Goal: Task Accomplishment & Management: Manage account settings

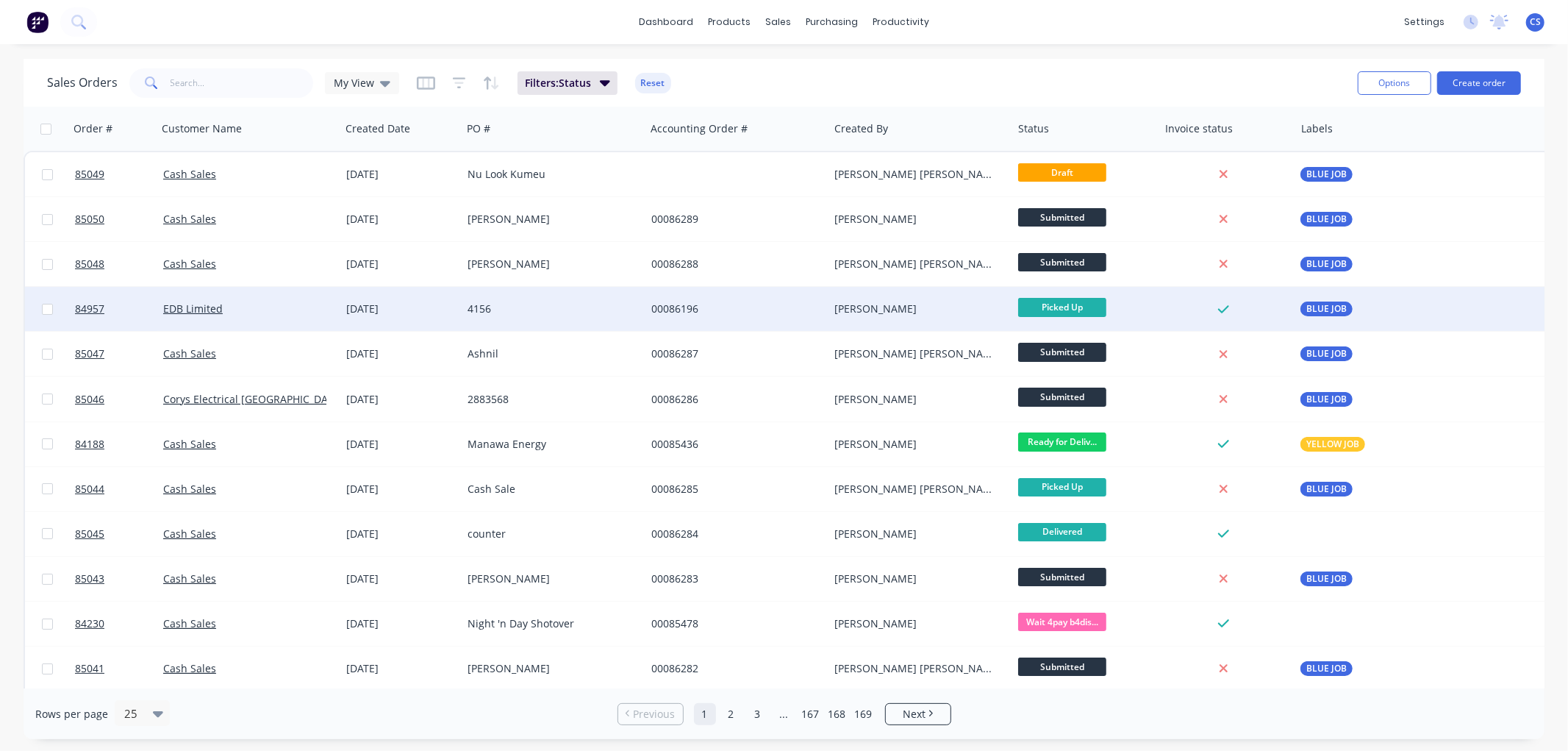
click at [967, 325] on div "[PERSON_NAME]" at bounding box center [920, 309] width 184 height 44
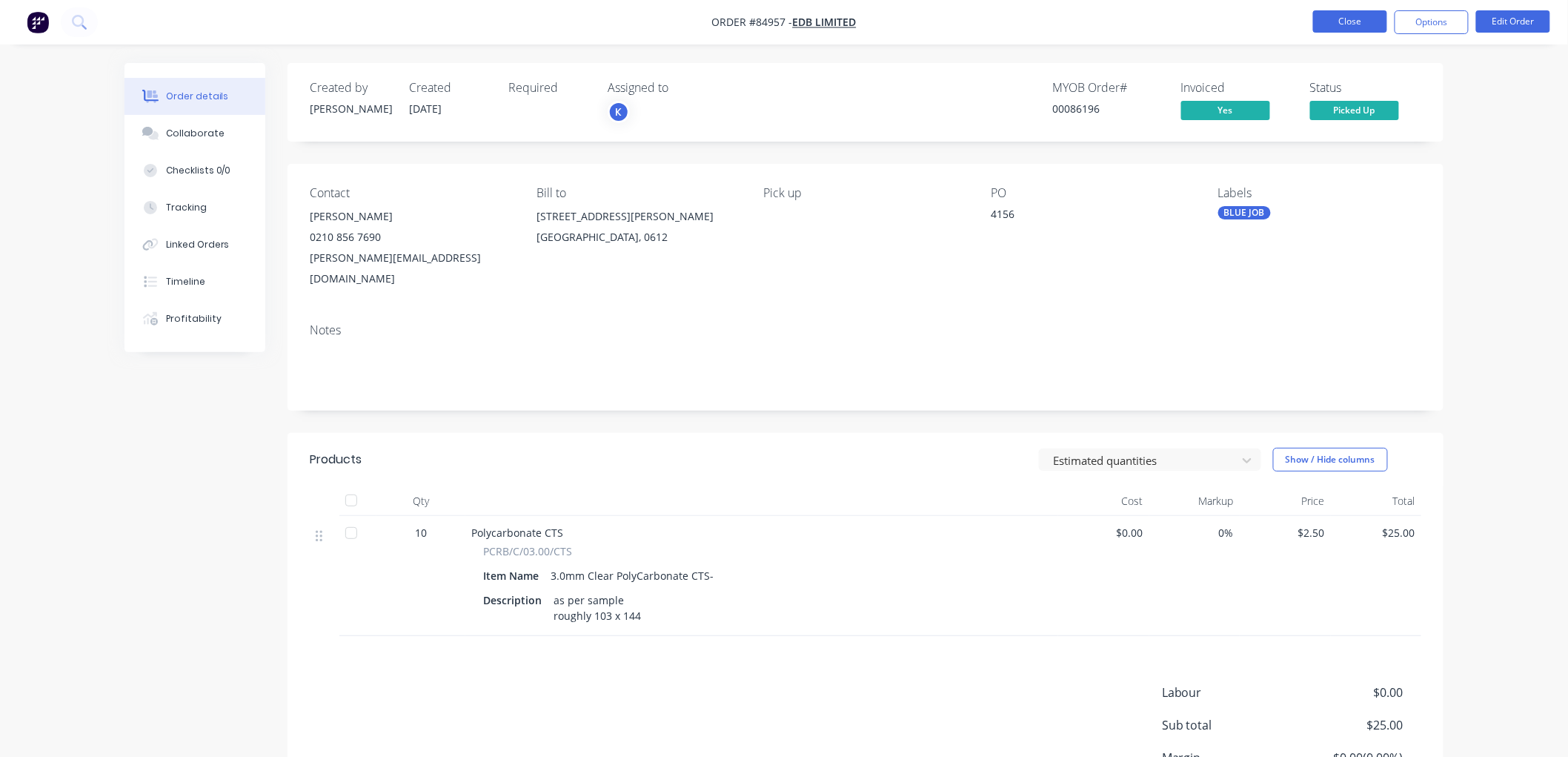
click at [1339, 17] on button "Close" at bounding box center [1349, 21] width 74 height 22
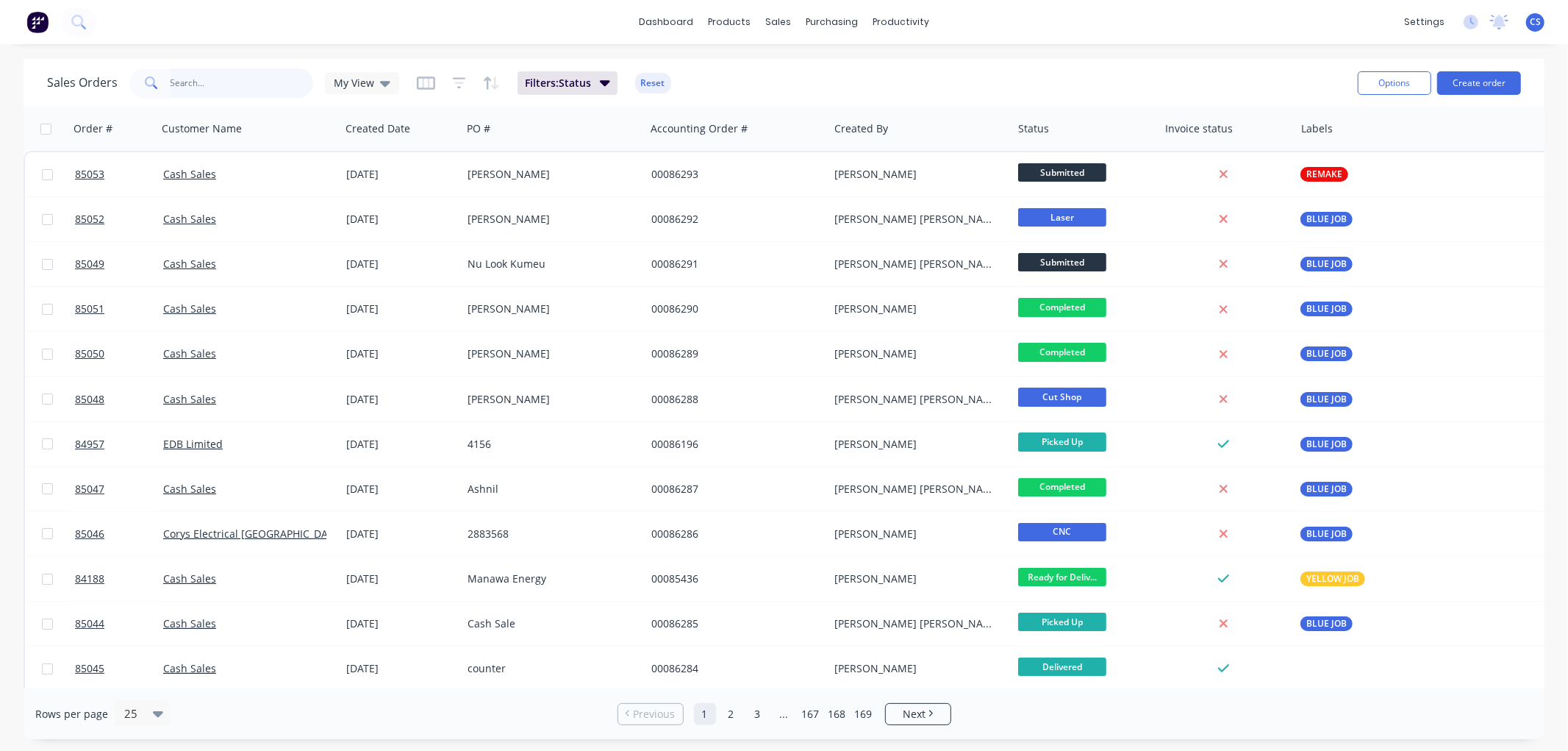
click at [233, 81] on input "text" at bounding box center [242, 83] width 144 height 30
click at [233, 79] on input "text" at bounding box center [242, 83] width 144 height 30
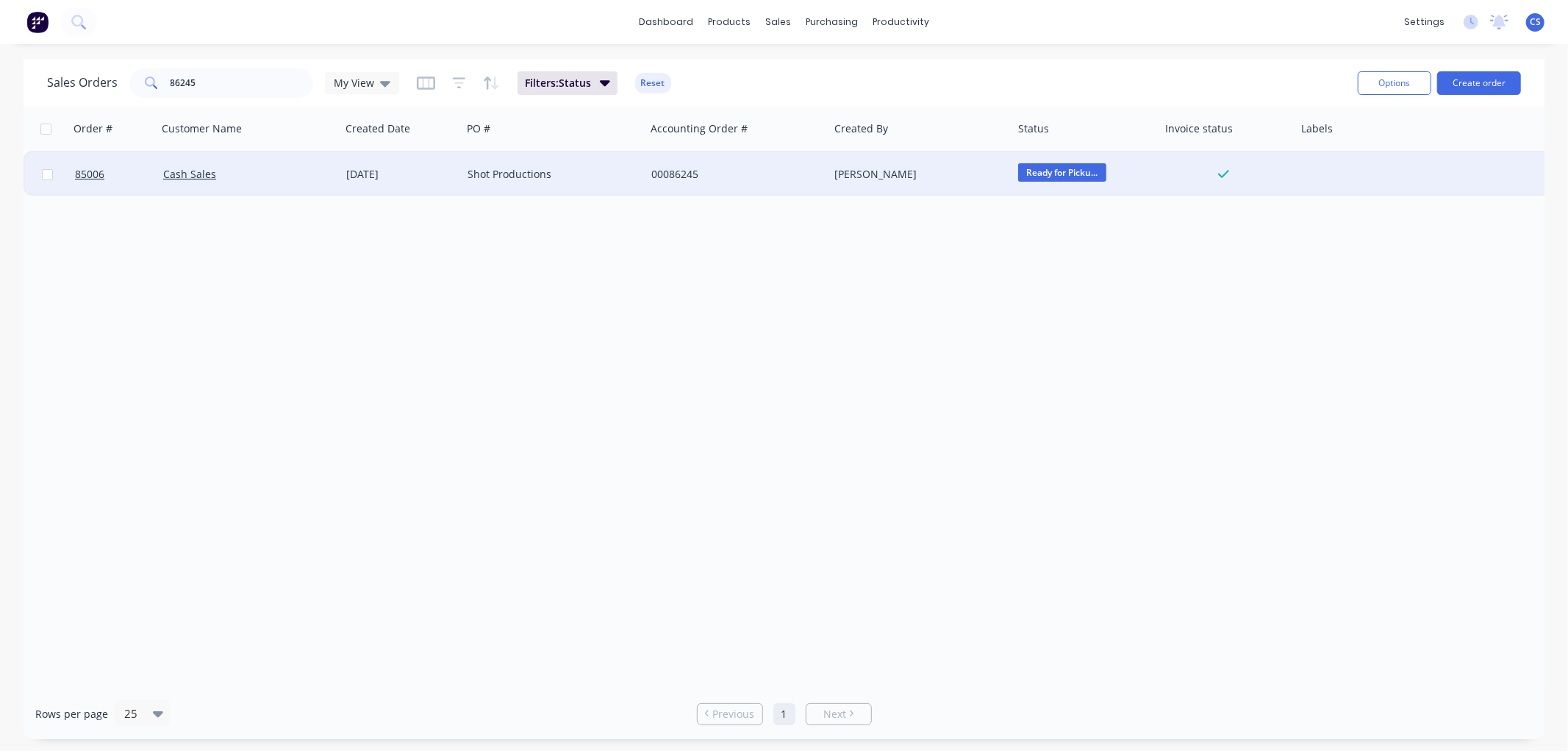
click at [1100, 175] on span "Ready for Picku..." at bounding box center [1062, 172] width 88 height 18
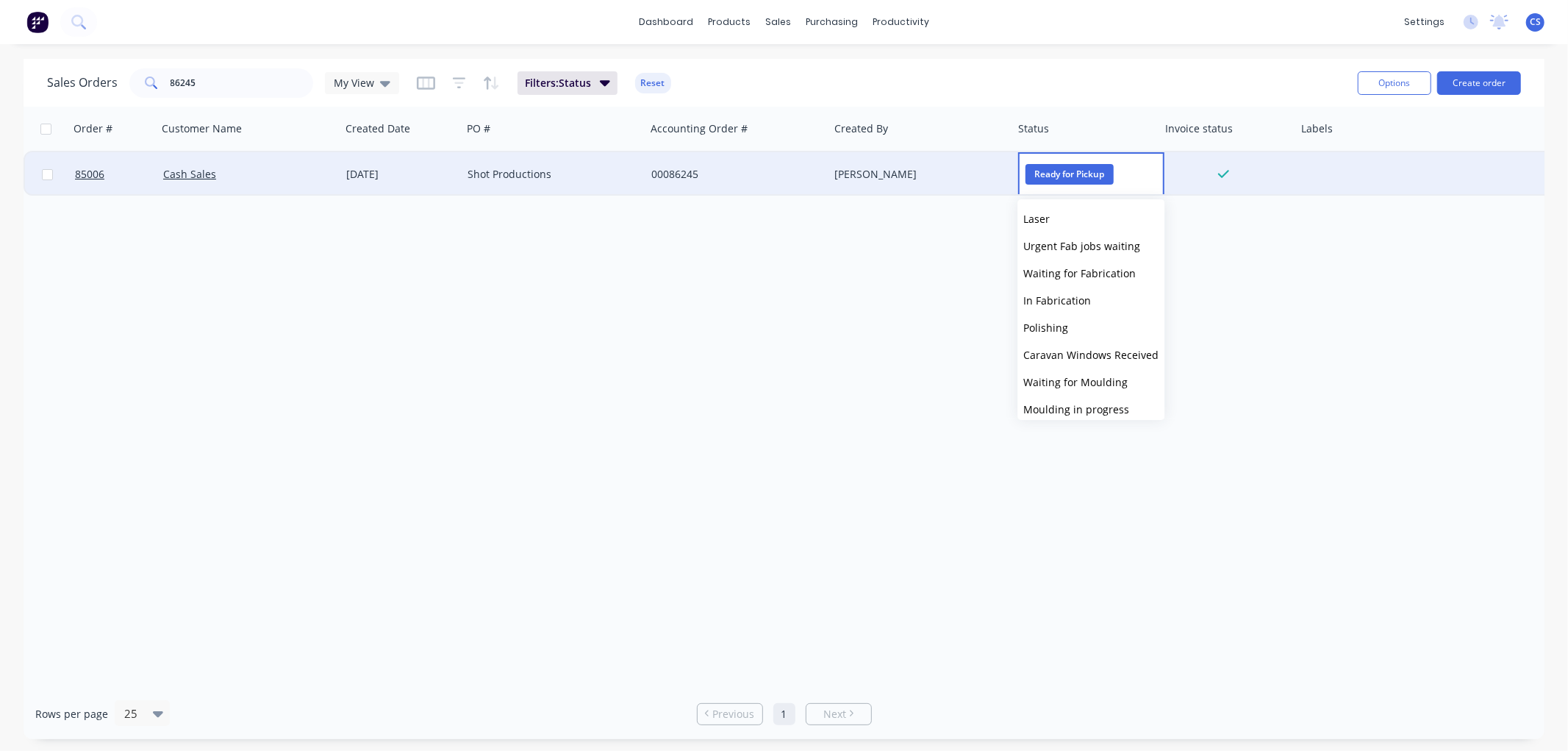
scroll to position [497, 0]
click at [1077, 399] on button "Picked Up" at bounding box center [1091, 402] width 147 height 27
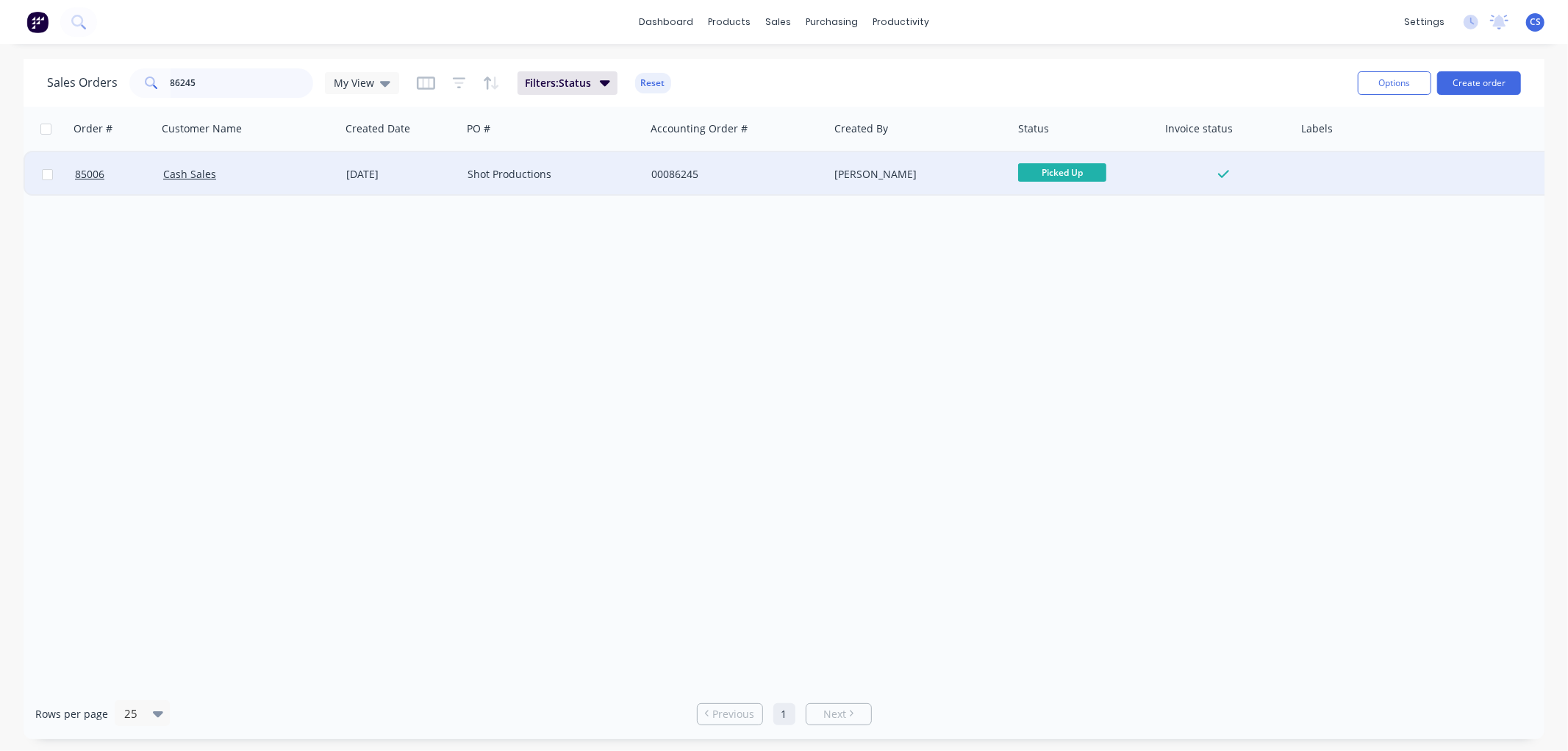
click at [197, 82] on input "86245" at bounding box center [242, 83] width 144 height 30
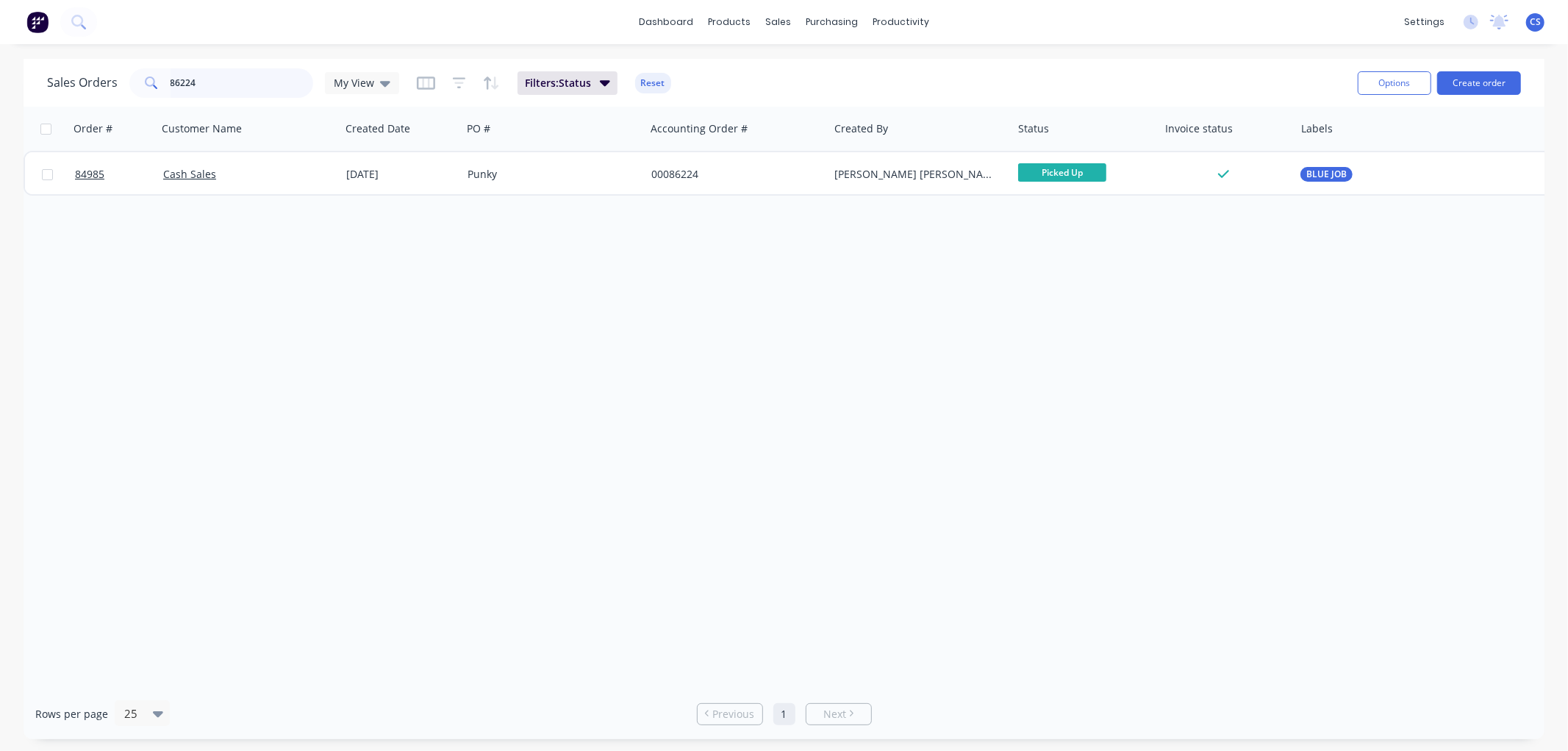
click at [248, 76] on input "86224" at bounding box center [242, 83] width 144 height 30
click at [233, 91] on input "86266" at bounding box center [242, 83] width 144 height 30
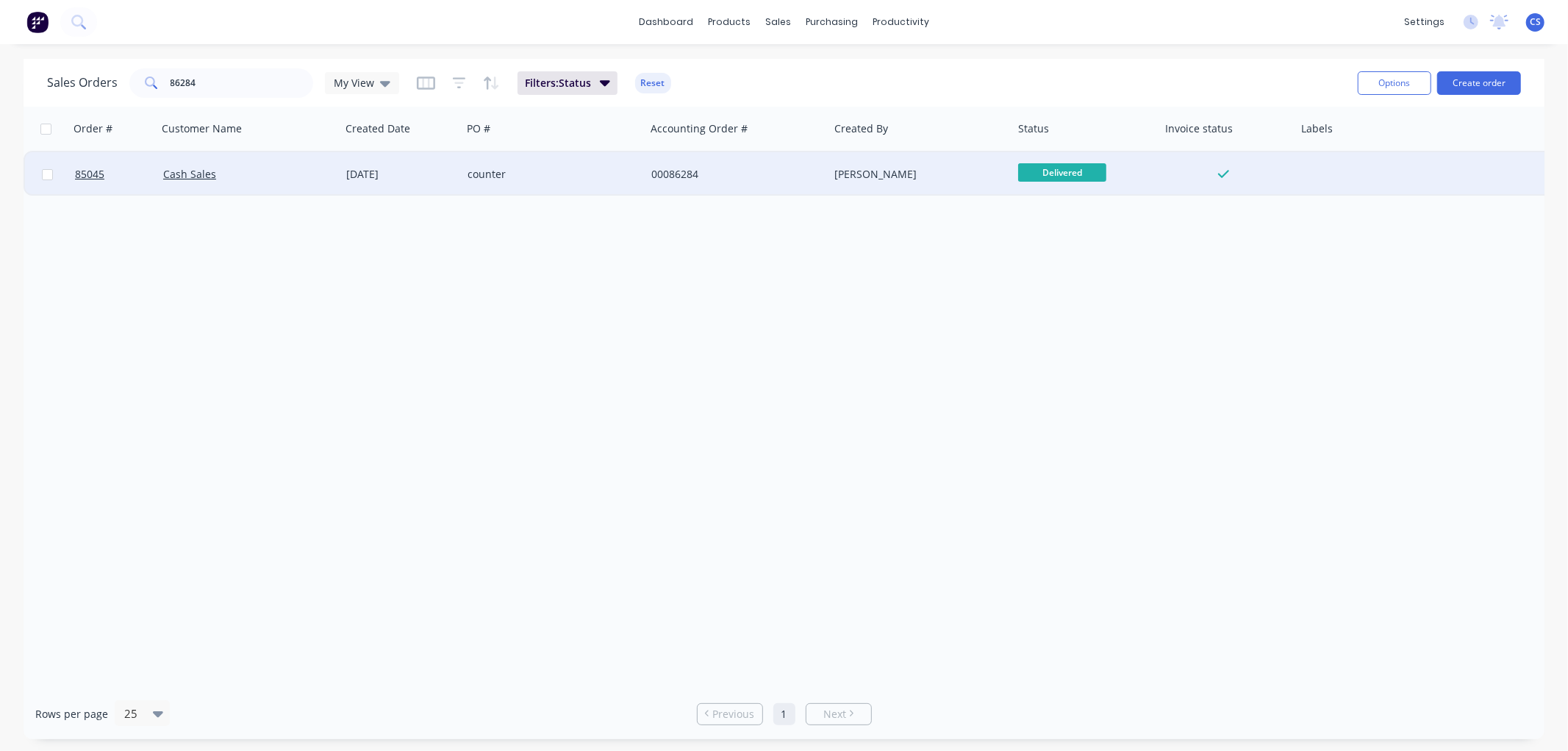
click at [1041, 177] on span "Delivered" at bounding box center [1062, 172] width 88 height 18
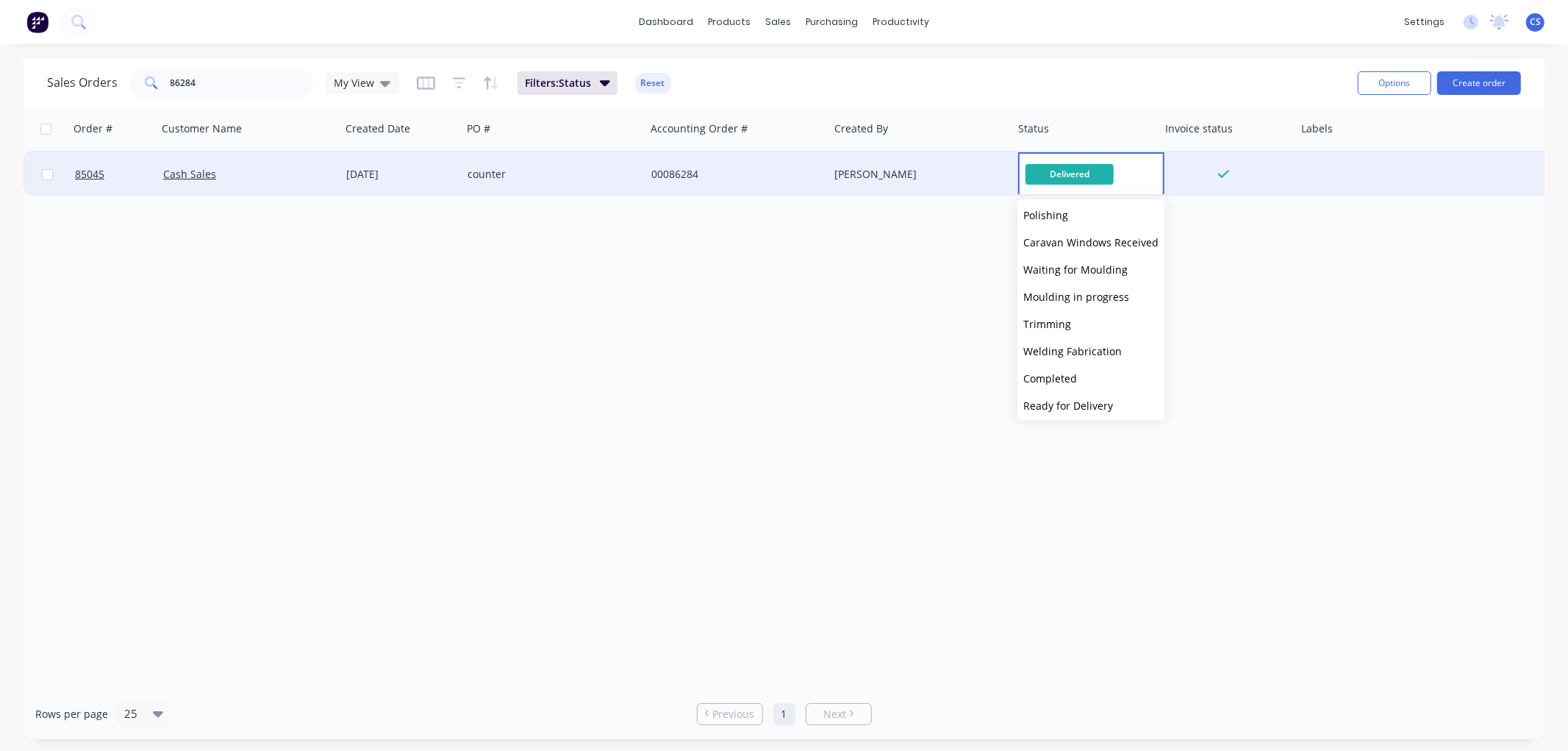
scroll to position [490, 0]
click at [1071, 398] on button "Picked Up" at bounding box center [1091, 409] width 147 height 27
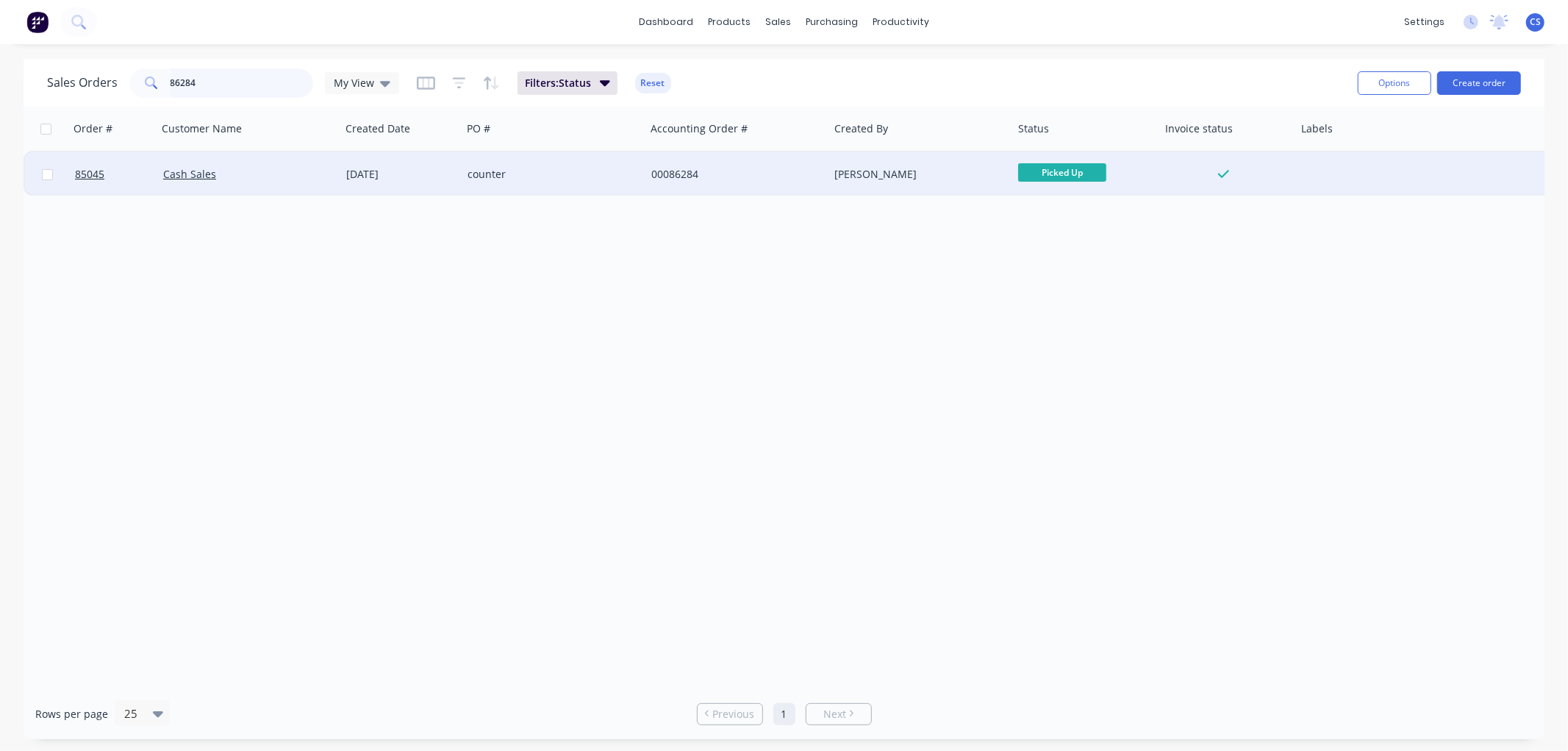
click at [222, 85] on input "86284" at bounding box center [242, 83] width 144 height 30
click at [1052, 174] on span "Picked Up" at bounding box center [1062, 172] width 88 height 18
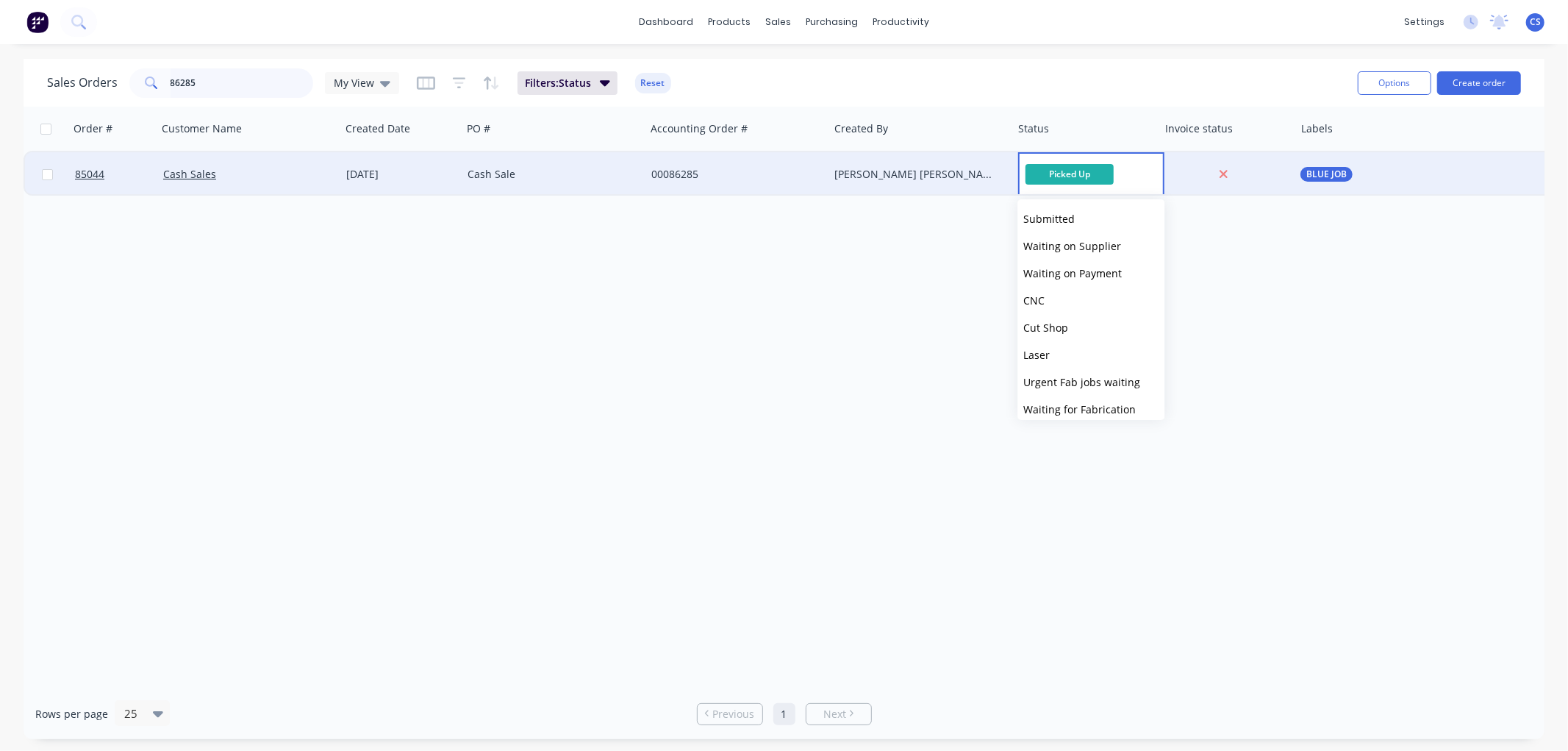
click at [238, 84] on input "86285" at bounding box center [242, 83] width 144 height 30
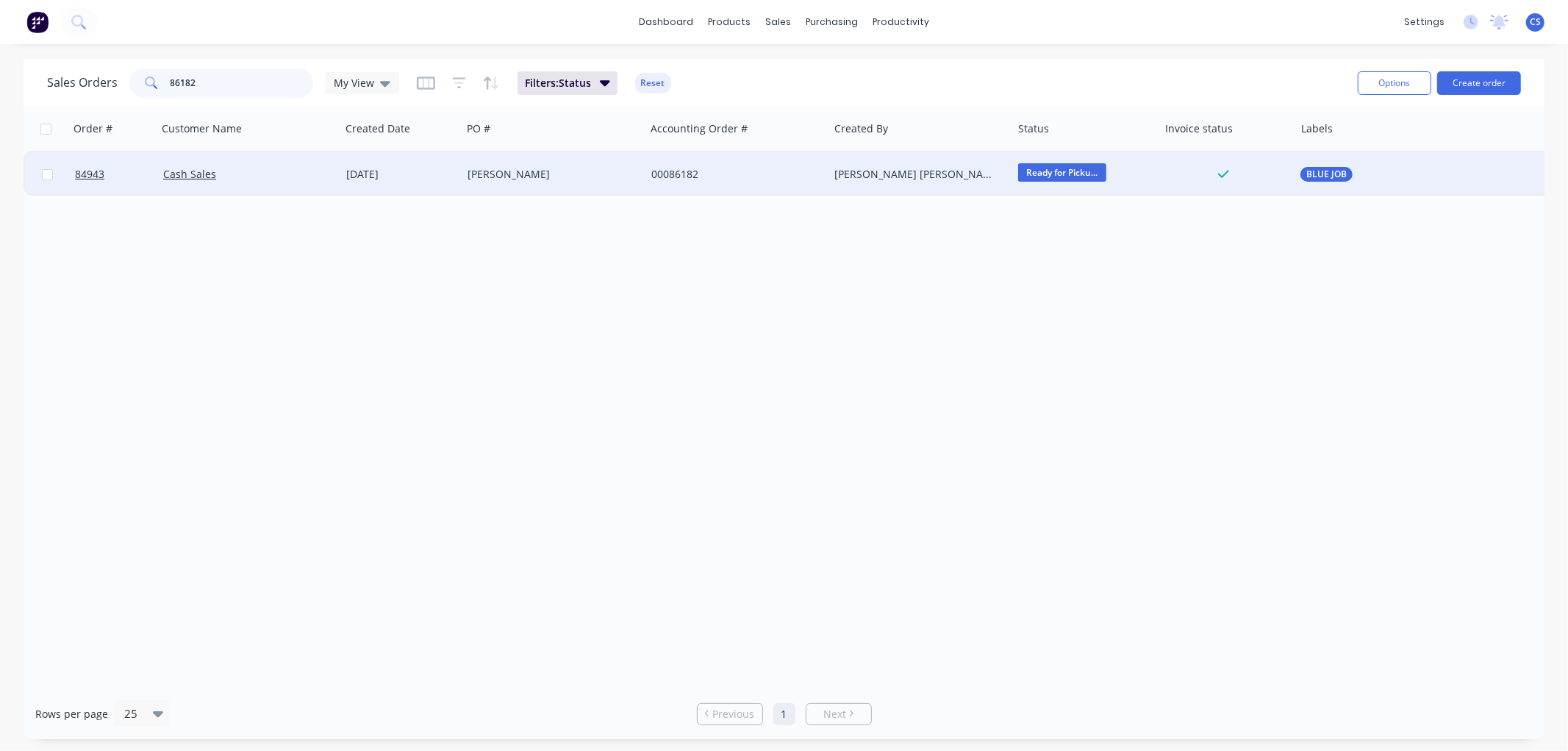
type input "86182"
click at [1045, 177] on span "Ready for Picku..." at bounding box center [1062, 172] width 88 height 18
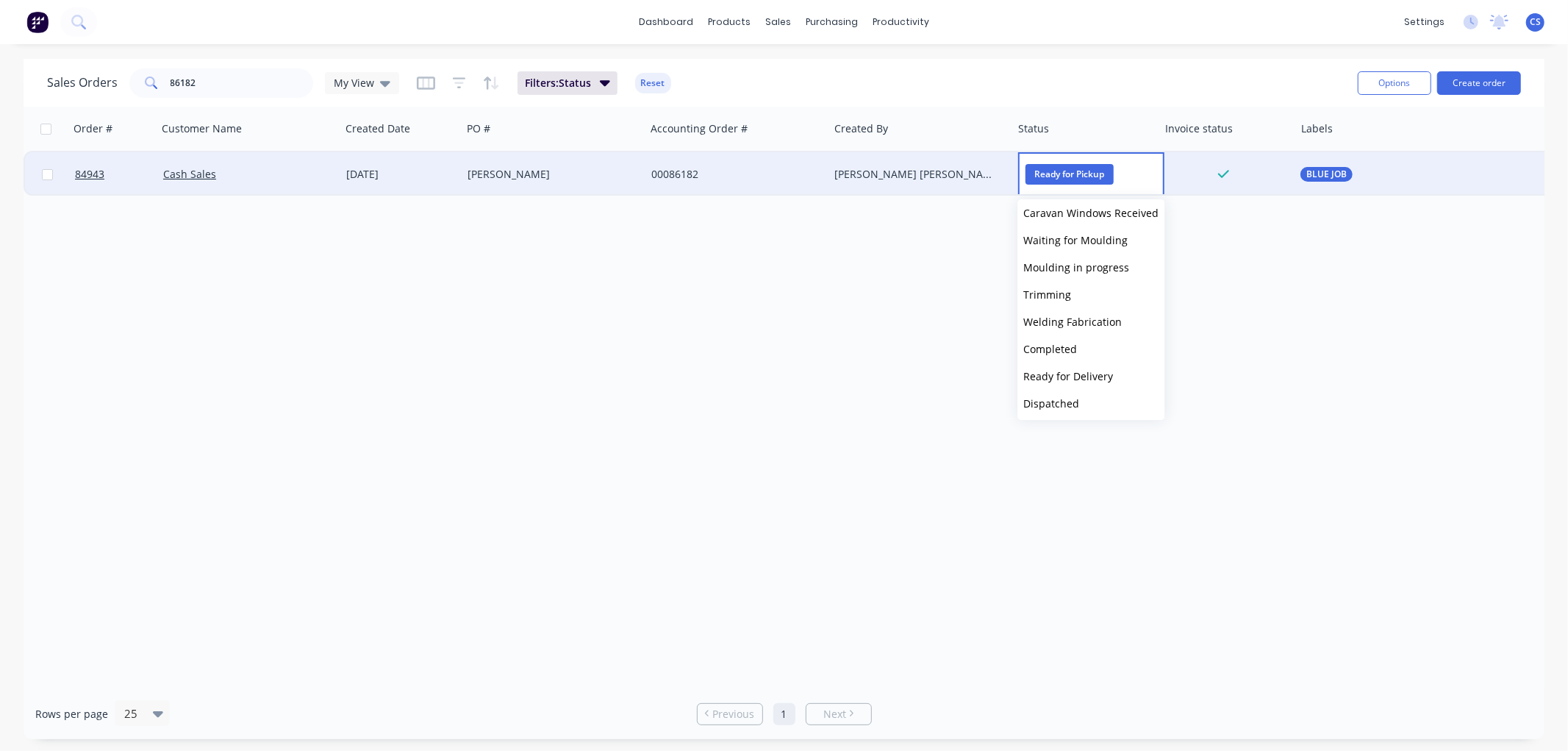
scroll to position [497, 0]
click at [1044, 399] on span "Picked Up" at bounding box center [1048, 402] width 49 height 14
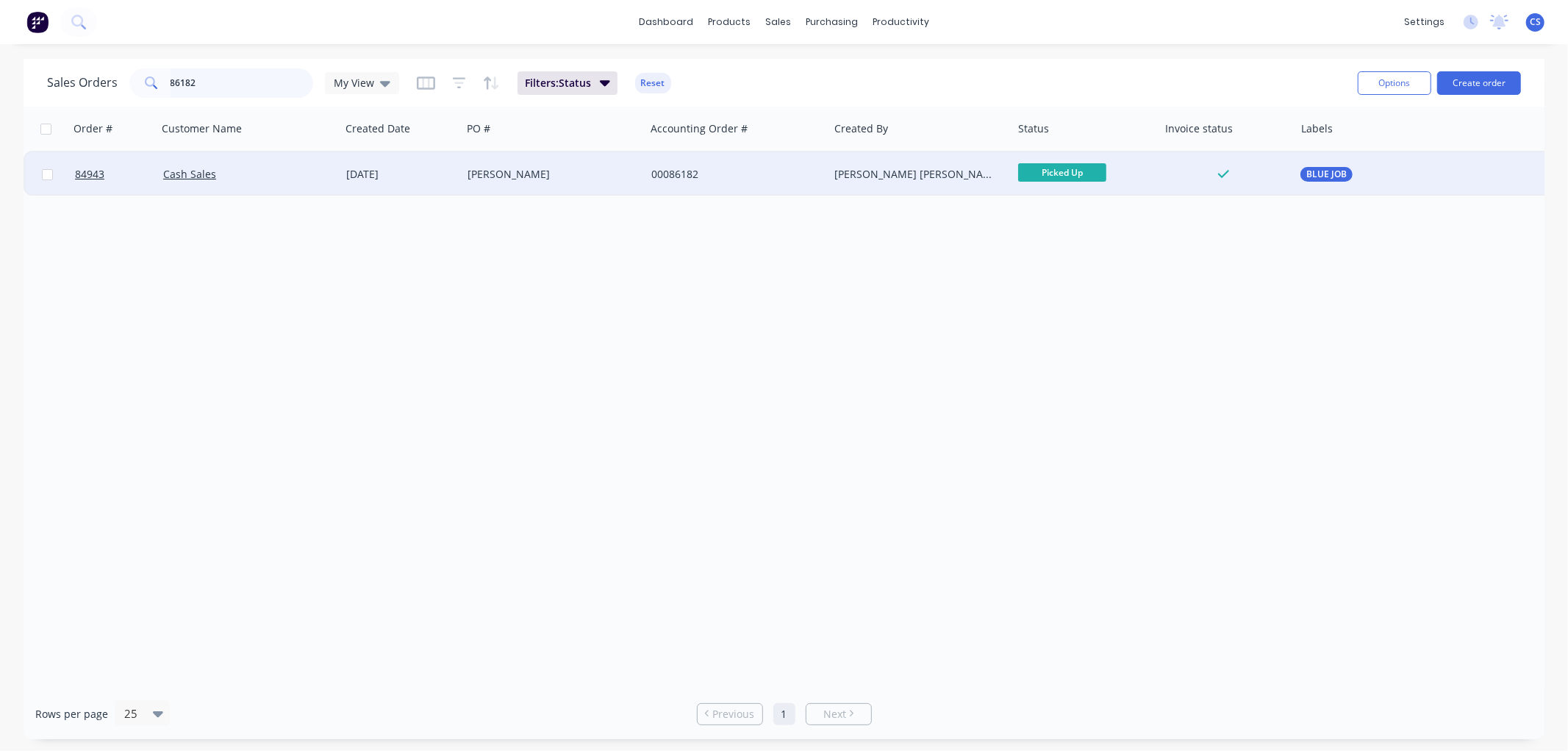
click at [267, 73] on input "86182" at bounding box center [242, 83] width 144 height 30
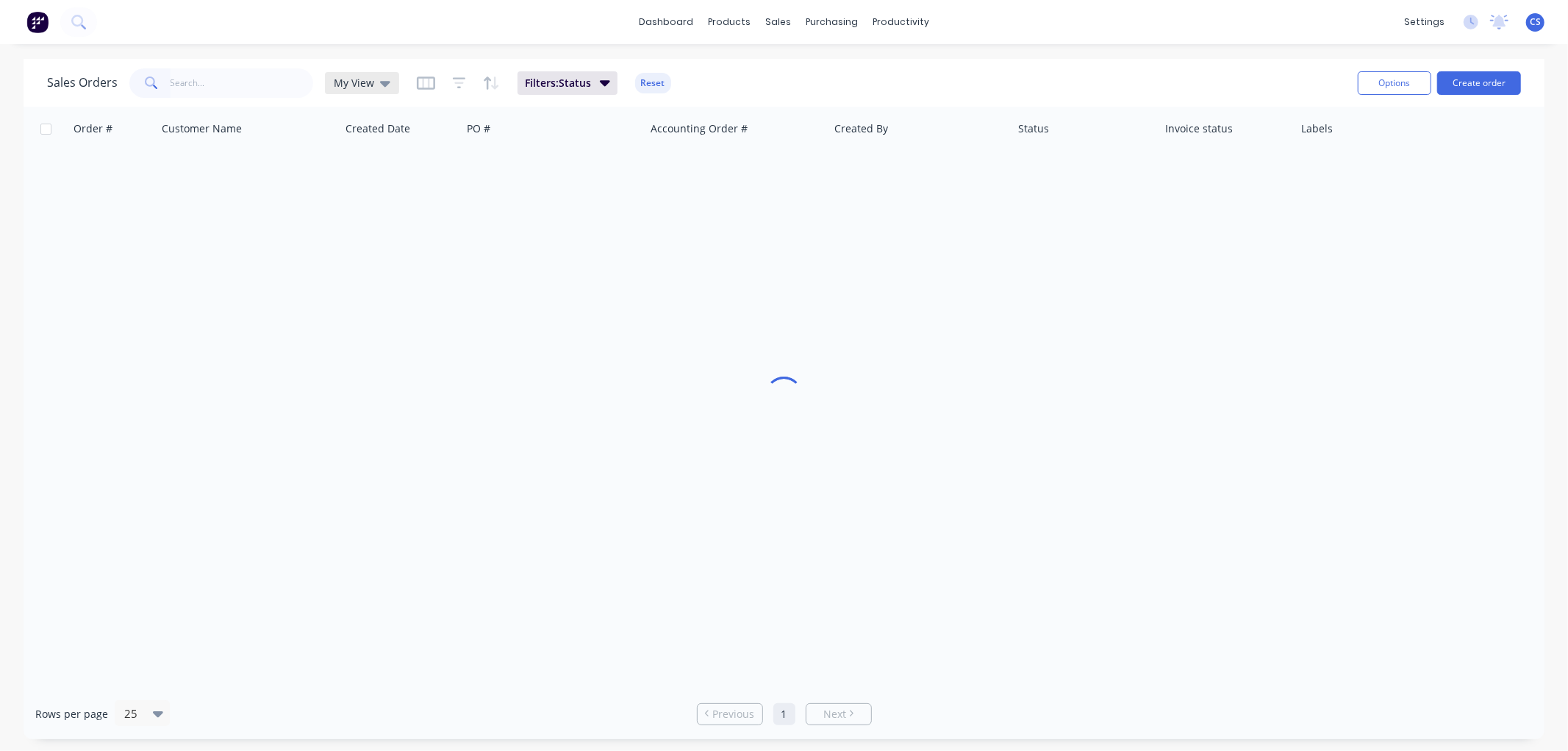
click at [372, 78] on div "My View" at bounding box center [362, 83] width 57 height 13
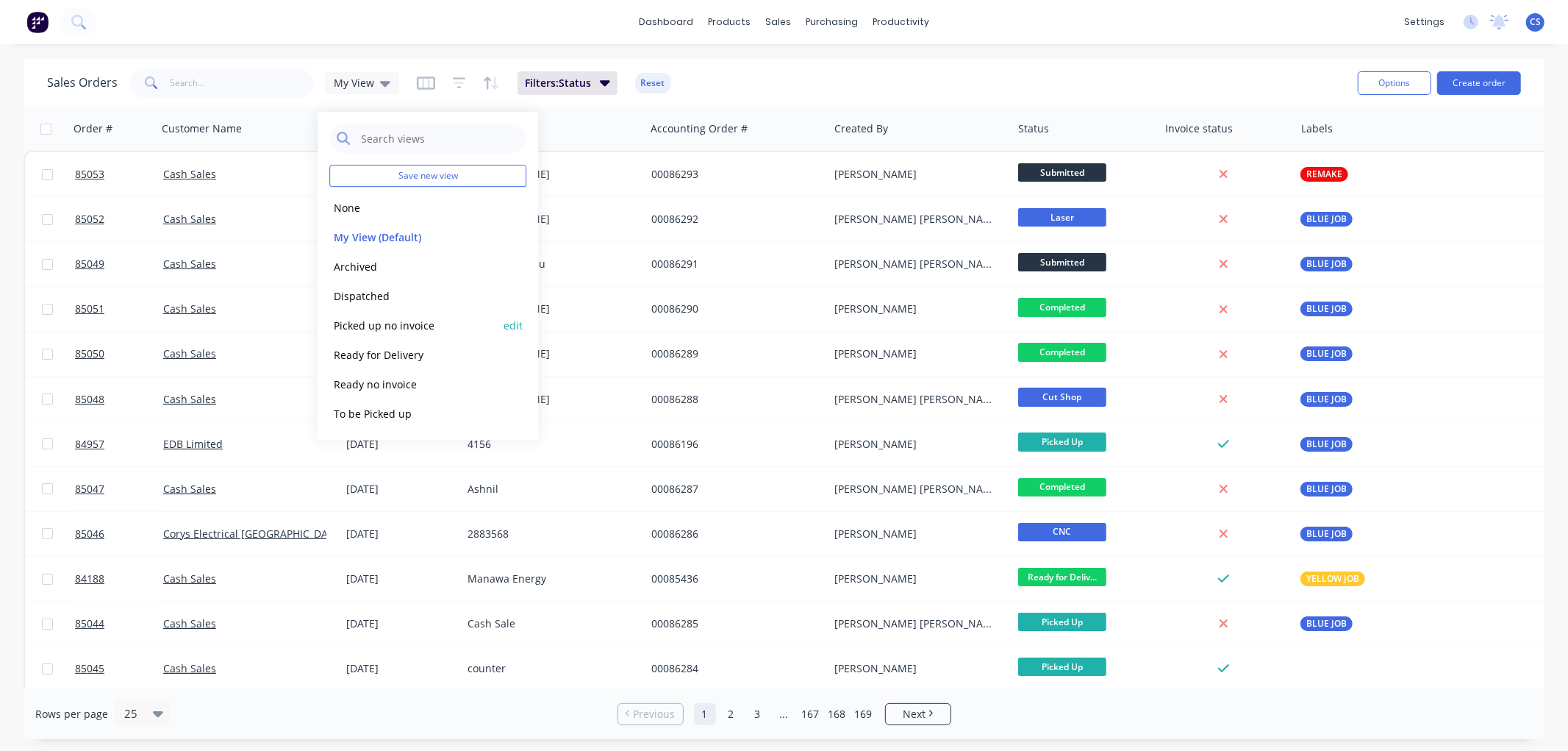
click at [388, 322] on button "Picked up no invoice" at bounding box center [412, 325] width 167 height 17
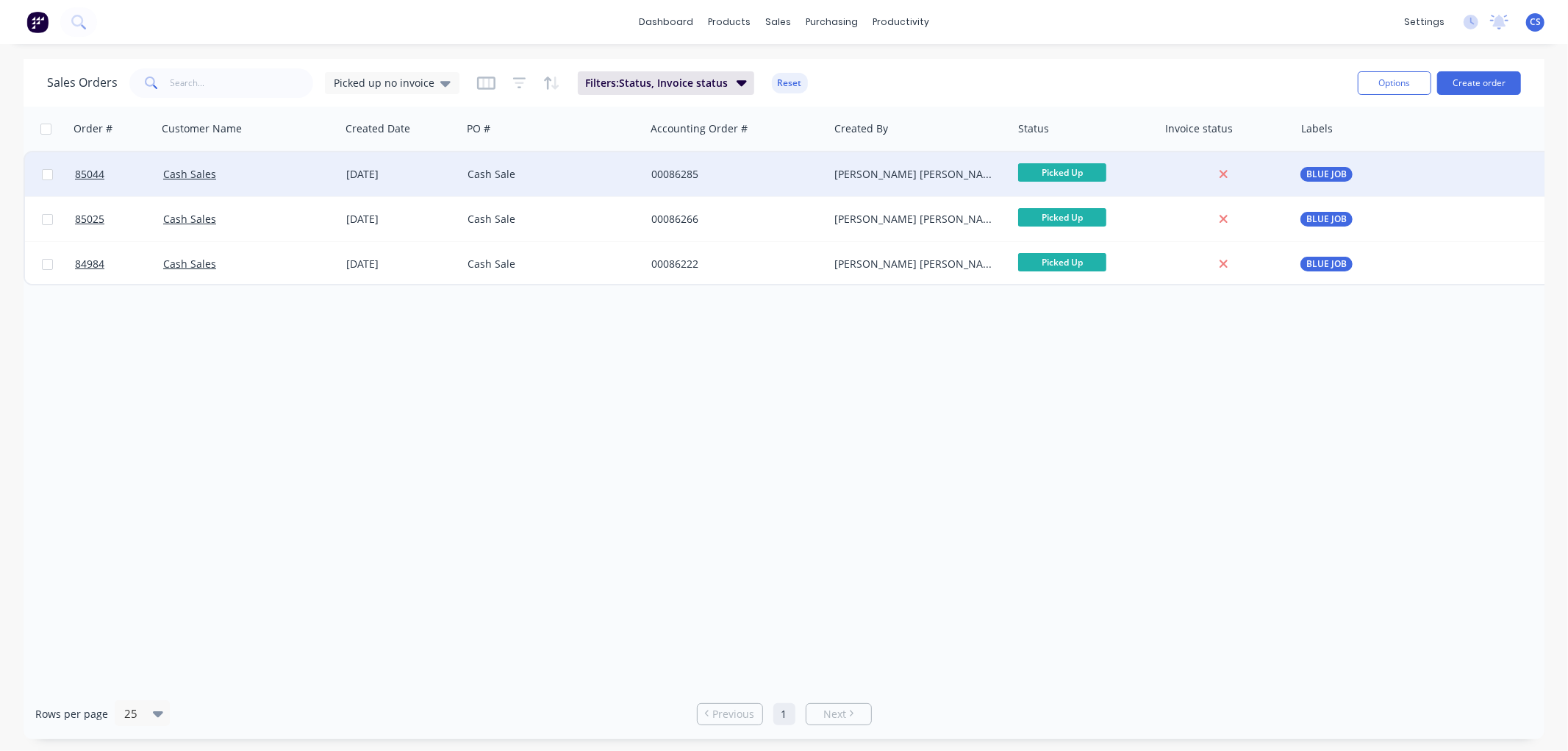
click at [1126, 164] on div "Picked Up" at bounding box center [1081, 174] width 128 height 22
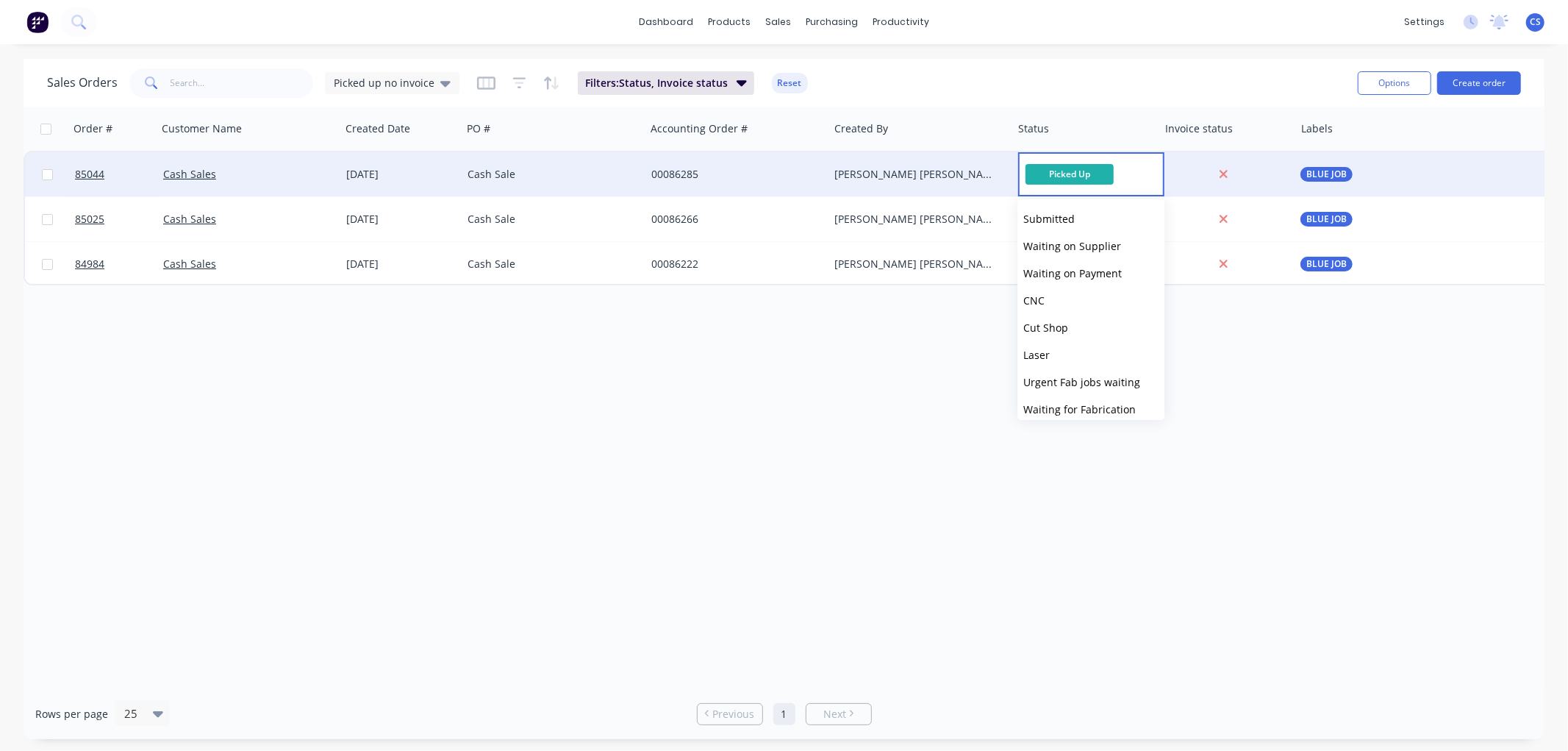
click at [923, 174] on div "[PERSON_NAME] [PERSON_NAME]" at bounding box center [916, 174] width 163 height 15
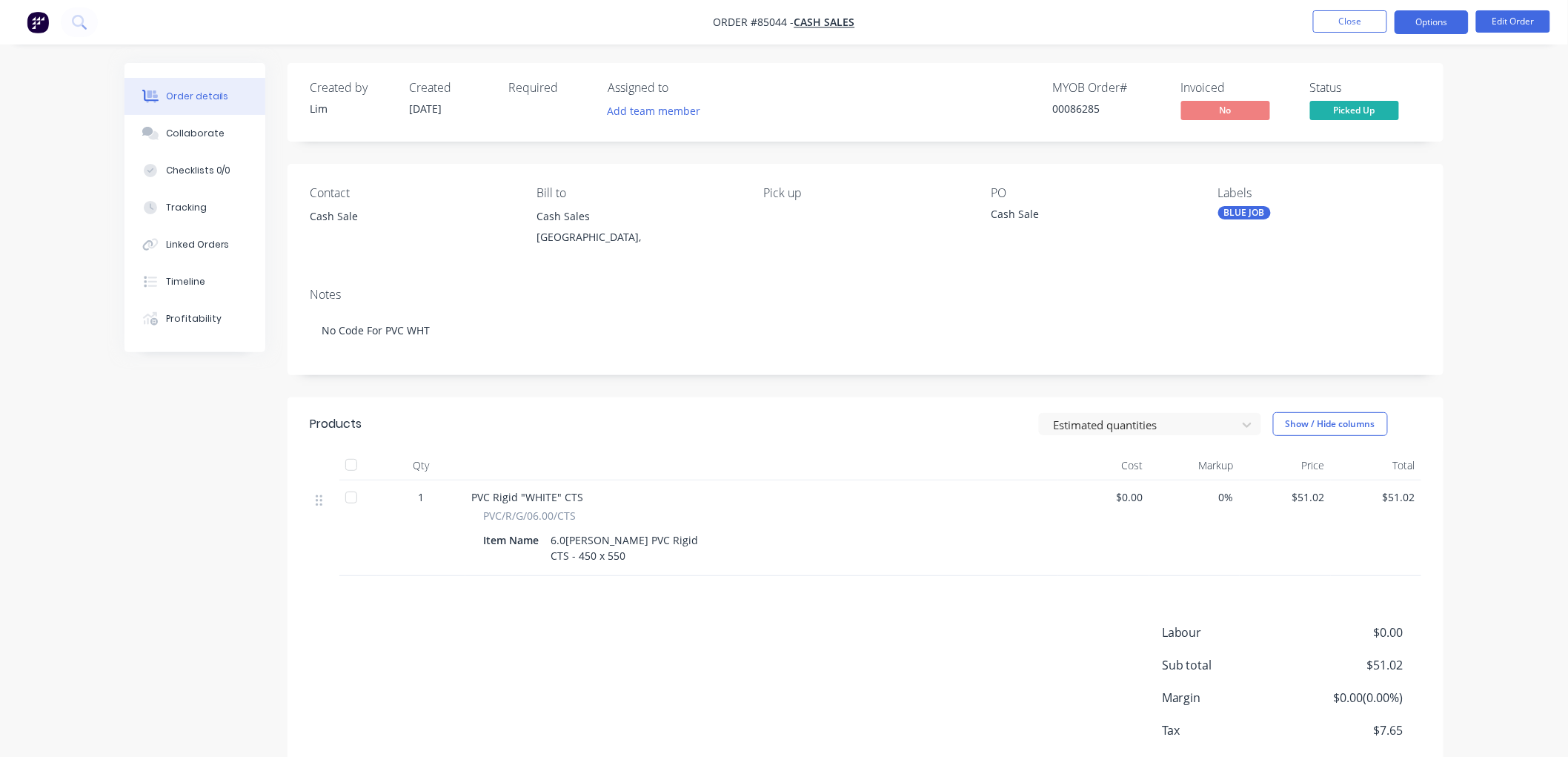
click at [1421, 24] on button "Options" at bounding box center [1431, 22] width 74 height 24
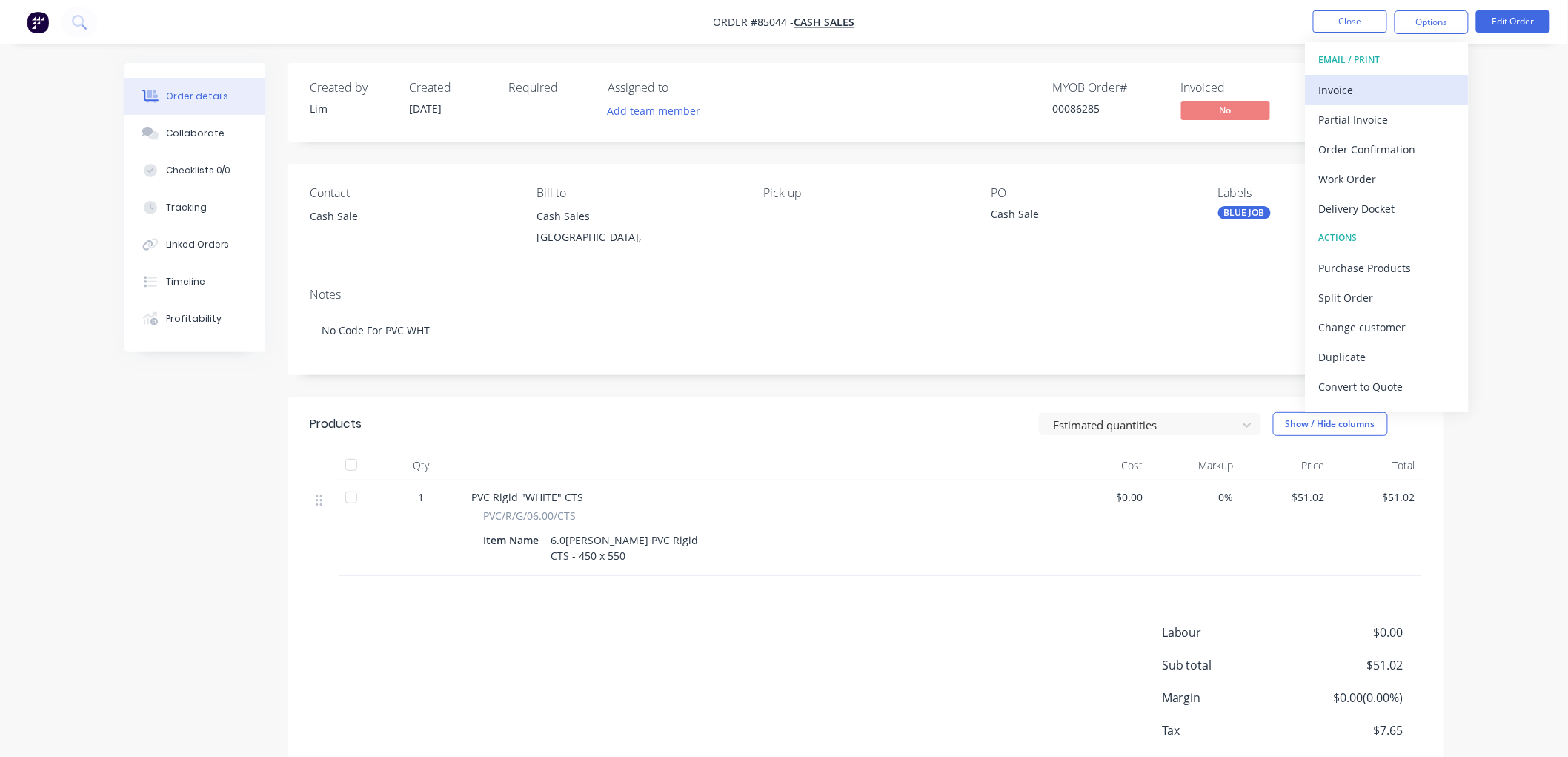
click at [1365, 93] on div "Invoice" at bounding box center [1387, 90] width 136 height 22
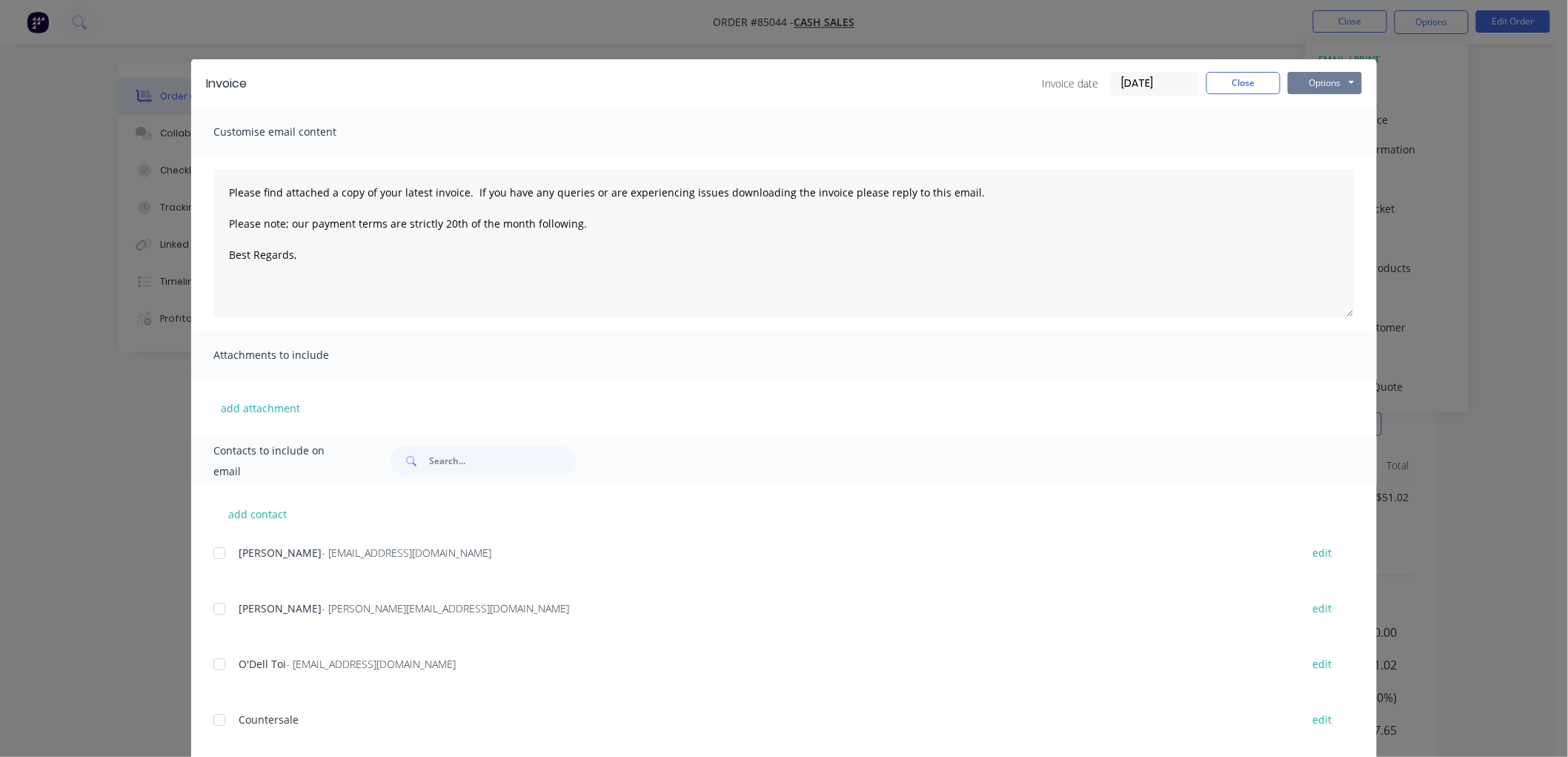
click at [1349, 77] on button "Options" at bounding box center [1324, 82] width 74 height 22
click at [1307, 136] on button "Print" at bounding box center [1335, 133] width 95 height 24
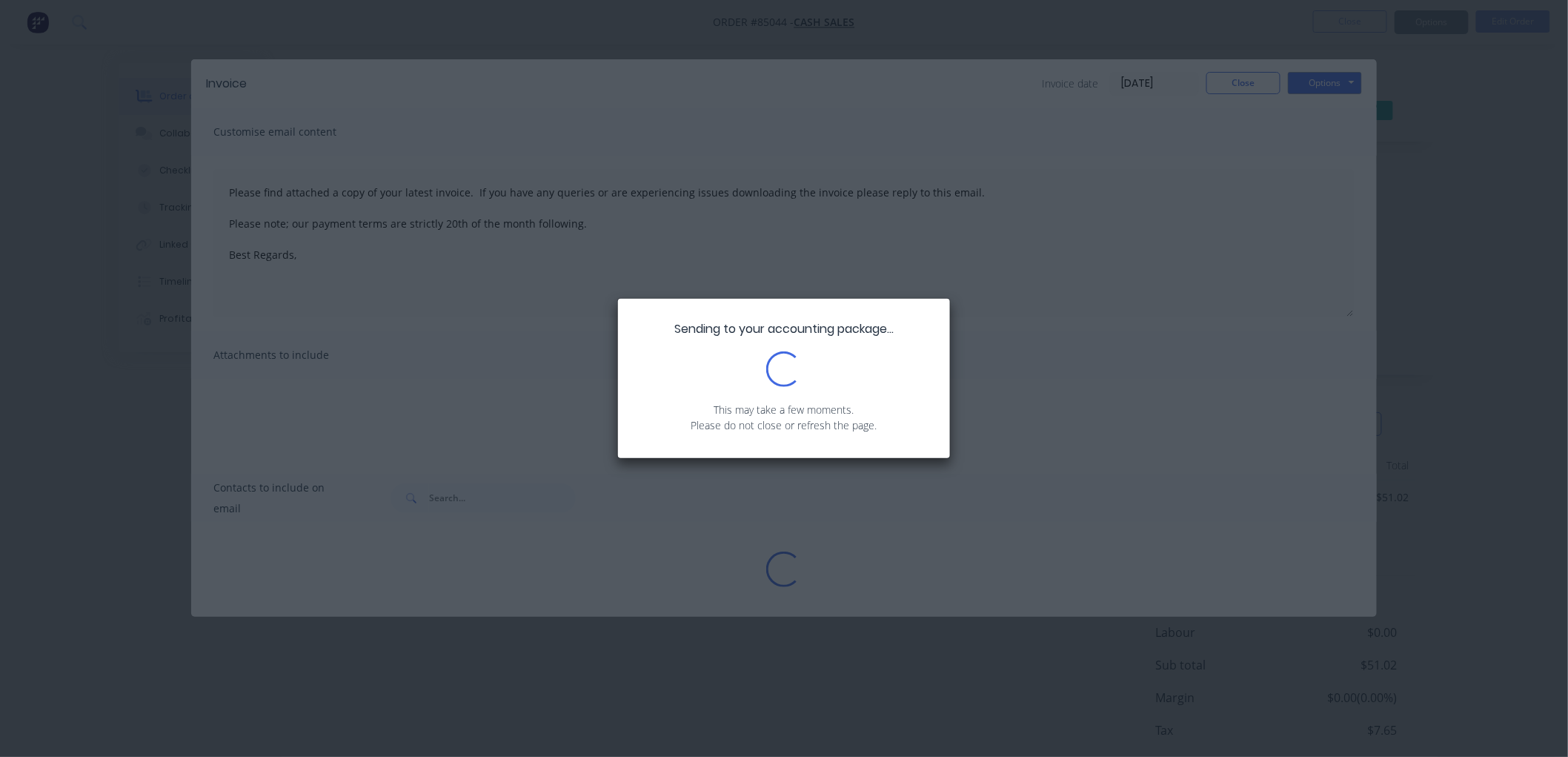
type textarea "Please find attached a copy of your latest invoice. If you have any queries or …"
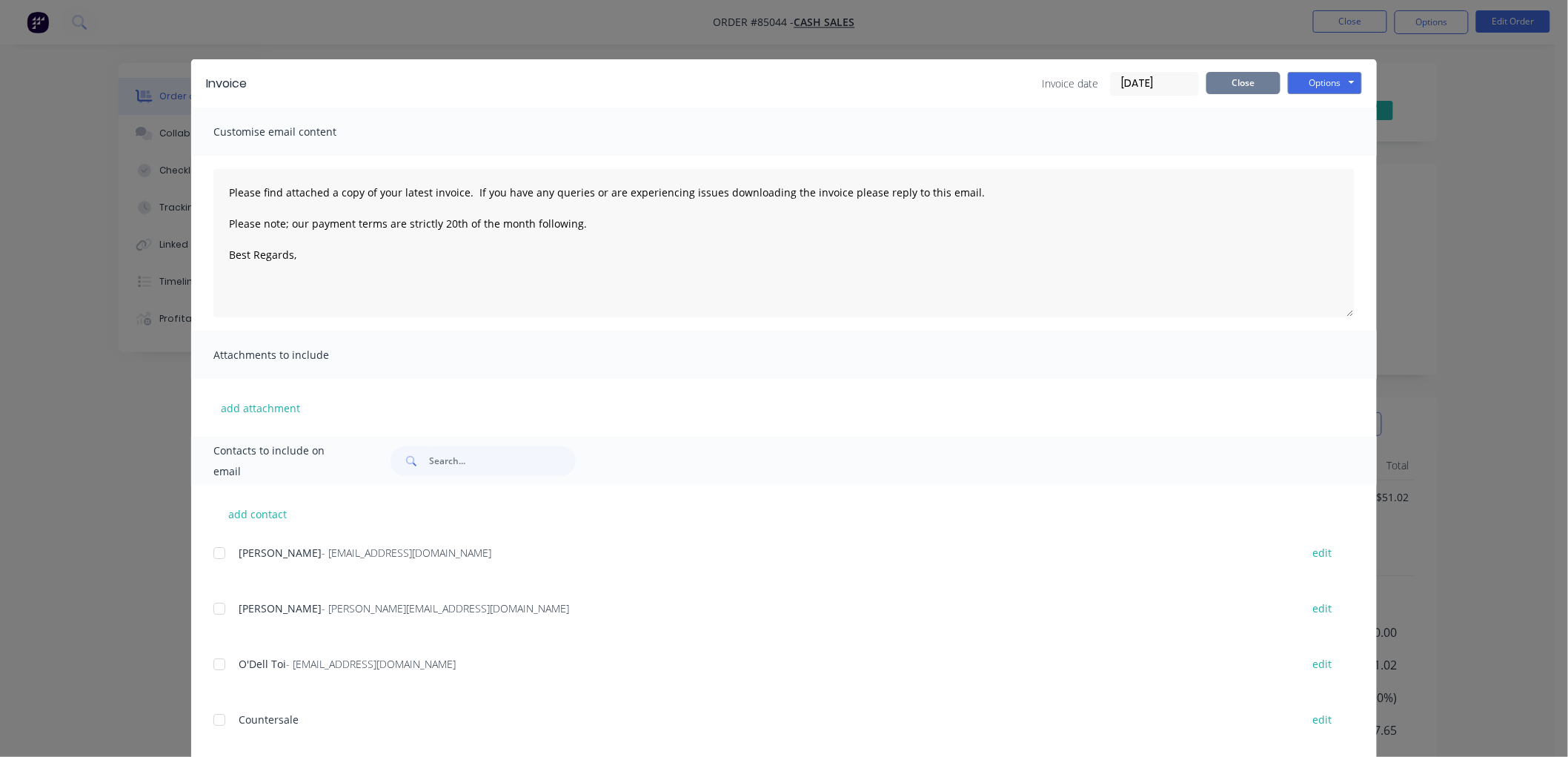
click at [1228, 79] on button "Close" at bounding box center [1243, 82] width 74 height 22
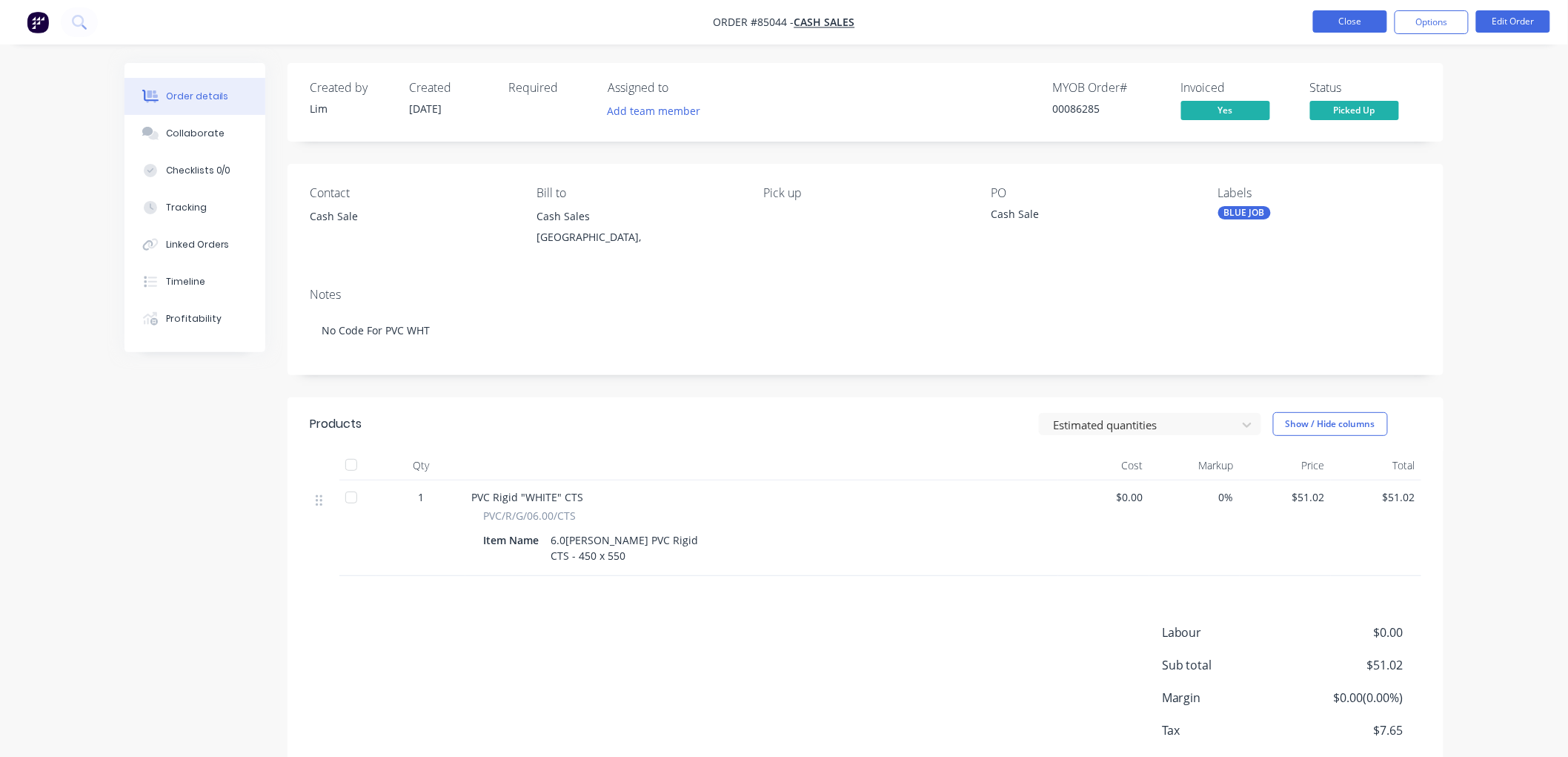
click at [1346, 22] on button "Close" at bounding box center [1349, 21] width 74 height 22
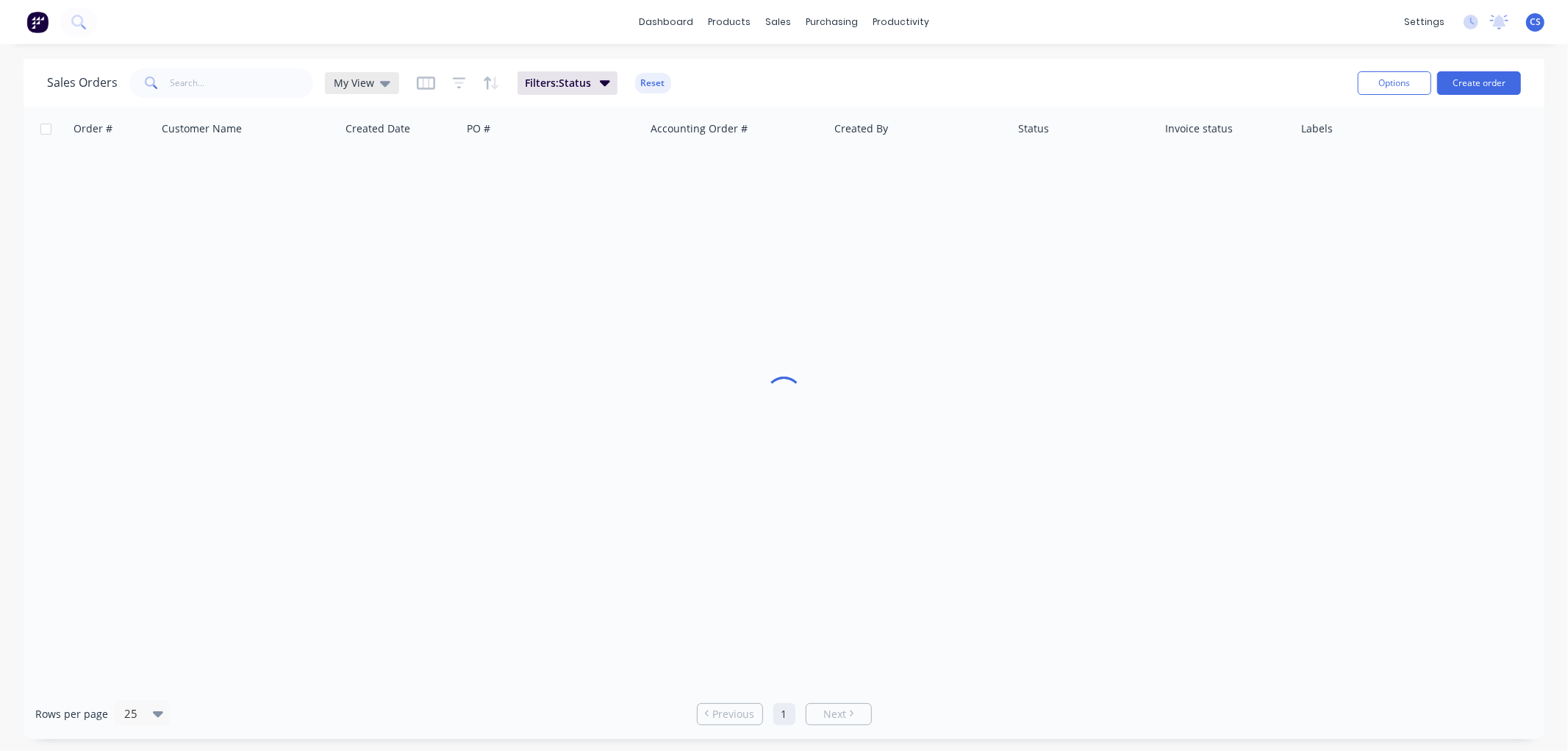
click at [370, 83] on span "My View" at bounding box center [354, 83] width 40 height 16
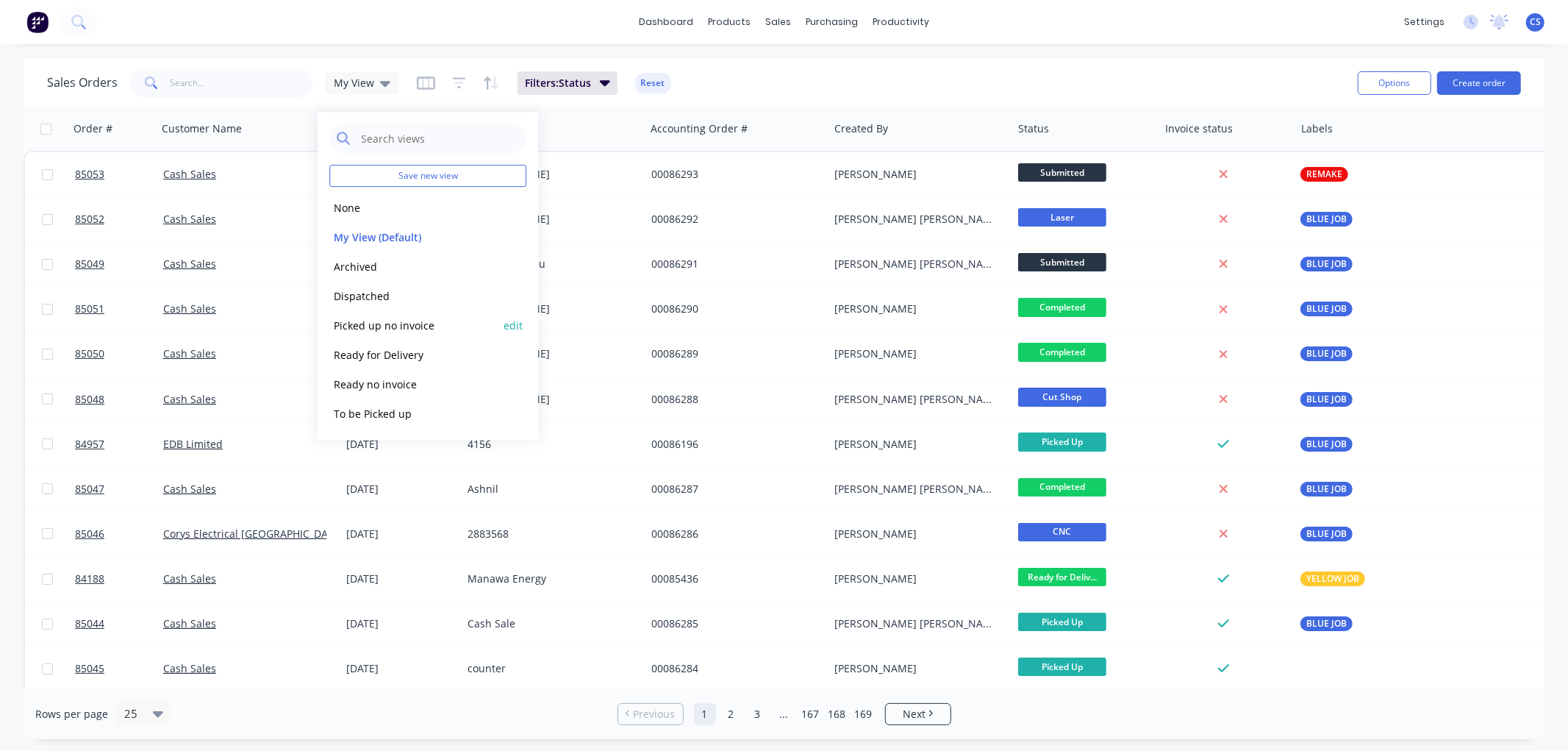
click at [371, 320] on button "Picked up no invoice" at bounding box center [412, 325] width 167 height 17
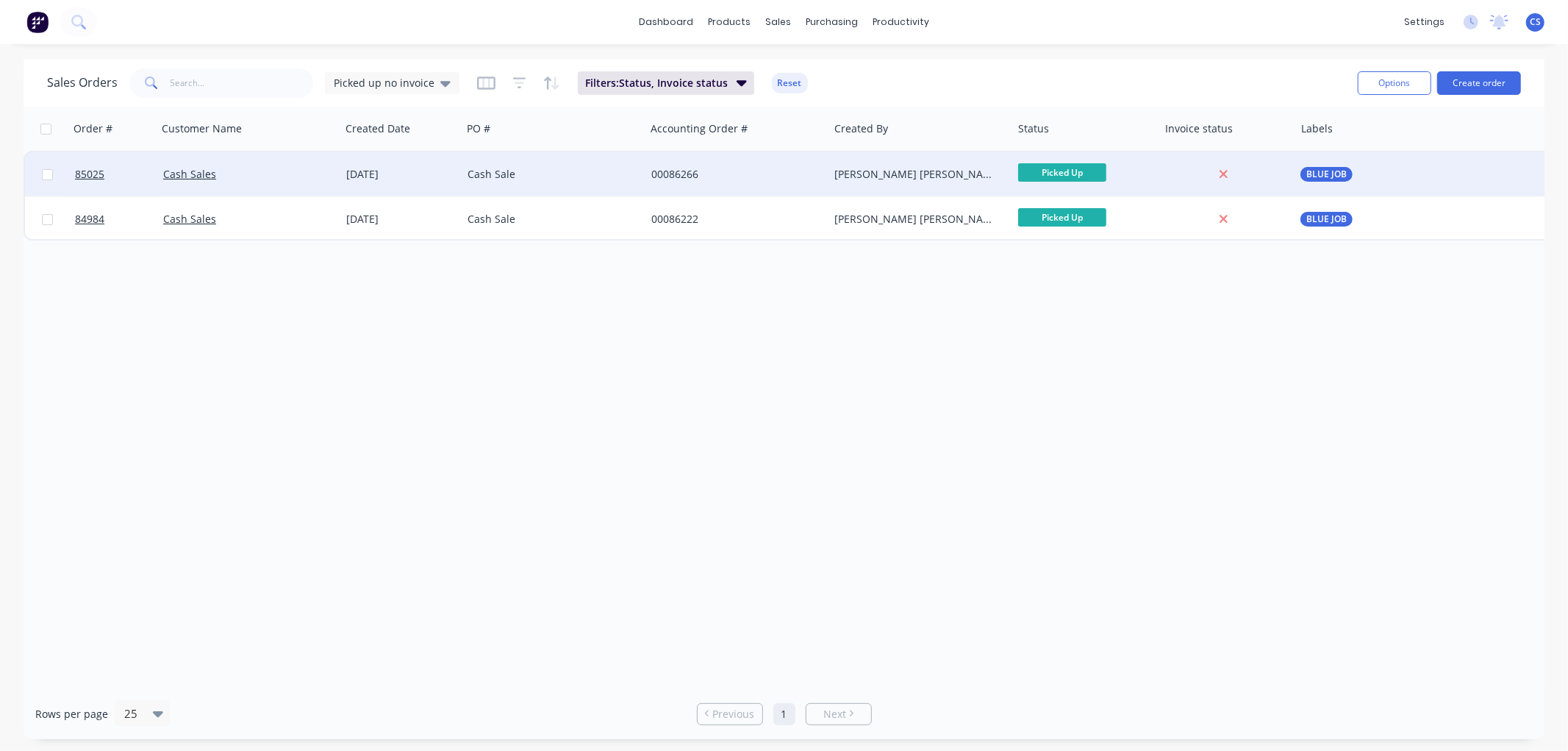
click at [965, 172] on div "[PERSON_NAME] [PERSON_NAME]" at bounding box center [916, 174] width 163 height 15
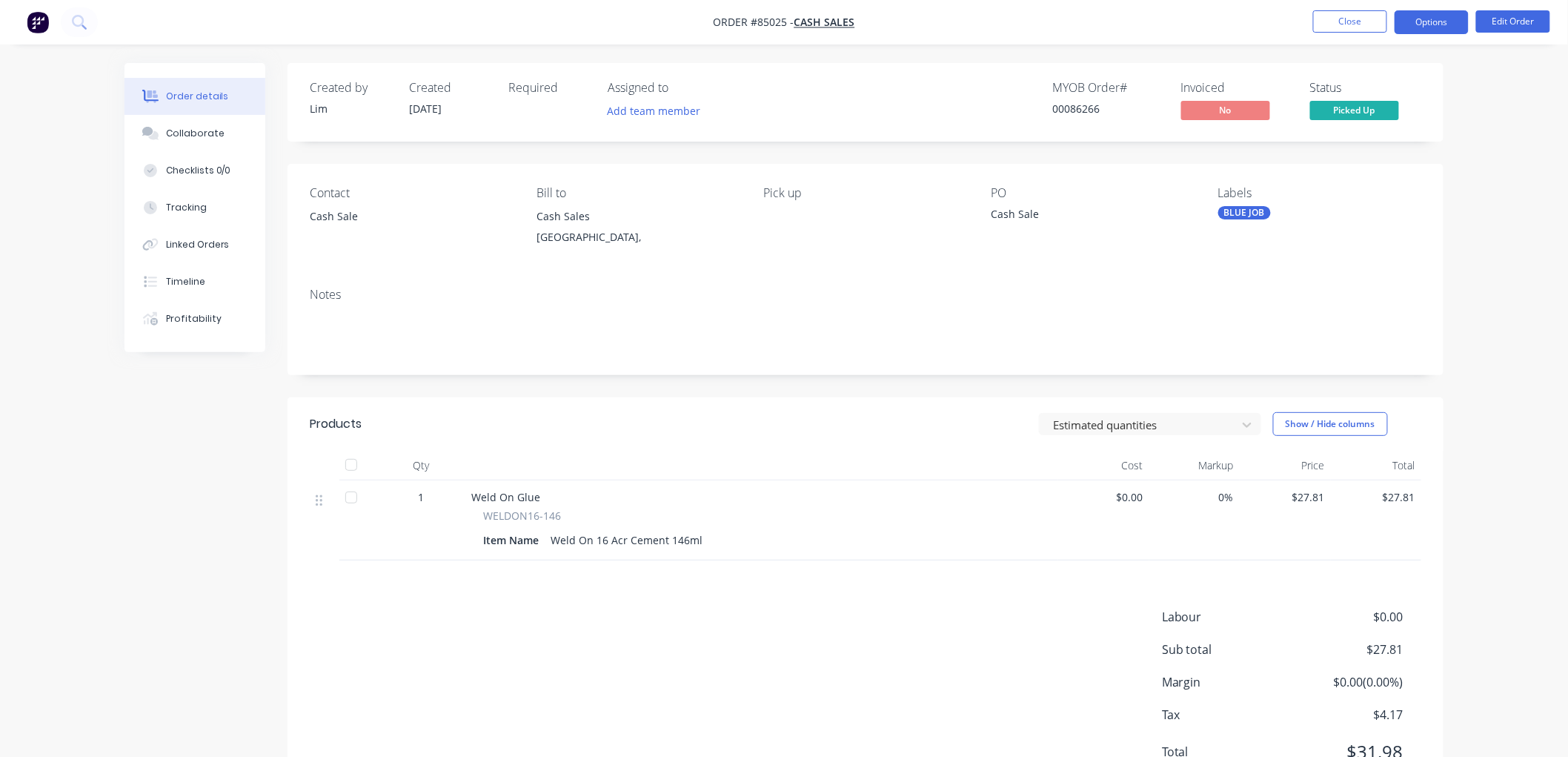
click at [1435, 22] on button "Options" at bounding box center [1431, 22] width 74 height 24
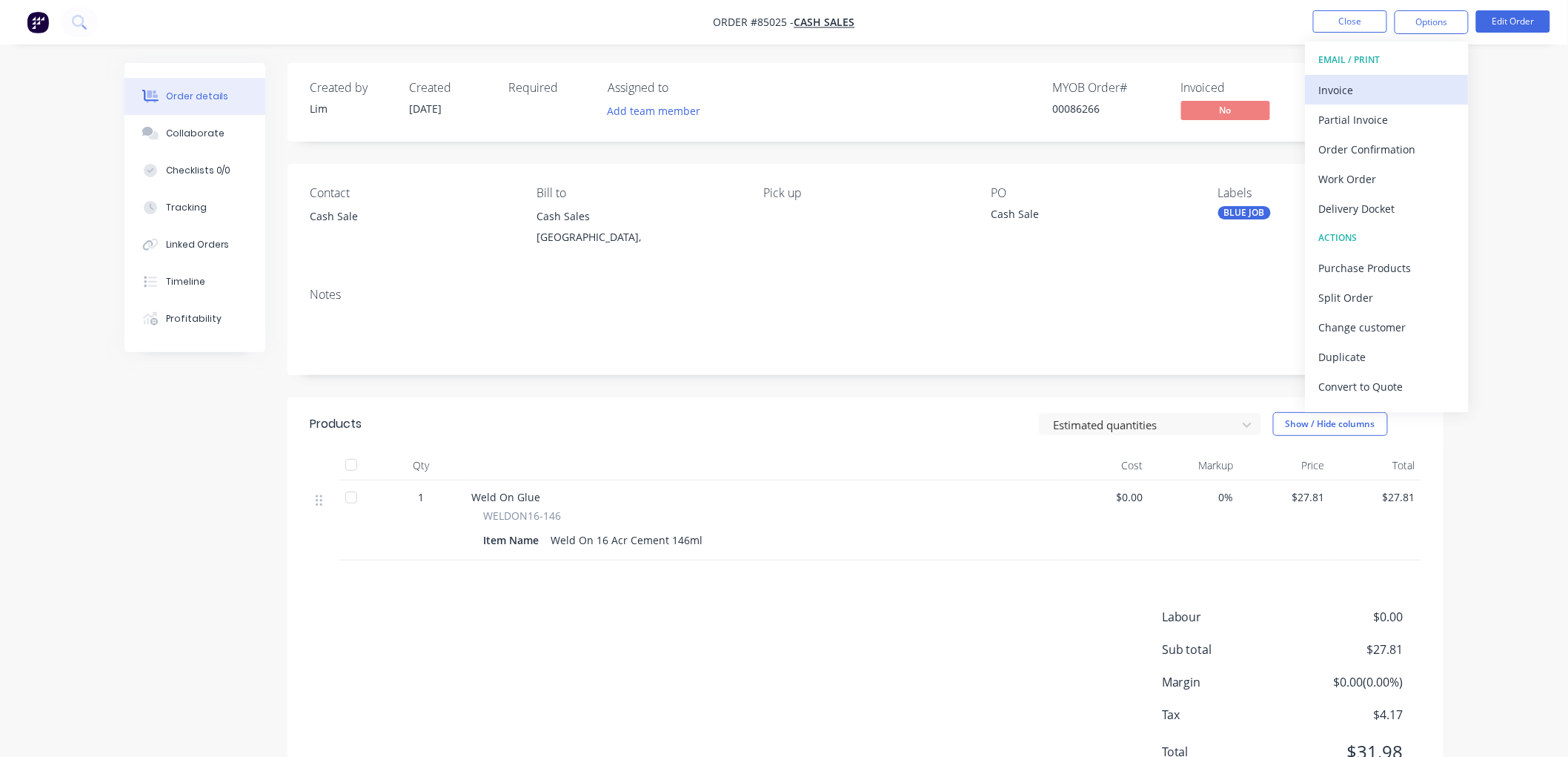
click at [1357, 87] on div "Invoice" at bounding box center [1387, 90] width 136 height 22
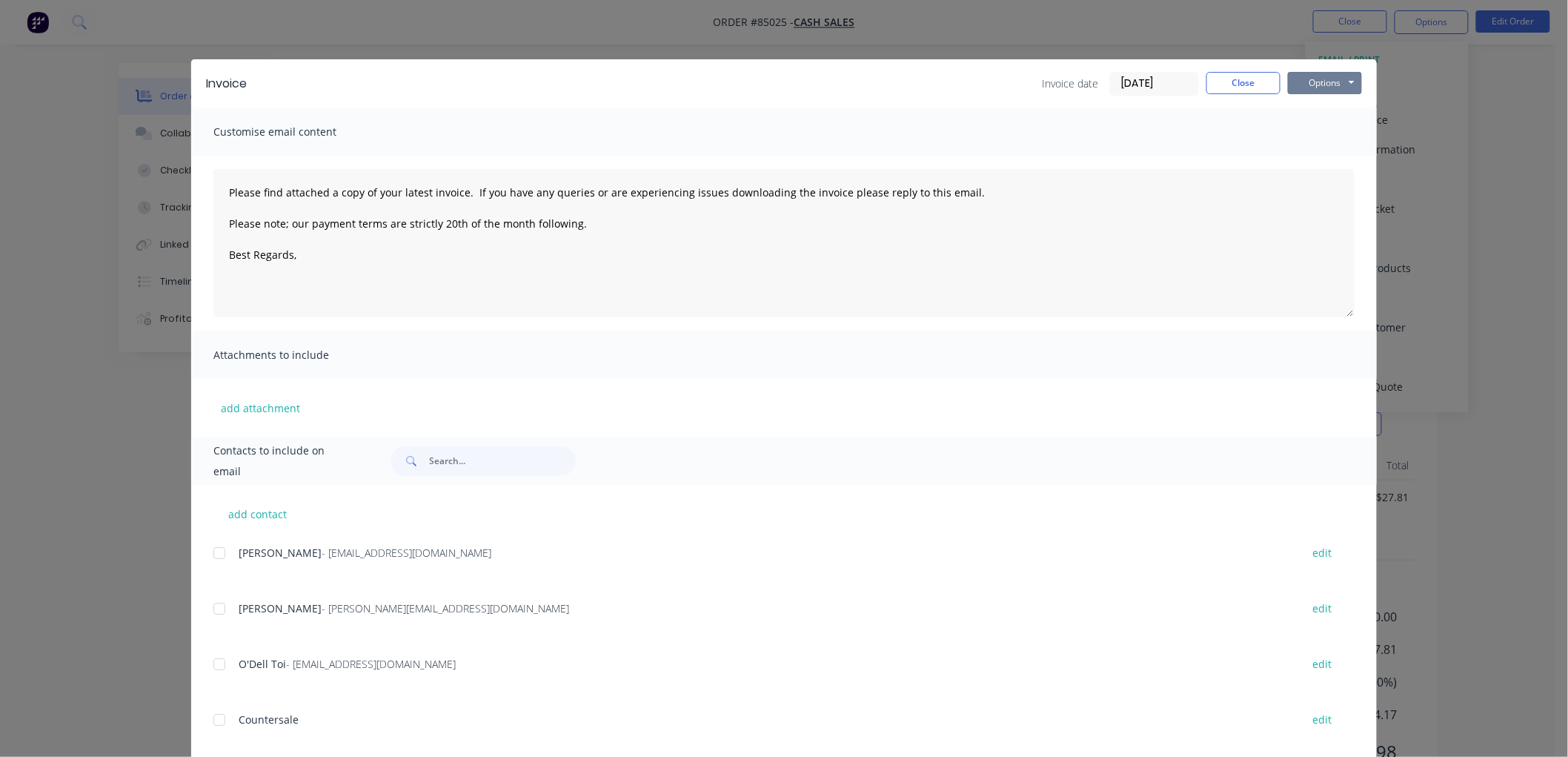
click at [1344, 87] on button "Options" at bounding box center [1324, 82] width 74 height 22
click at [1314, 142] on button "Print" at bounding box center [1335, 133] width 95 height 24
type textarea "Please find attached a copy of your latest invoice. If you have any queries or …"
click at [1230, 83] on button "Close" at bounding box center [1243, 82] width 74 height 22
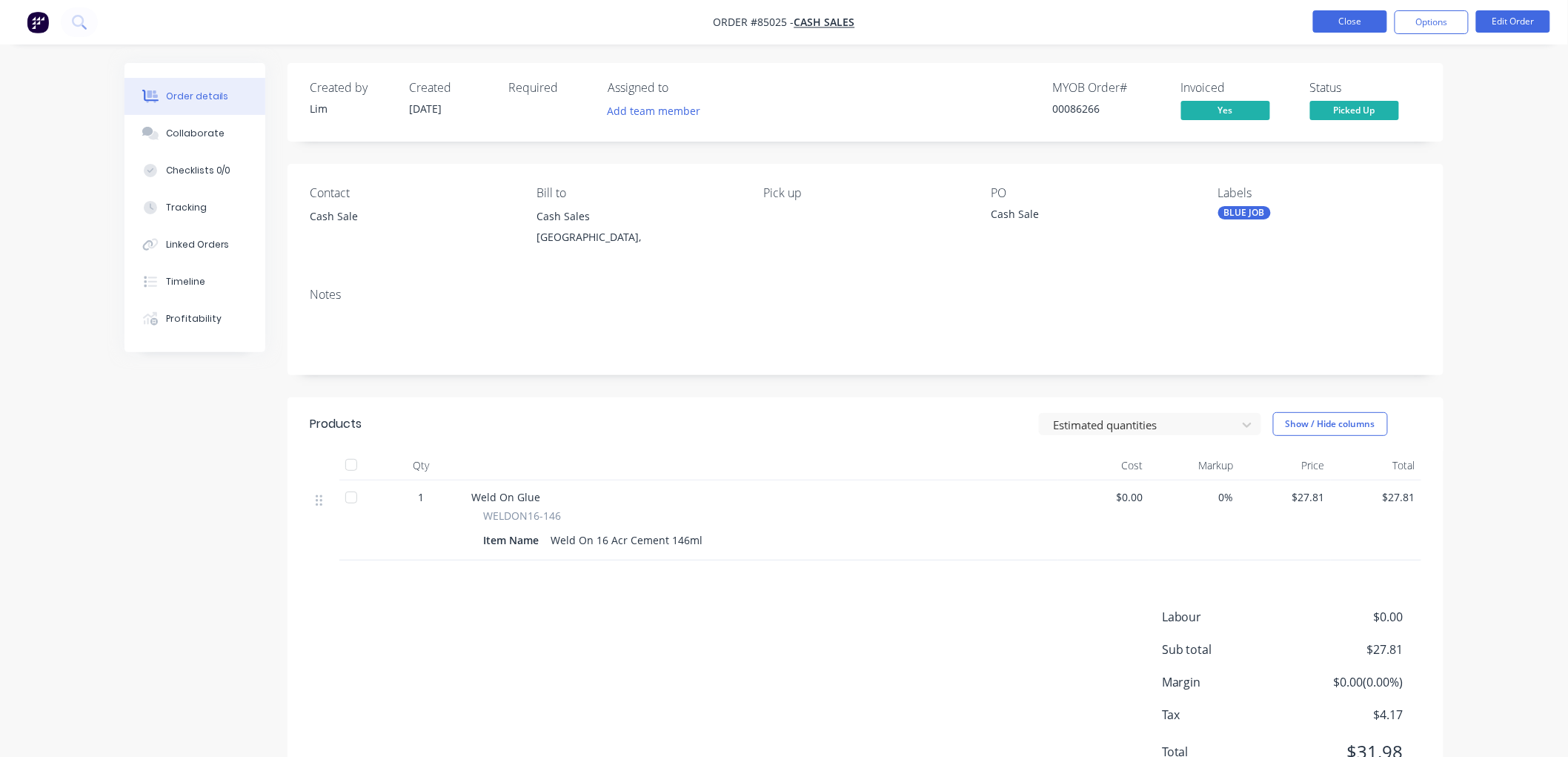
click at [1342, 25] on button "Close" at bounding box center [1349, 21] width 74 height 22
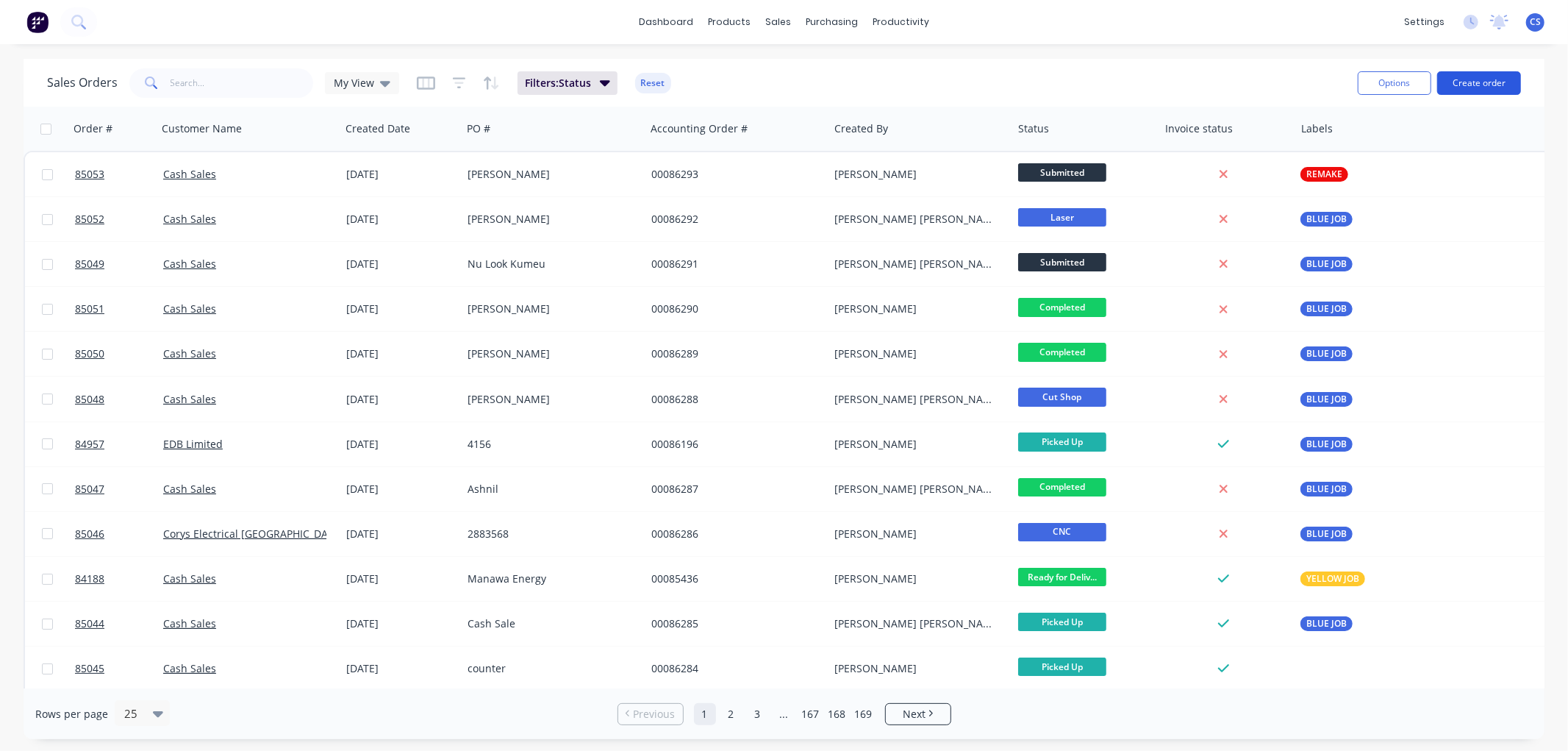
click at [1476, 84] on button "Create order" at bounding box center [1479, 83] width 84 height 24
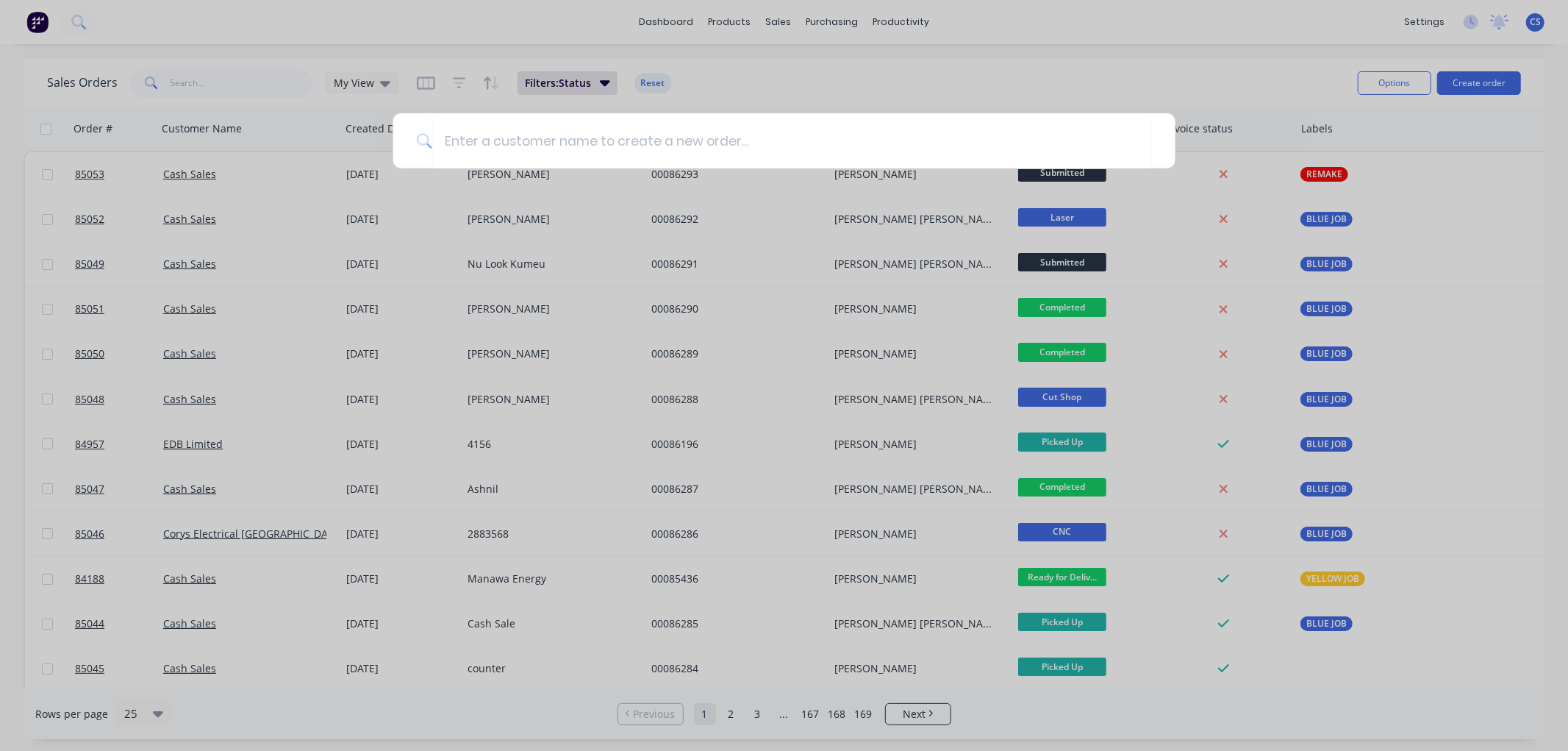
click at [1283, 30] on div at bounding box center [784, 376] width 1568 height 751
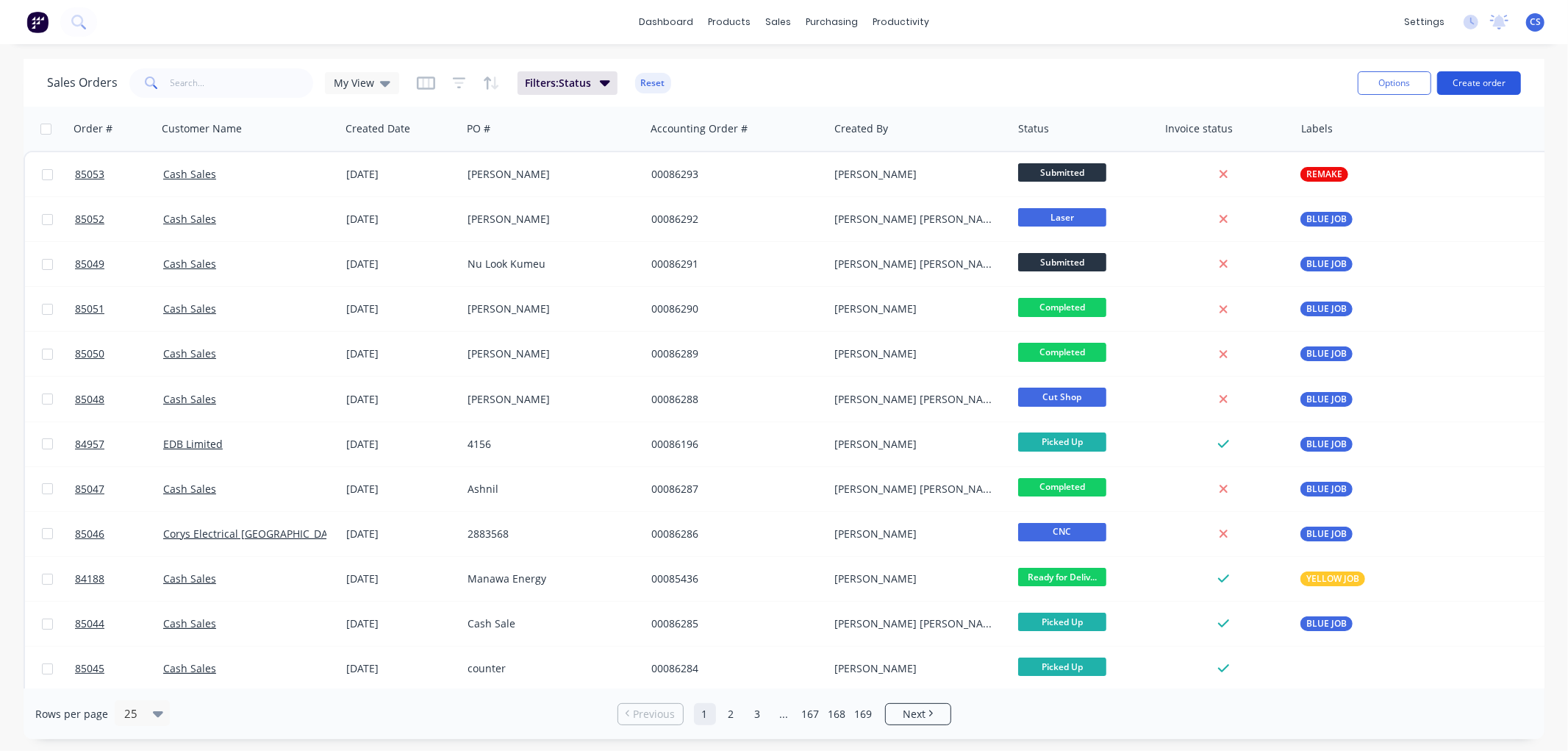
click at [1471, 92] on button "Create order" at bounding box center [1479, 83] width 84 height 24
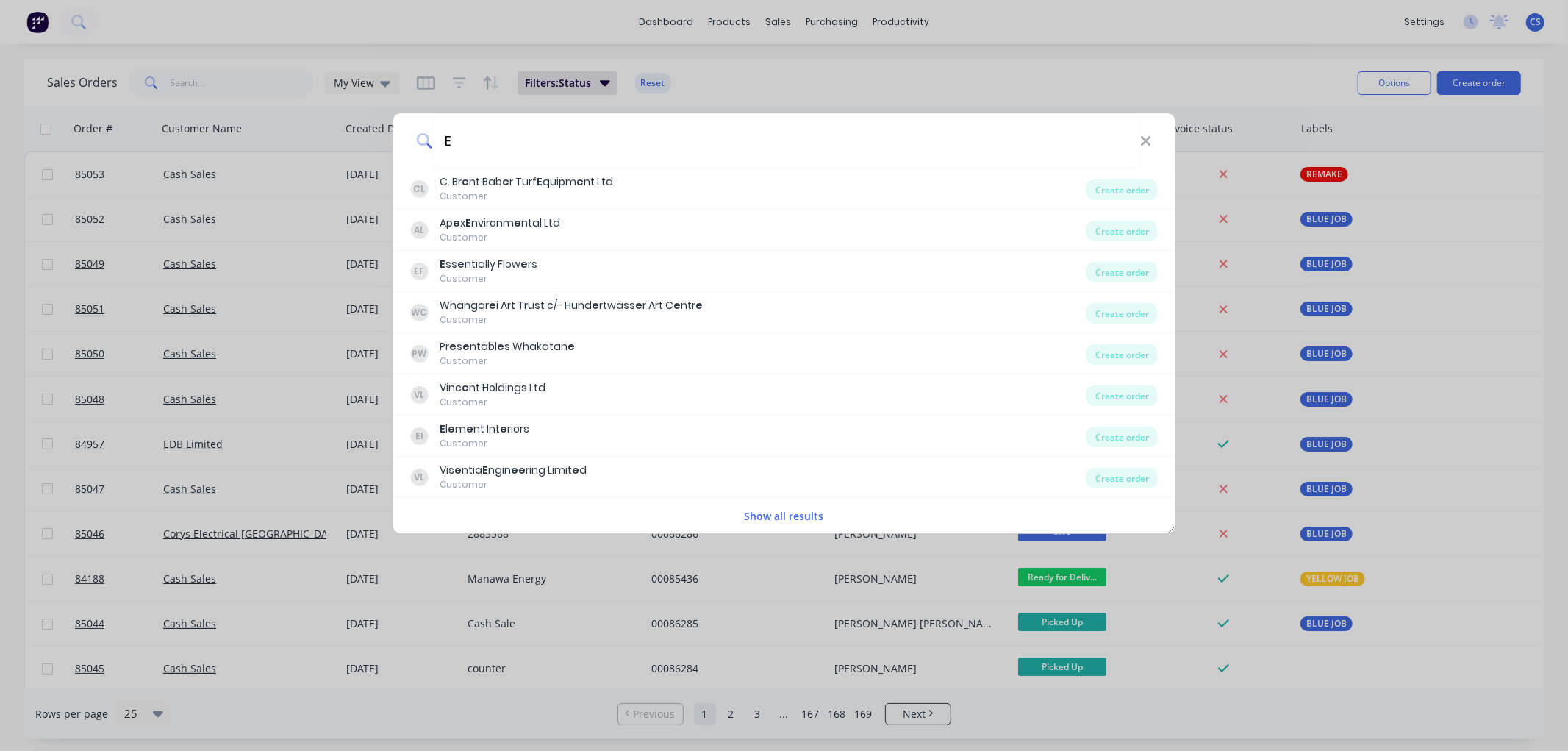
type input "E"
click at [1149, 142] on icon at bounding box center [1146, 141] width 12 height 17
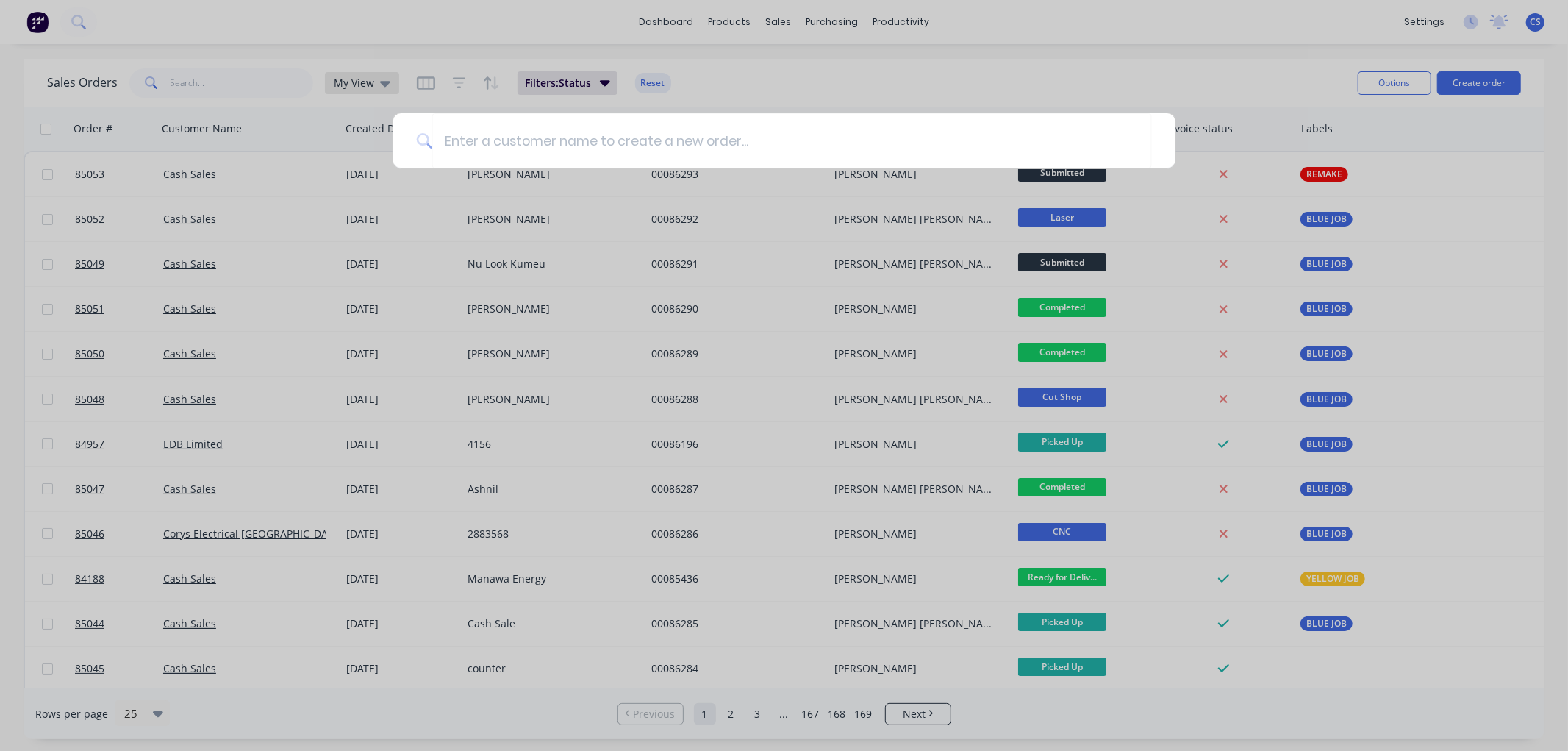
click at [401, 85] on div at bounding box center [784, 376] width 1568 height 751
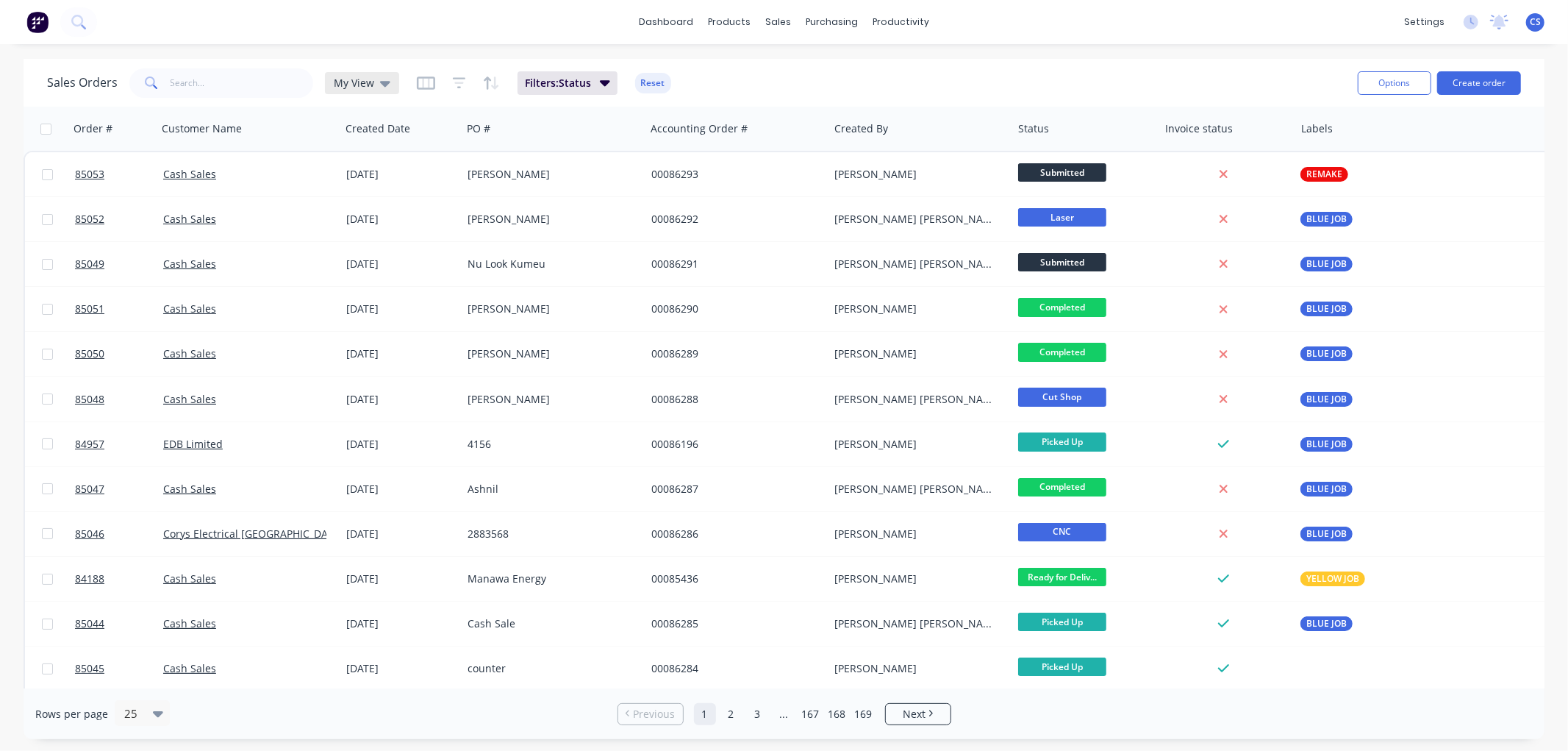
click at [365, 83] on span "My View" at bounding box center [354, 83] width 40 height 16
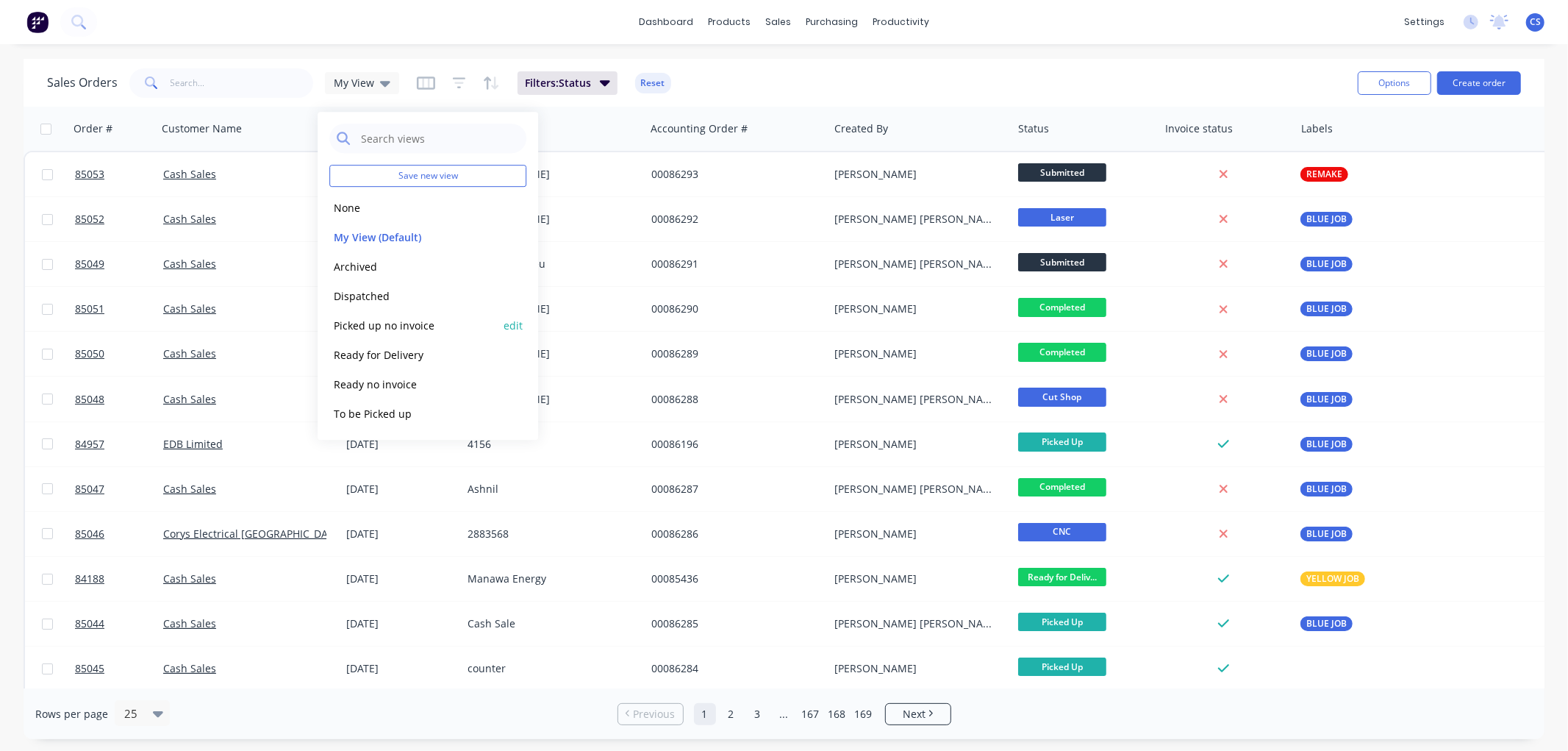
click at [376, 328] on button "Picked up no invoice" at bounding box center [412, 325] width 167 height 17
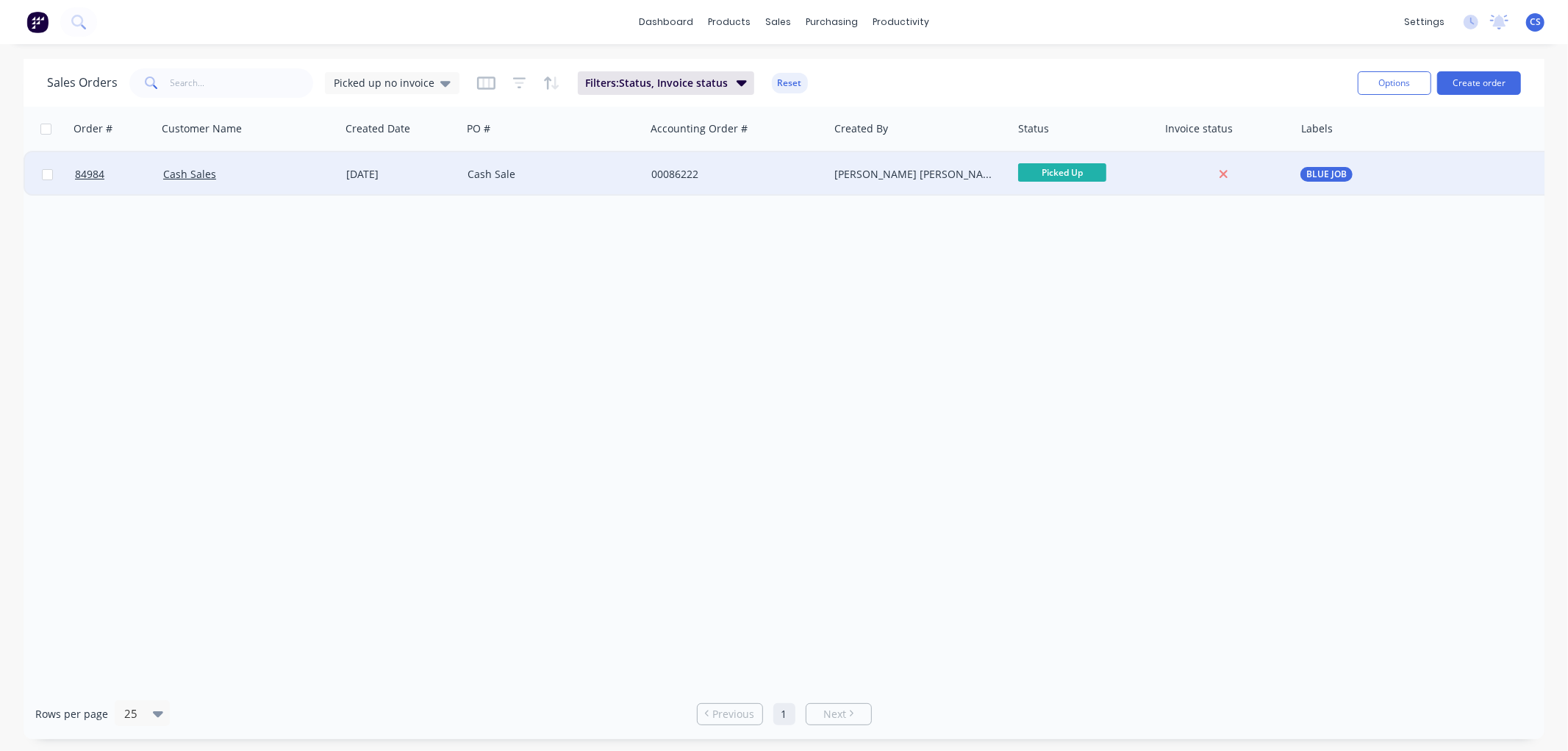
click at [803, 172] on div "00086222" at bounding box center [733, 174] width 163 height 15
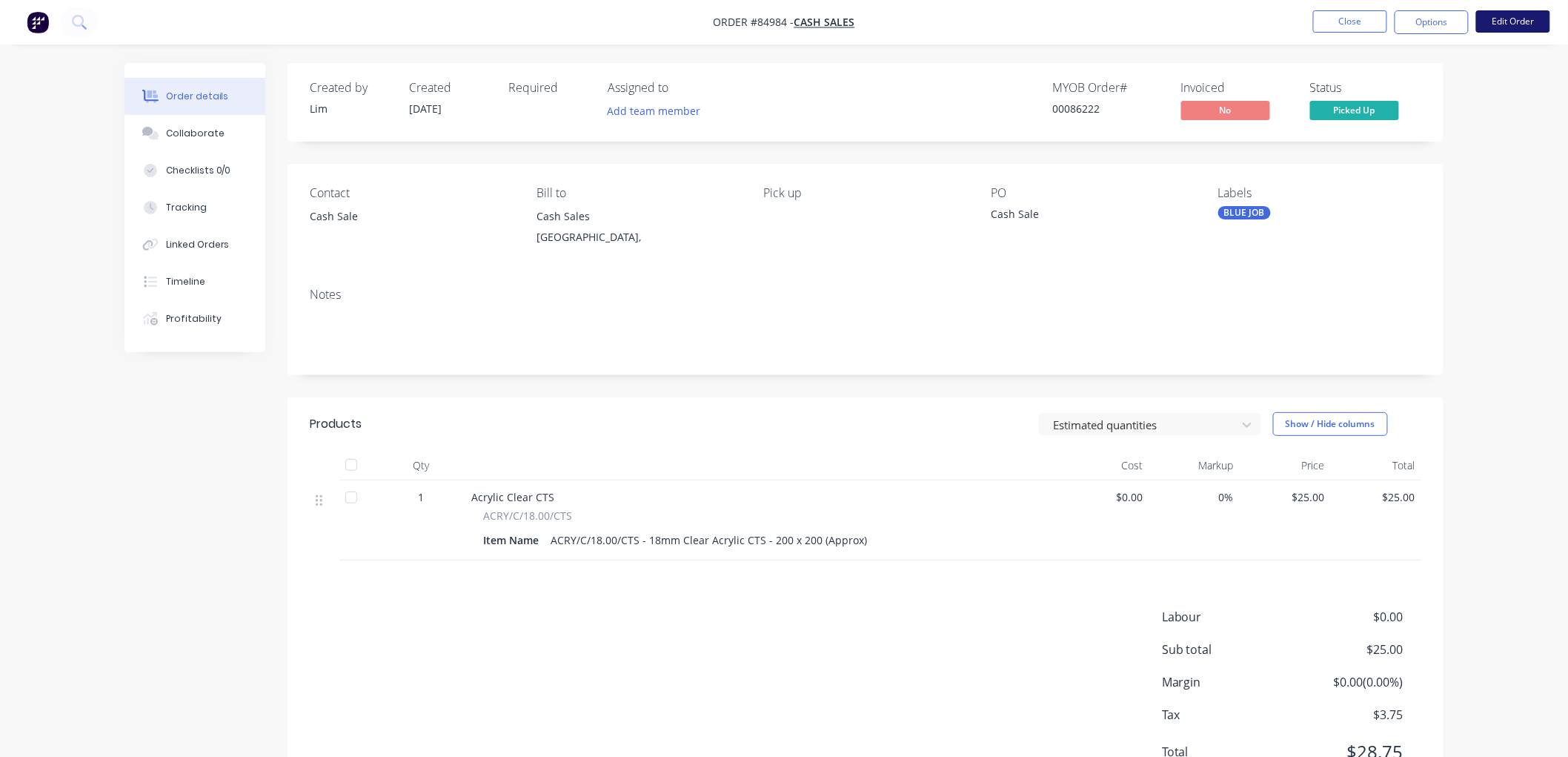
click at [1512, 24] on button "Edit Order" at bounding box center [1512, 21] width 74 height 22
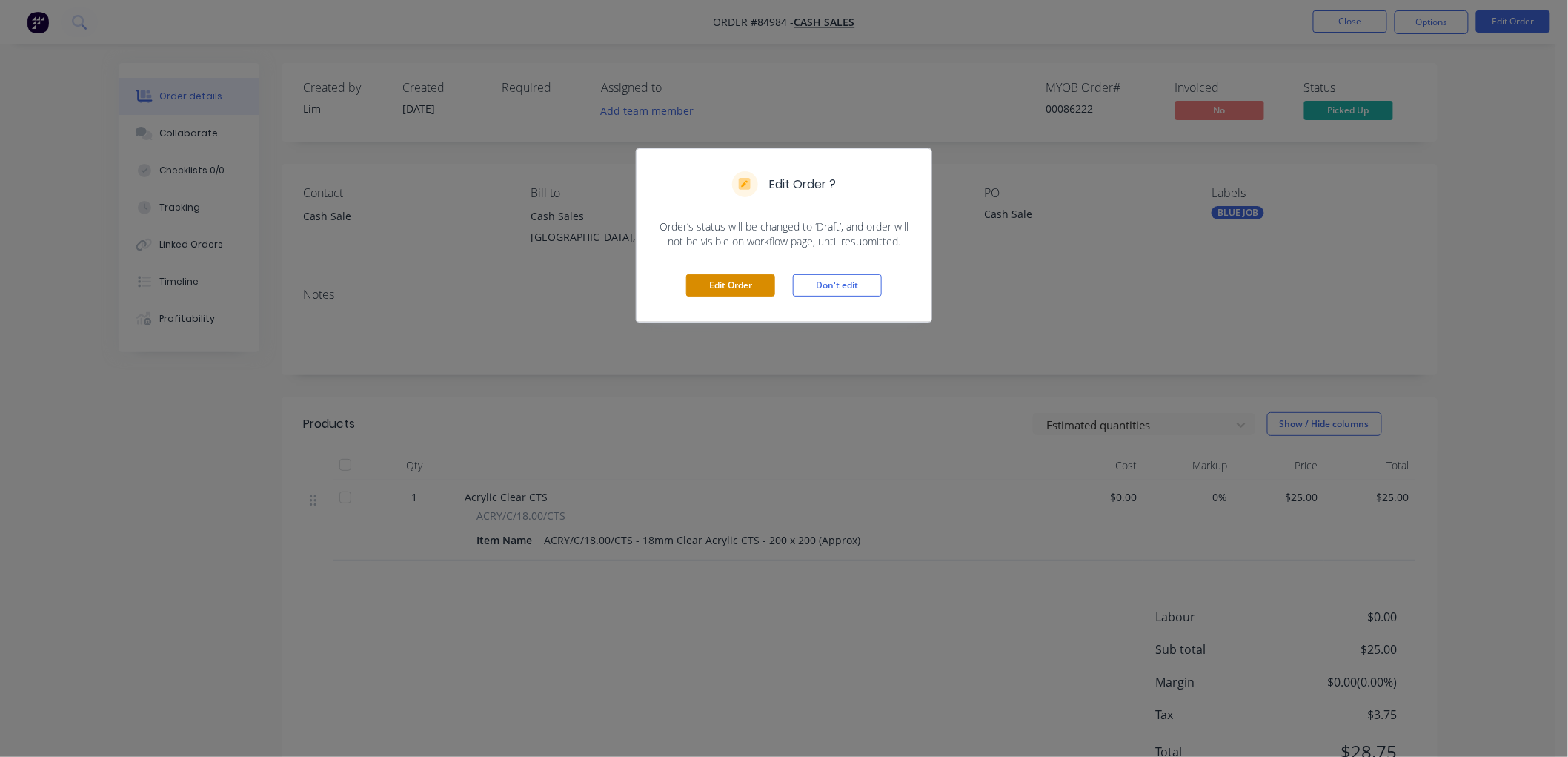
click at [748, 280] on button "Edit Order" at bounding box center [730, 285] width 89 height 22
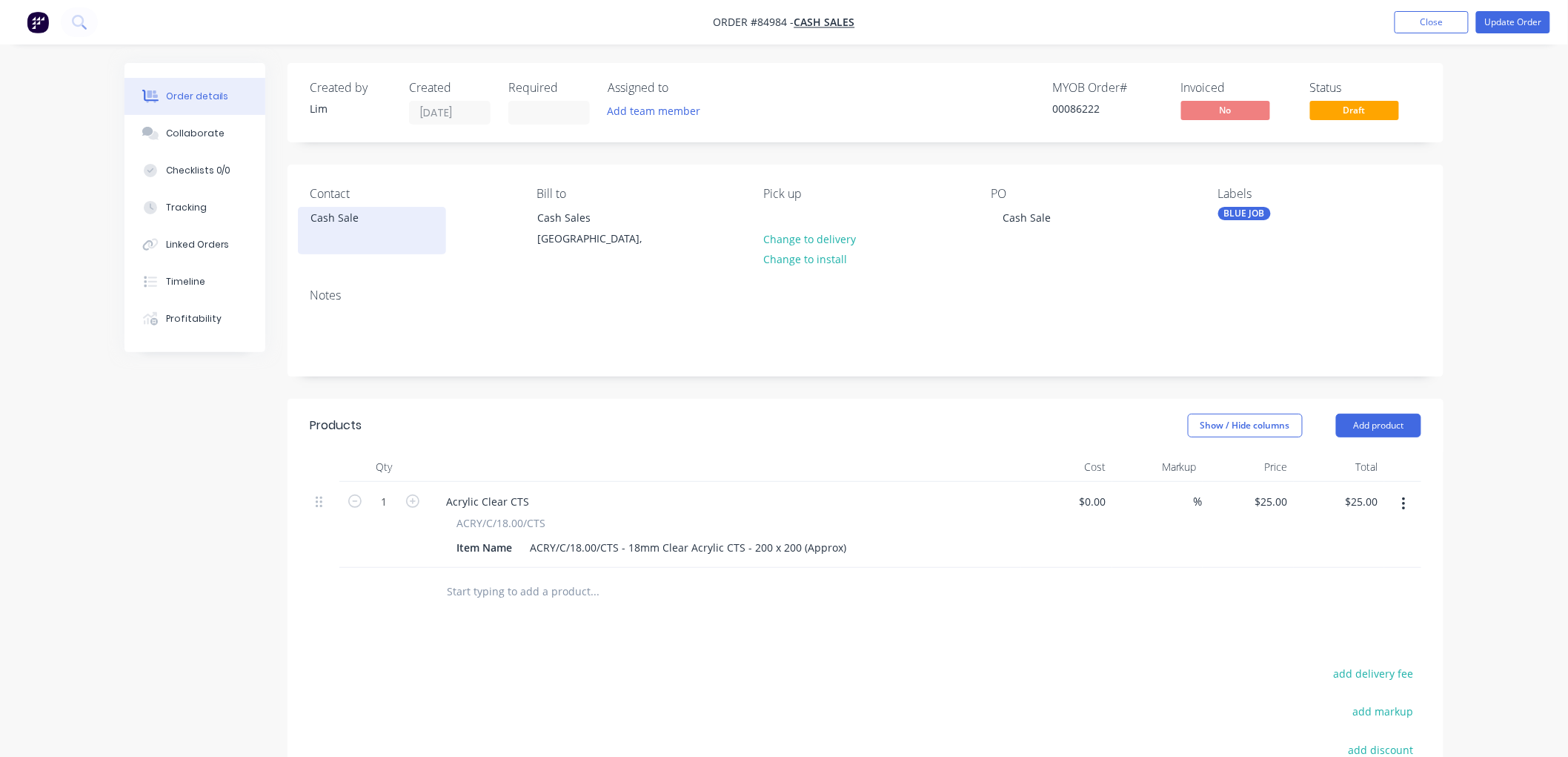
click at [350, 229] on div "Cash Sale" at bounding box center [372, 230] width 148 height 47
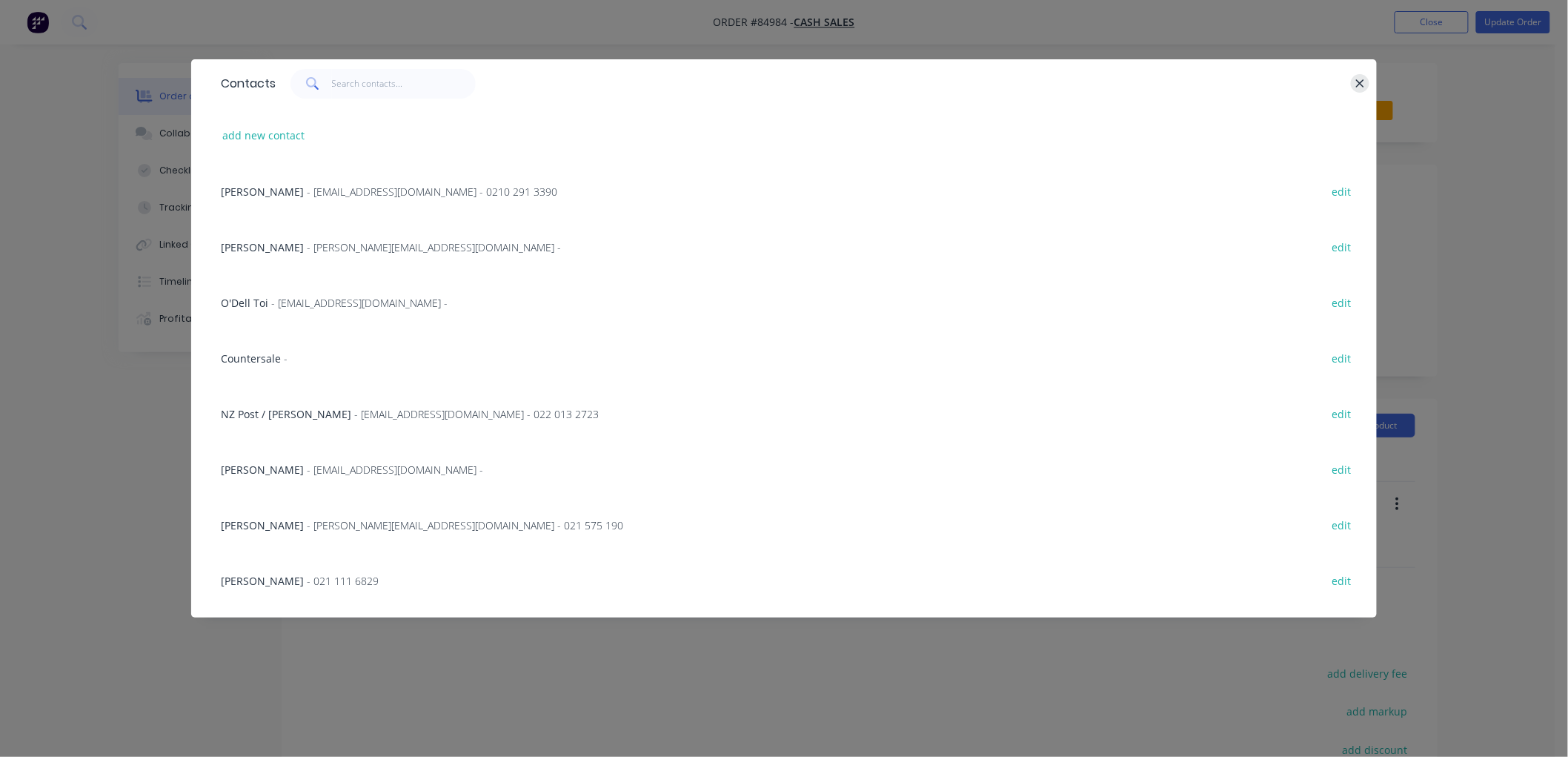
click at [1359, 84] on icon "button" at bounding box center [1360, 83] width 8 height 8
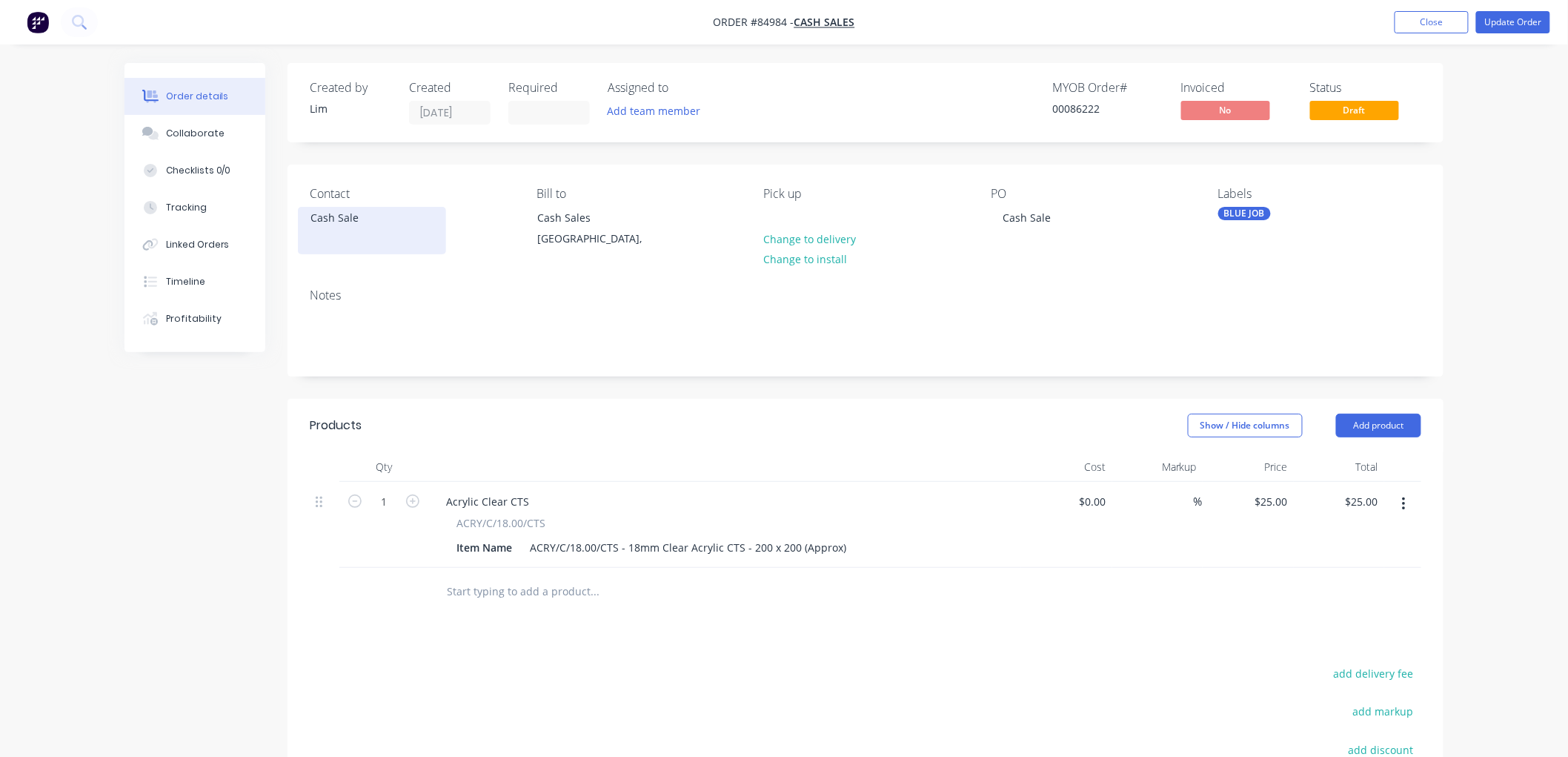
click at [345, 221] on div "Cash Sale" at bounding box center [372, 218] width 123 height 21
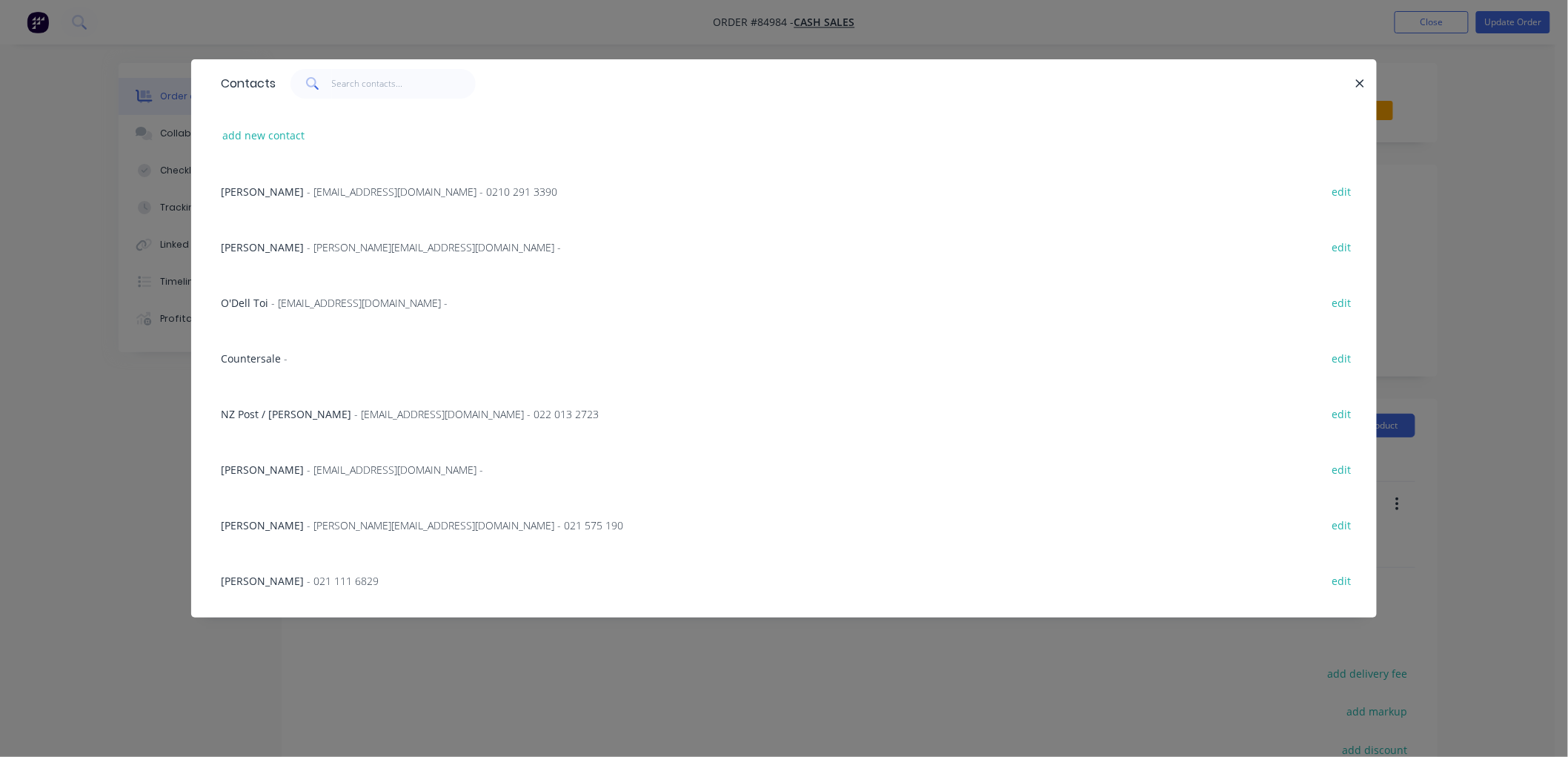
click at [255, 361] on span "Countersale" at bounding box center [251, 358] width 60 height 14
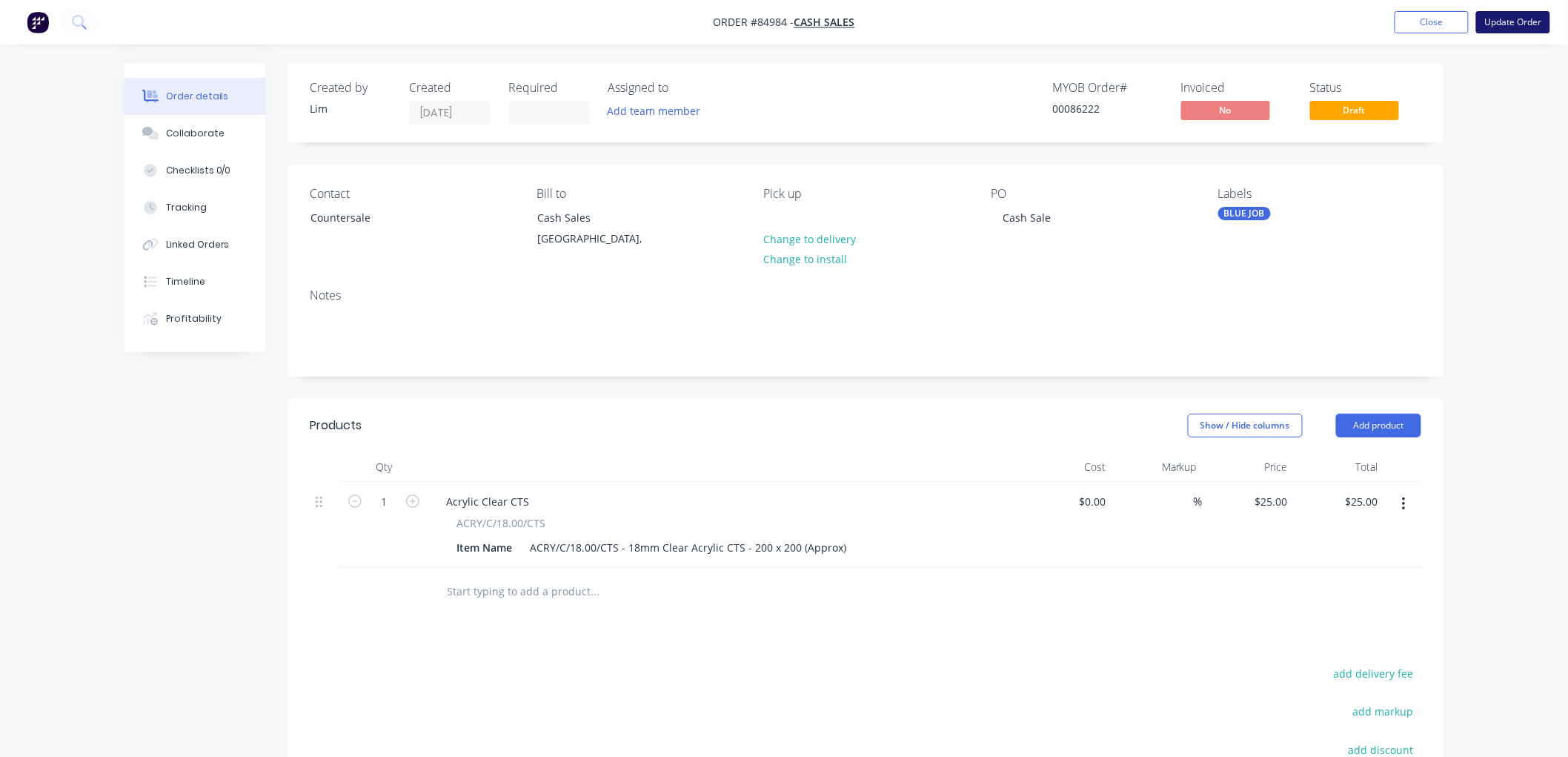
click at [1500, 15] on button "Update Order" at bounding box center [1512, 22] width 74 height 22
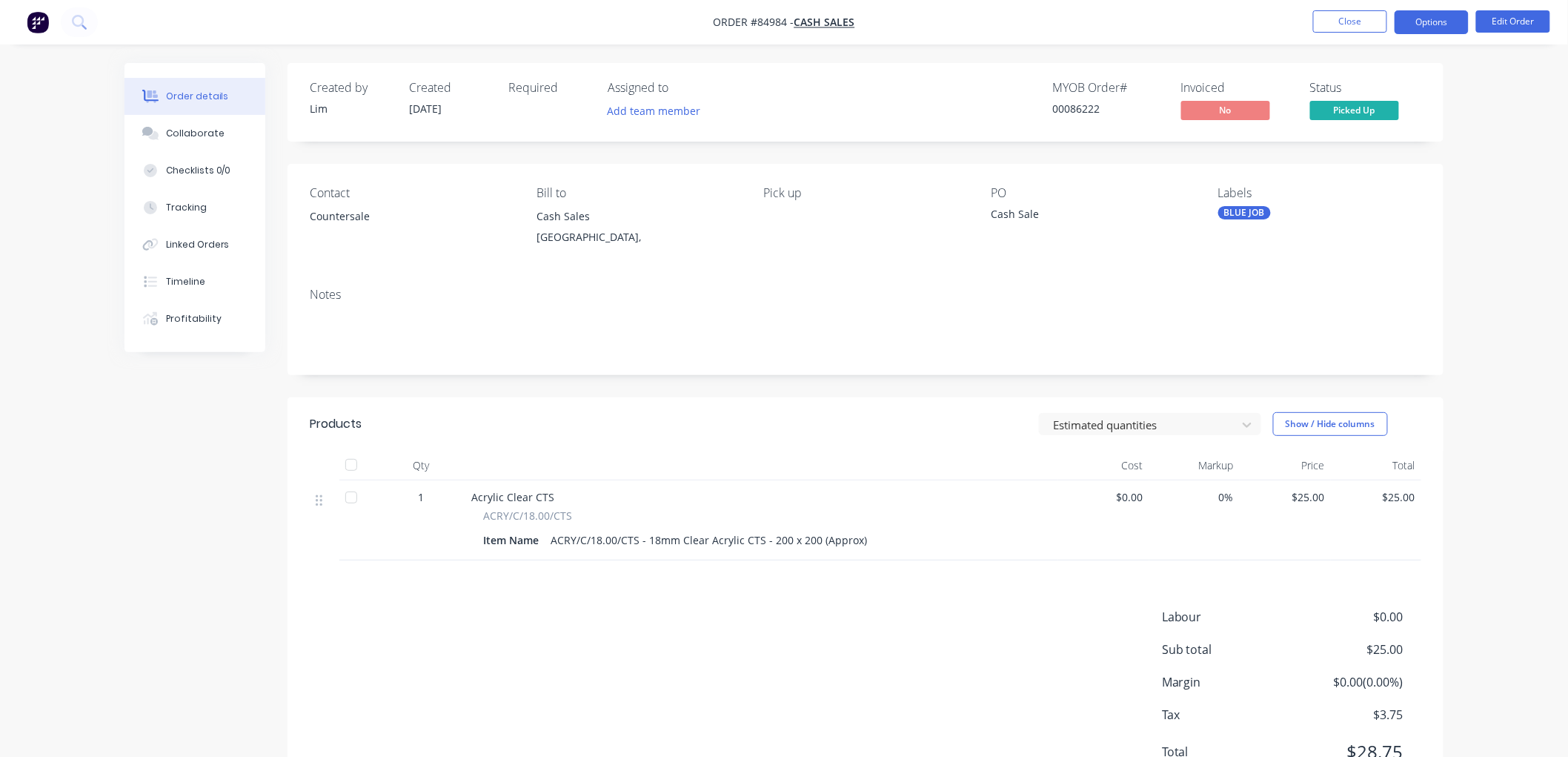
click at [1424, 24] on button "Options" at bounding box center [1431, 22] width 74 height 24
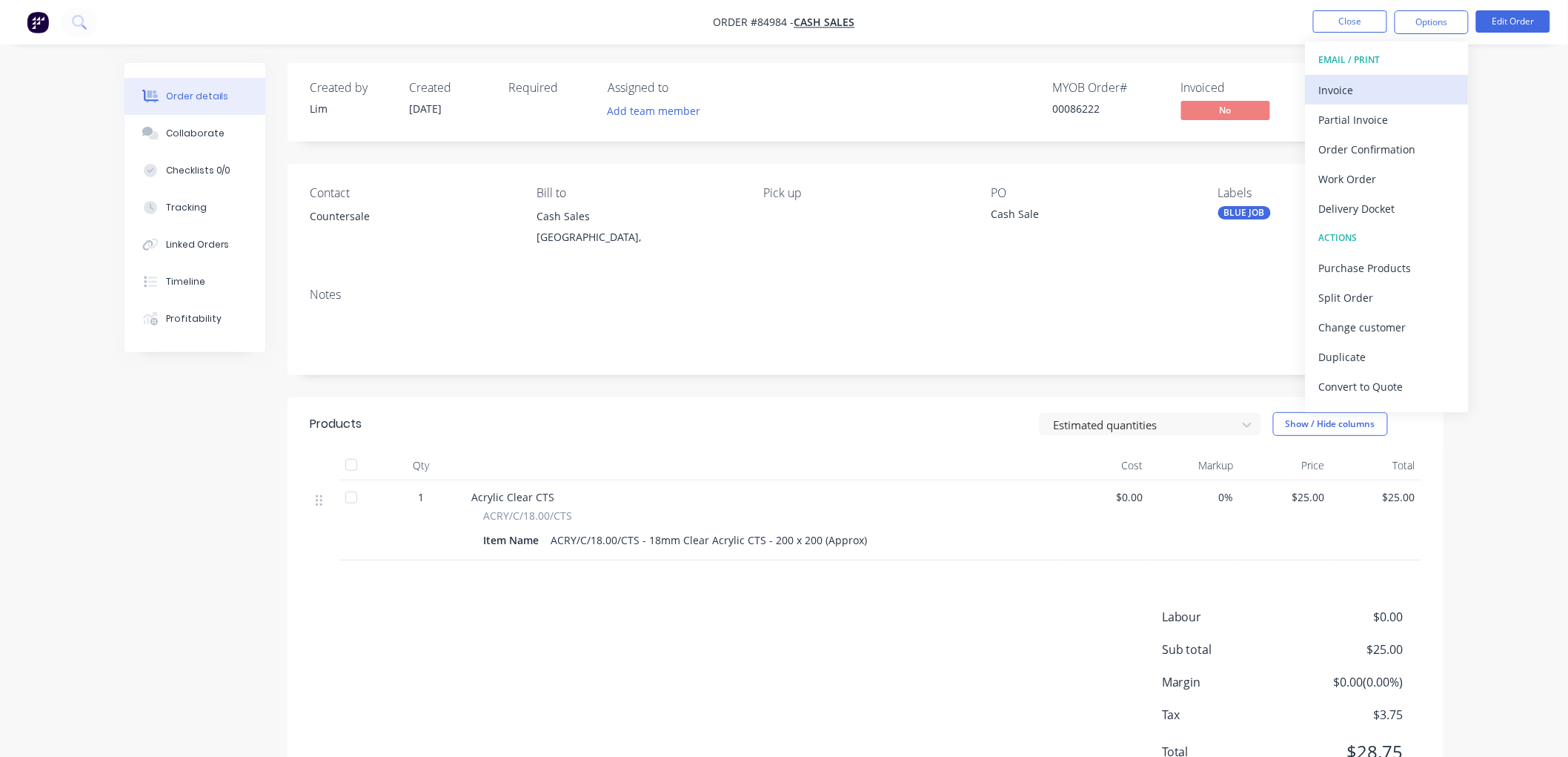
click at [1367, 84] on div "Invoice" at bounding box center [1387, 90] width 136 height 22
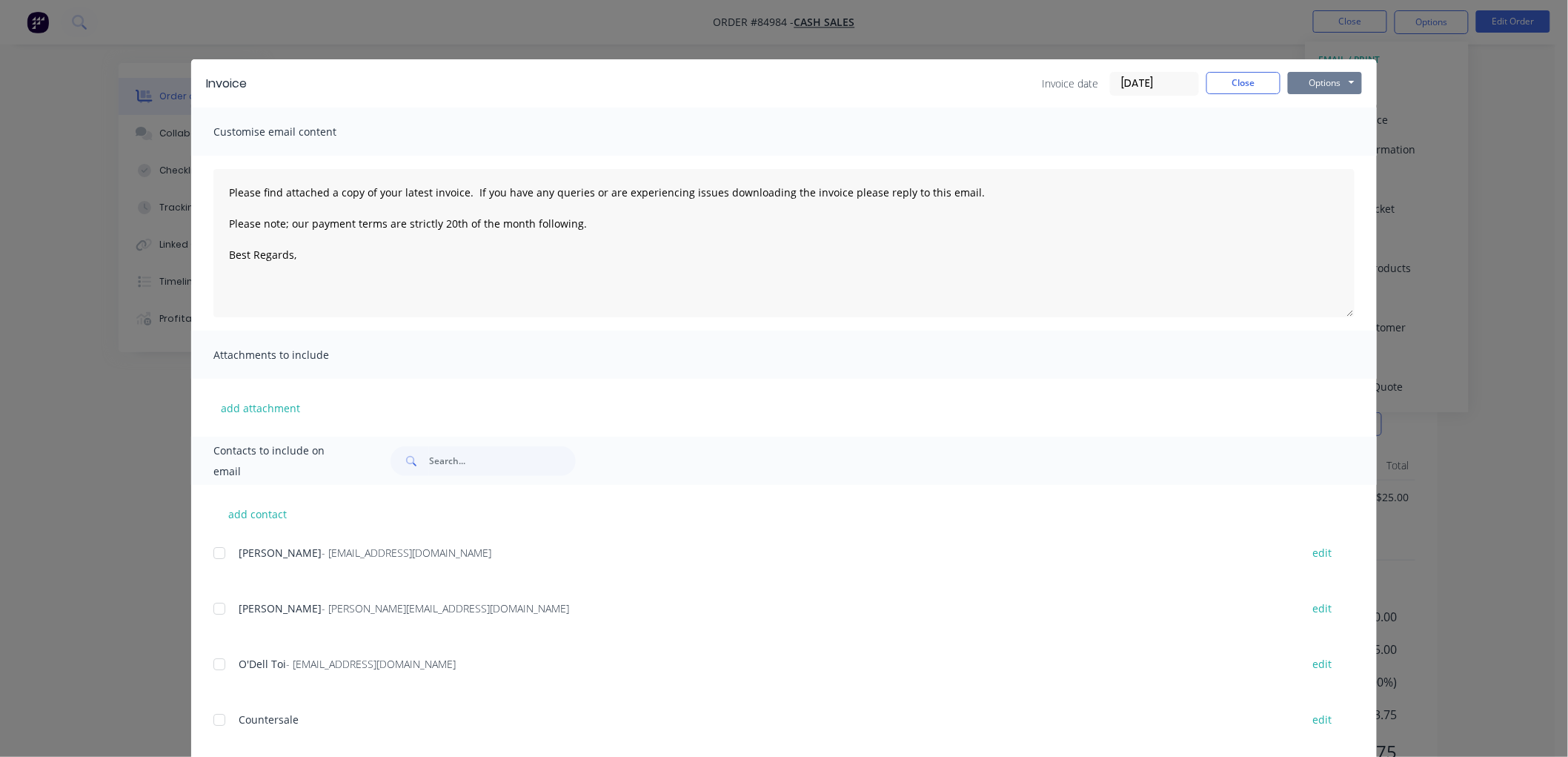
click at [1334, 77] on button "Options" at bounding box center [1324, 82] width 74 height 22
click at [1318, 80] on button "Options" at bounding box center [1324, 82] width 74 height 22
click at [1312, 83] on button "Options" at bounding box center [1324, 82] width 74 height 22
click at [1308, 133] on button "Print" at bounding box center [1335, 133] width 95 height 24
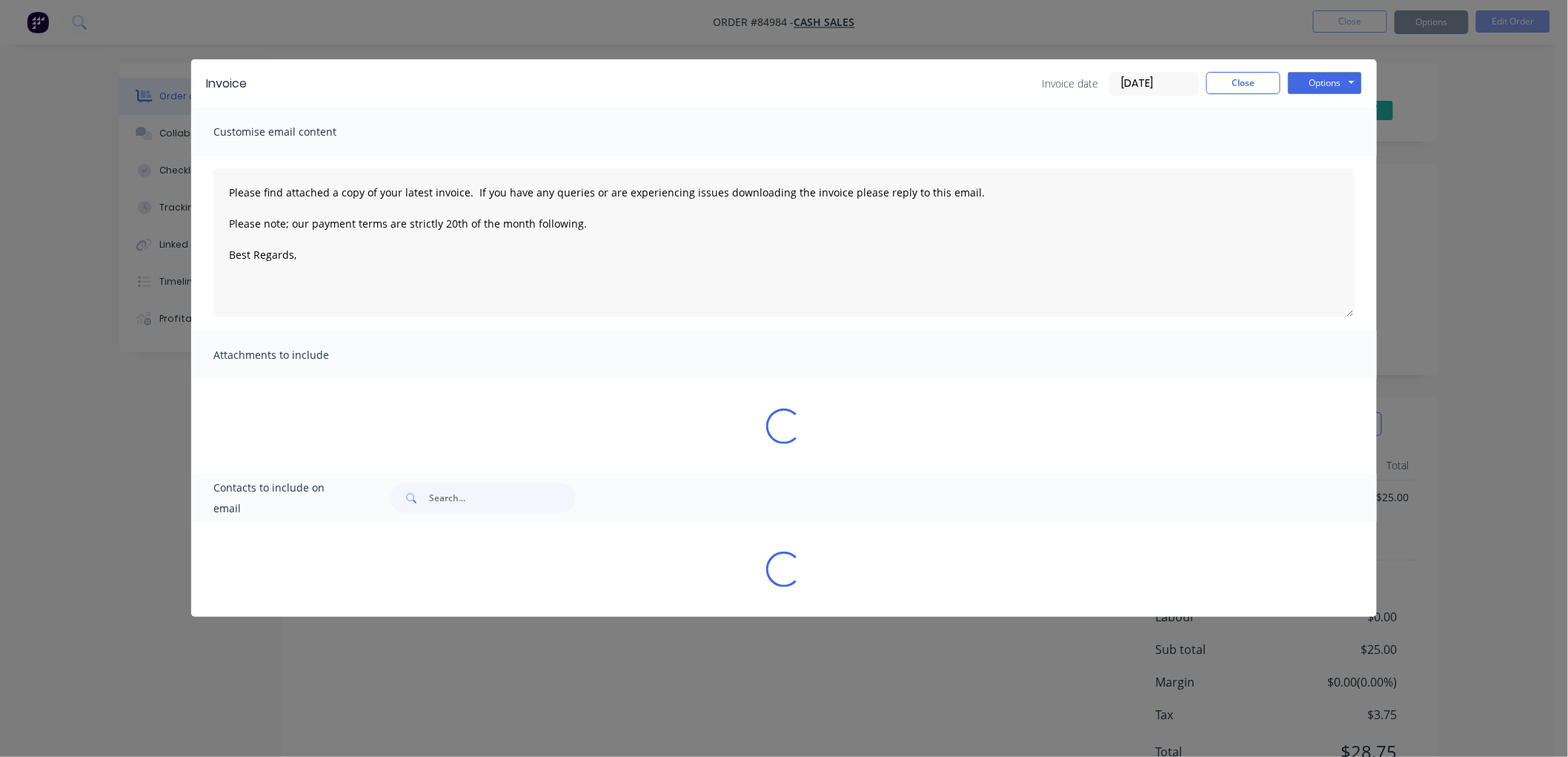
type textarea "Please find attached a copy of your latest invoice. If you have any queries or …"
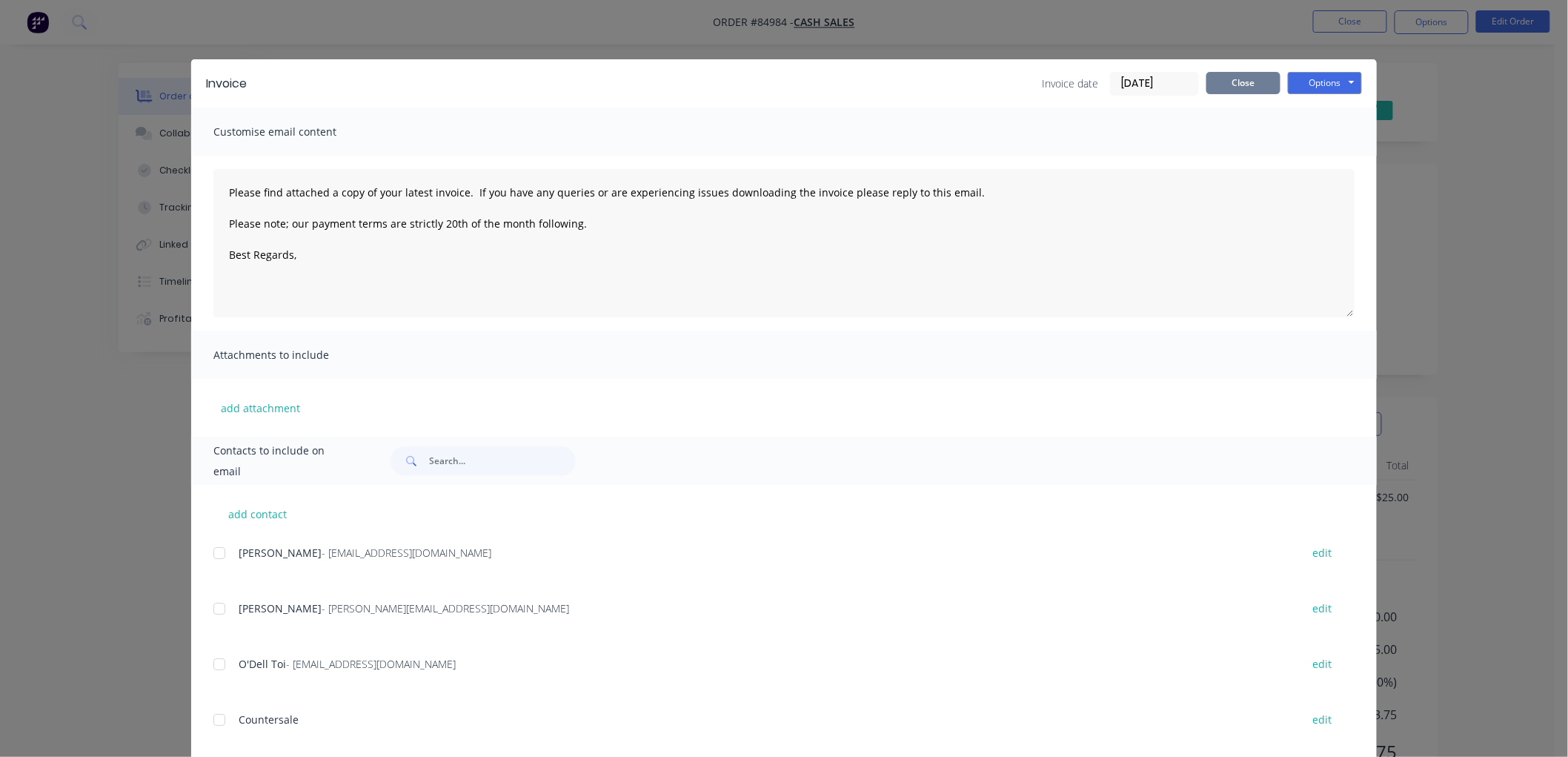
click at [1210, 83] on button "Close" at bounding box center [1243, 82] width 74 height 22
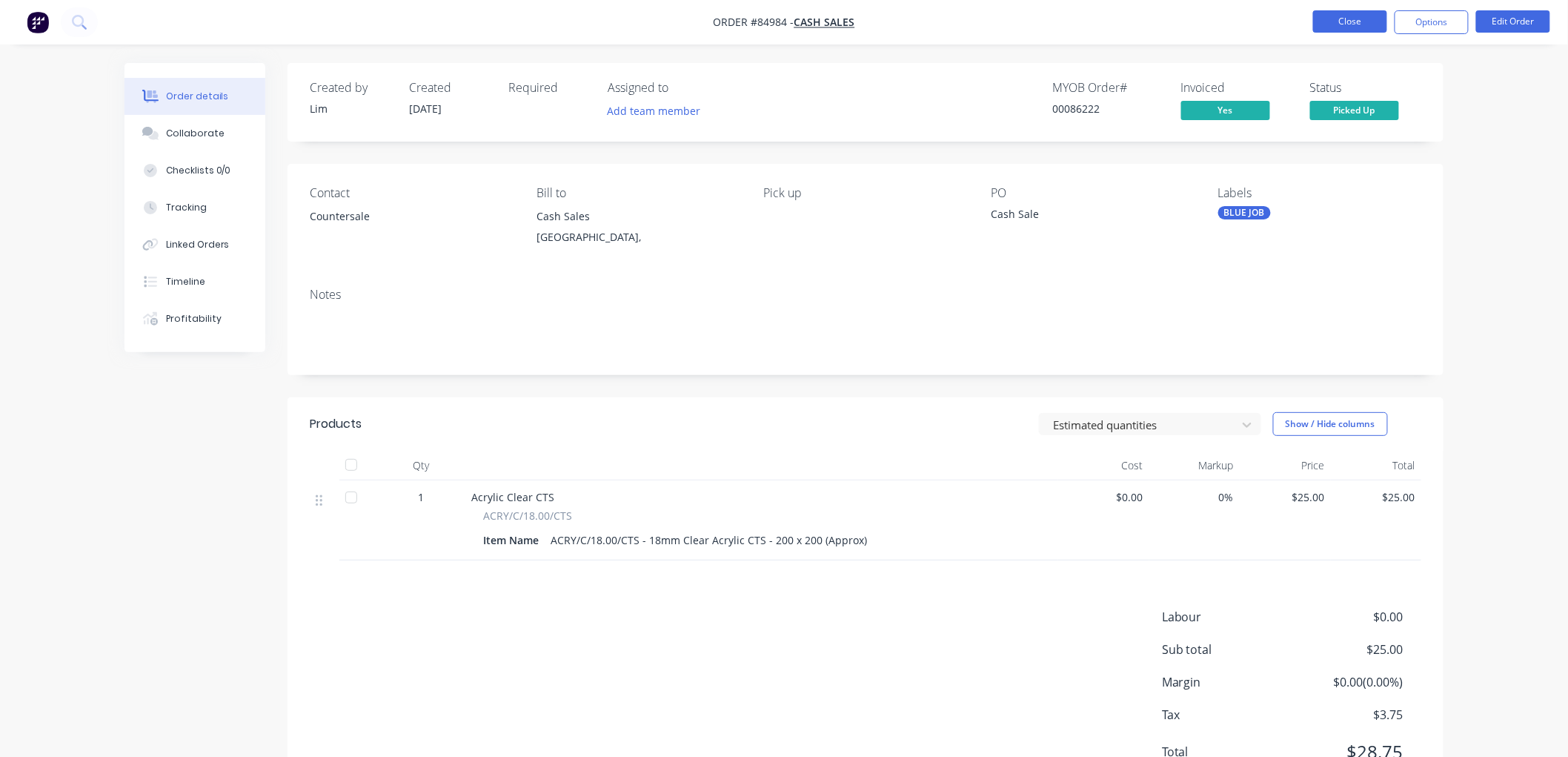
click at [1356, 24] on button "Close" at bounding box center [1349, 21] width 74 height 22
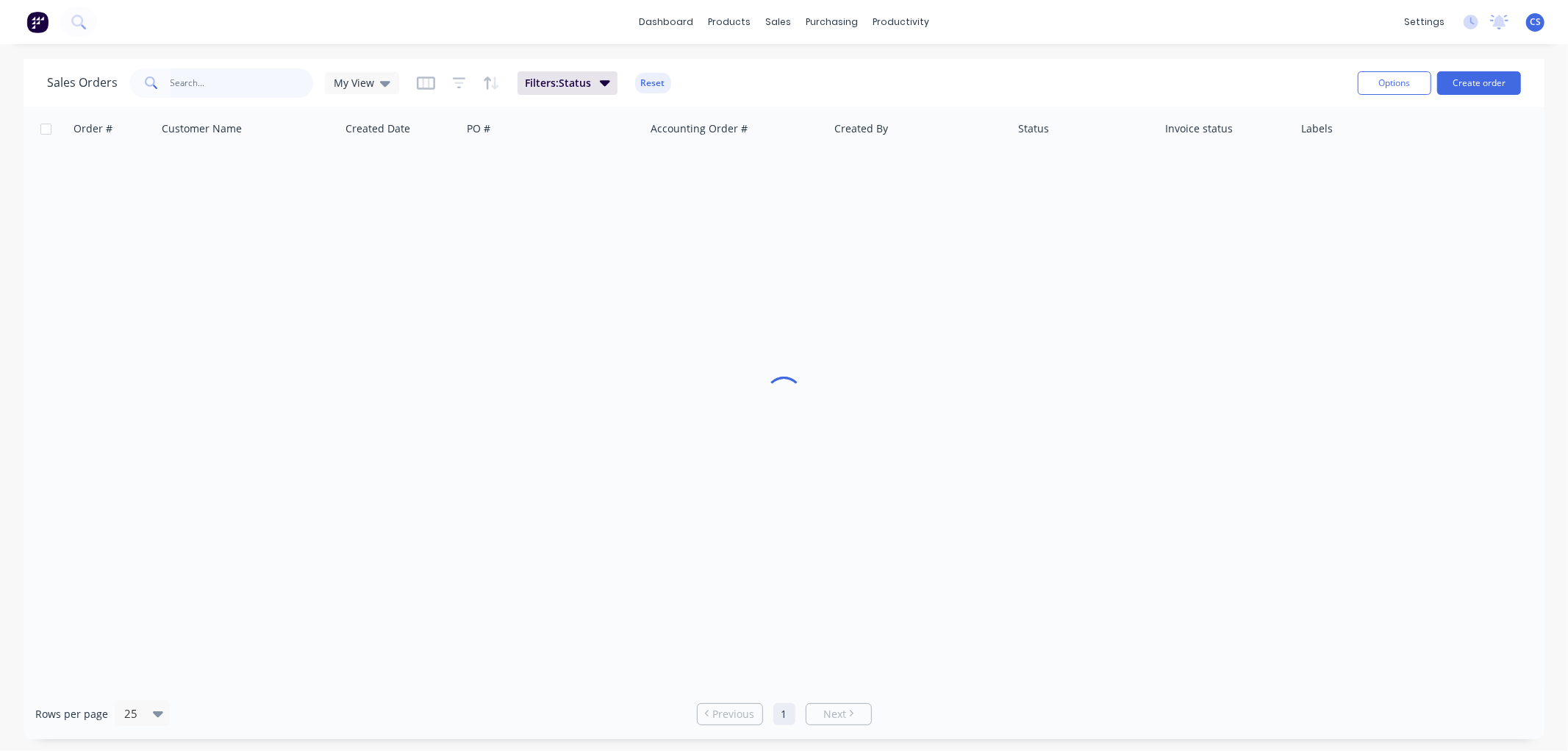
click at [227, 83] on input "text" at bounding box center [242, 83] width 144 height 30
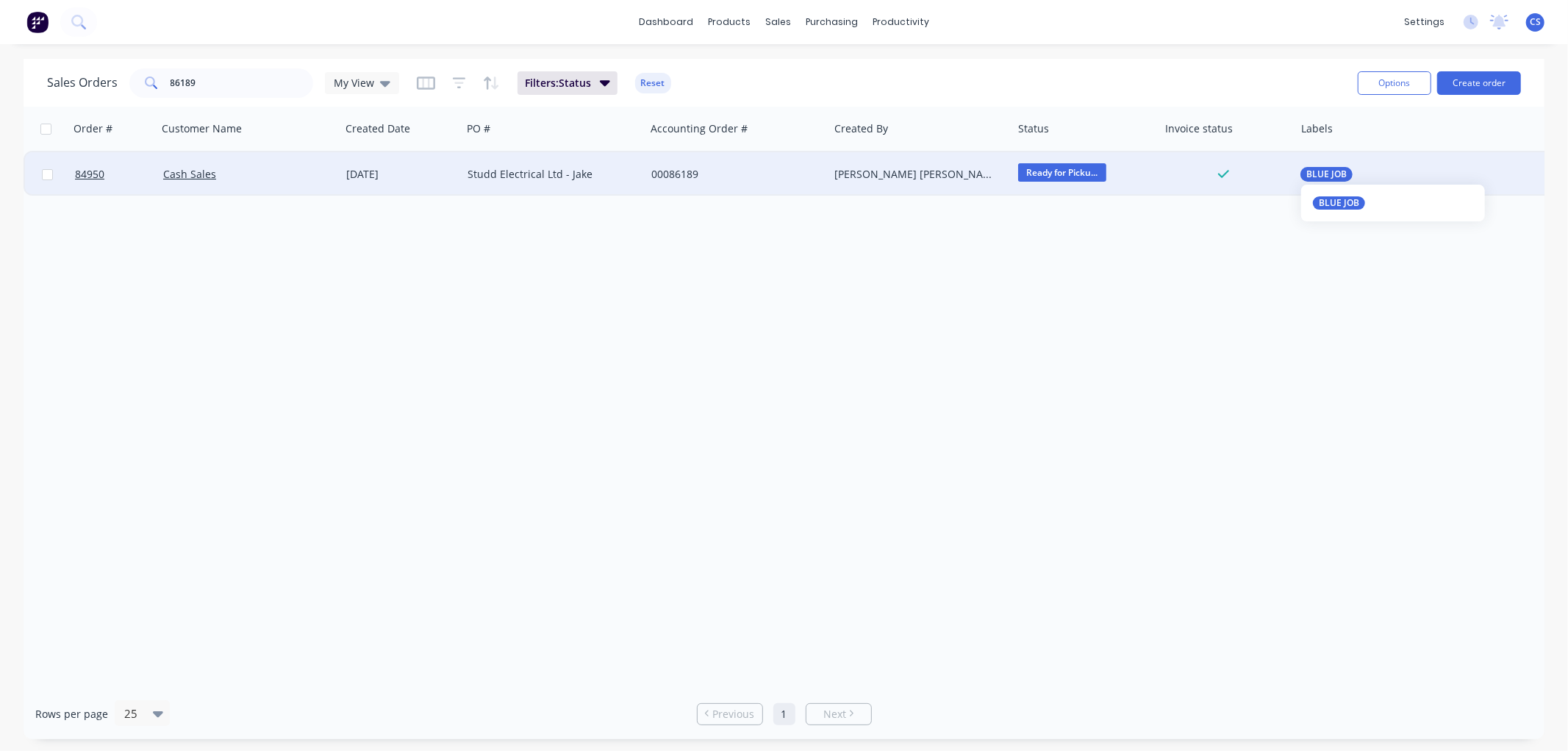
click at [1311, 175] on span "BLUE JOB" at bounding box center [1326, 174] width 40 height 15
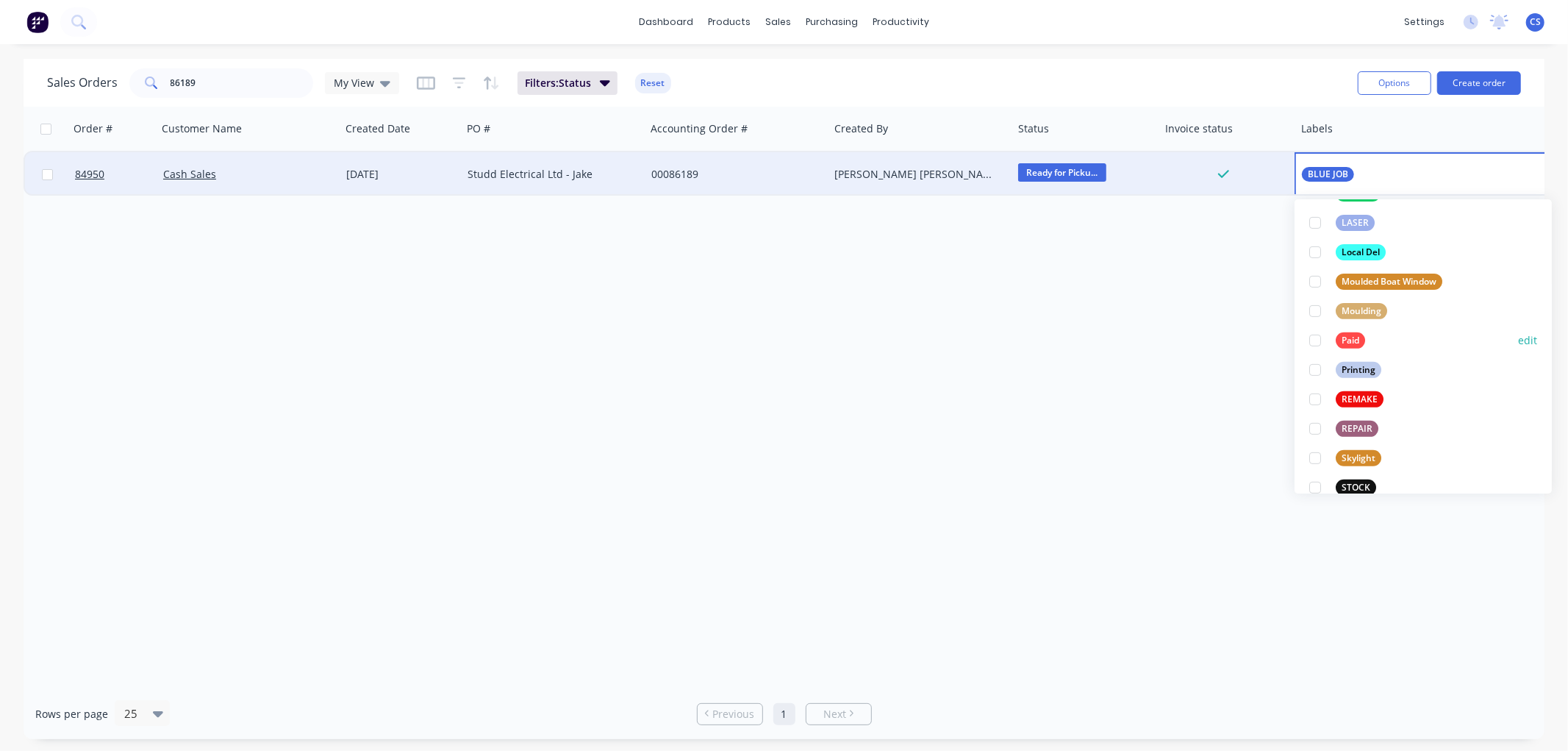
click at [1341, 333] on div "Paid" at bounding box center [1350, 341] width 30 height 17
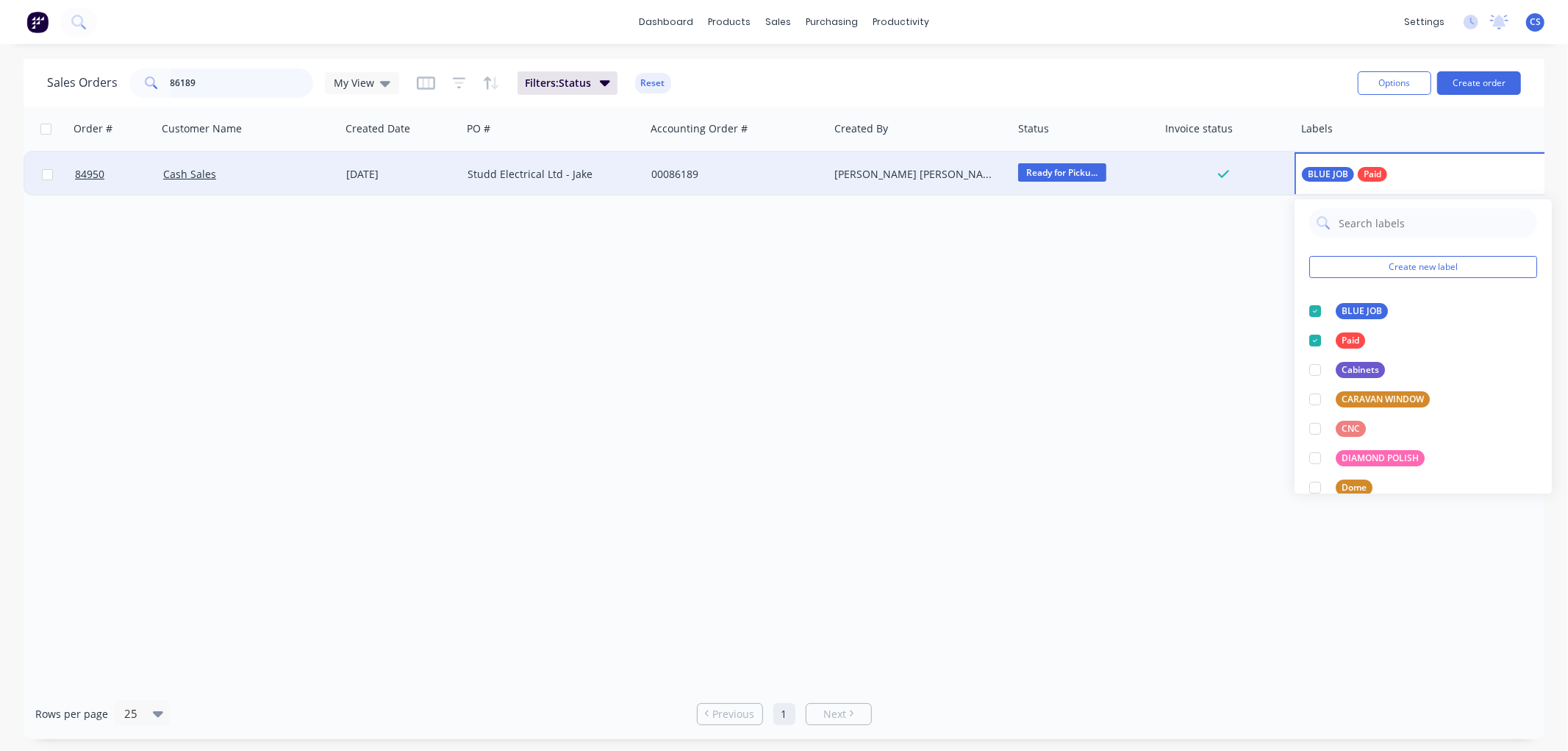
click at [240, 82] on input "86189" at bounding box center [242, 83] width 144 height 30
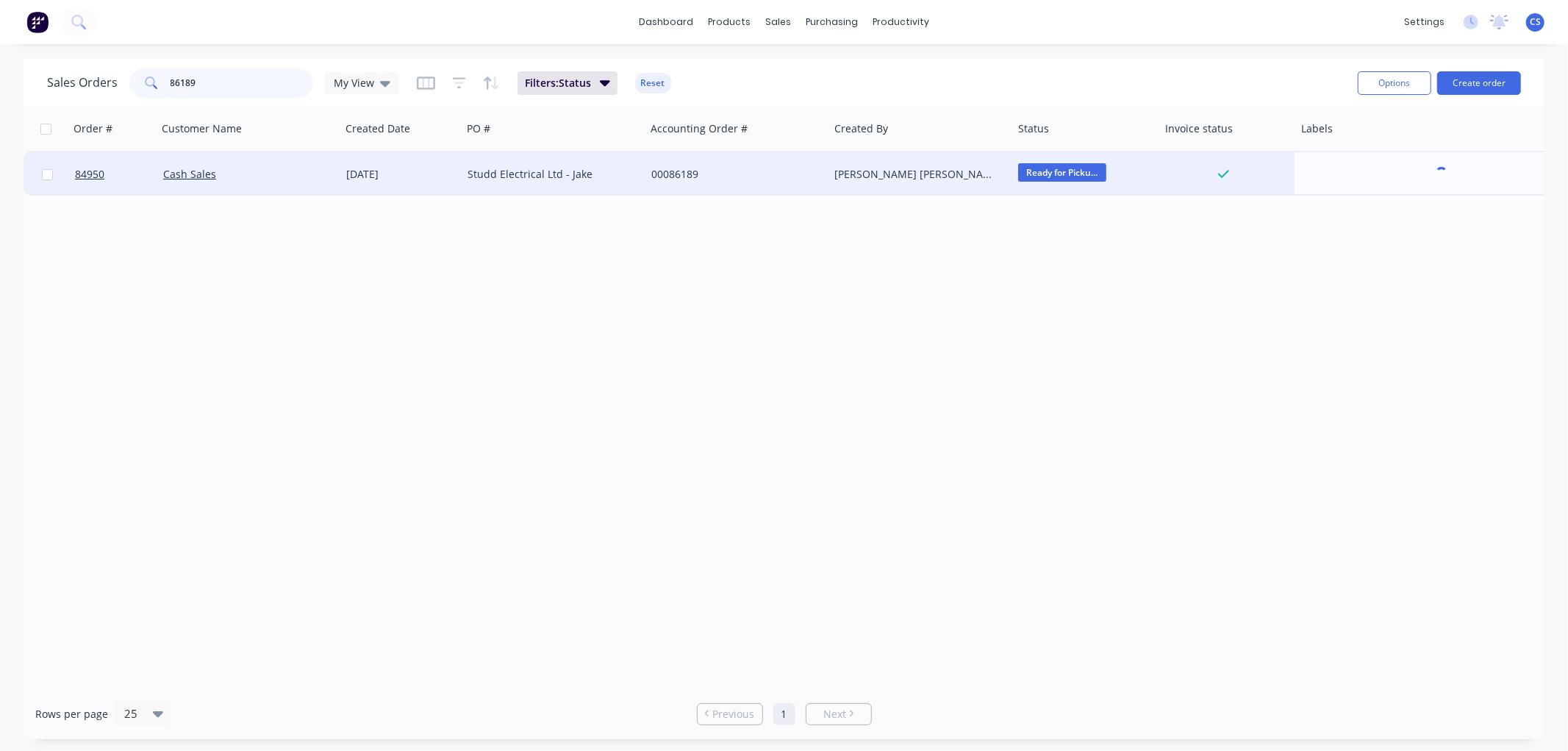
click at [240, 82] on input "86189" at bounding box center [242, 83] width 144 height 30
click at [1329, 172] on span "BLUE JOB" at bounding box center [1326, 174] width 40 height 15
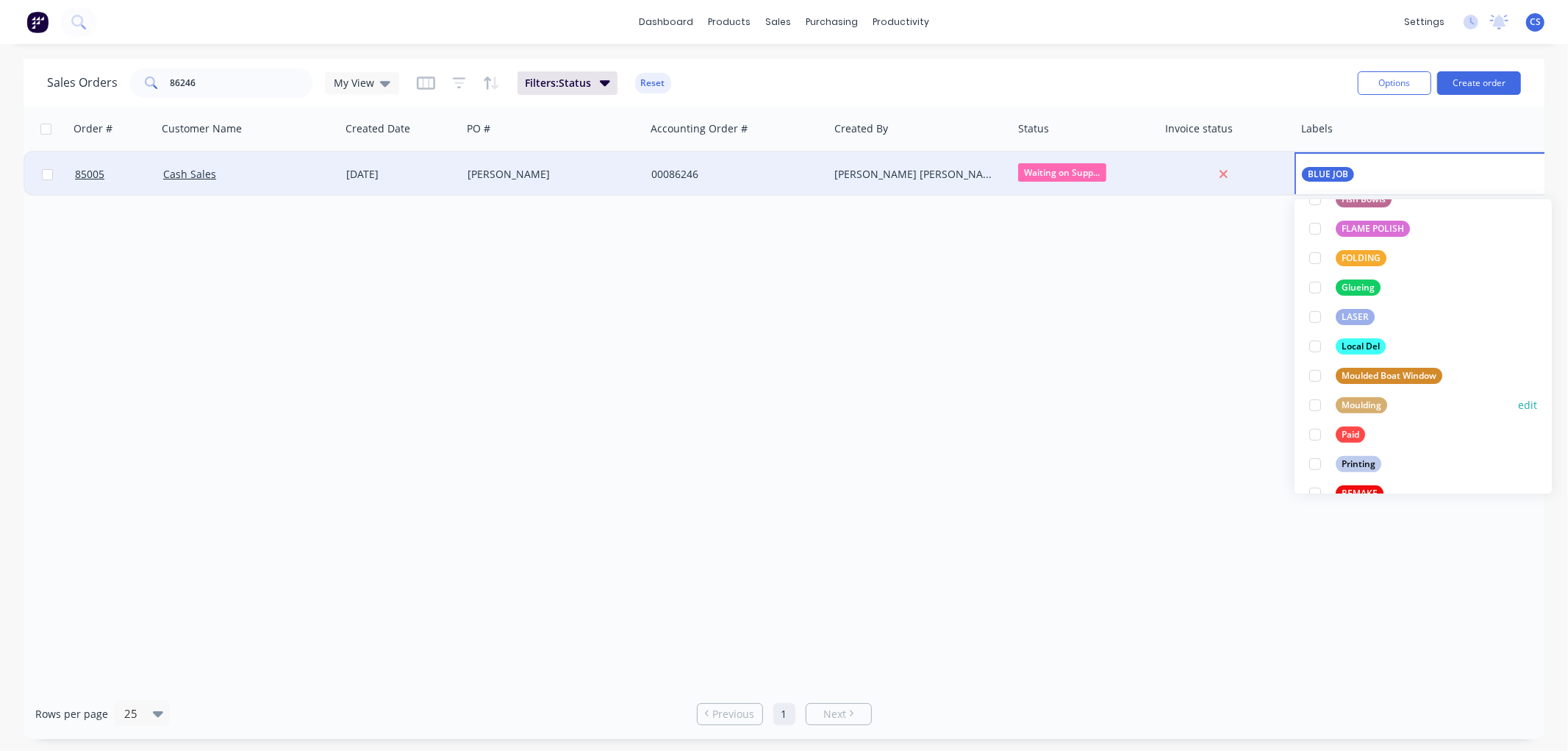
scroll to position [409, 0]
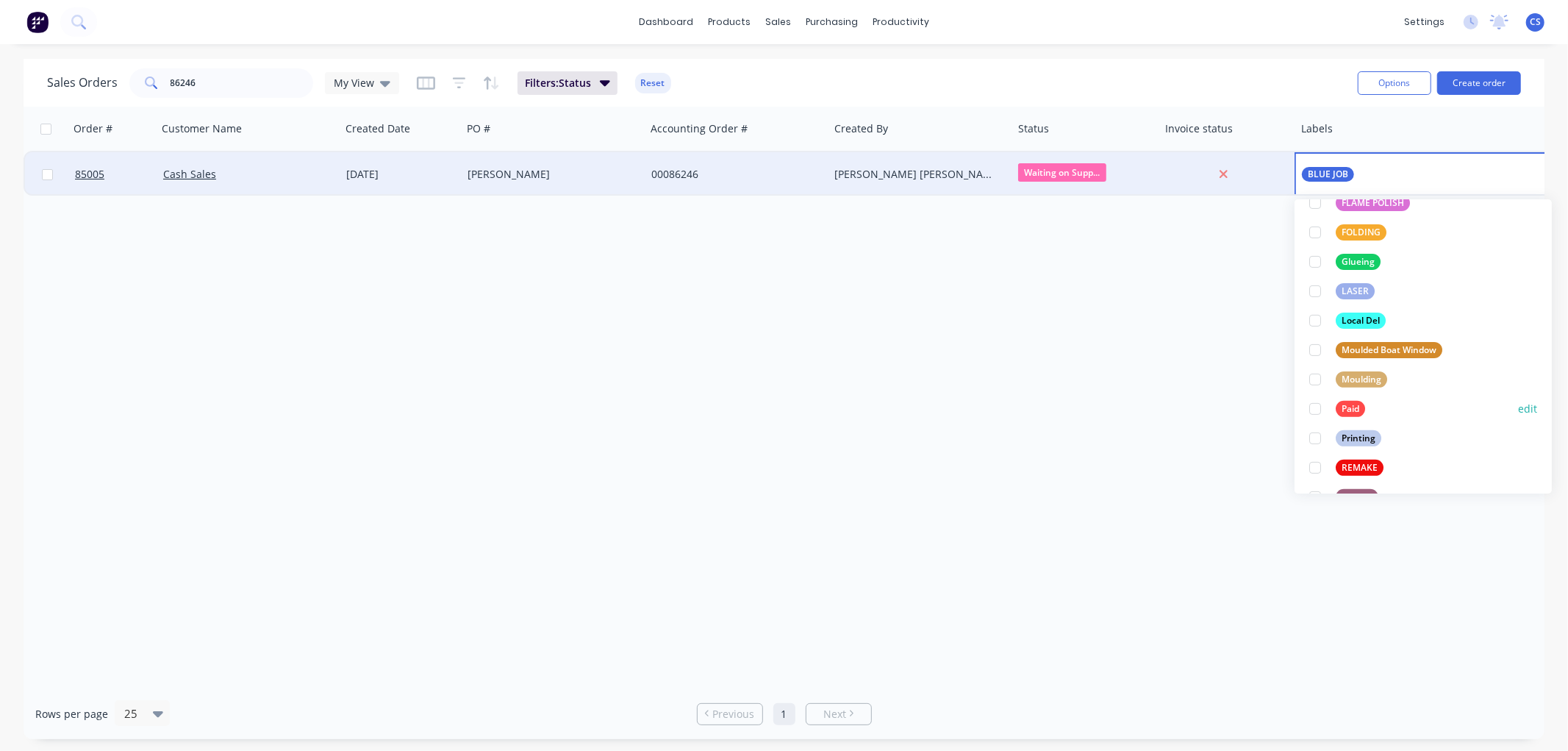
click at [1335, 402] on div "Paid" at bounding box center [1337, 409] width 56 height 17
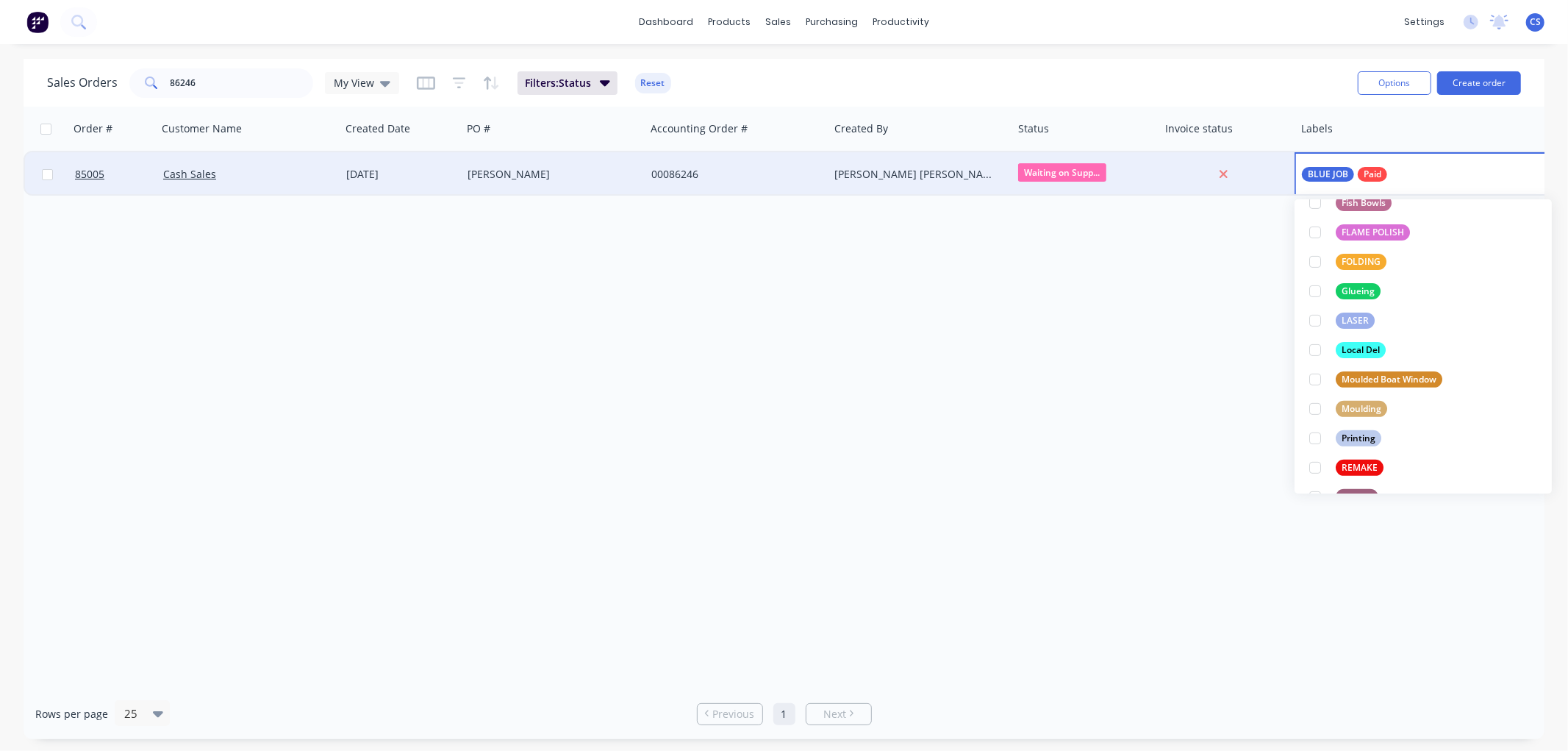
scroll to position [0, 0]
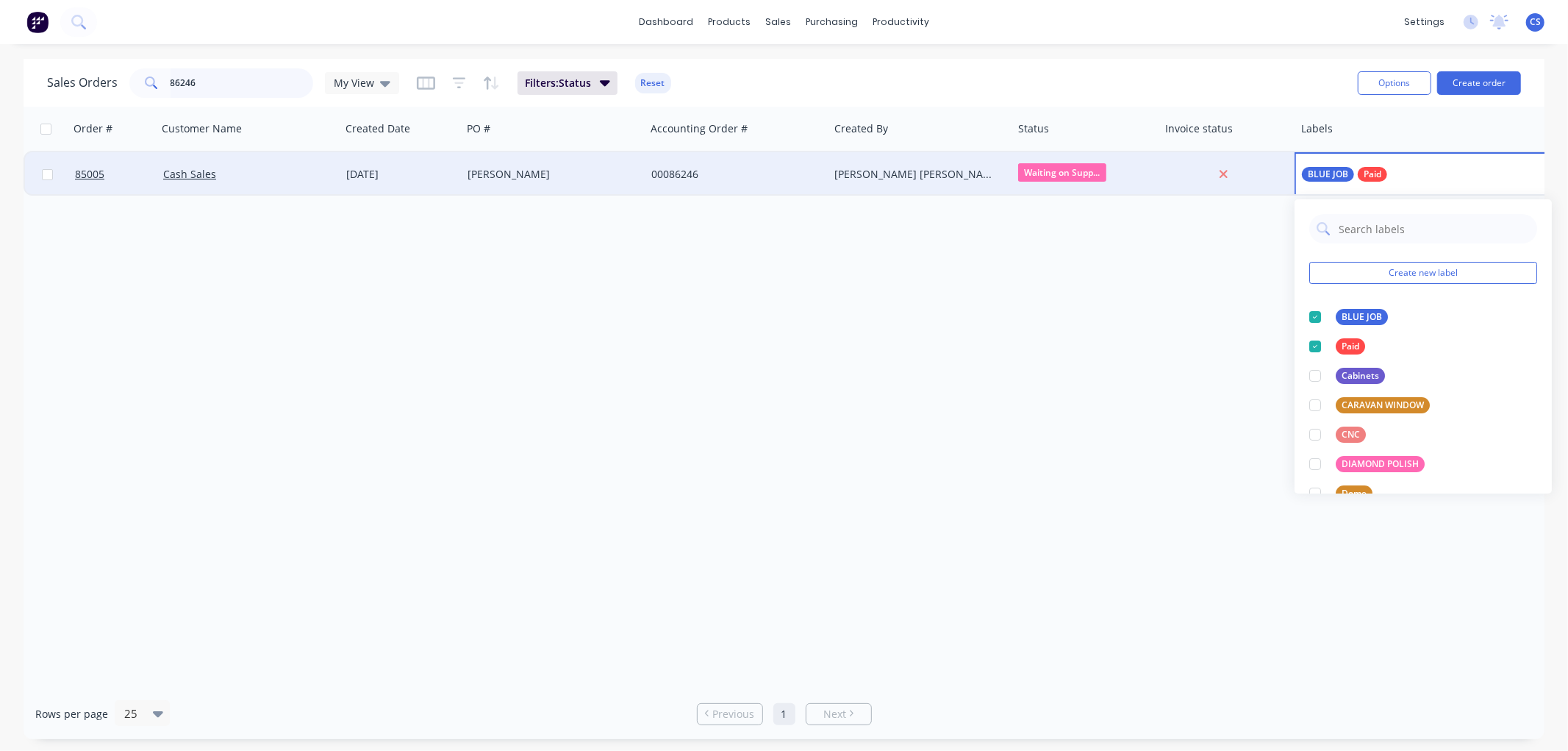
click at [232, 78] on input "86246" at bounding box center [242, 83] width 144 height 30
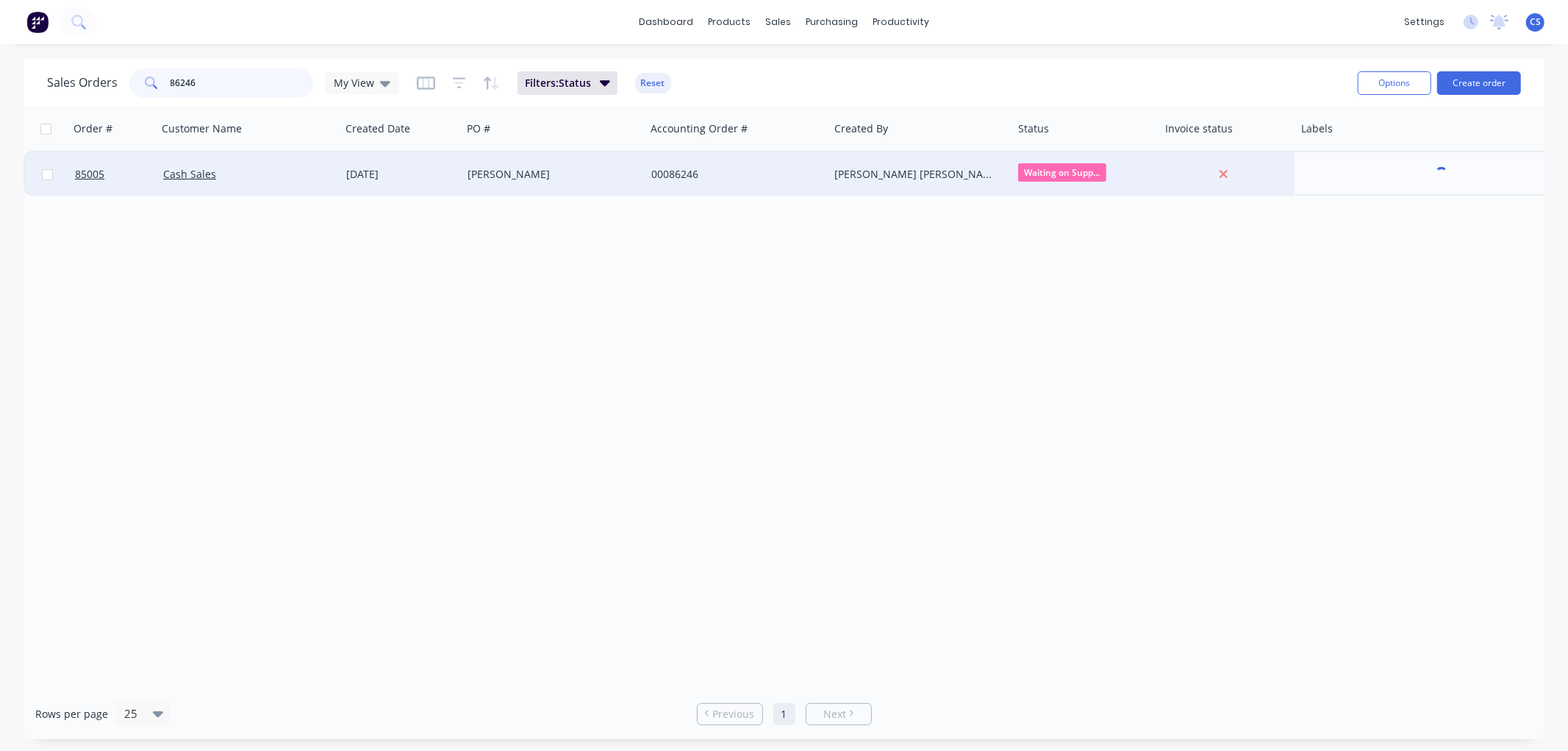
click at [232, 78] on input "86246" at bounding box center [242, 83] width 144 height 30
click at [1094, 172] on span "Waiting on Supp..." at bounding box center [1062, 172] width 88 height 18
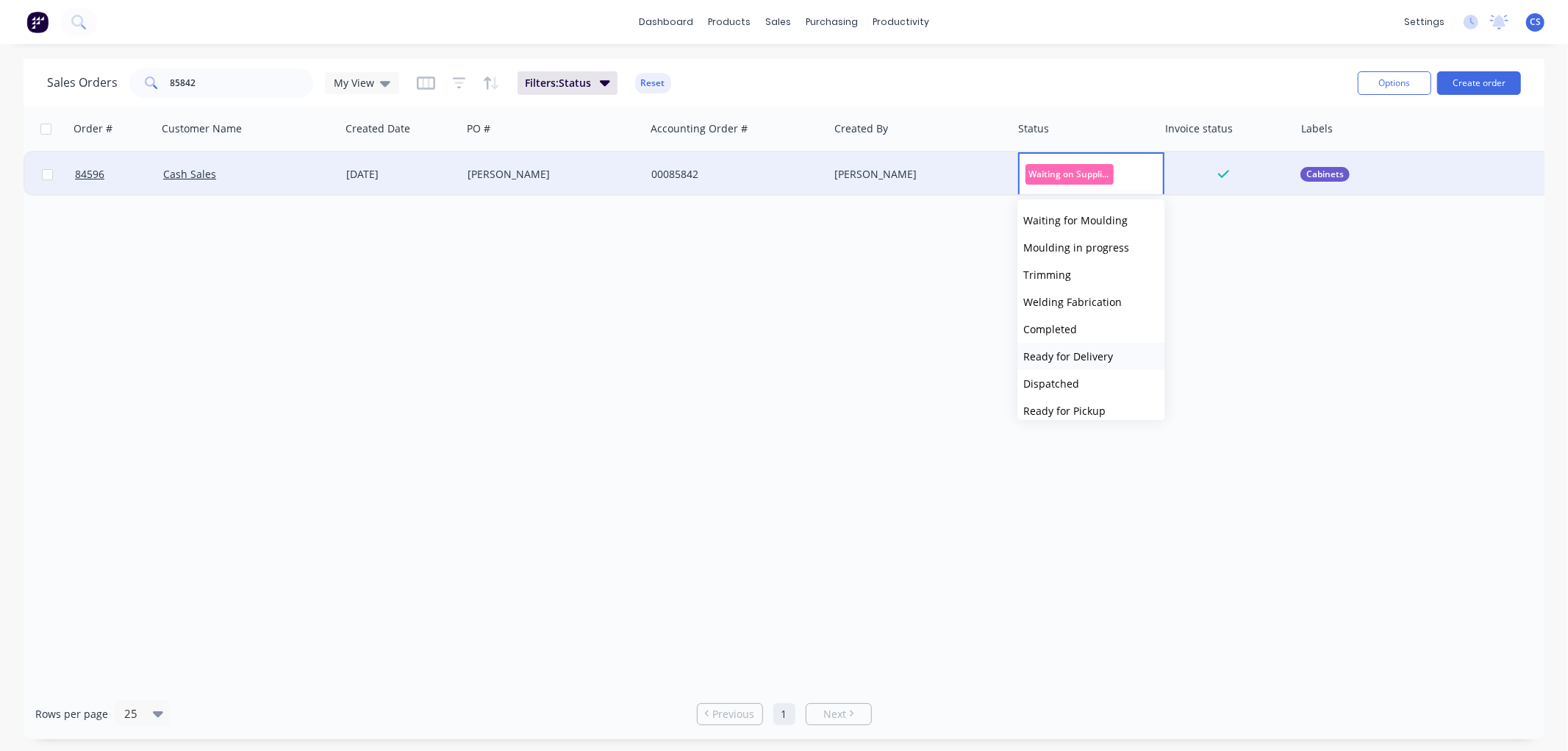
scroll to position [327, 0]
click at [1085, 328] on span "Ready for Delivery" at bounding box center [1068, 328] width 90 height 14
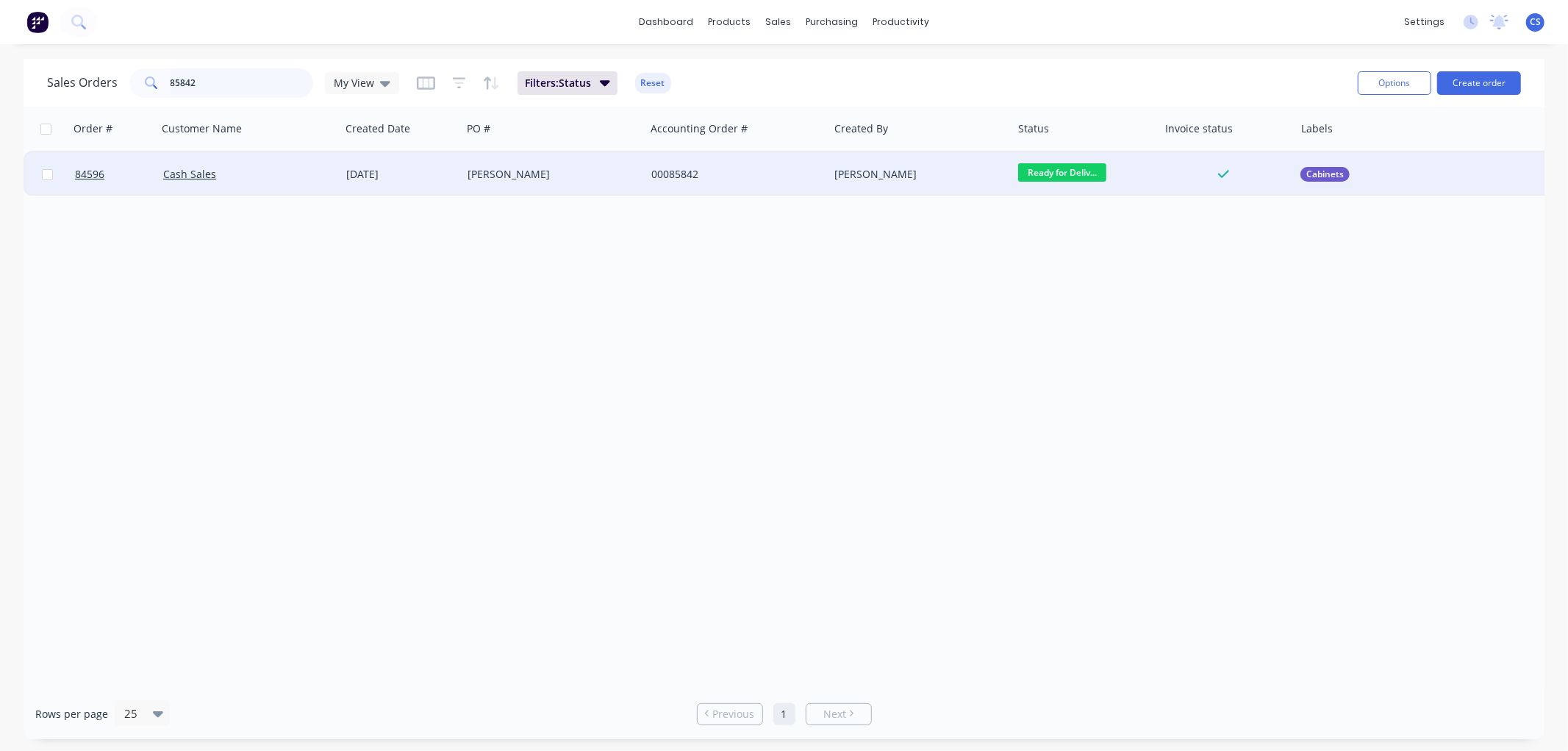
click at [224, 84] on input "85842" at bounding box center [242, 83] width 144 height 30
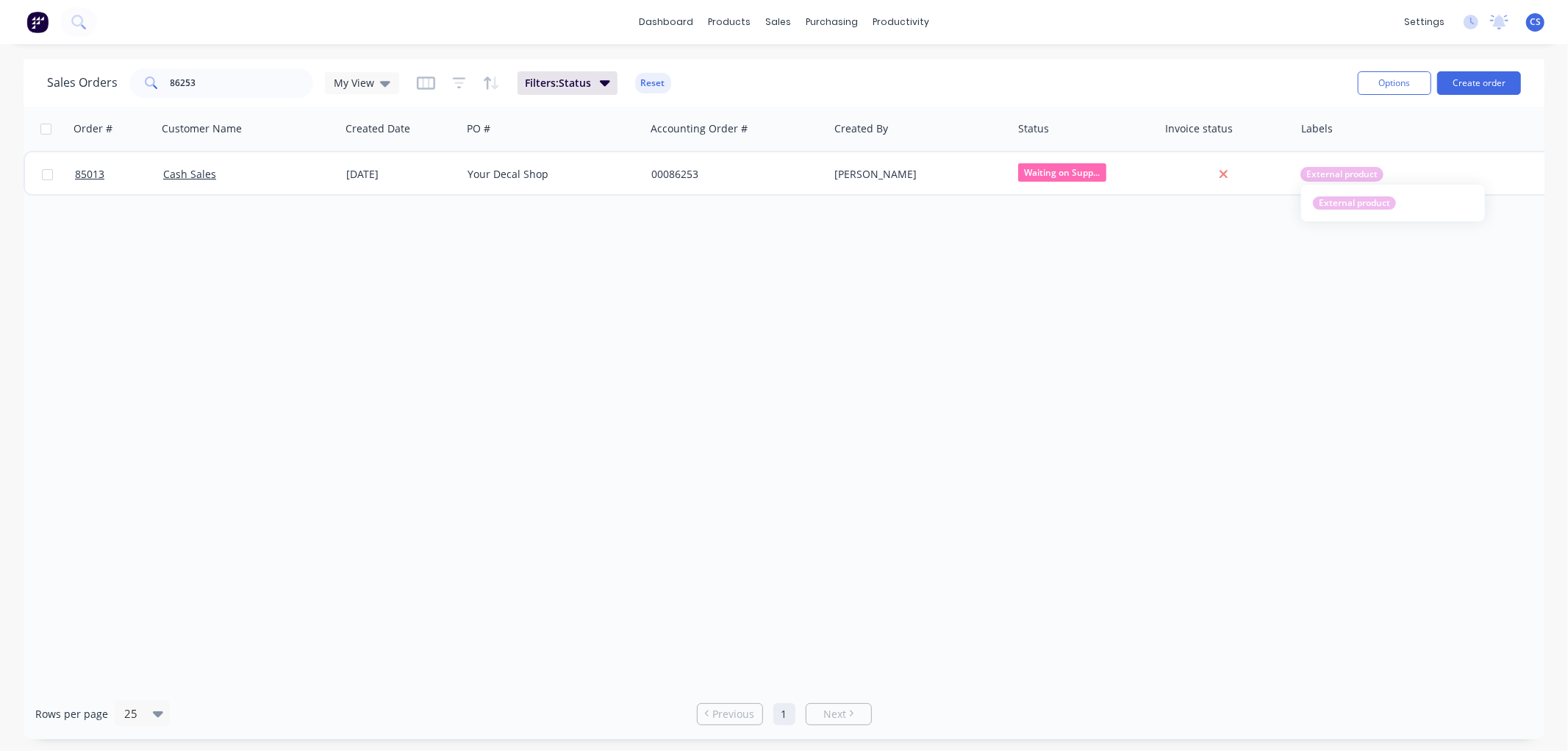
click at [1311, 174] on span "External product" at bounding box center [1342, 174] width 71 height 15
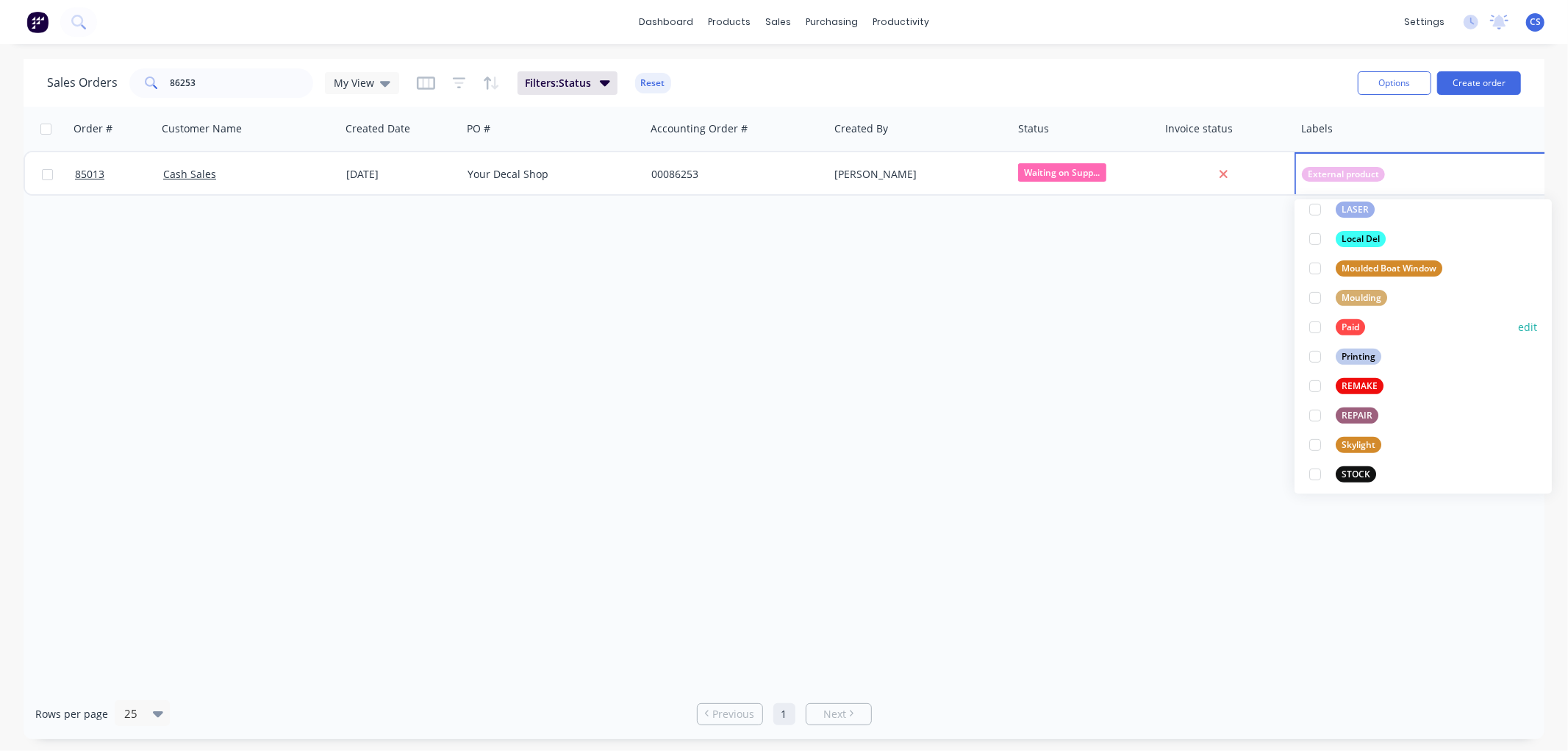
click at [1339, 325] on div "Paid" at bounding box center [1350, 328] width 30 height 17
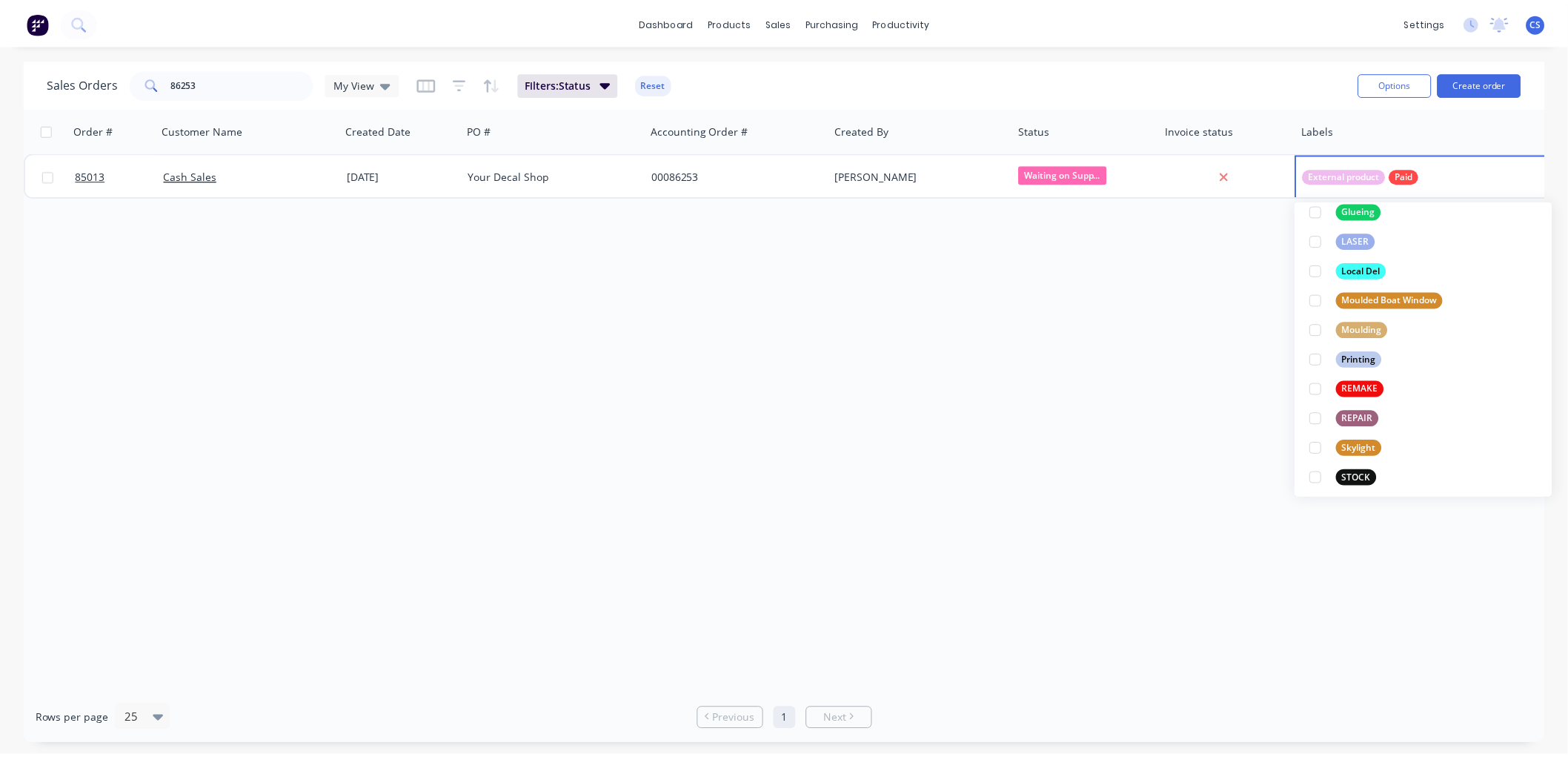
scroll to position [19, 0]
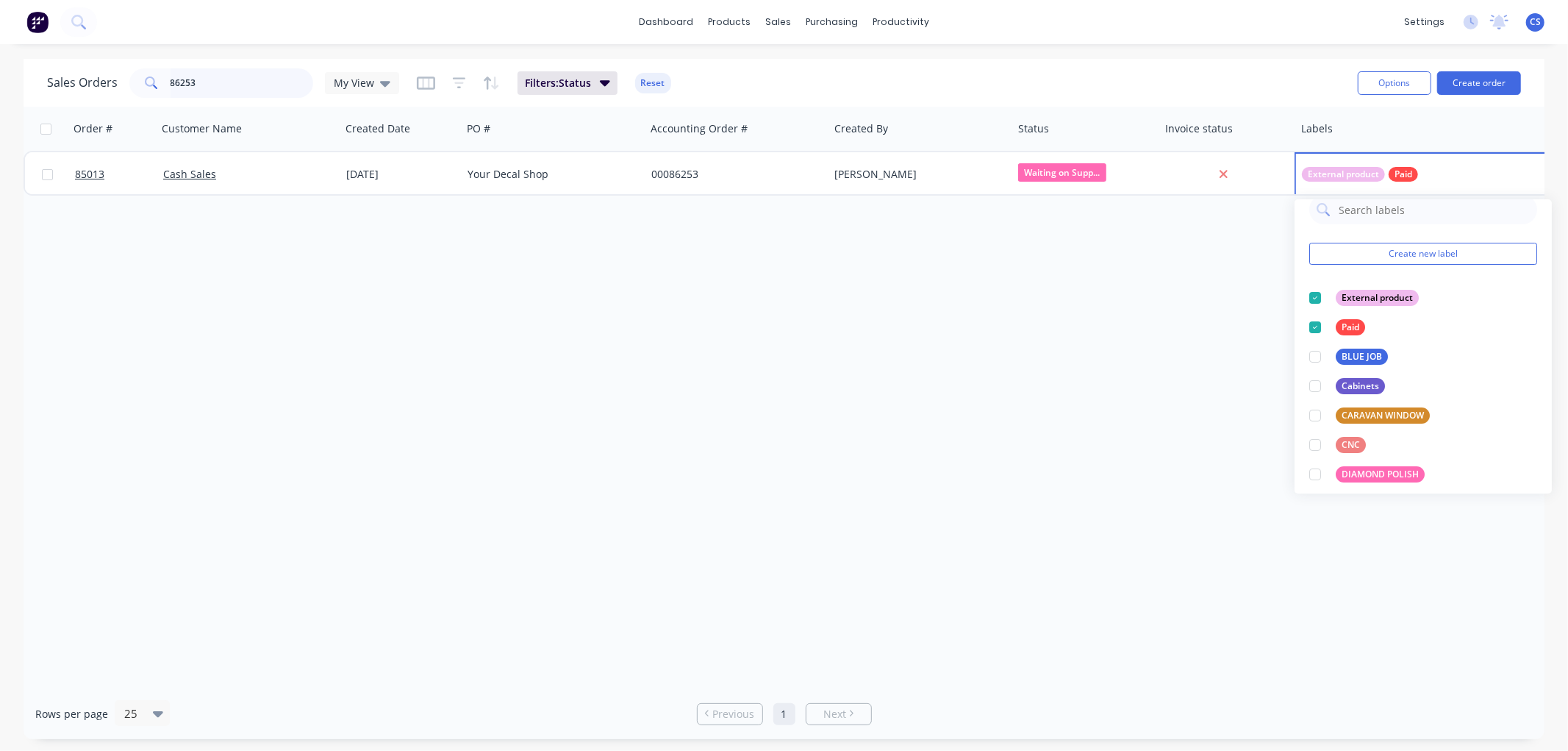
click at [209, 81] on input "86253" at bounding box center [242, 83] width 144 height 30
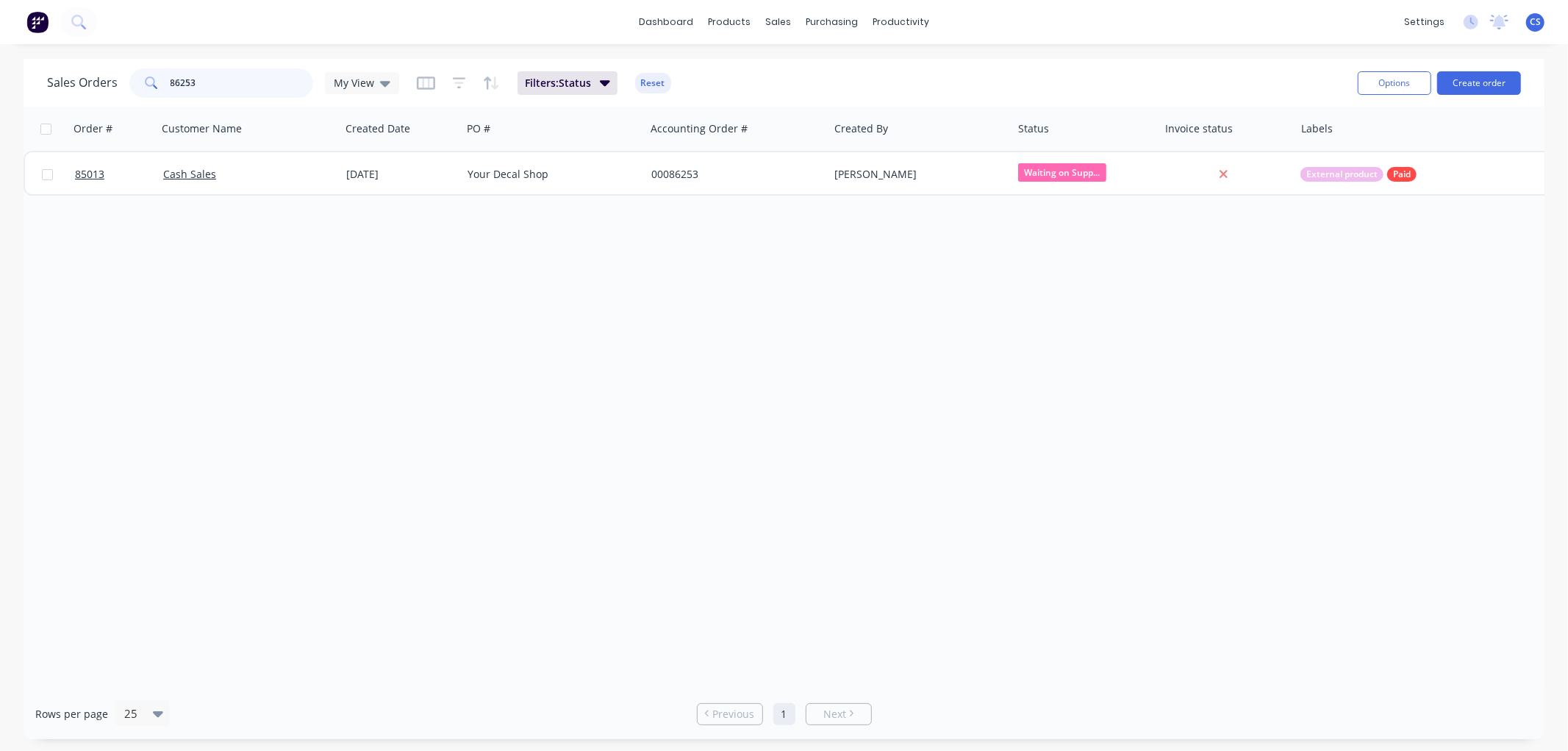
click at [209, 79] on input "86253" at bounding box center [242, 83] width 144 height 30
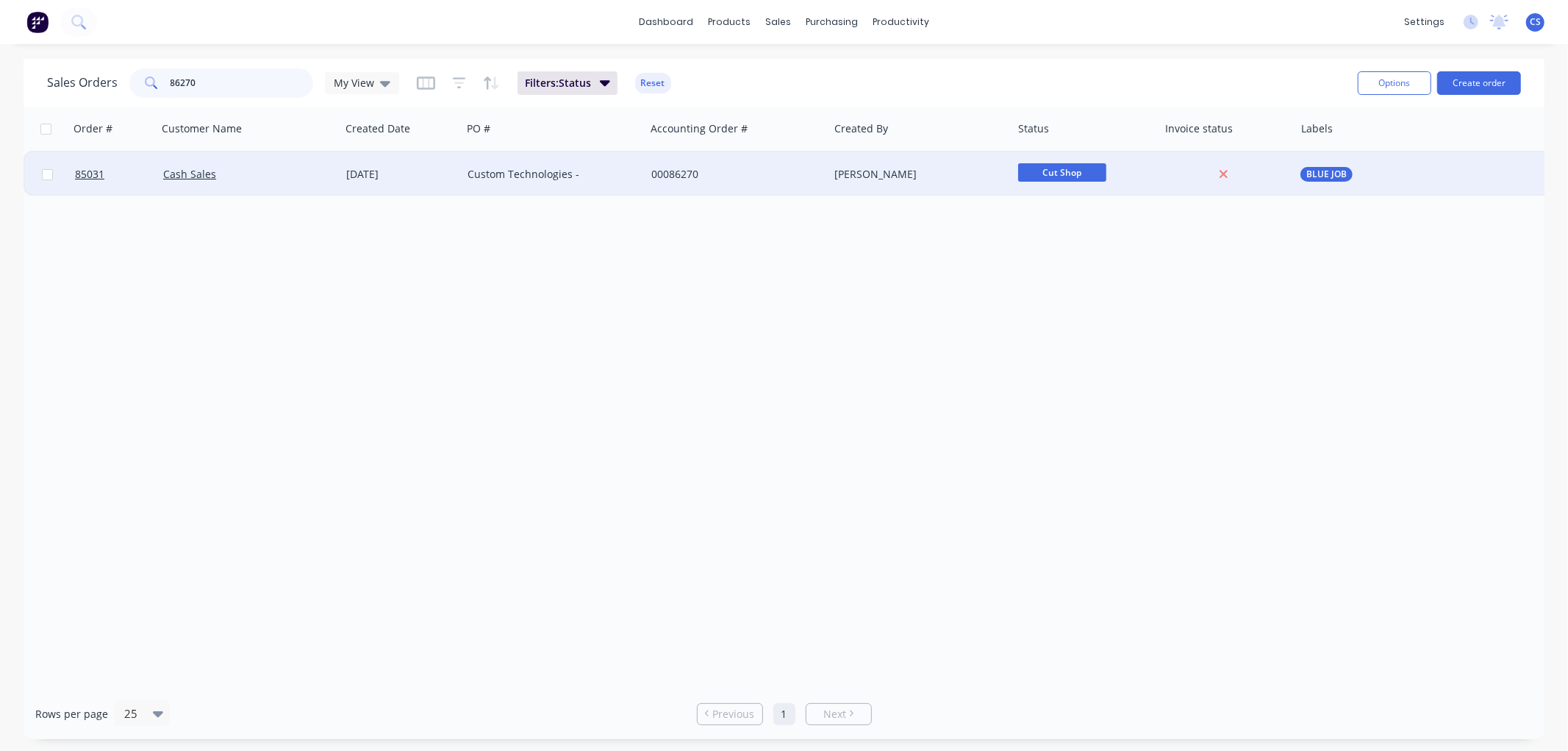
type input "86270"
click at [496, 166] on div "Custom Technologies -" at bounding box center [553, 173] width 184 height 44
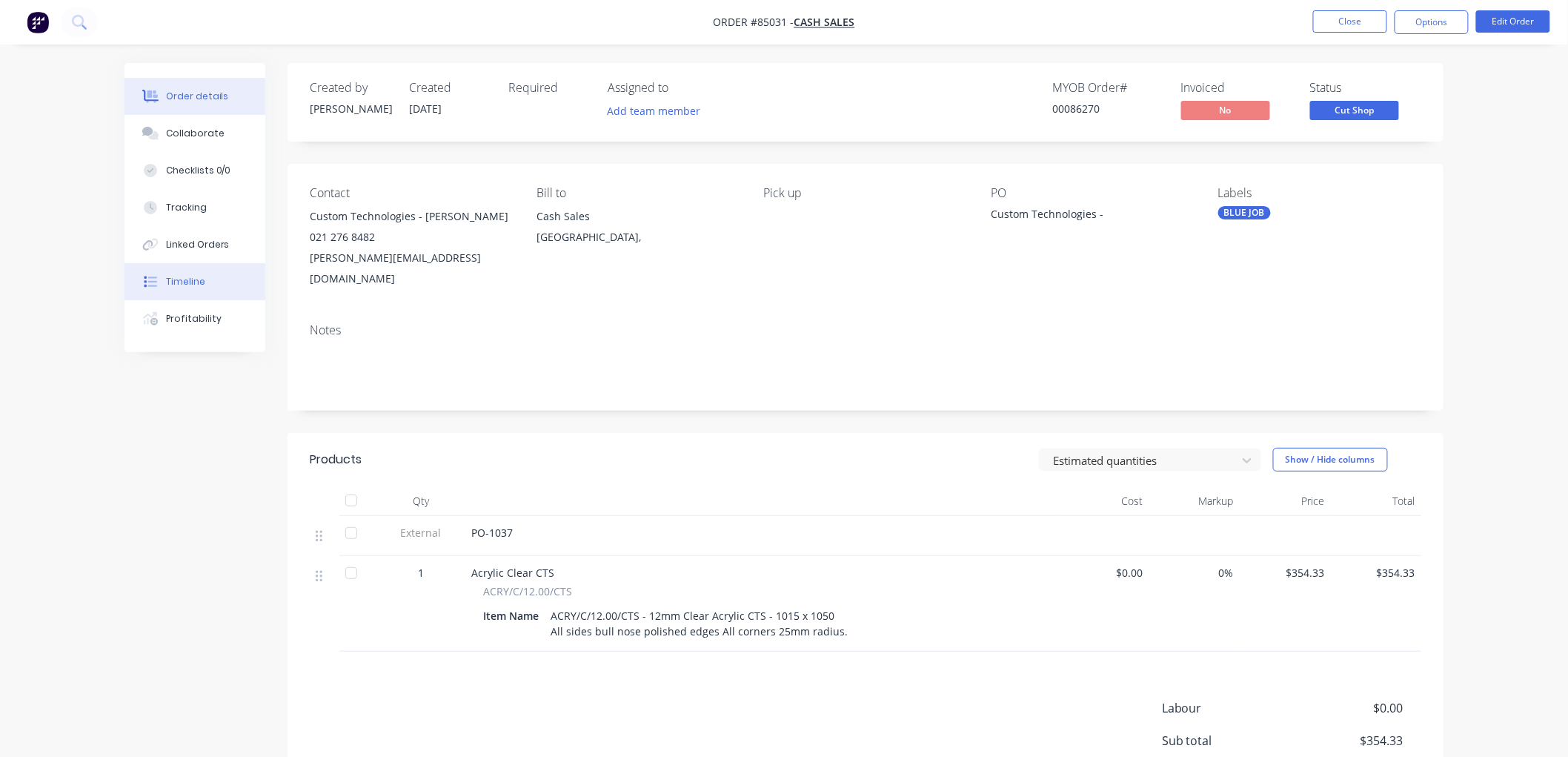
click at [175, 280] on div "Timeline" at bounding box center [185, 282] width 39 height 13
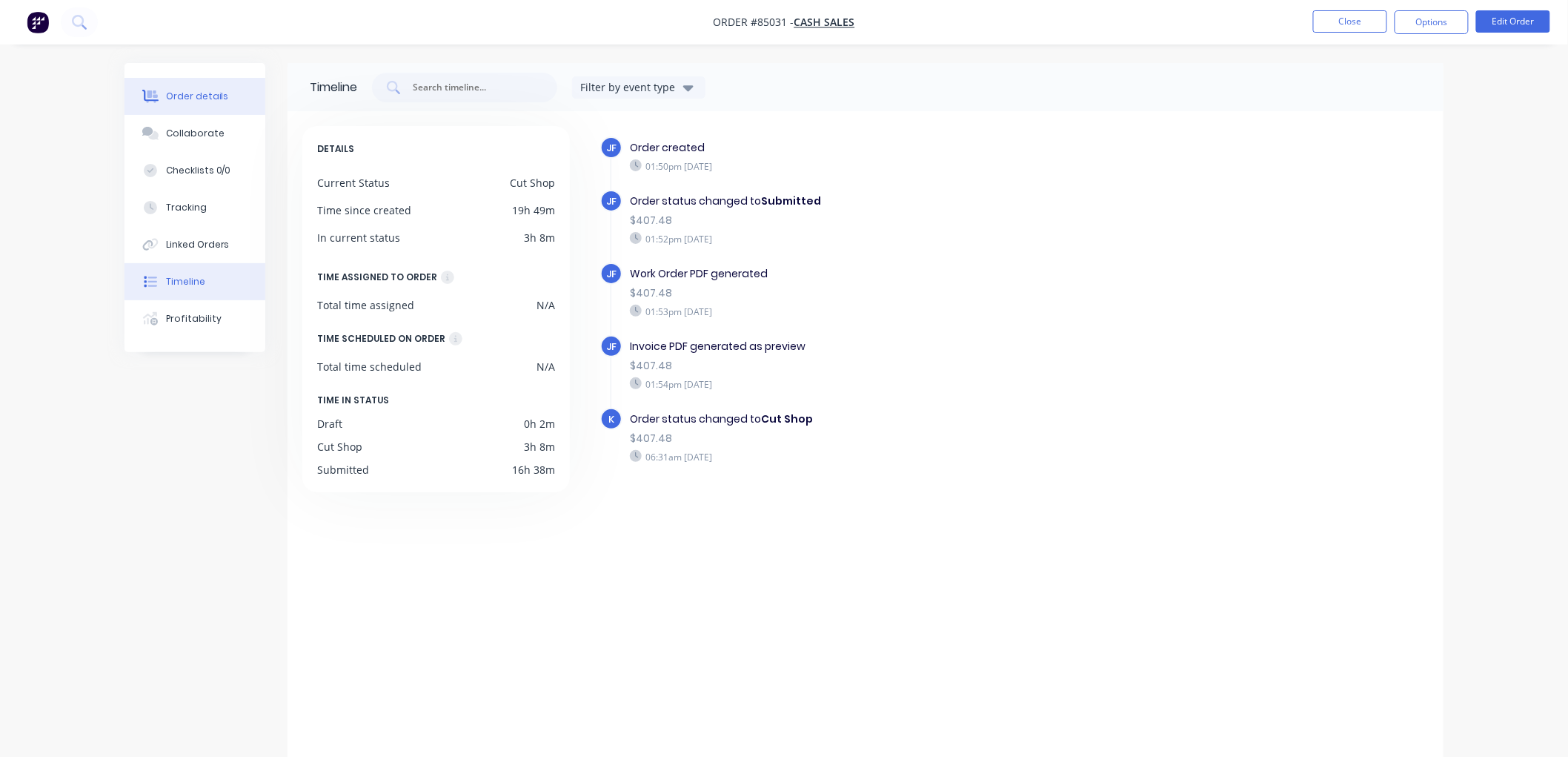
click at [208, 97] on div "Order details" at bounding box center [198, 96] width 63 height 13
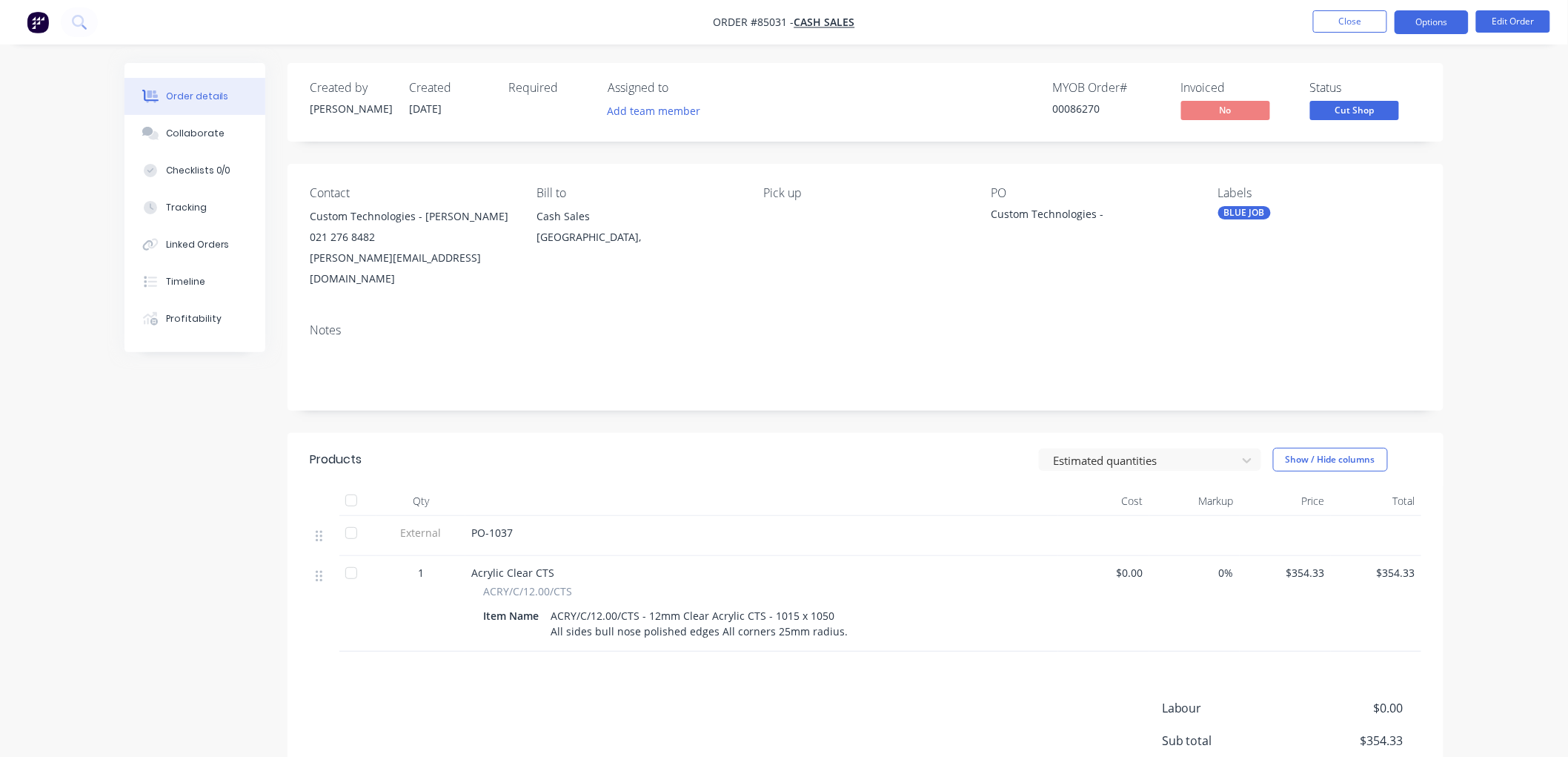
click at [1435, 24] on button "Options" at bounding box center [1431, 22] width 74 height 24
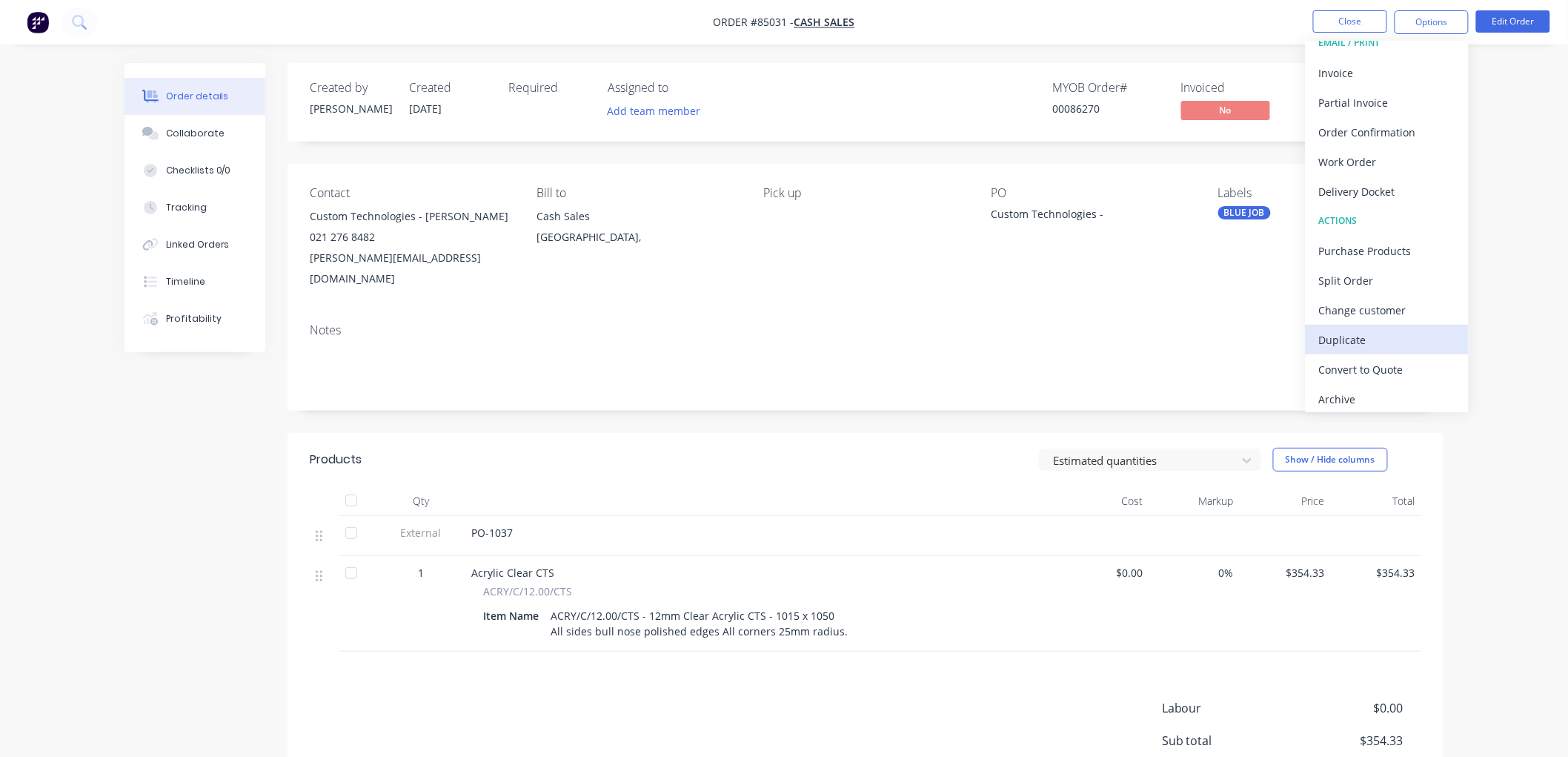
scroll to position [22, 0]
click at [1361, 71] on div "Invoice" at bounding box center [1387, 68] width 136 height 22
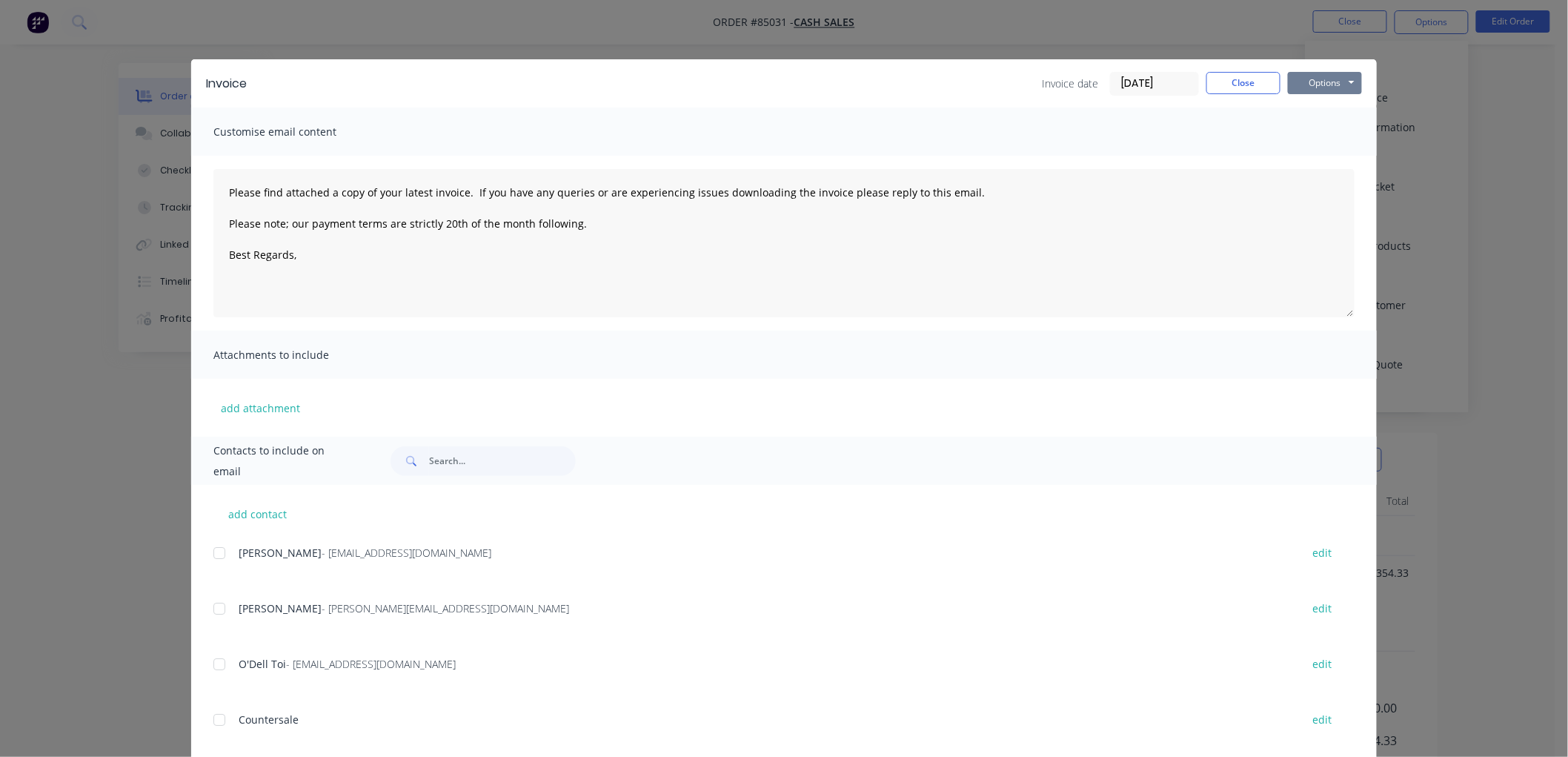
click at [1326, 79] on button "Options" at bounding box center [1324, 82] width 74 height 22
click at [321, 255] on textarea "Please find attached a copy of your latest invoice. If you have any queries or …" at bounding box center [784, 243] width 1141 height 148
click at [1322, 82] on button "Options" at bounding box center [1324, 82] width 74 height 22
click at [1324, 136] on button "Print" at bounding box center [1335, 133] width 95 height 24
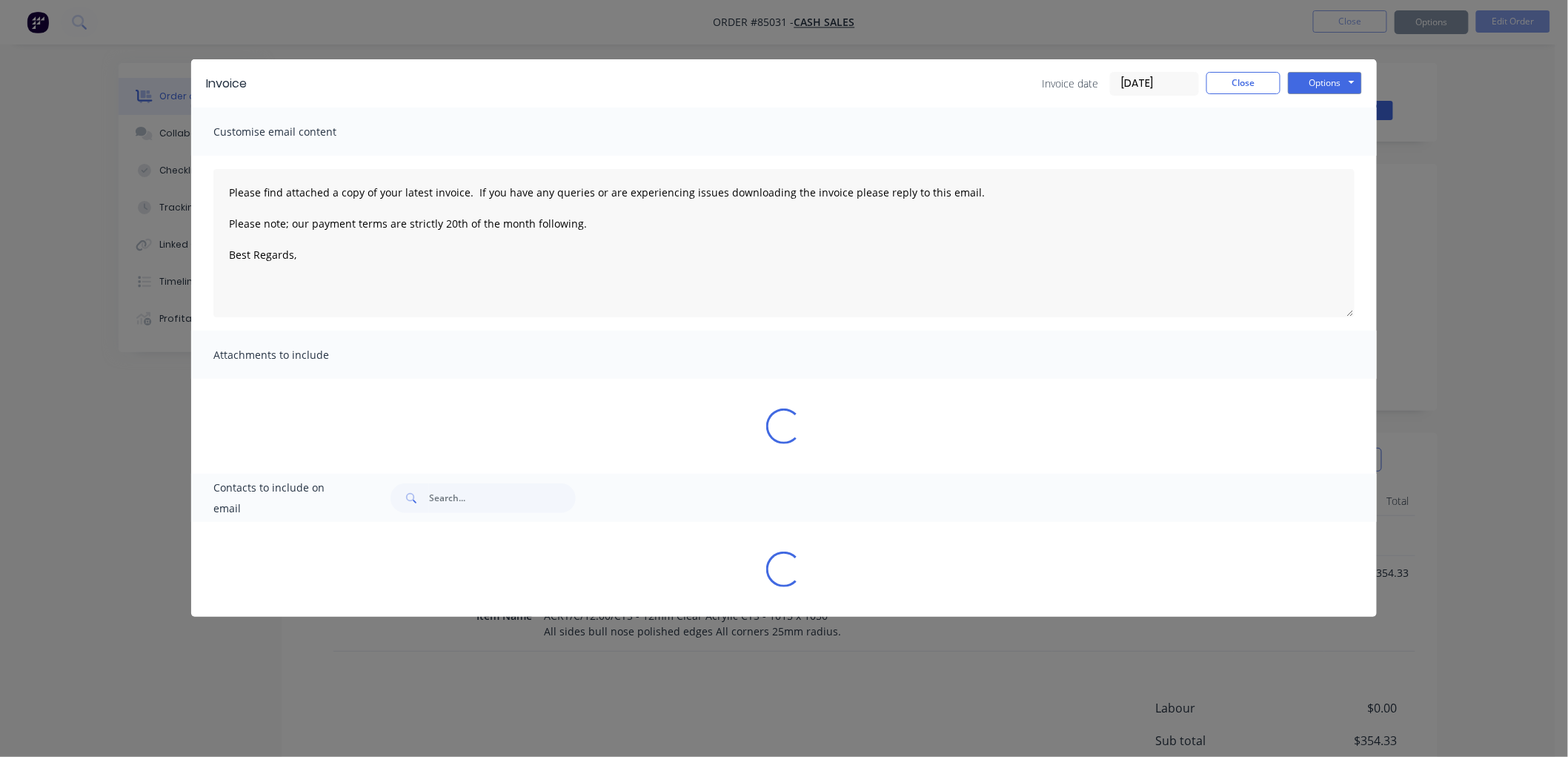
type textarea "Please find attached a copy of your latest invoice. If you have any queries or …"
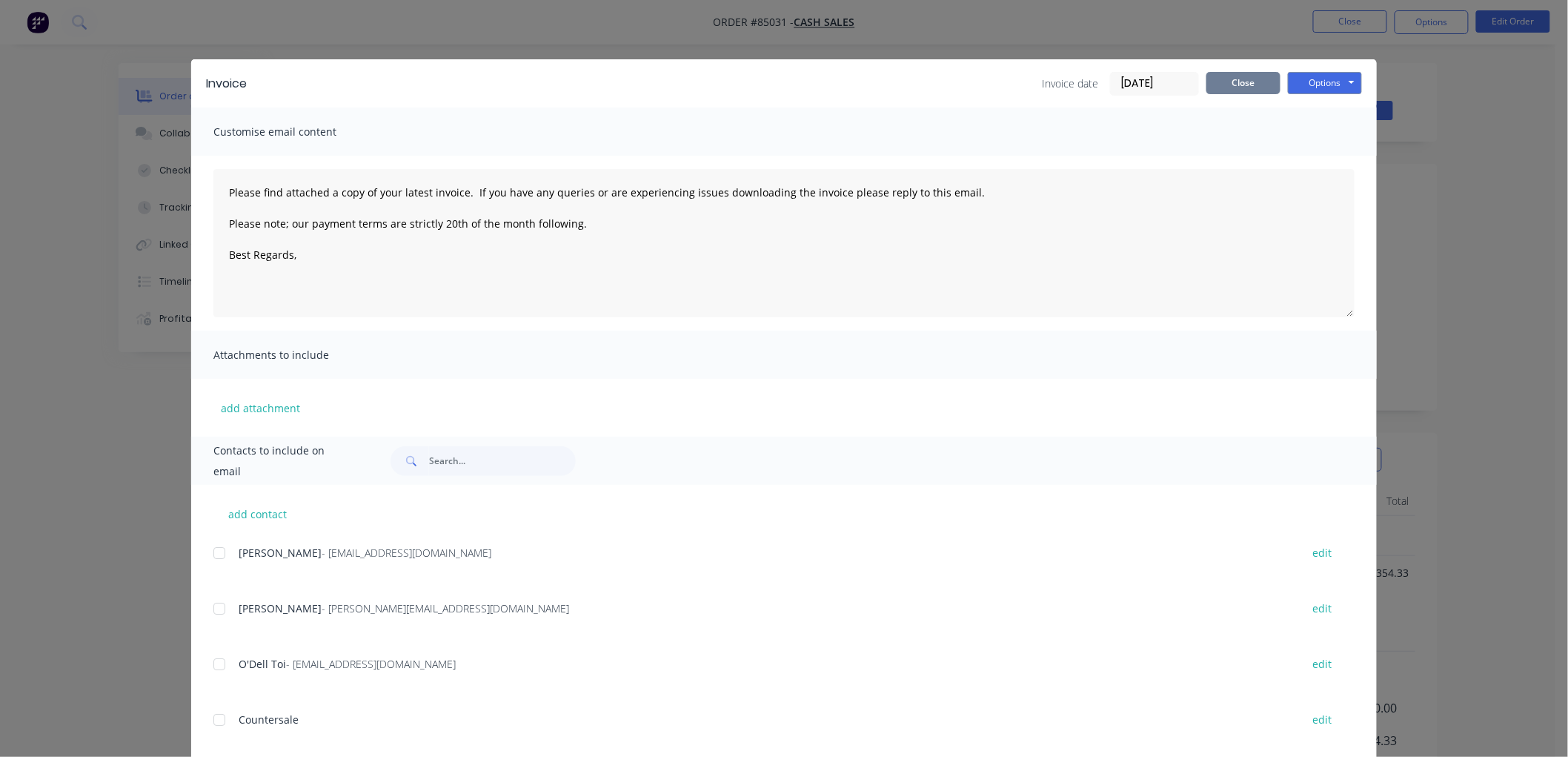
click at [1250, 79] on button "Close" at bounding box center [1243, 82] width 74 height 22
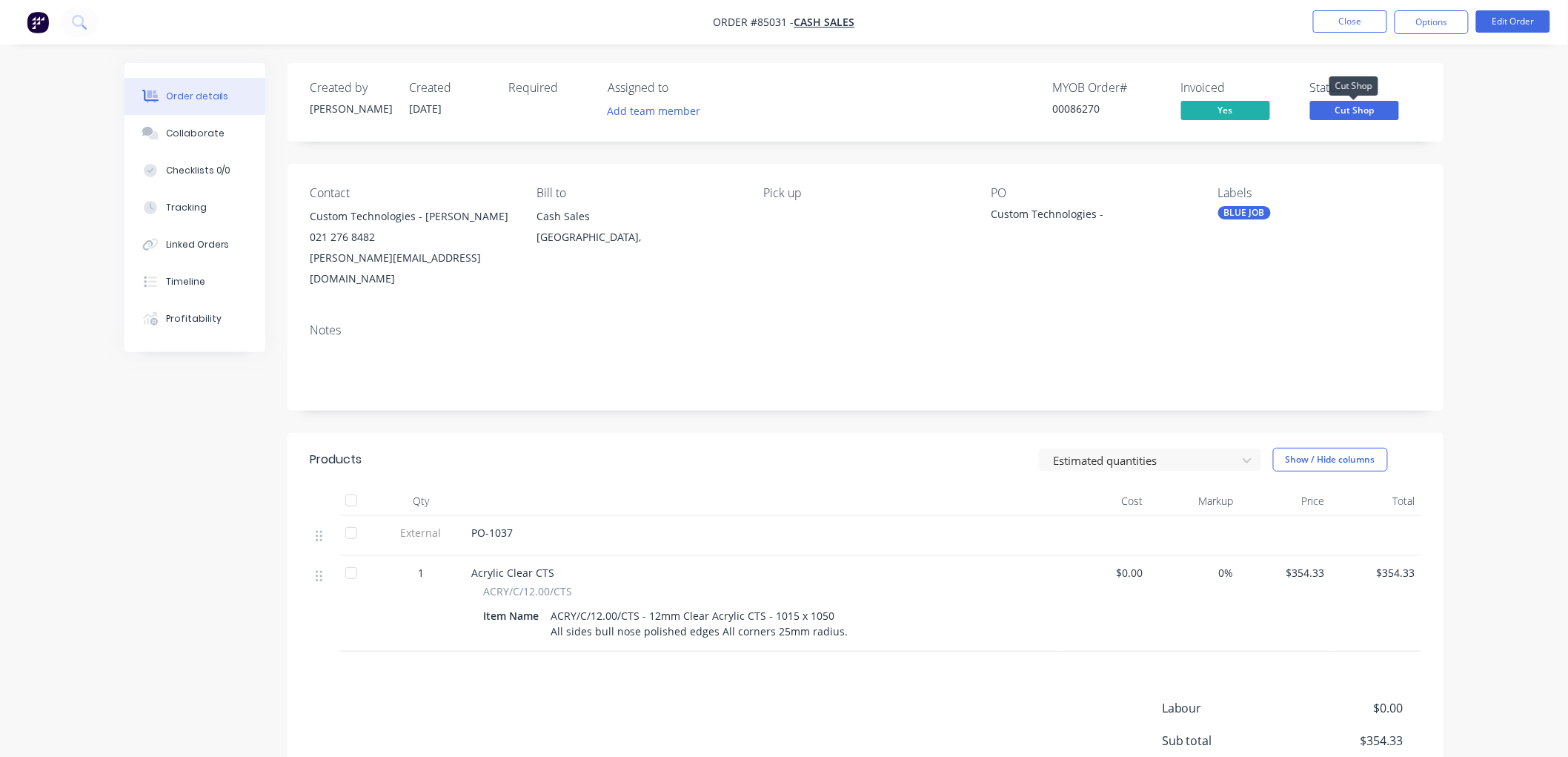
click at [1375, 109] on span "Cut Shop" at bounding box center [1354, 110] width 89 height 18
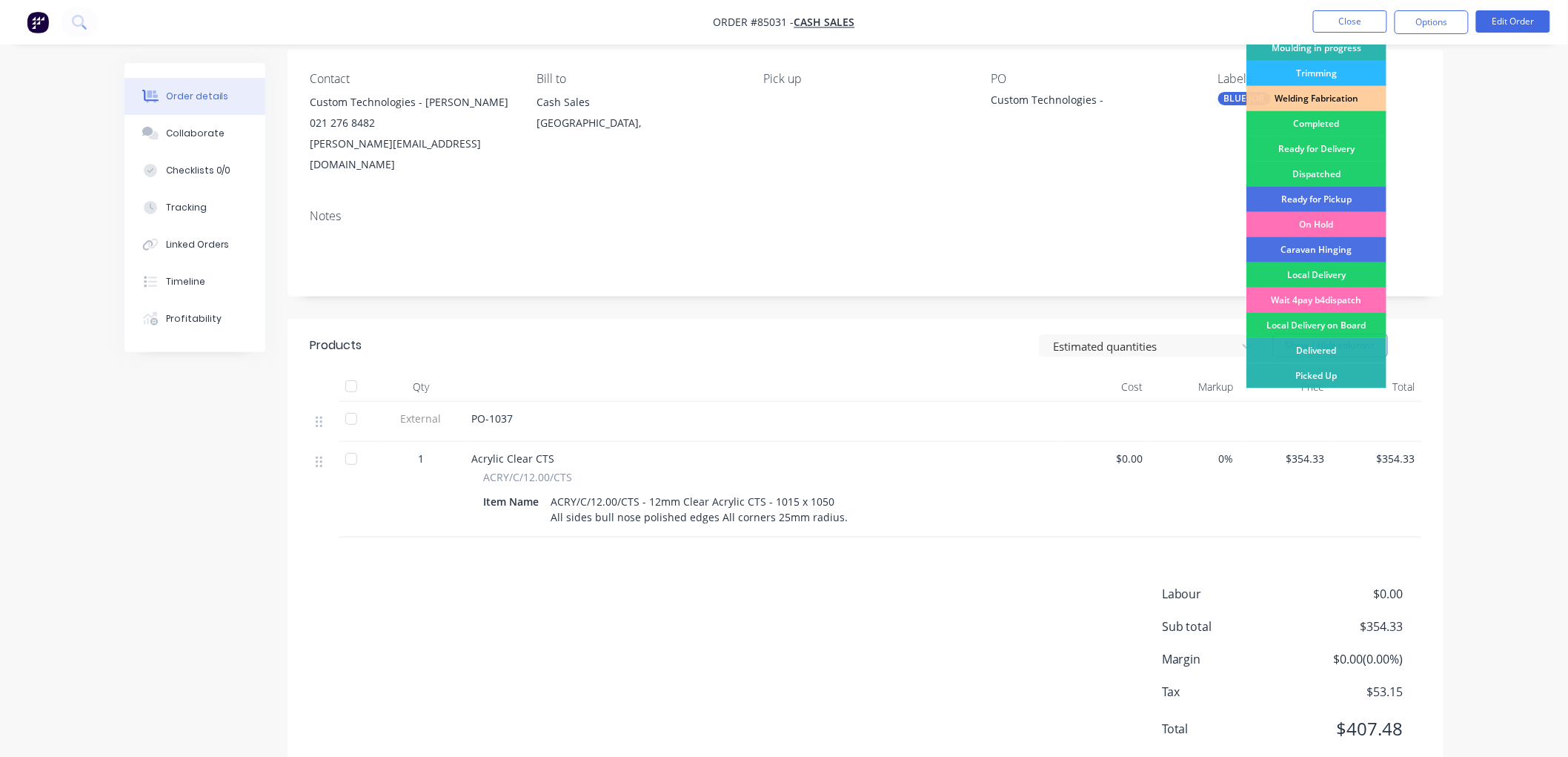
scroll to position [139, 0]
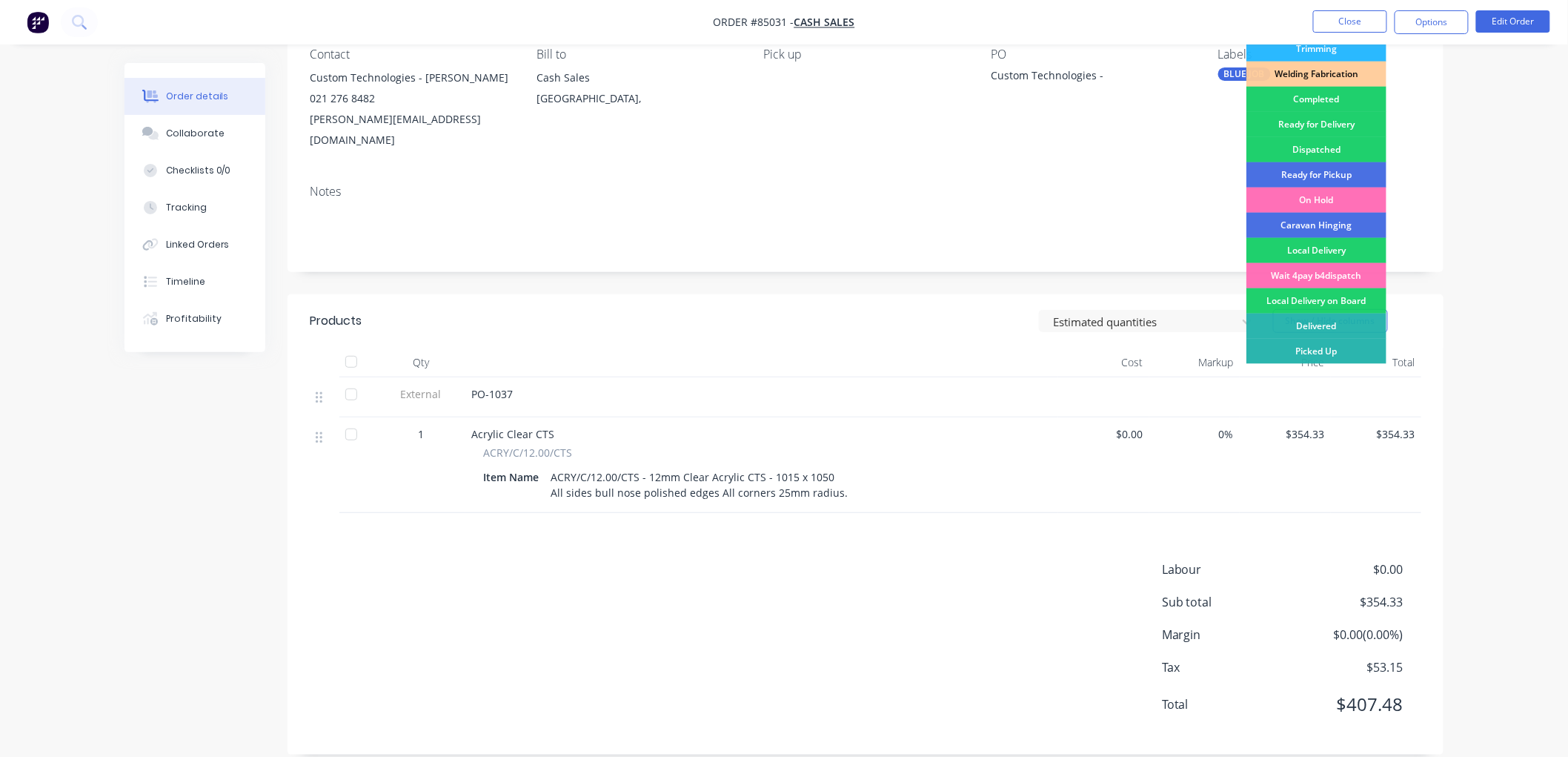
drag, startPoint x: 1501, startPoint y: 131, endPoint x: 1540, endPoint y: 151, distance: 43.8
click at [1501, 130] on div "Order details Collaborate Checklists 0/0 Tracking Linked Orders Timeline Profit…" at bounding box center [784, 319] width 1568 height 916
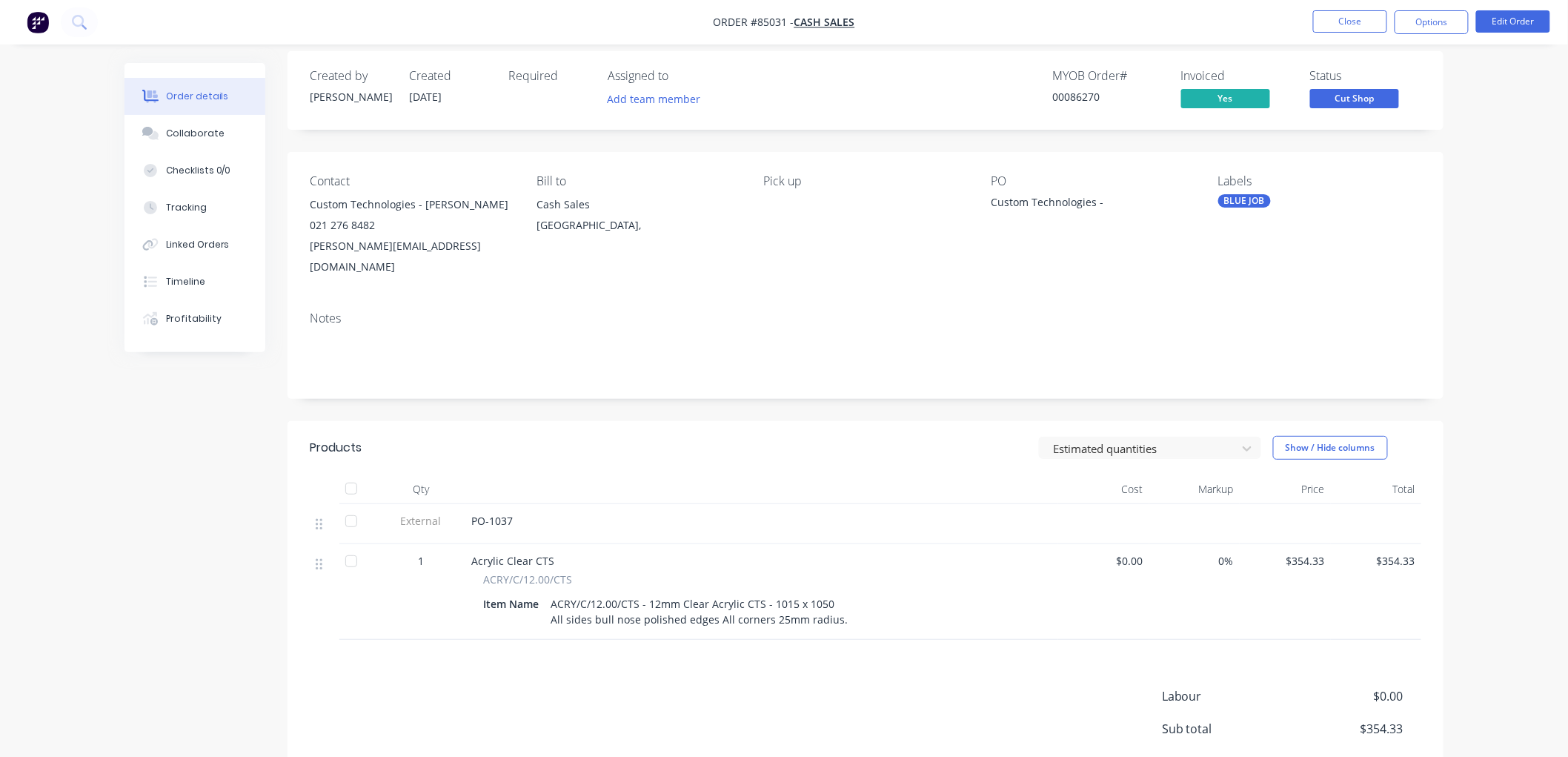
scroll to position [0, 0]
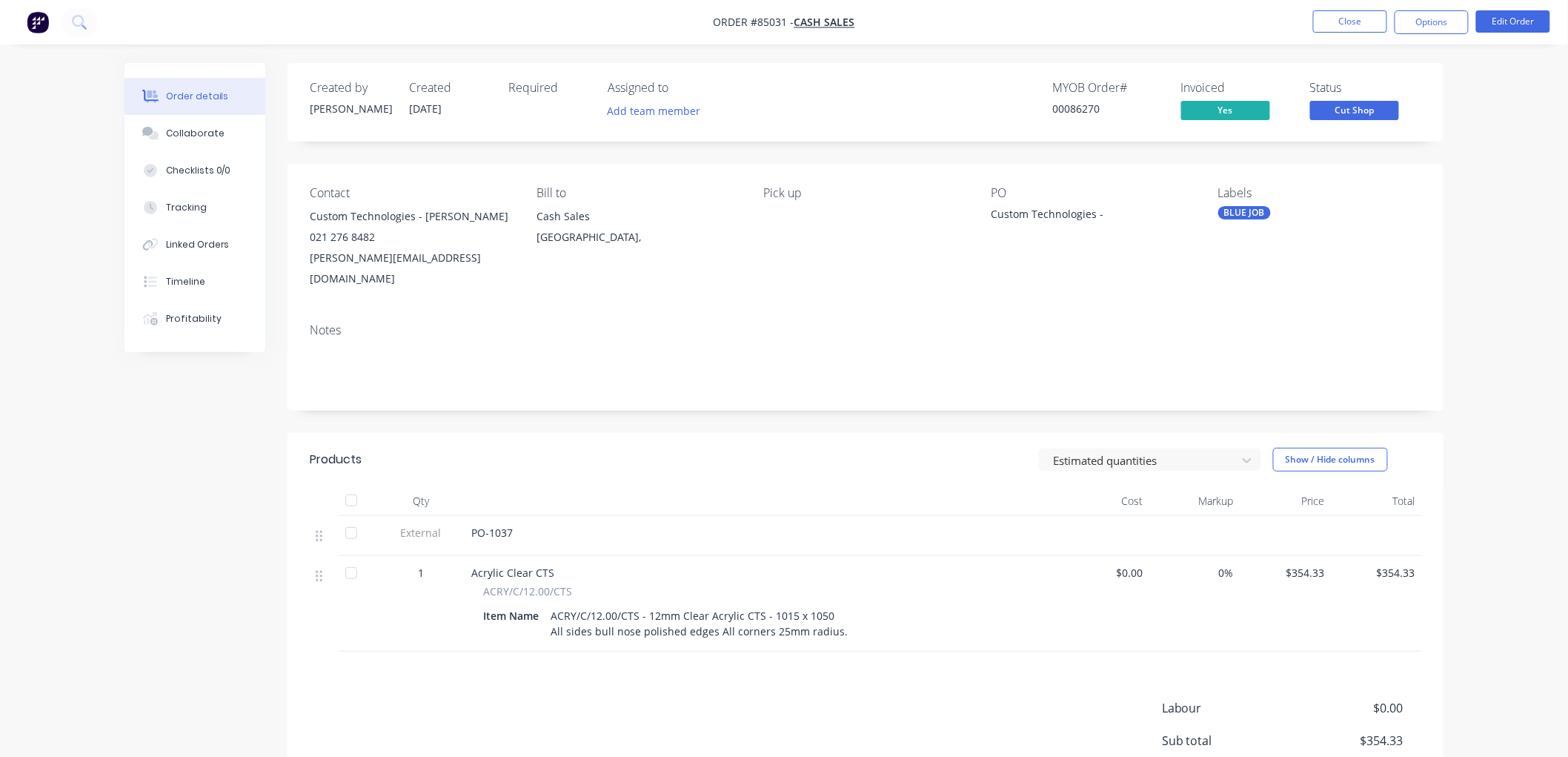
click at [1357, 109] on span "Cut Shop" at bounding box center [1354, 110] width 89 height 18
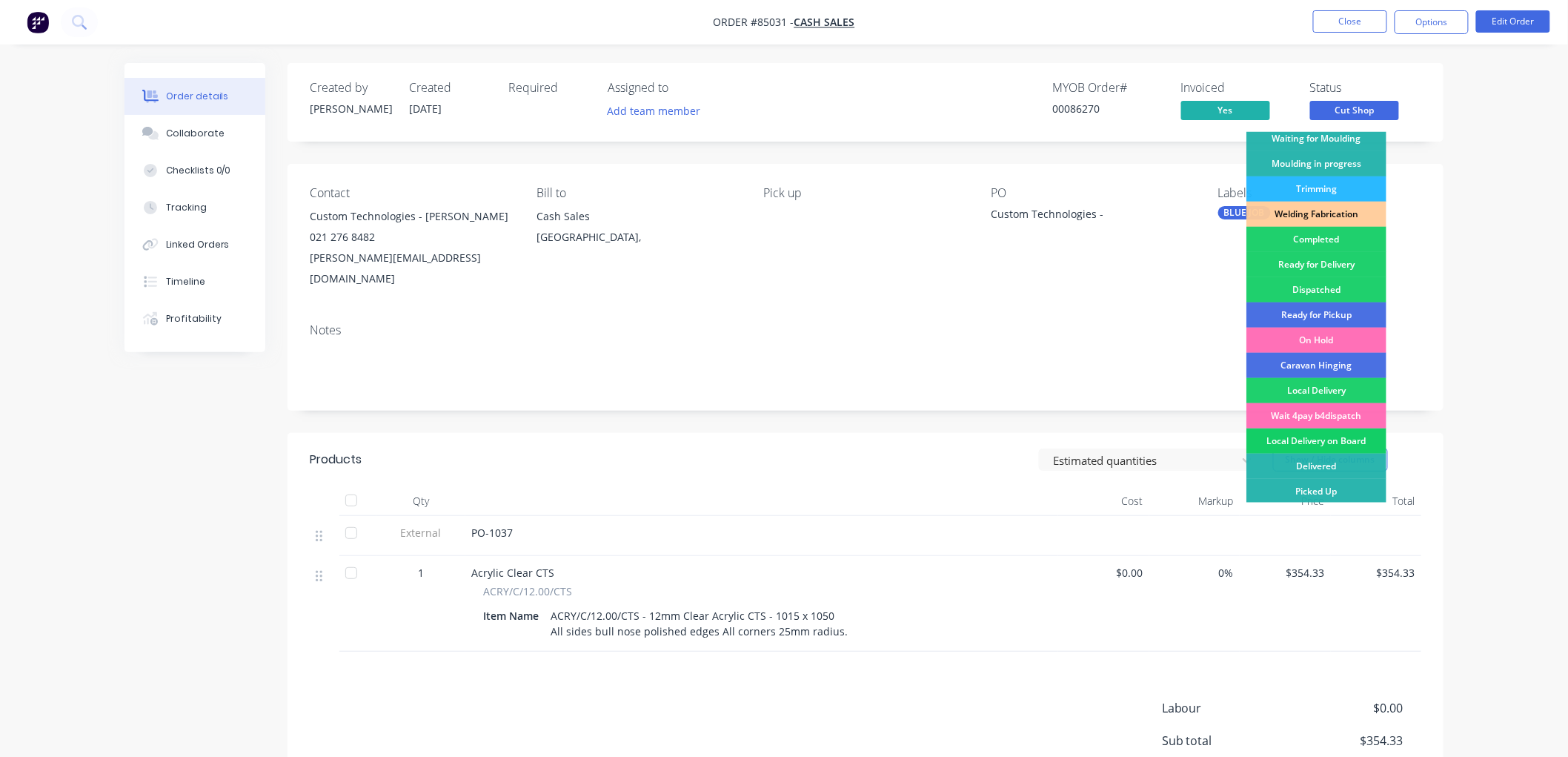
scroll to position [260, 0]
click at [1312, 487] on div "Picked Up" at bounding box center [1316, 490] width 140 height 25
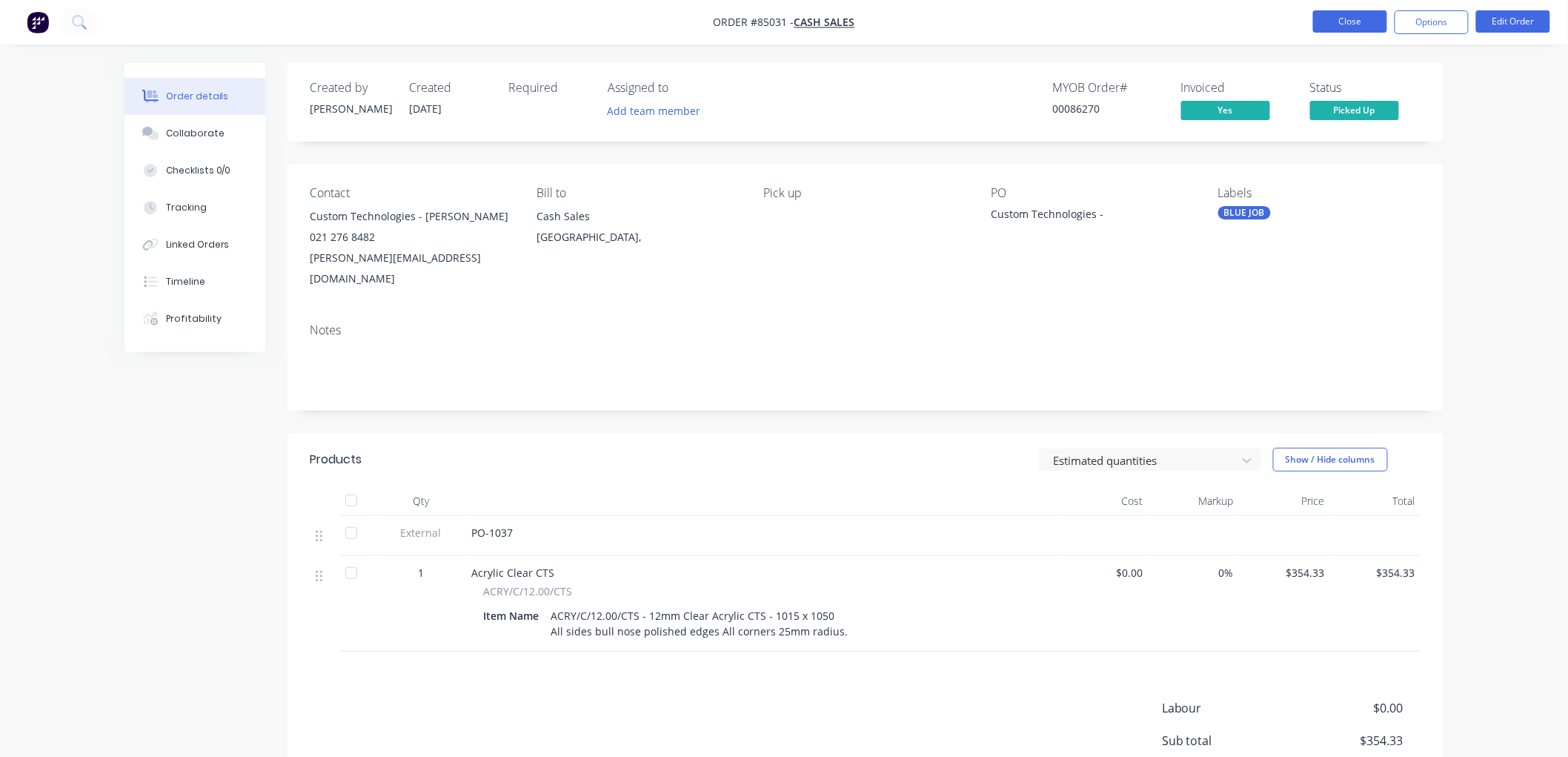
click at [1337, 24] on button "Close" at bounding box center [1349, 21] width 74 height 22
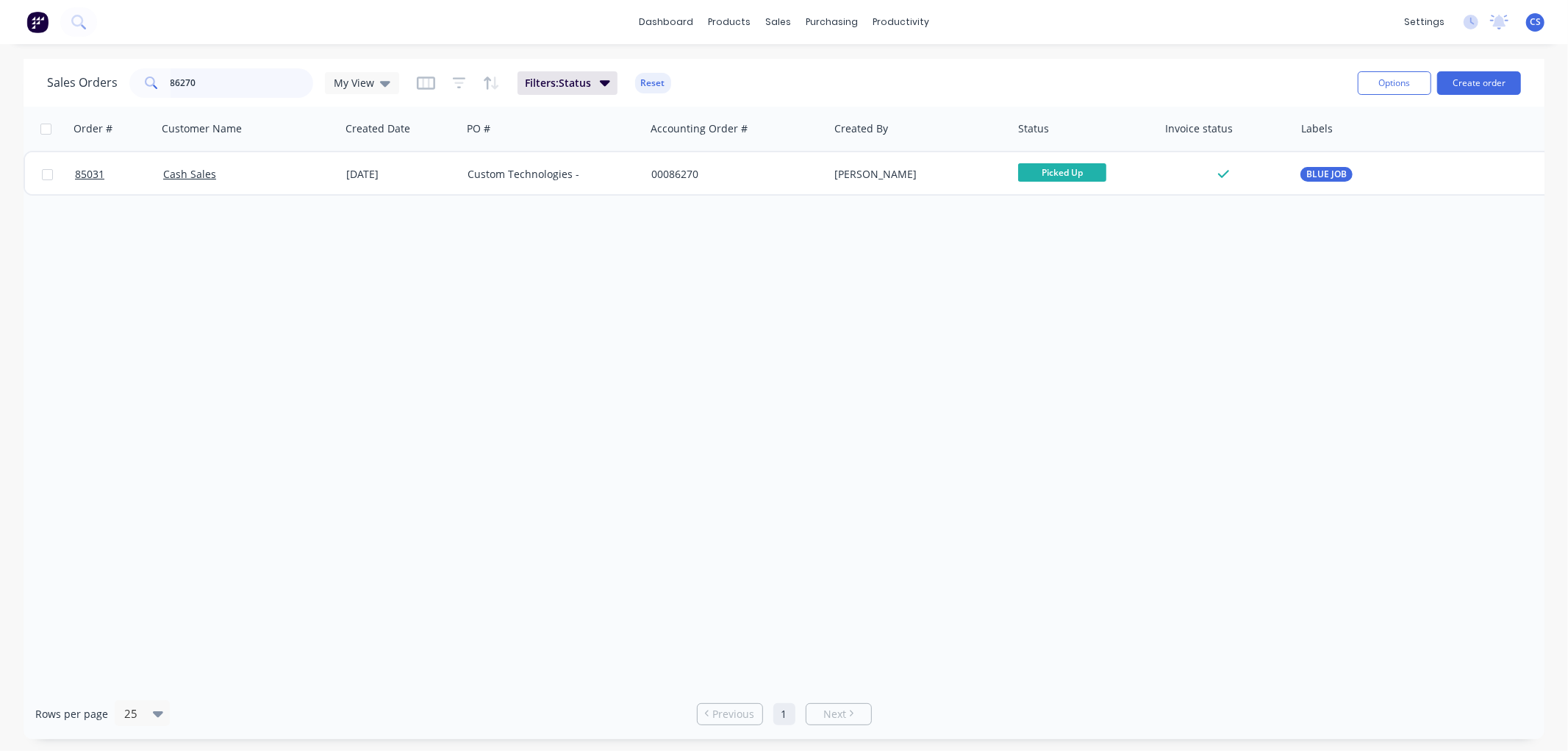
click at [223, 92] on input "86270" at bounding box center [242, 83] width 144 height 30
click at [223, 78] on input "86270" at bounding box center [242, 83] width 144 height 30
type input "86274"
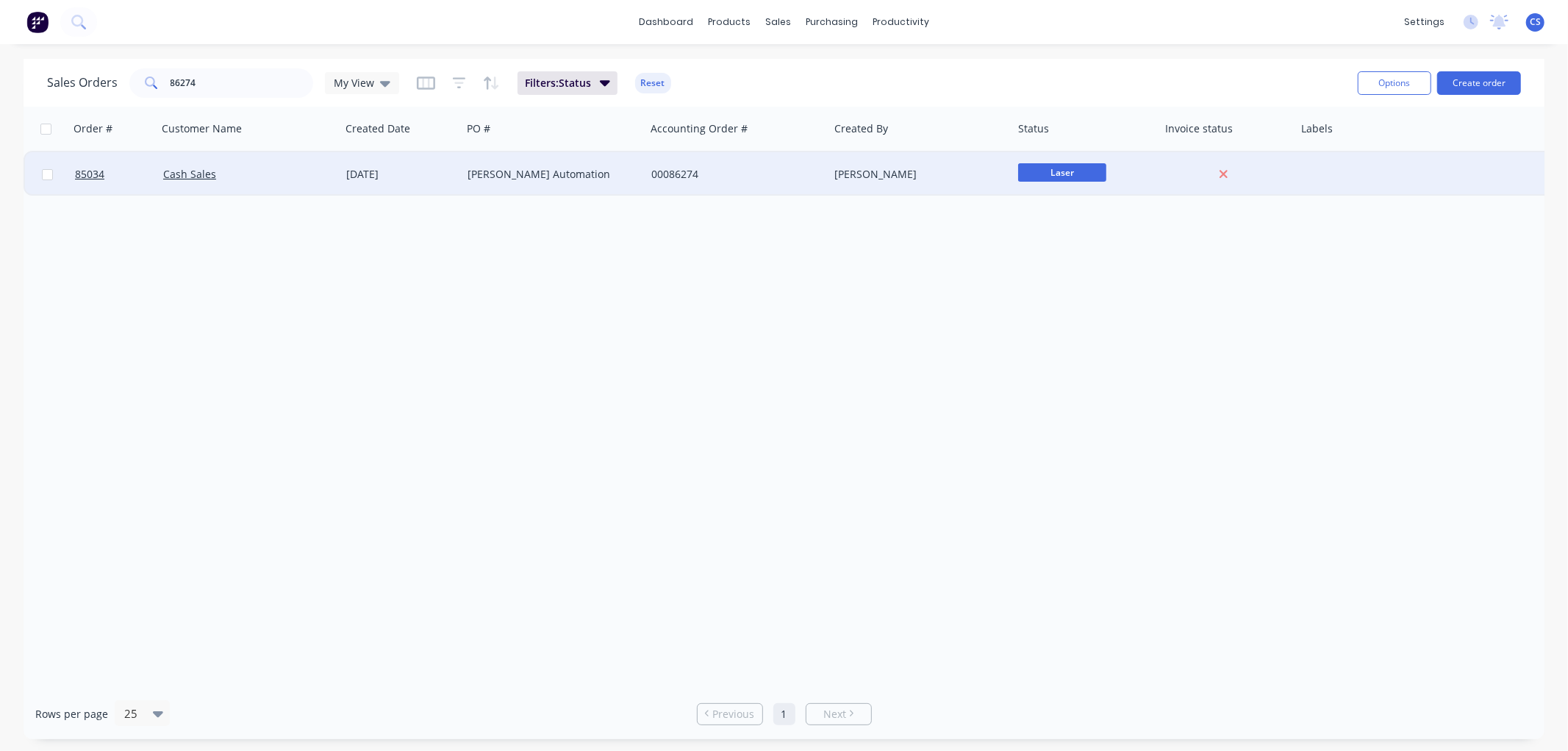
click at [1323, 170] on div at bounding box center [1442, 173] width 294 height 44
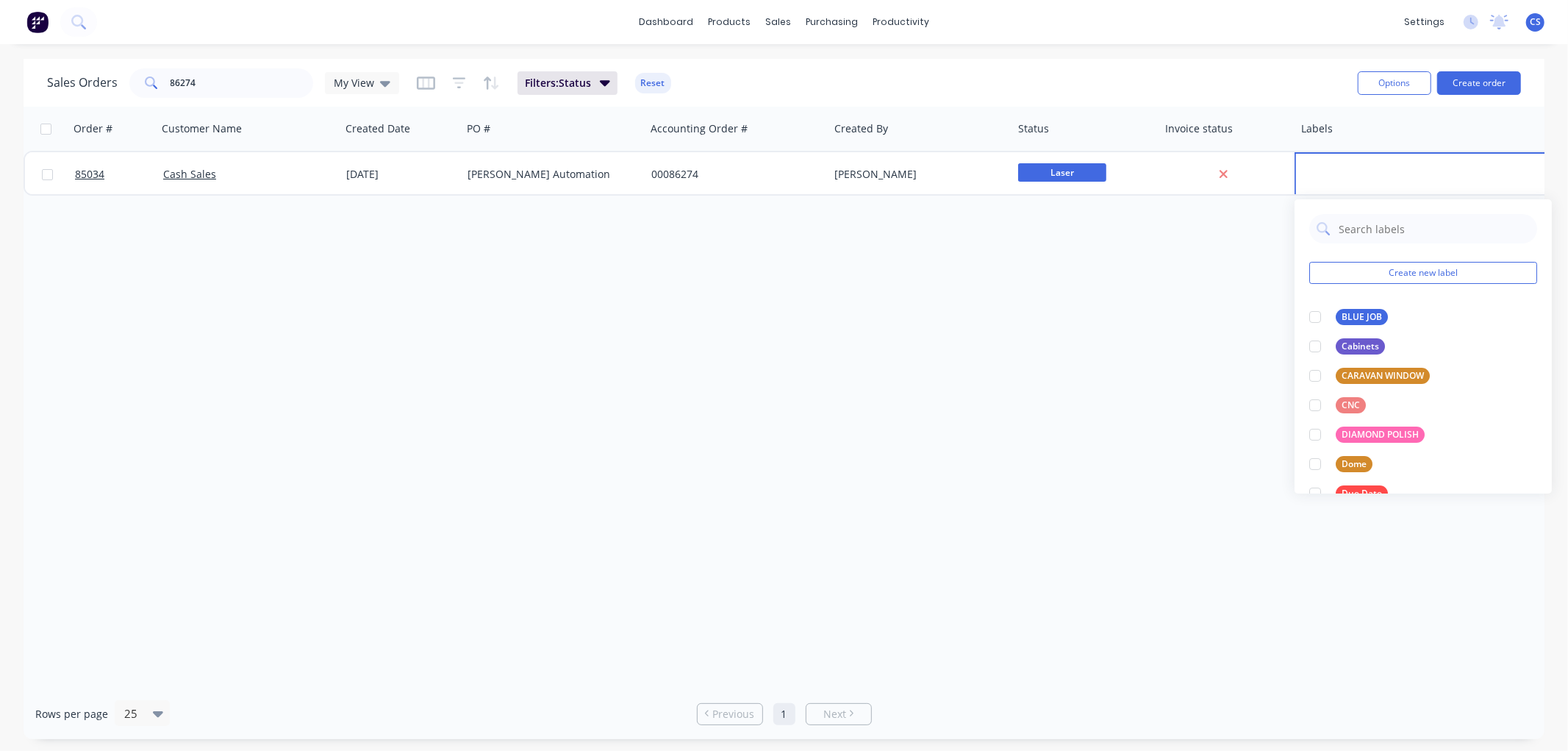
click at [832, 260] on div "Order # Customer Name Created Date PO # Accounting Order # Created By Status In…" at bounding box center [784, 397] width 1521 height 582
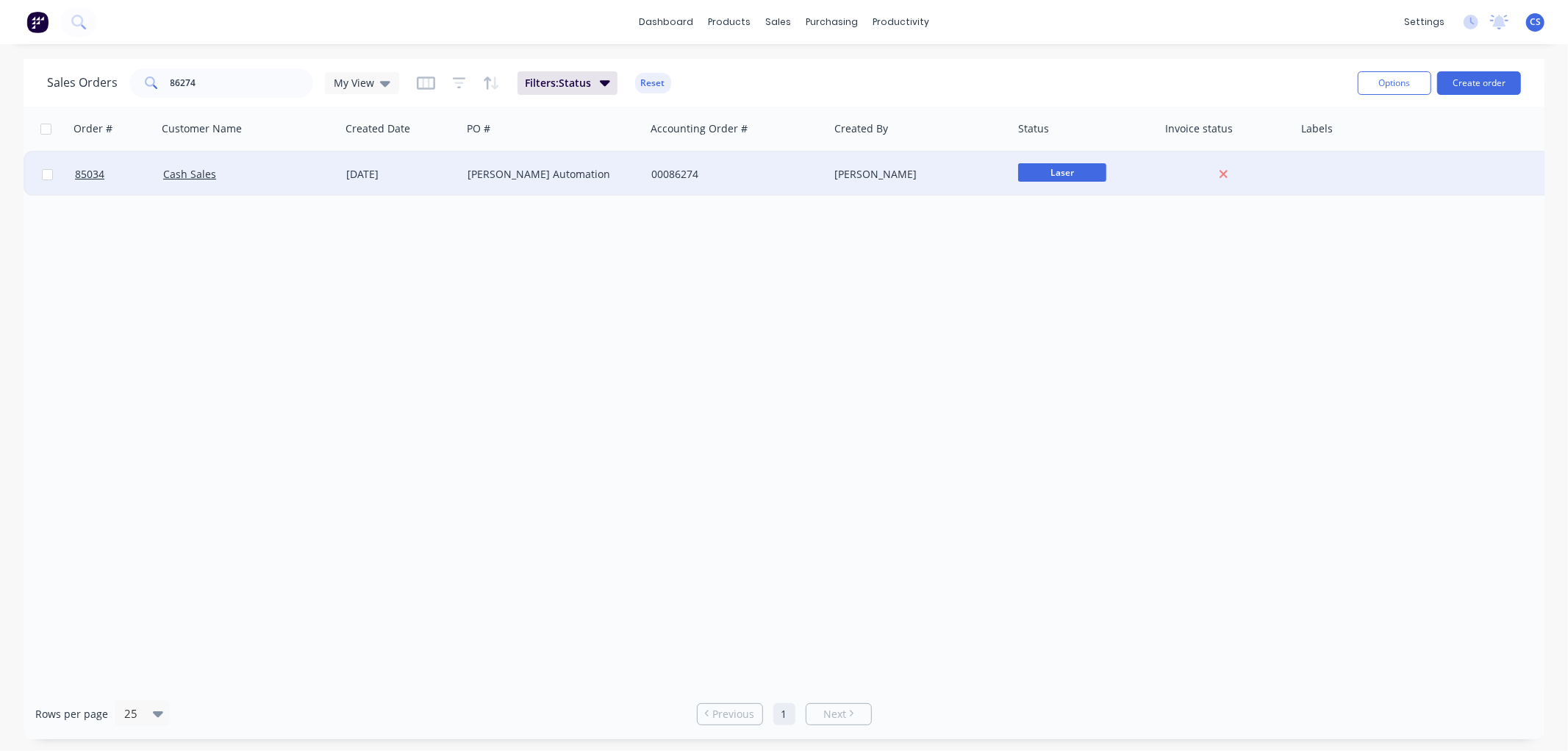
click at [574, 172] on div "[PERSON_NAME] Automation" at bounding box center [549, 174] width 163 height 15
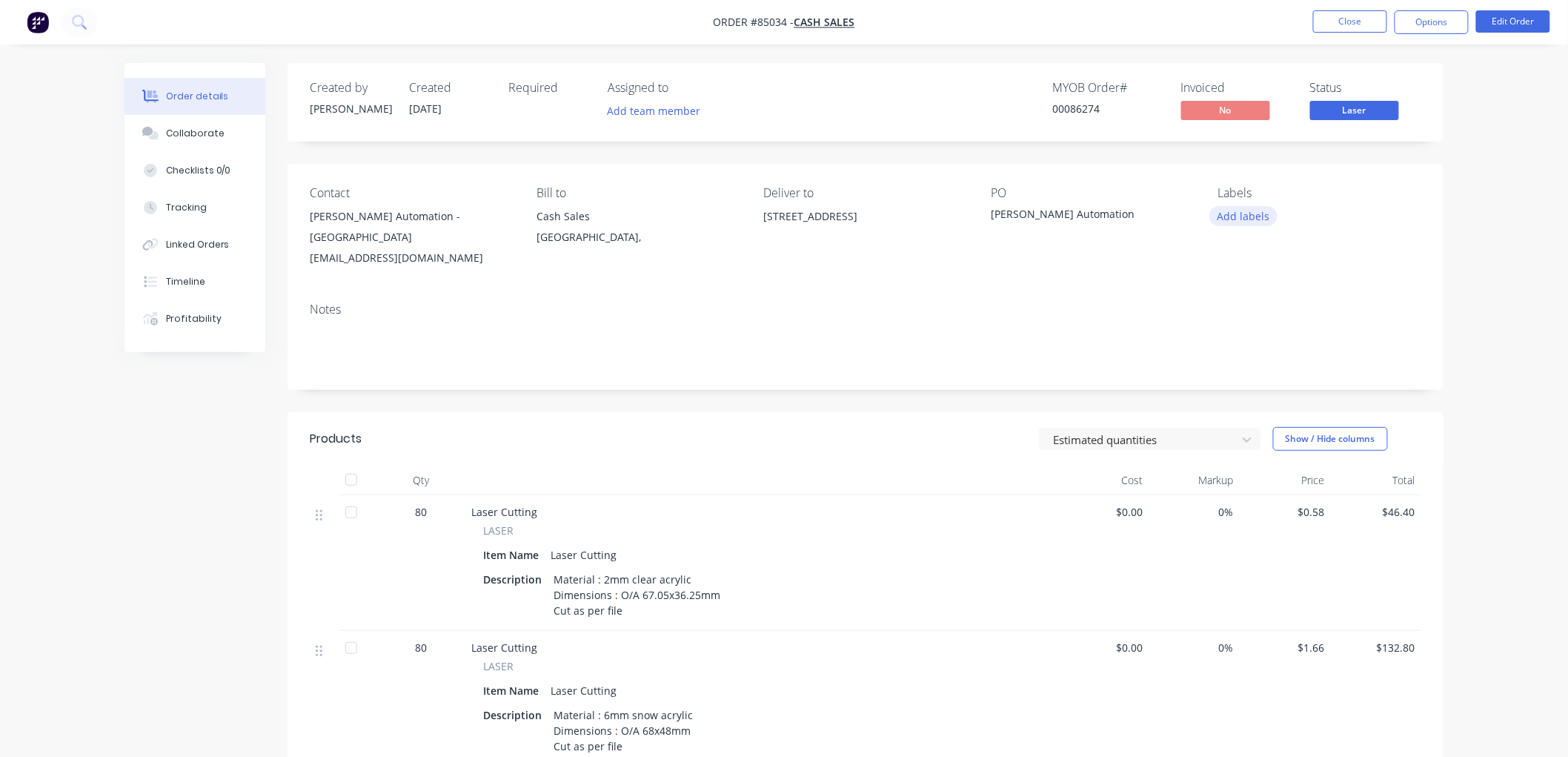
click at [1250, 213] on button "Add labels" at bounding box center [1244, 216] width 68 height 20
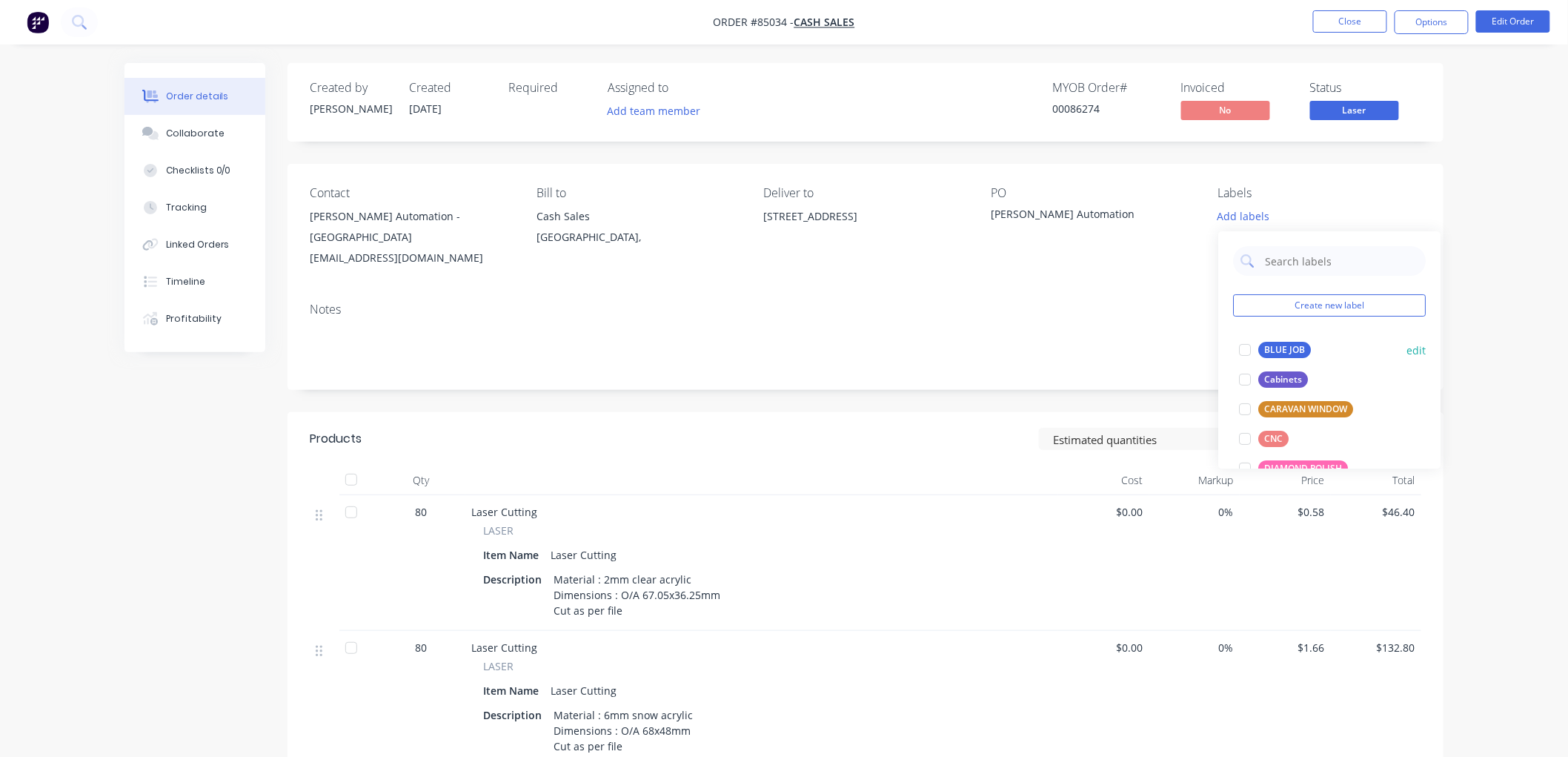
click at [1284, 353] on div "BLUE JOB" at bounding box center [1284, 350] width 52 height 17
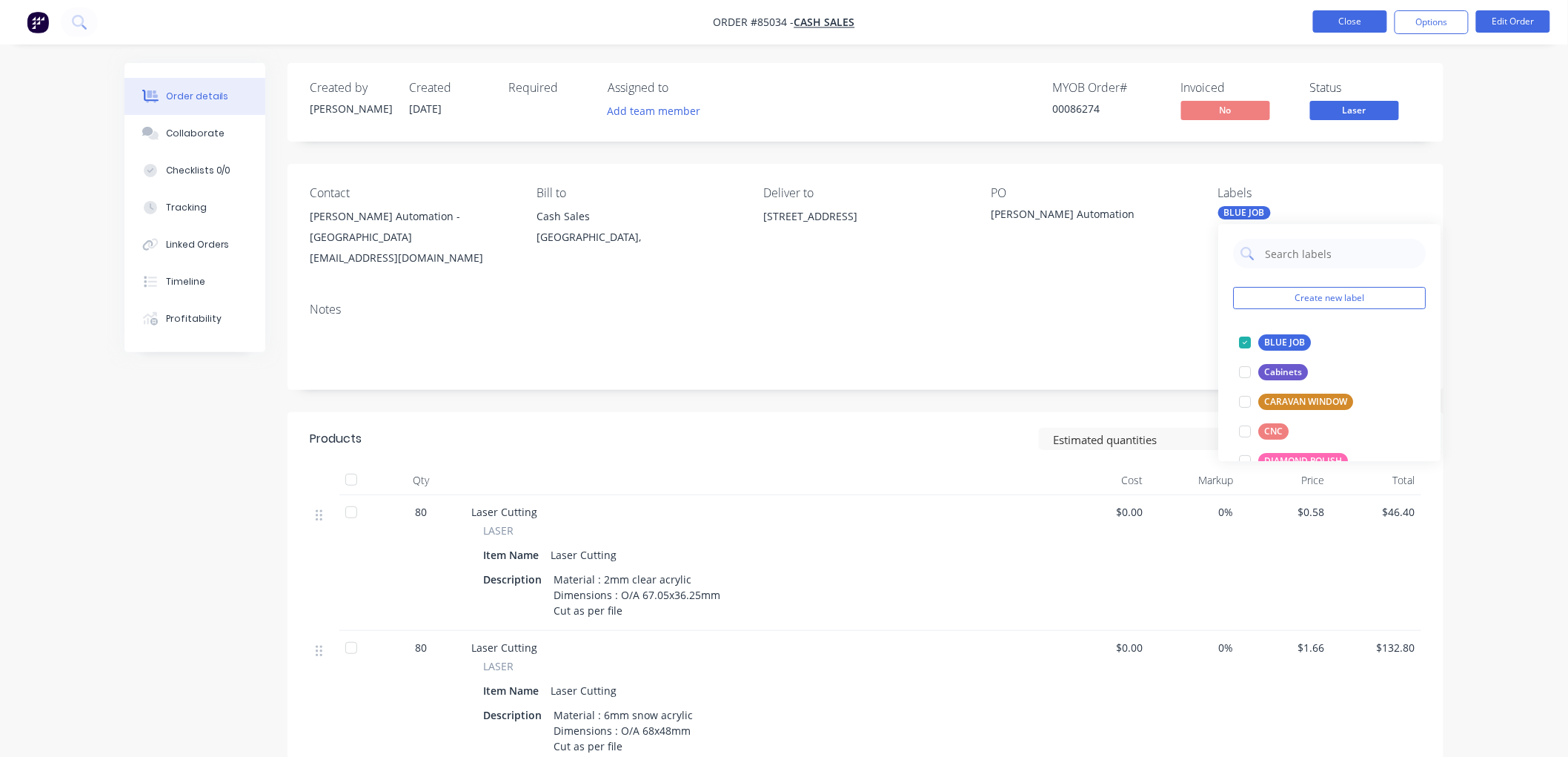
click at [1346, 26] on button "Close" at bounding box center [1349, 21] width 74 height 22
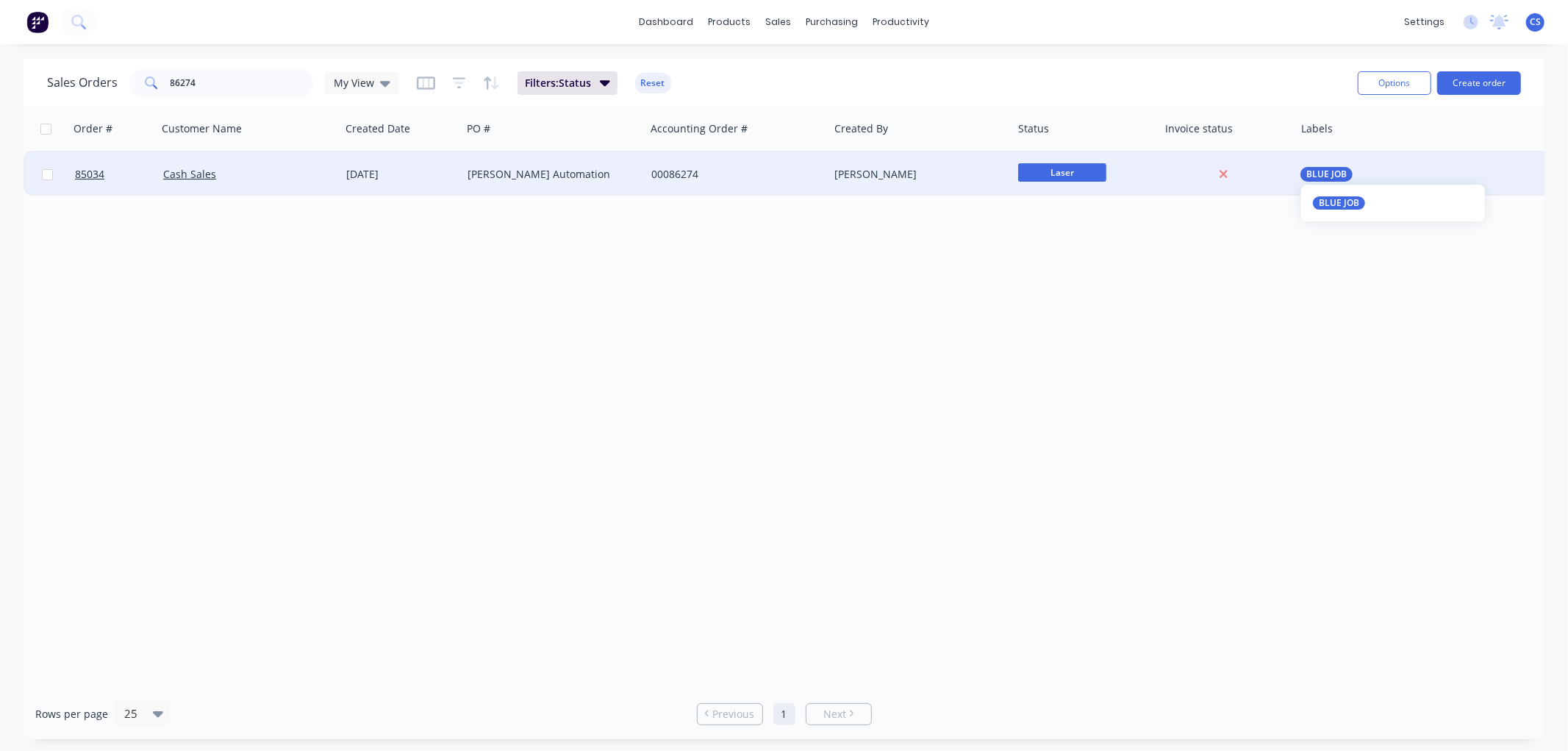
click at [1342, 172] on span "BLUE JOB" at bounding box center [1326, 174] width 40 height 15
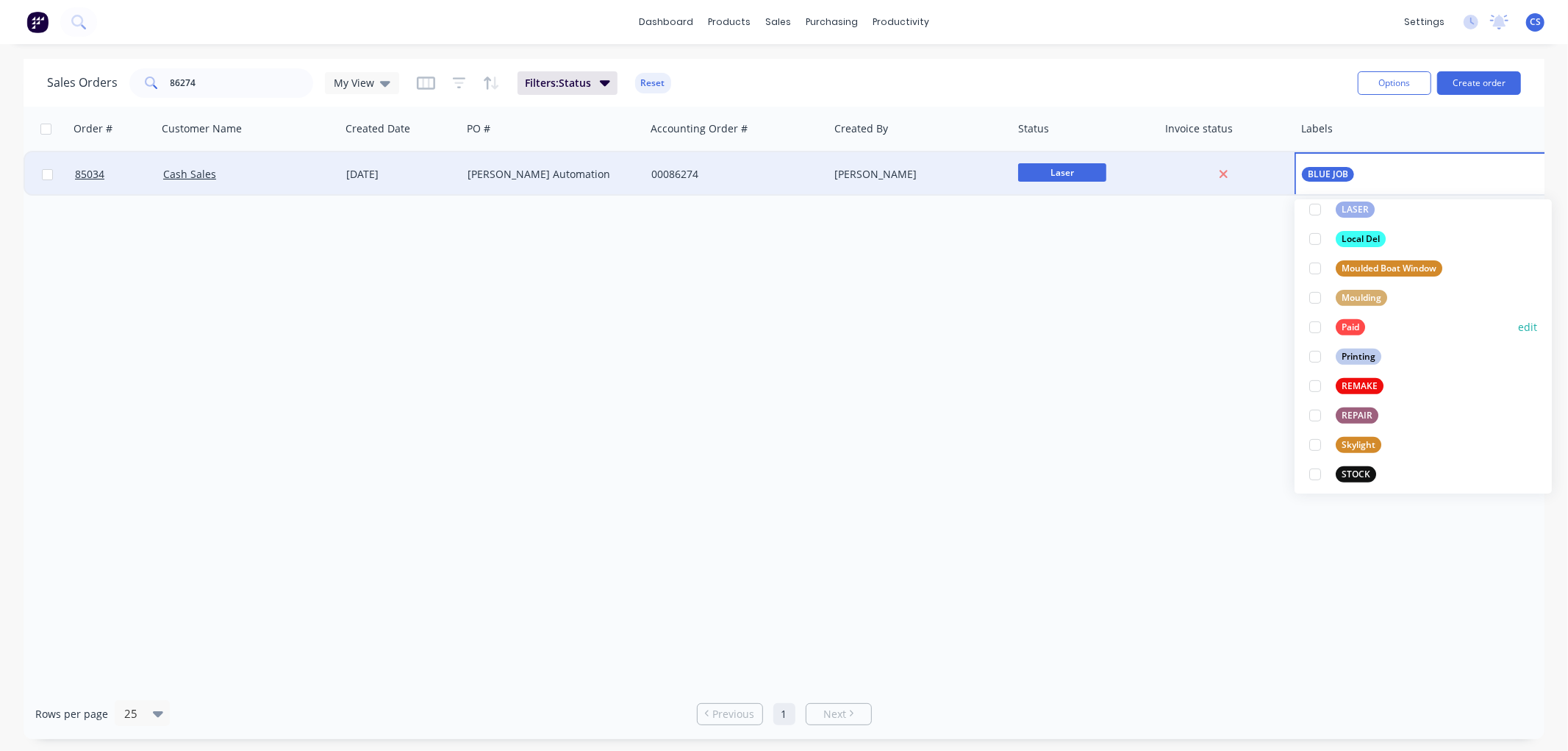
click at [1349, 322] on div "Paid" at bounding box center [1350, 328] width 30 height 17
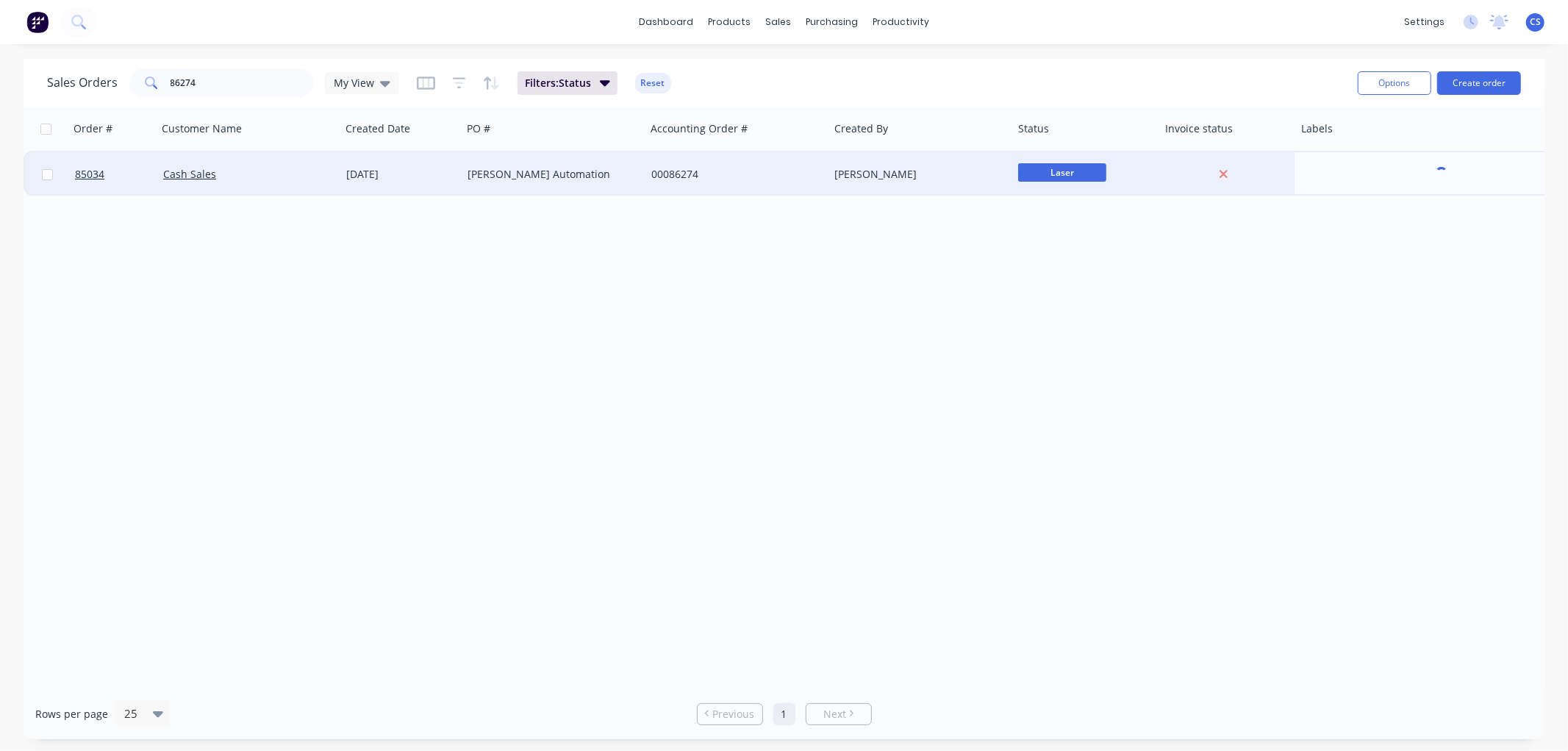
click at [1027, 335] on div "Order # Customer Name Created Date PO # Accounting Order # Created By Status In…" at bounding box center [784, 397] width 1521 height 582
click at [200, 83] on input "86274" at bounding box center [242, 83] width 144 height 30
click at [200, 83] on input "86274" at bounding box center [242, 83] width 144 height 30
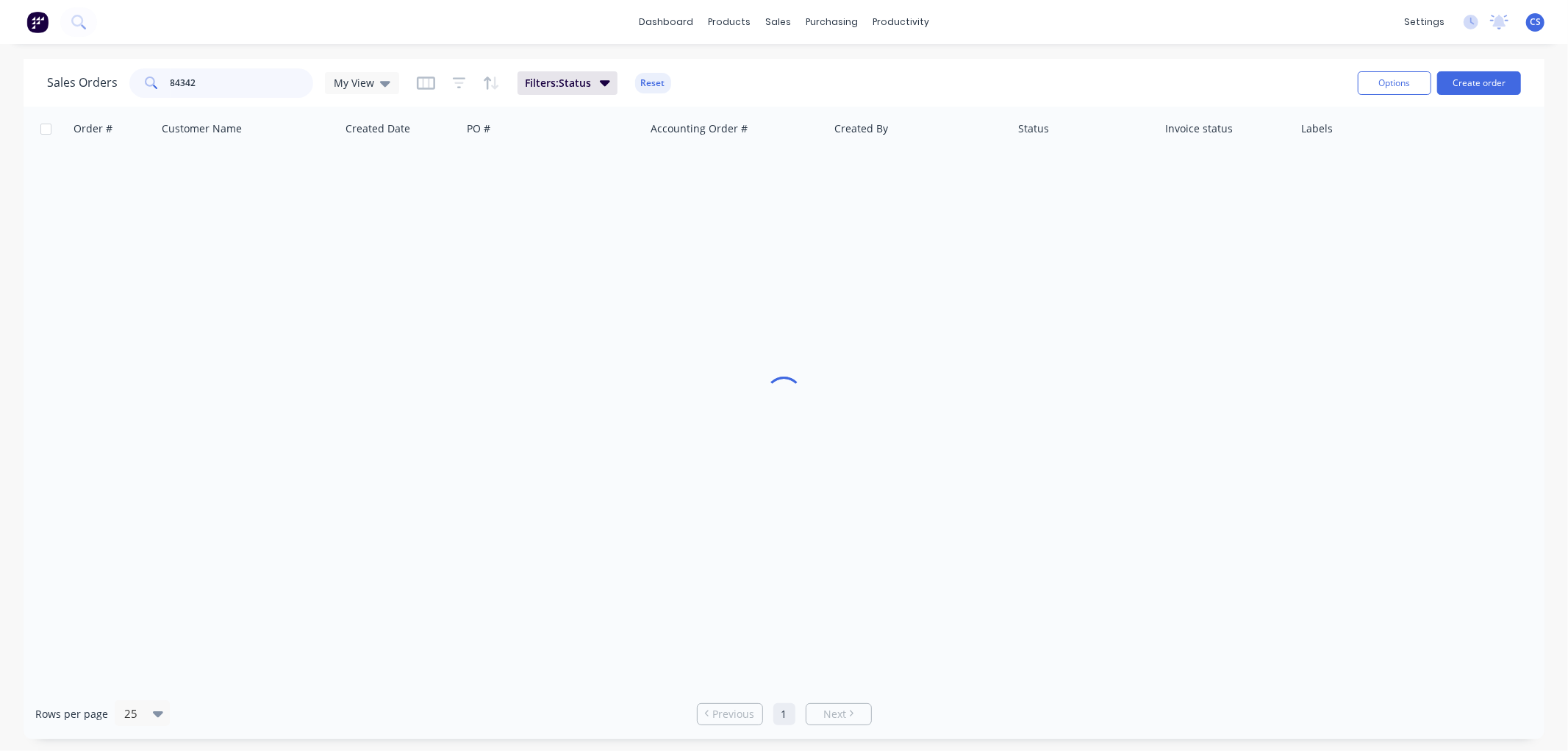
type input "84342"
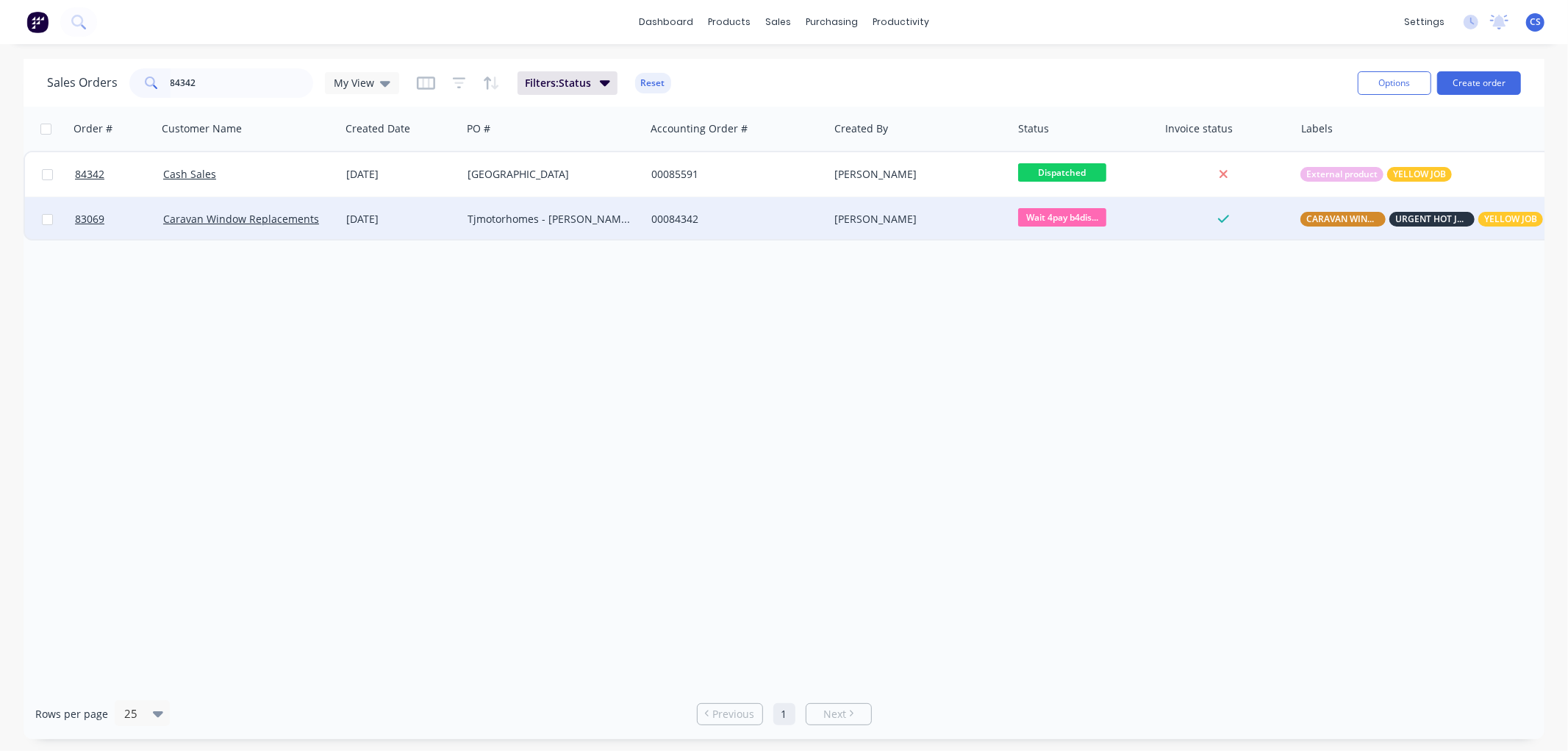
click at [1056, 218] on span "Wait 4pay b4dis..." at bounding box center [1062, 217] width 88 height 18
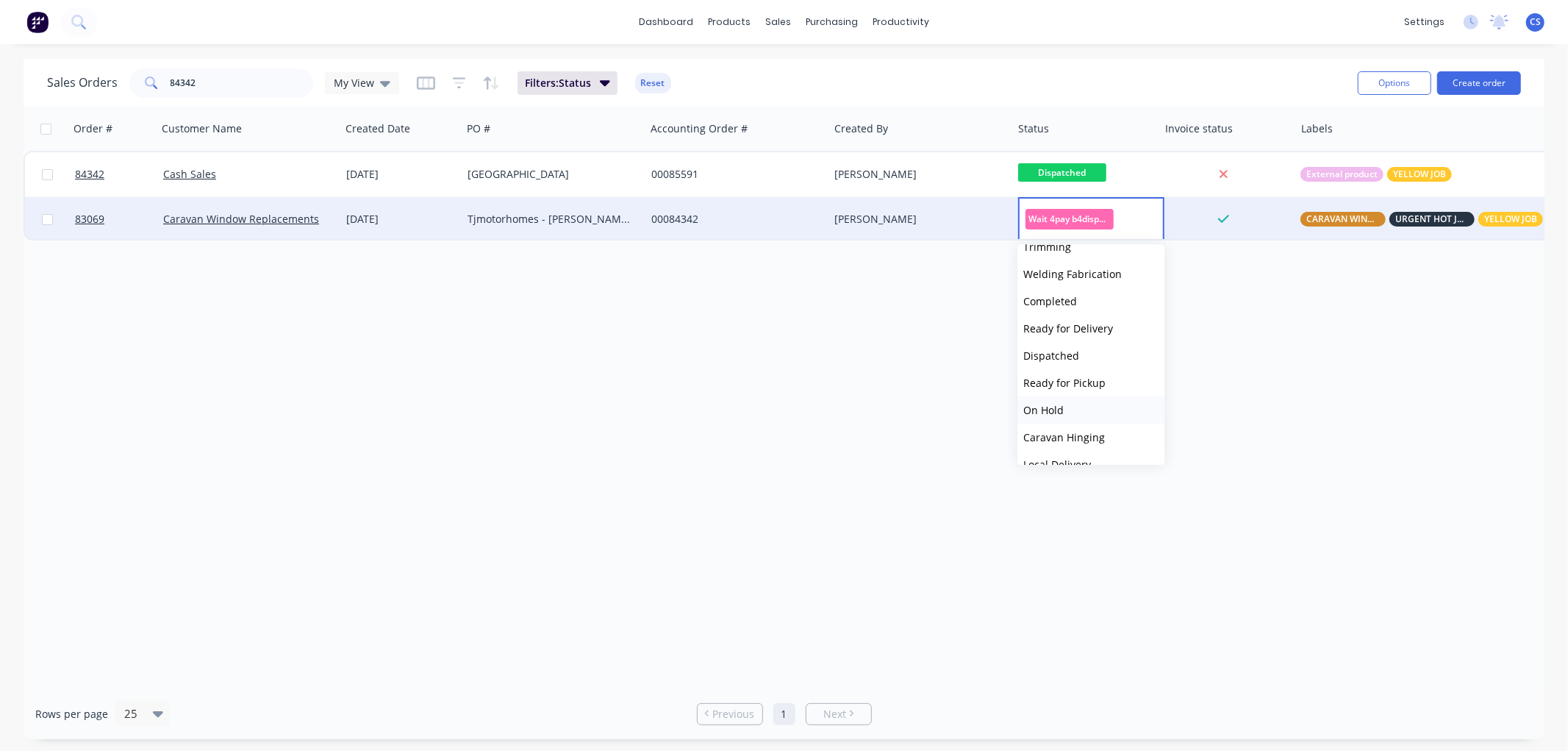
scroll to position [409, 0]
drag, startPoint x: 1082, startPoint y: 287, endPoint x: 1024, endPoint y: 287, distance: 58.0
click at [1082, 287] on span "Ready for Delivery" at bounding box center [1068, 290] width 90 height 14
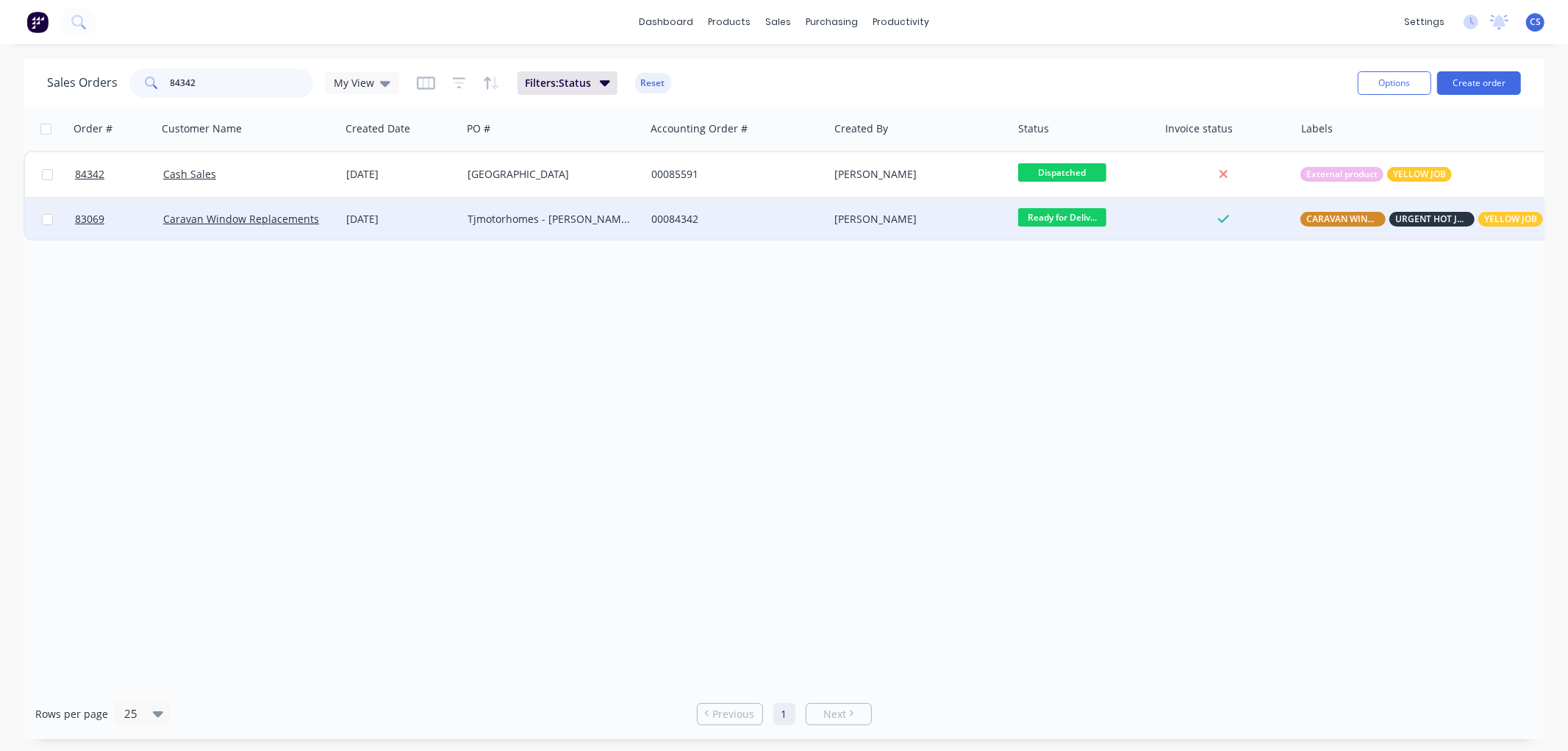
click at [214, 84] on input "84342" at bounding box center [242, 83] width 144 height 30
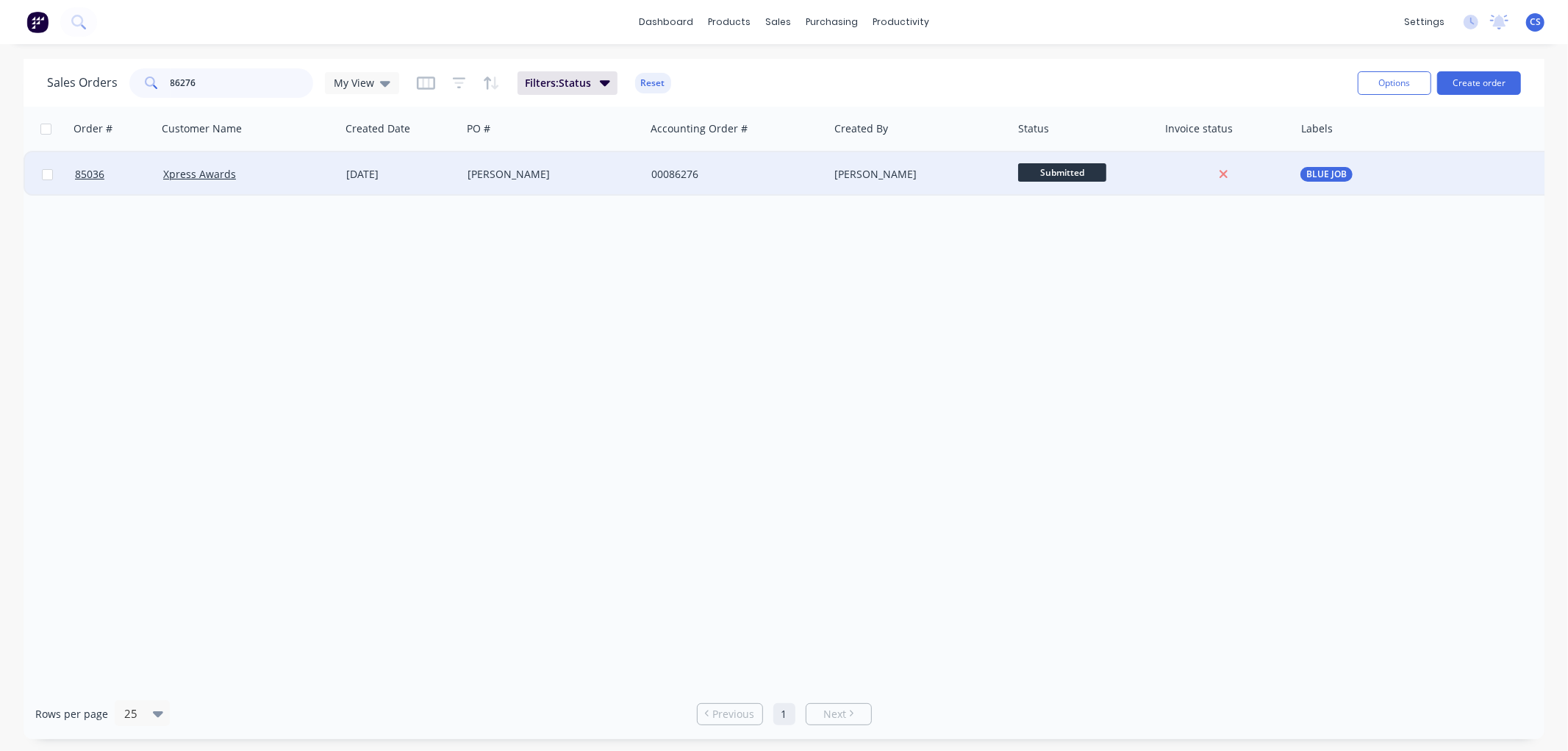
type input "86276"
click at [526, 184] on div "[PERSON_NAME]" at bounding box center [553, 173] width 184 height 44
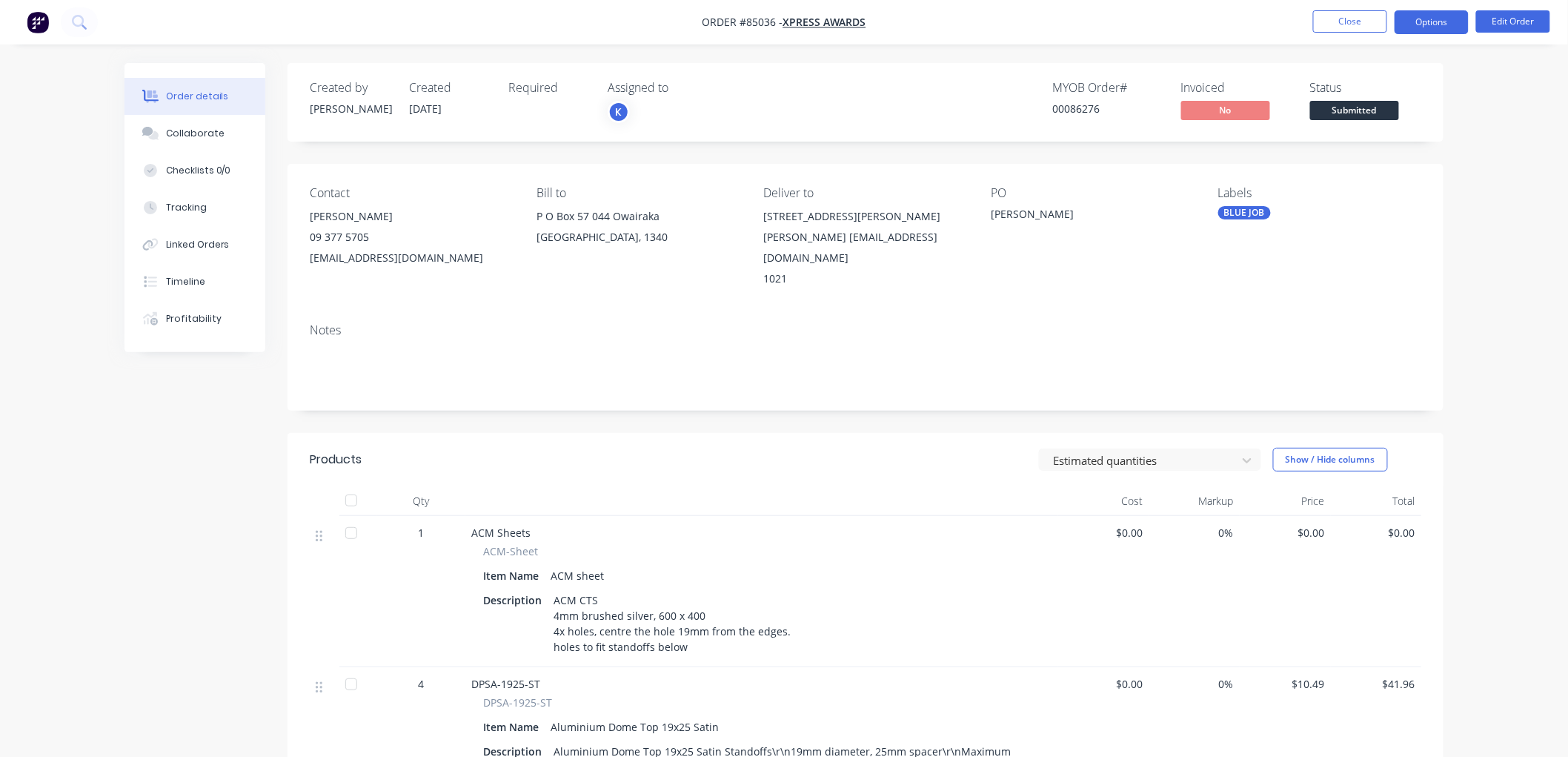
click at [1434, 20] on button "Options" at bounding box center [1431, 22] width 74 height 24
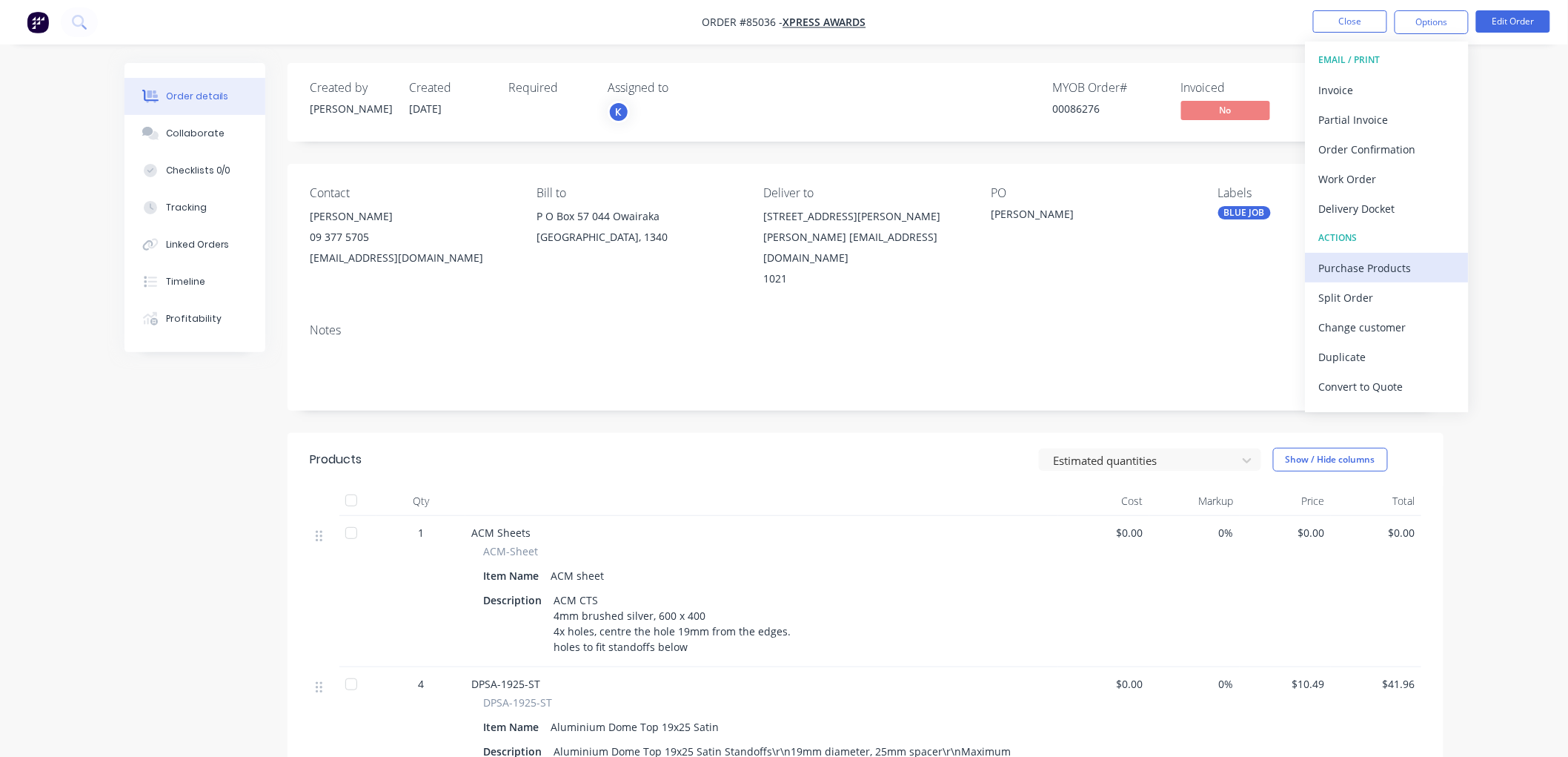
click at [1365, 267] on div "Purchase Products" at bounding box center [1387, 268] width 136 height 22
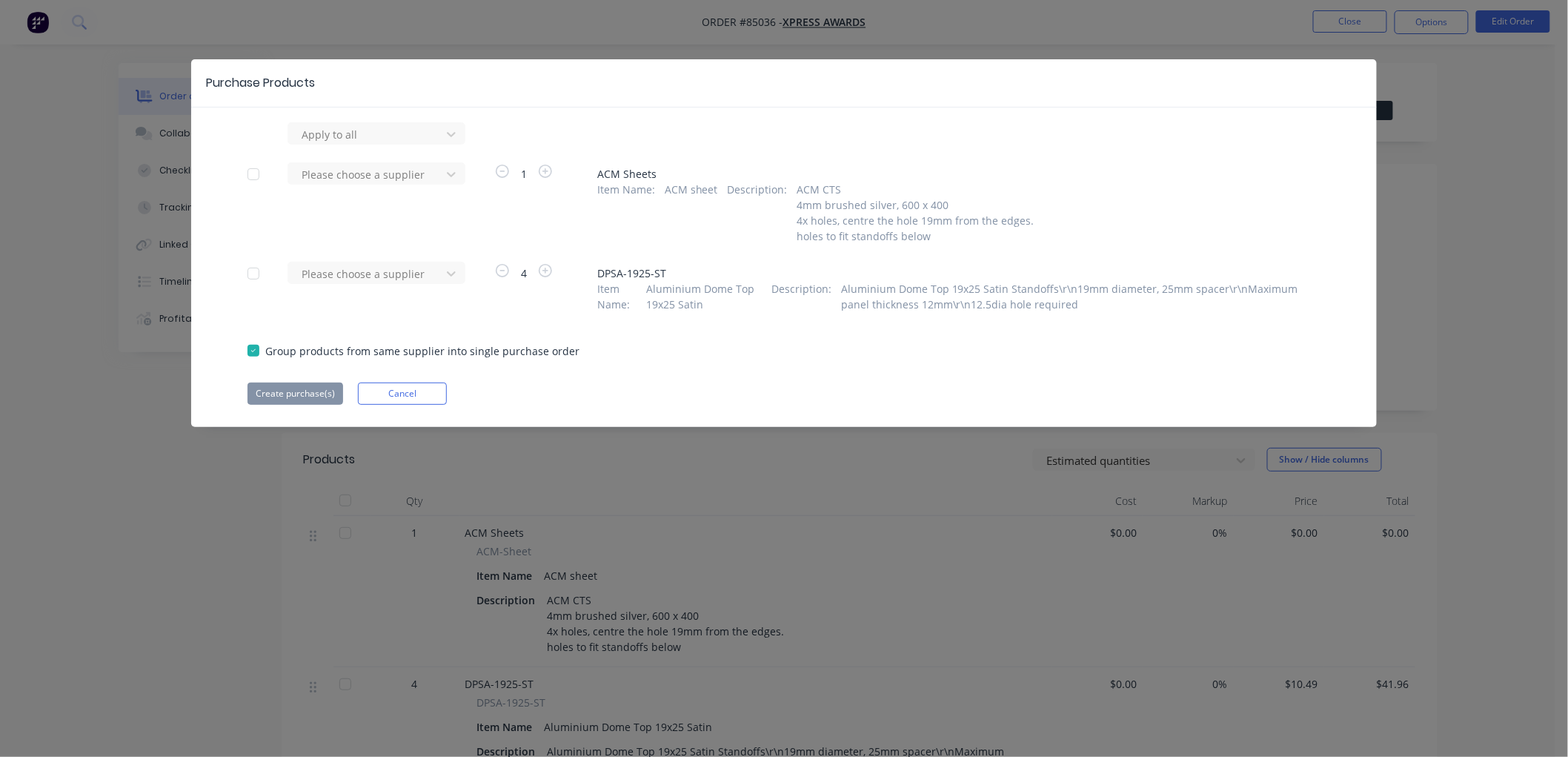
click at [252, 179] on div at bounding box center [254, 175] width 30 height 30
click at [372, 175] on div at bounding box center [367, 175] width 133 height 18
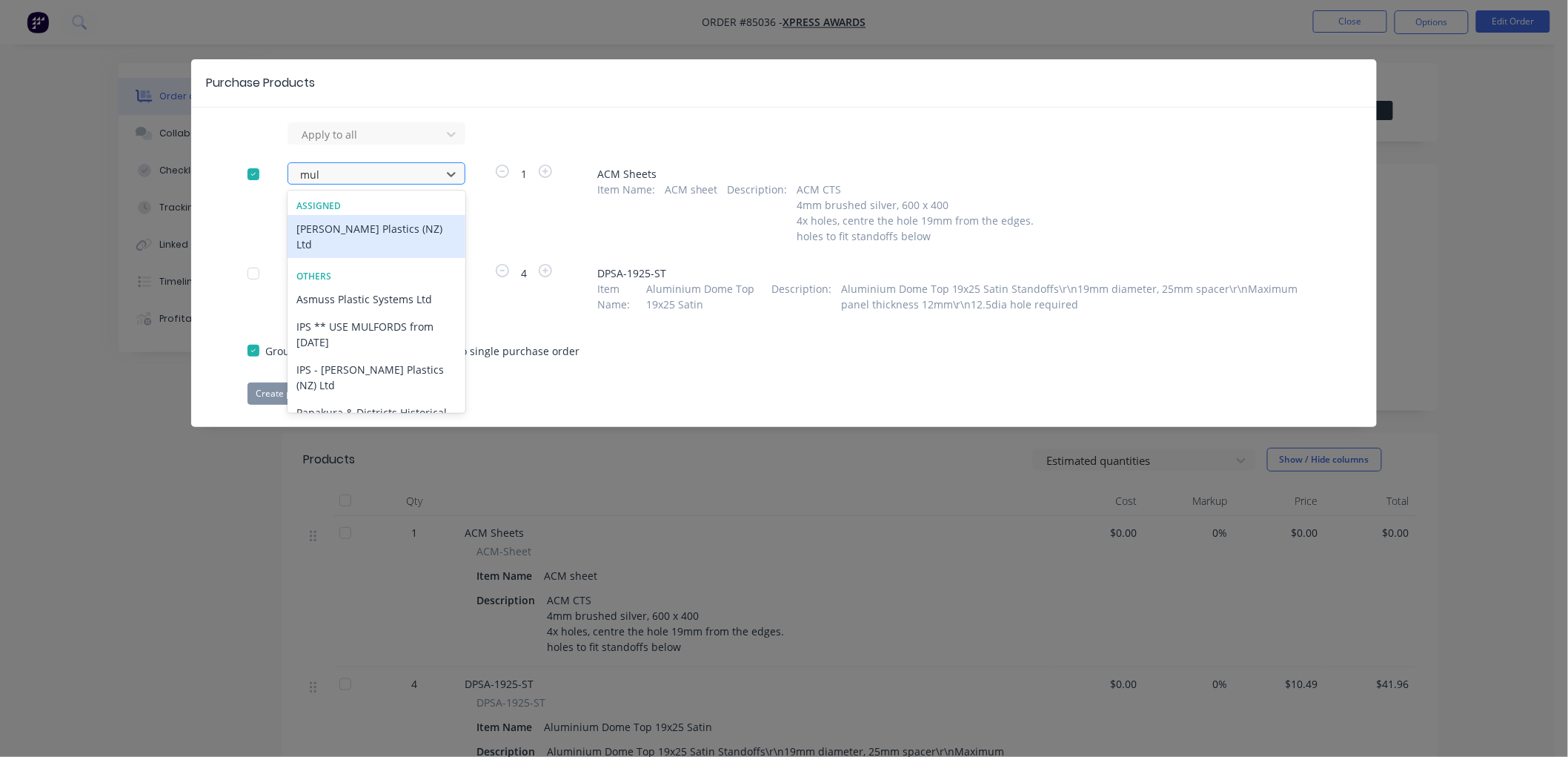
type input "mulf"
click at [354, 225] on div "[PERSON_NAME] Plastics (NZ) Ltd" at bounding box center [377, 236] width 178 height 43
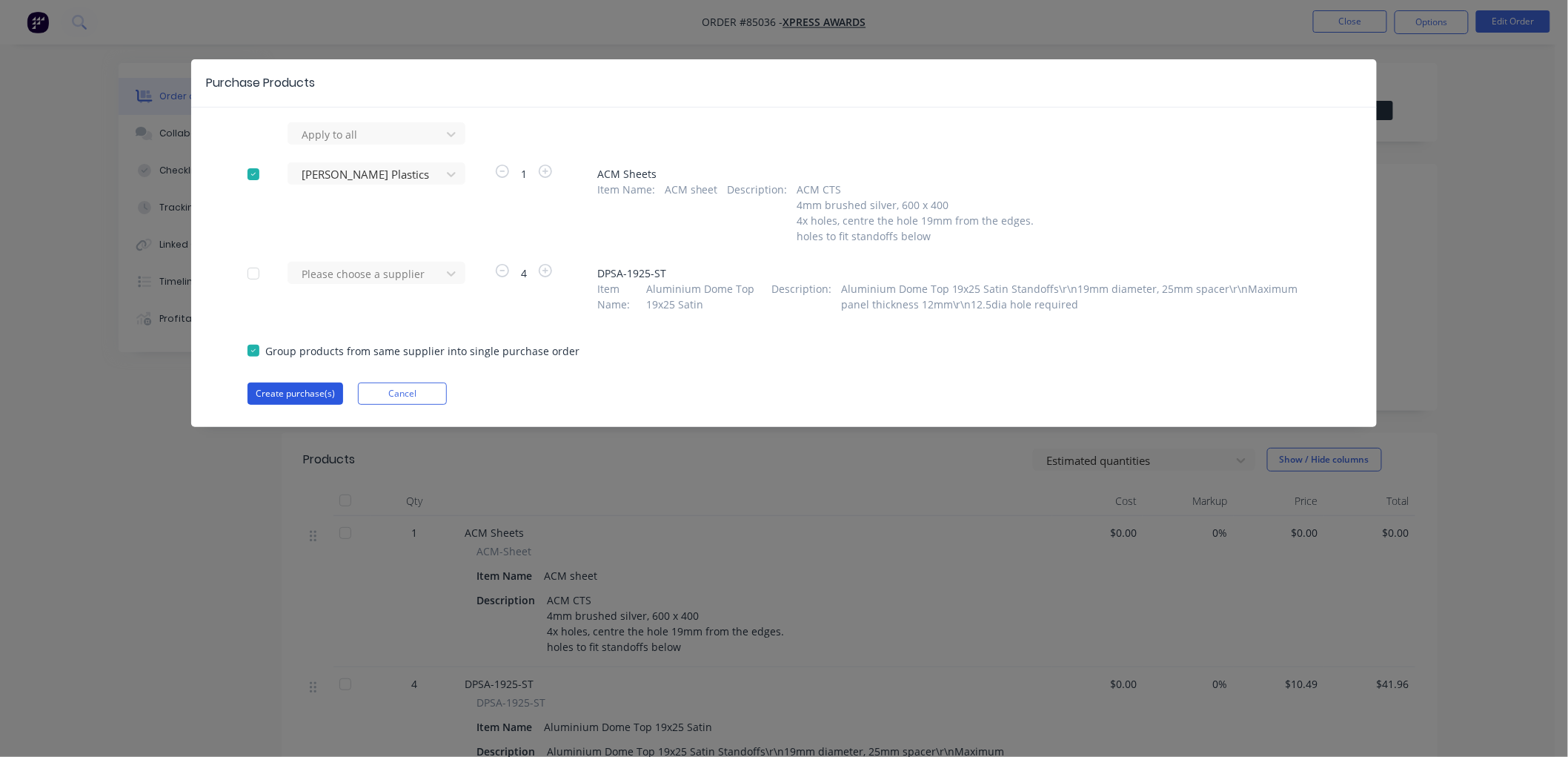
click at [298, 392] on button "Create purchase(s)" at bounding box center [295, 393] width 96 height 22
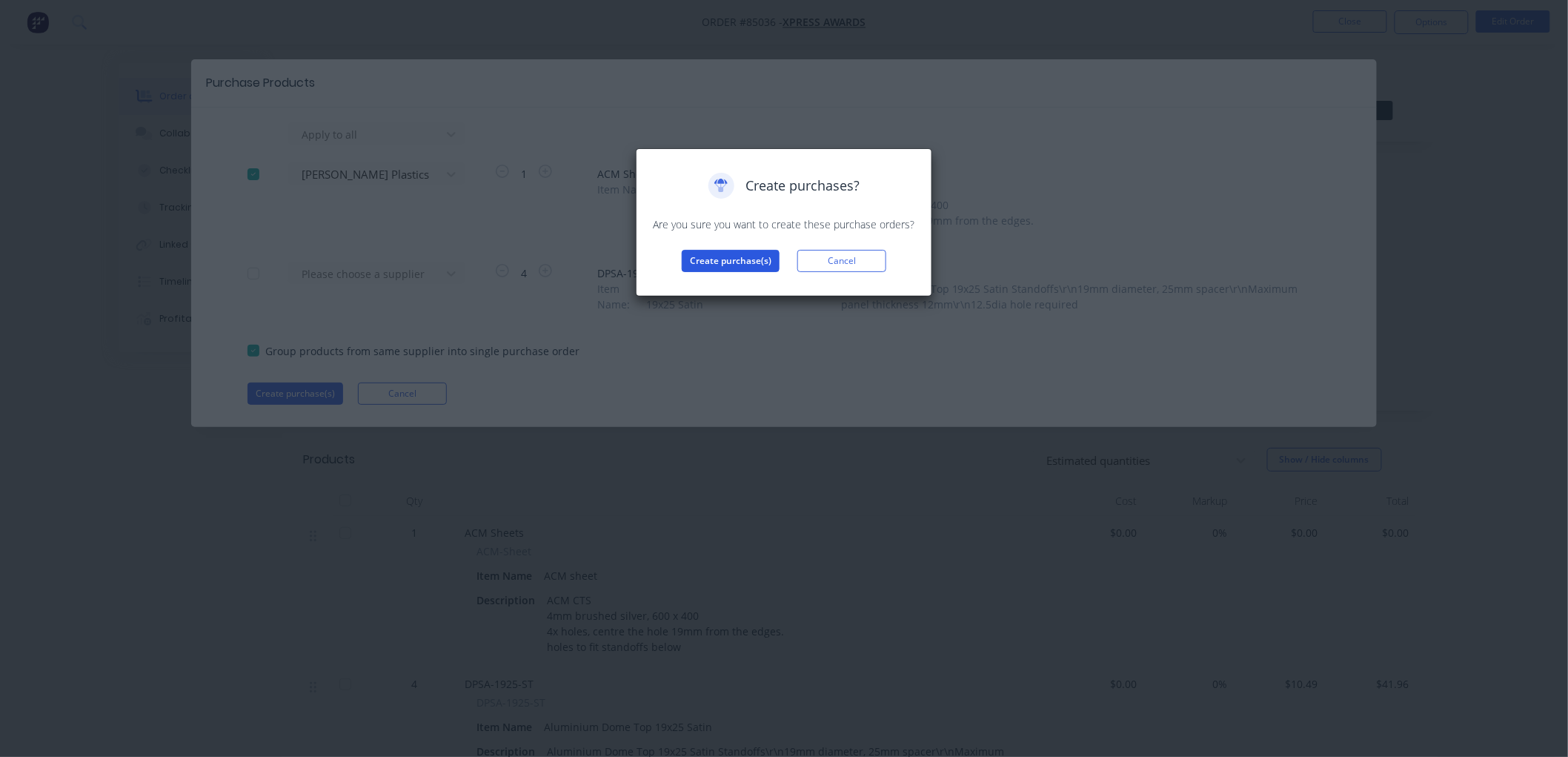
click at [730, 261] on button "Create purchase(s)" at bounding box center [731, 260] width 98 height 22
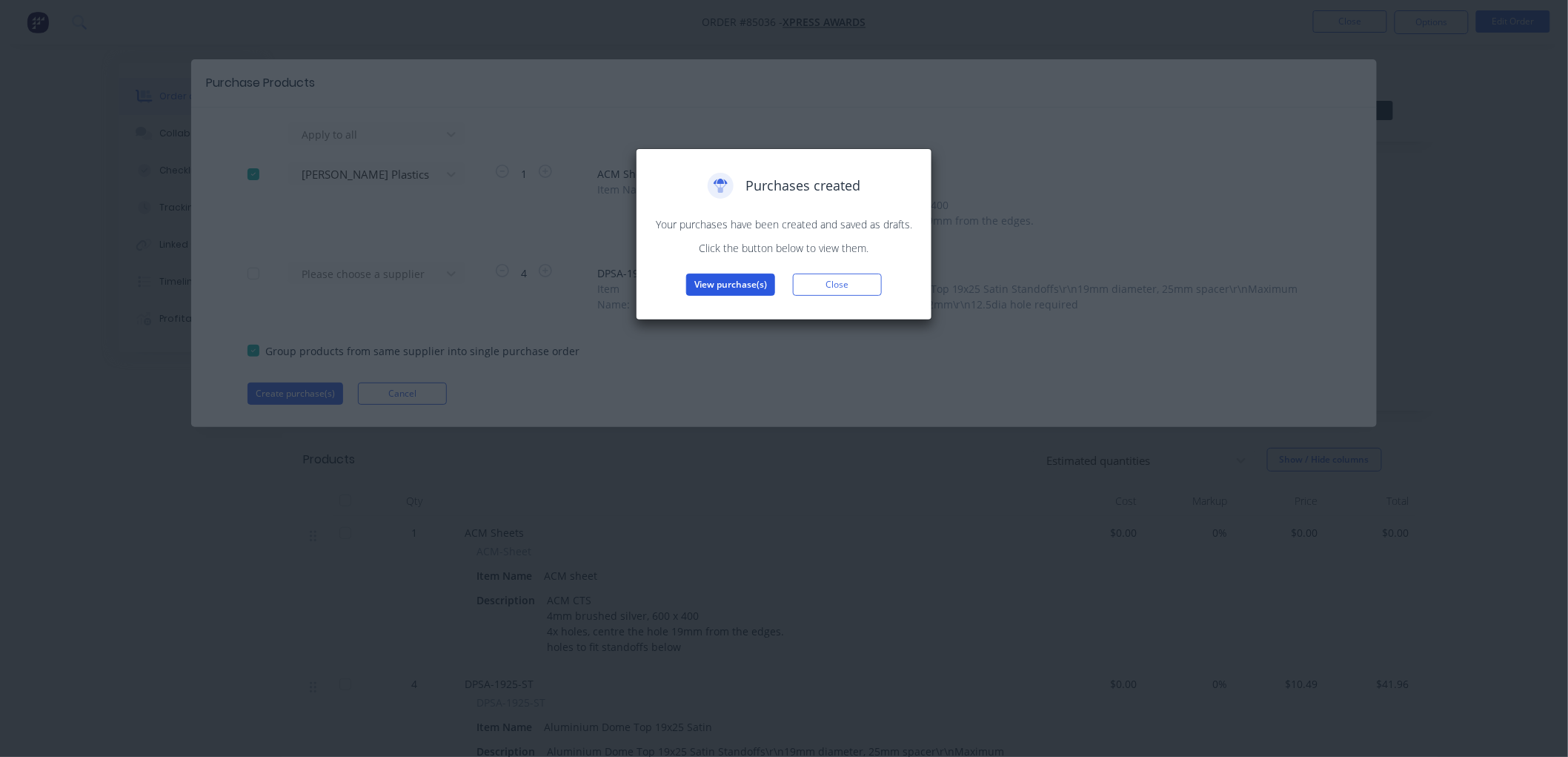
click at [709, 285] on button "View purchase(s)" at bounding box center [730, 284] width 89 height 22
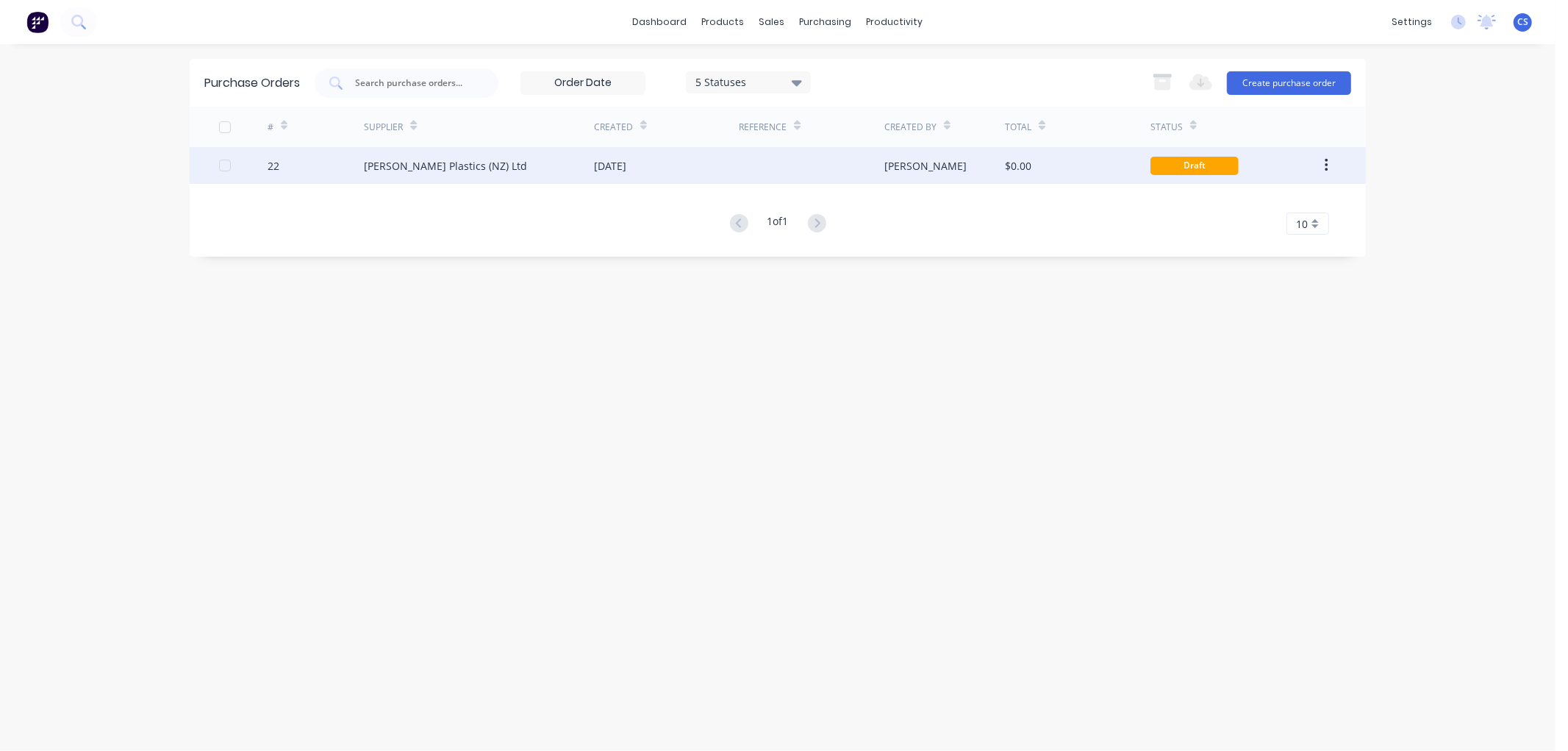
click at [605, 160] on div "[DATE]" at bounding box center [610, 166] width 32 height 16
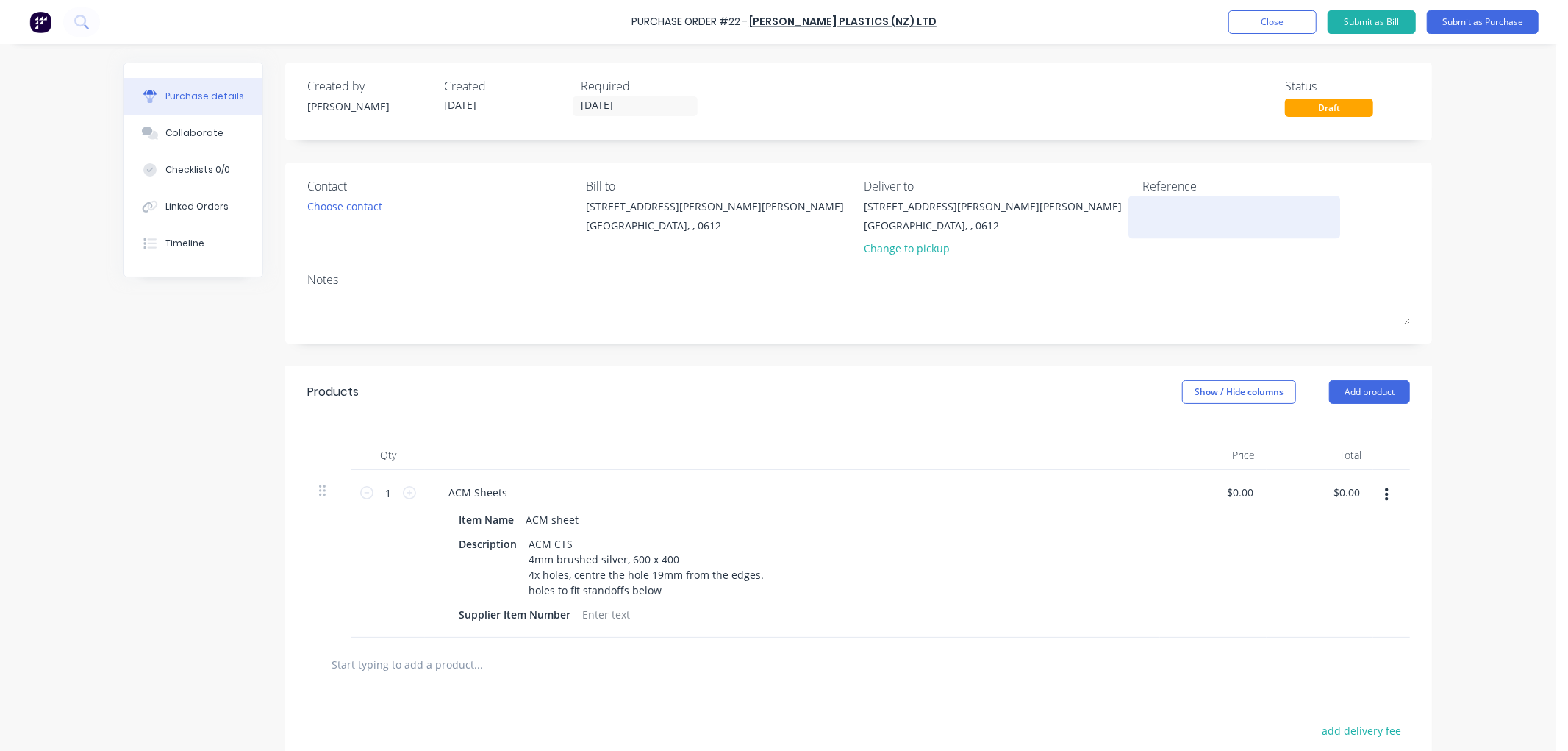
click at [1165, 208] on textarea at bounding box center [1234, 215] width 184 height 33
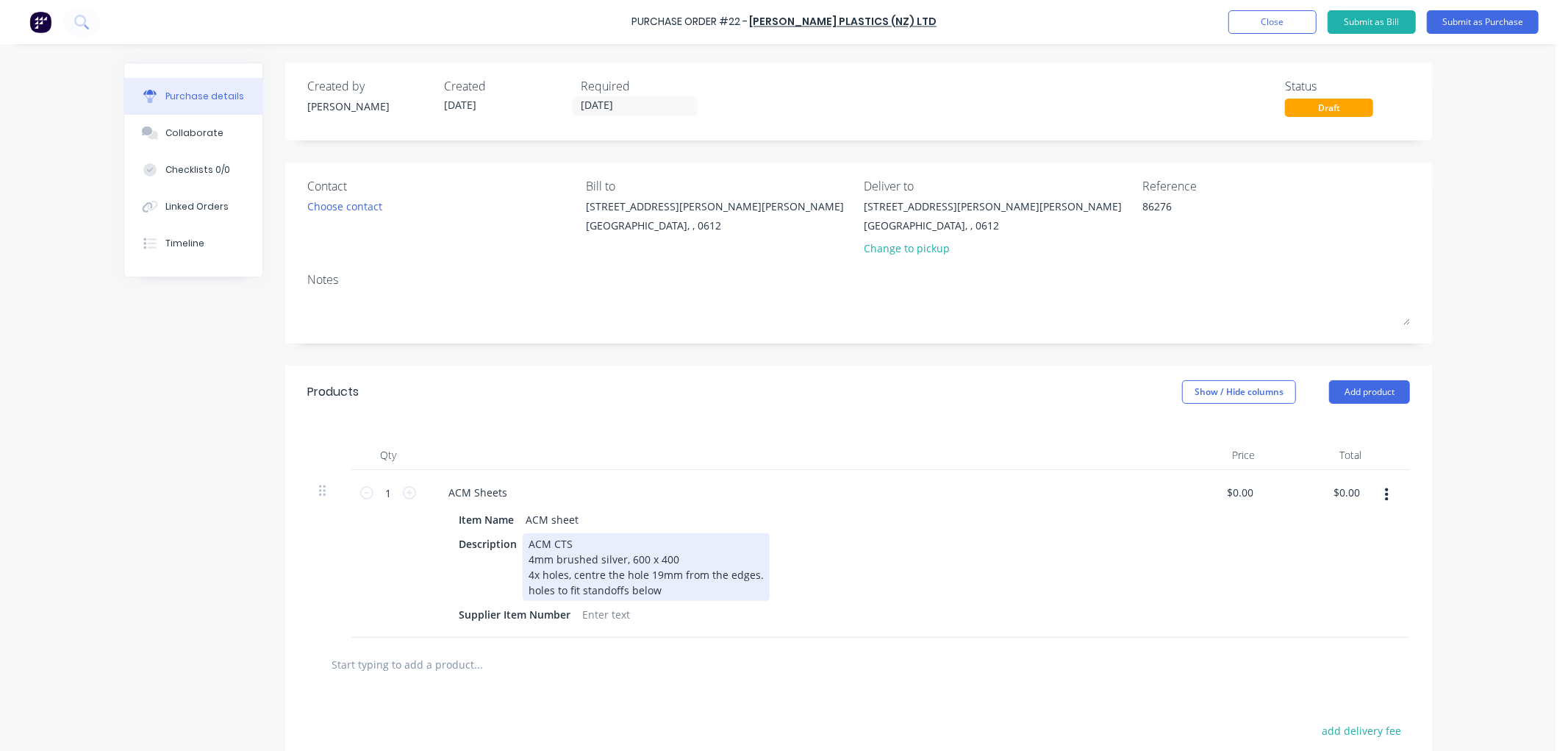
type textarea "86276"
type textarea "x"
type textarea "86276"
click at [625, 574] on div "ACM CTS 4mm brushed silver, 600 x 400 4x holes, centre the hole 19mm from the e…" at bounding box center [646, 567] width 247 height 68
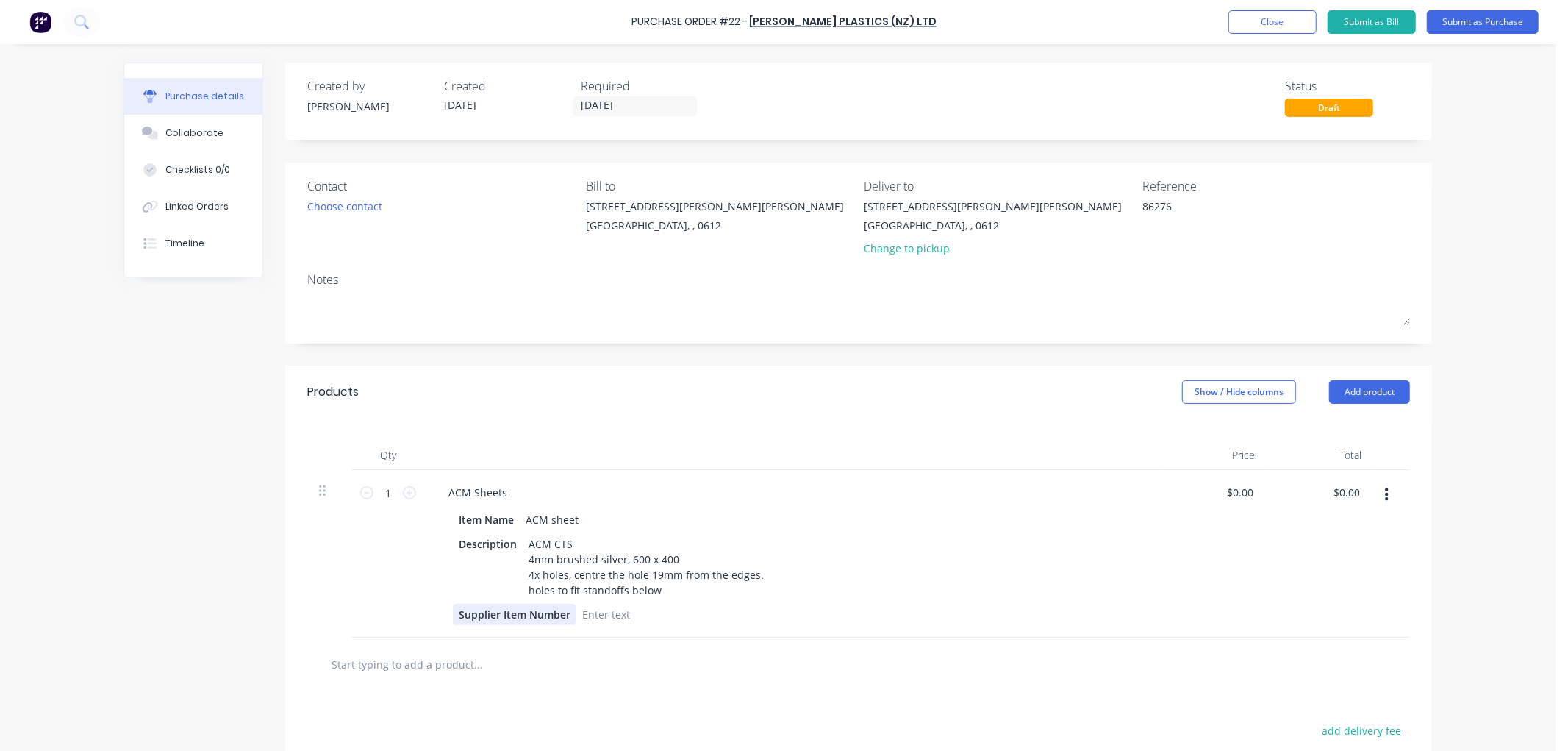
click at [500, 612] on div "Supplier Item Number" at bounding box center [515, 615] width 124 height 21
type textarea "x"
click at [500, 612] on div "Supplier Item Number" at bounding box center [515, 615] width 124 height 21
click at [489, 548] on div "Description" at bounding box center [487, 544] width 70 height 21
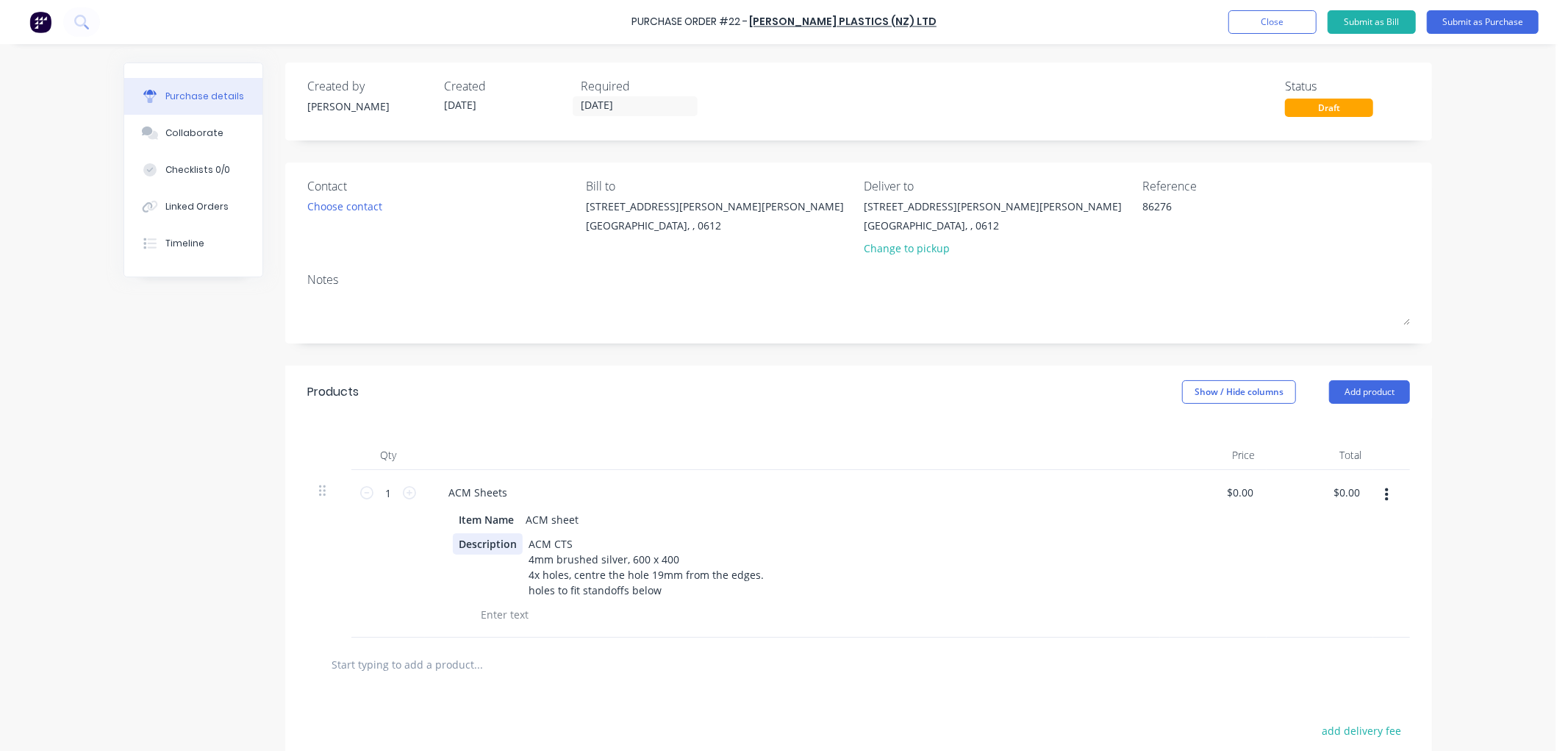
type textarea "x"
click at [489, 548] on div "Description" at bounding box center [487, 544] width 70 height 21
drag, startPoint x: 475, startPoint y: 545, endPoint x: 620, endPoint y: 593, distance: 152.7
type textarea "x"
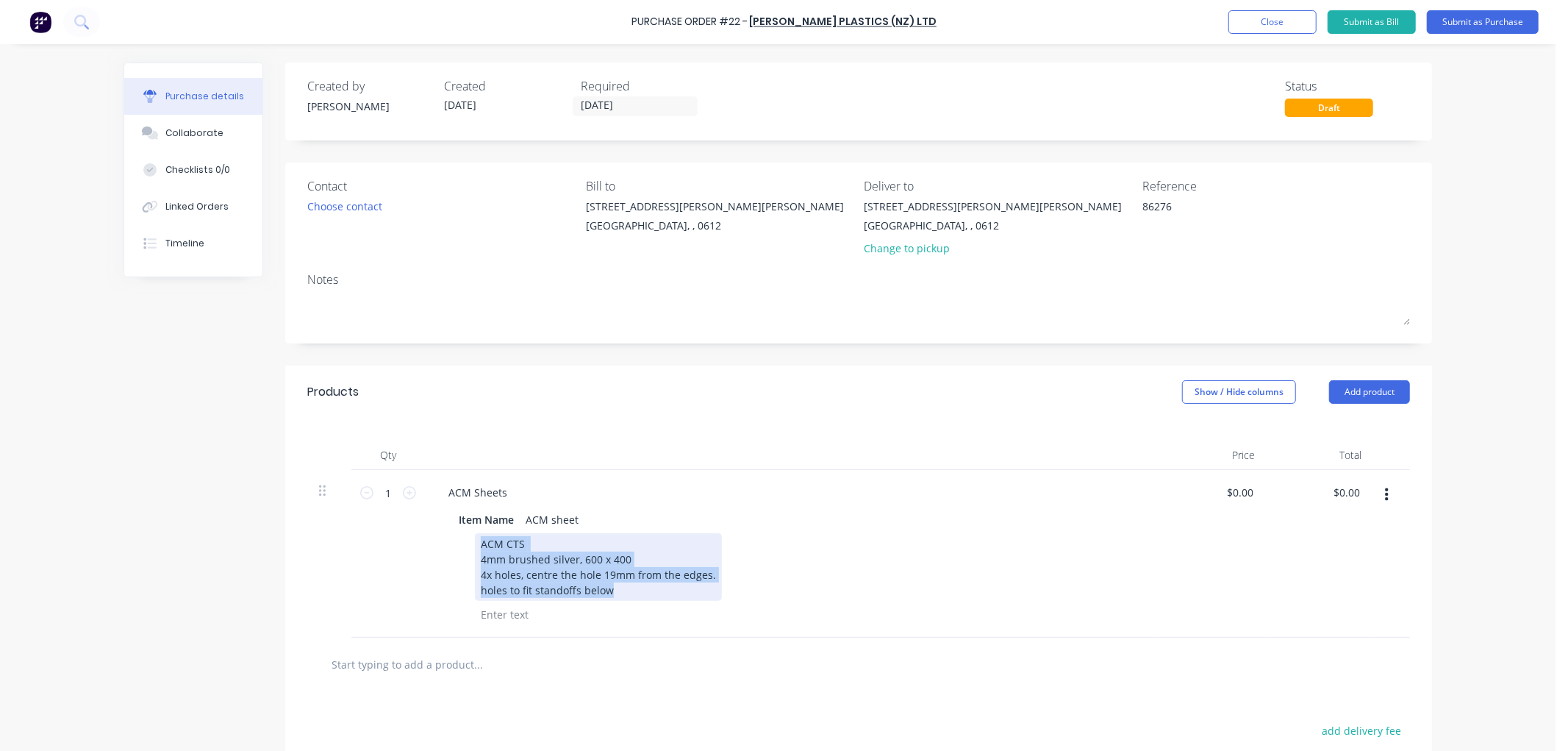
drag, startPoint x: 618, startPoint y: 588, endPoint x: 469, endPoint y: 545, distance: 155.1
click at [475, 545] on div "ACM CTS 4mm brushed silver, 600 x 400 4x holes, centre the hole 19mm from the e…" at bounding box center [598, 567] width 247 height 68
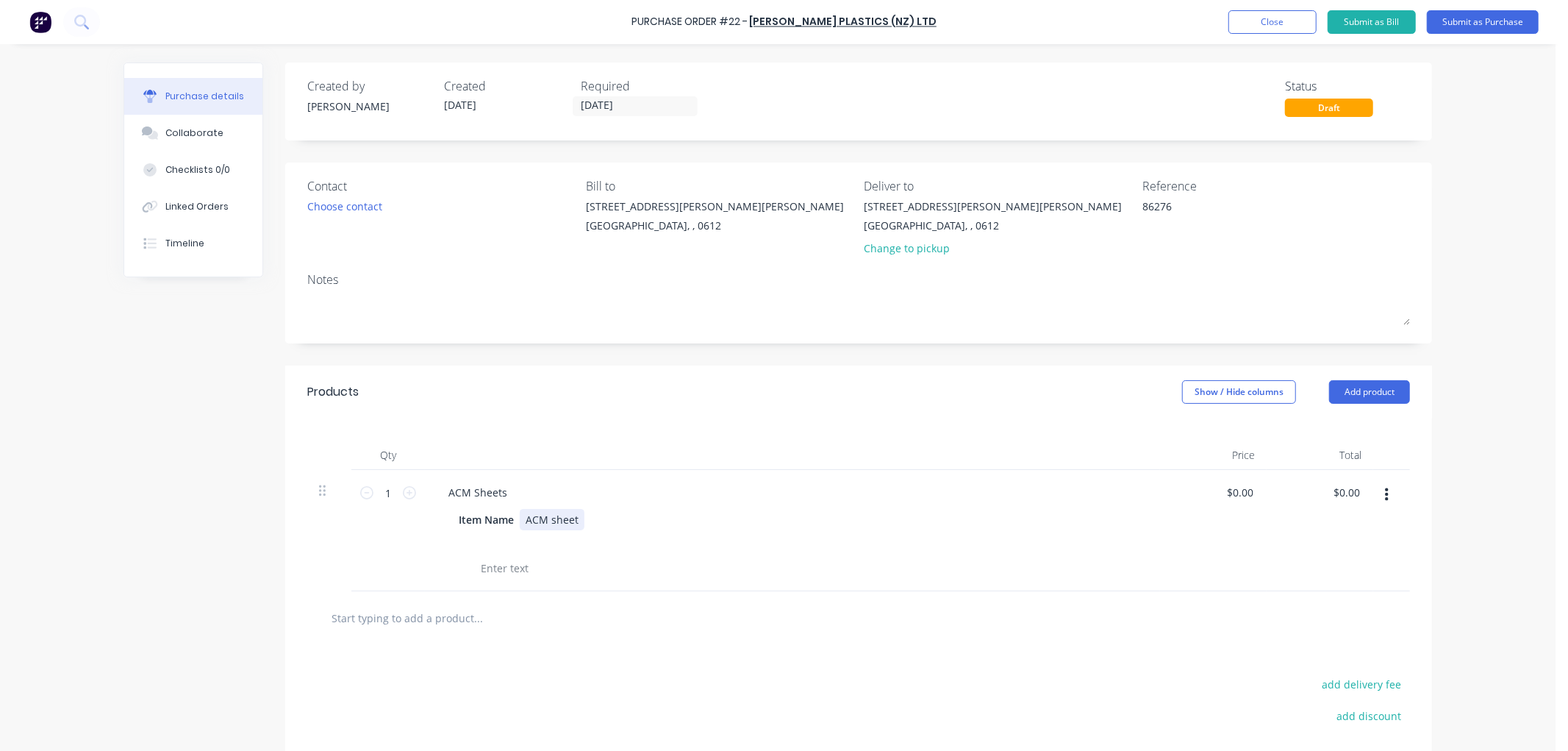
type textarea "x"
click at [577, 520] on div "ACM sheet" at bounding box center [552, 520] width 64 height 21
click at [1475, 21] on button "Submit as Purchase" at bounding box center [1482, 21] width 111 height 24
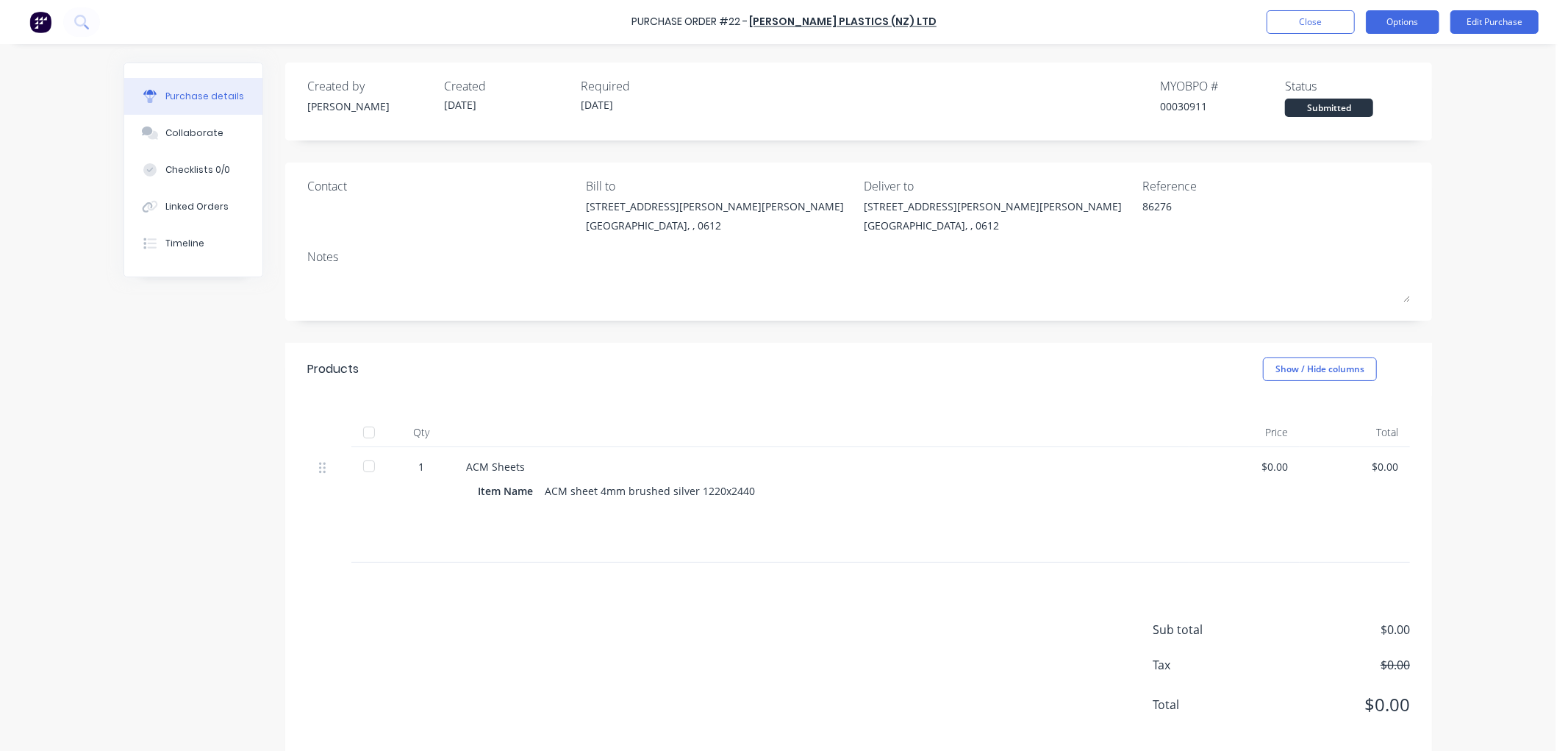
click at [1424, 25] on button "Options" at bounding box center [1402, 21] width 73 height 24
click at [1354, 64] on div "Print / Email" at bounding box center [1369, 60] width 113 height 21
click at [1398, 121] on div "Without pricing" at bounding box center [1369, 119] width 113 height 21
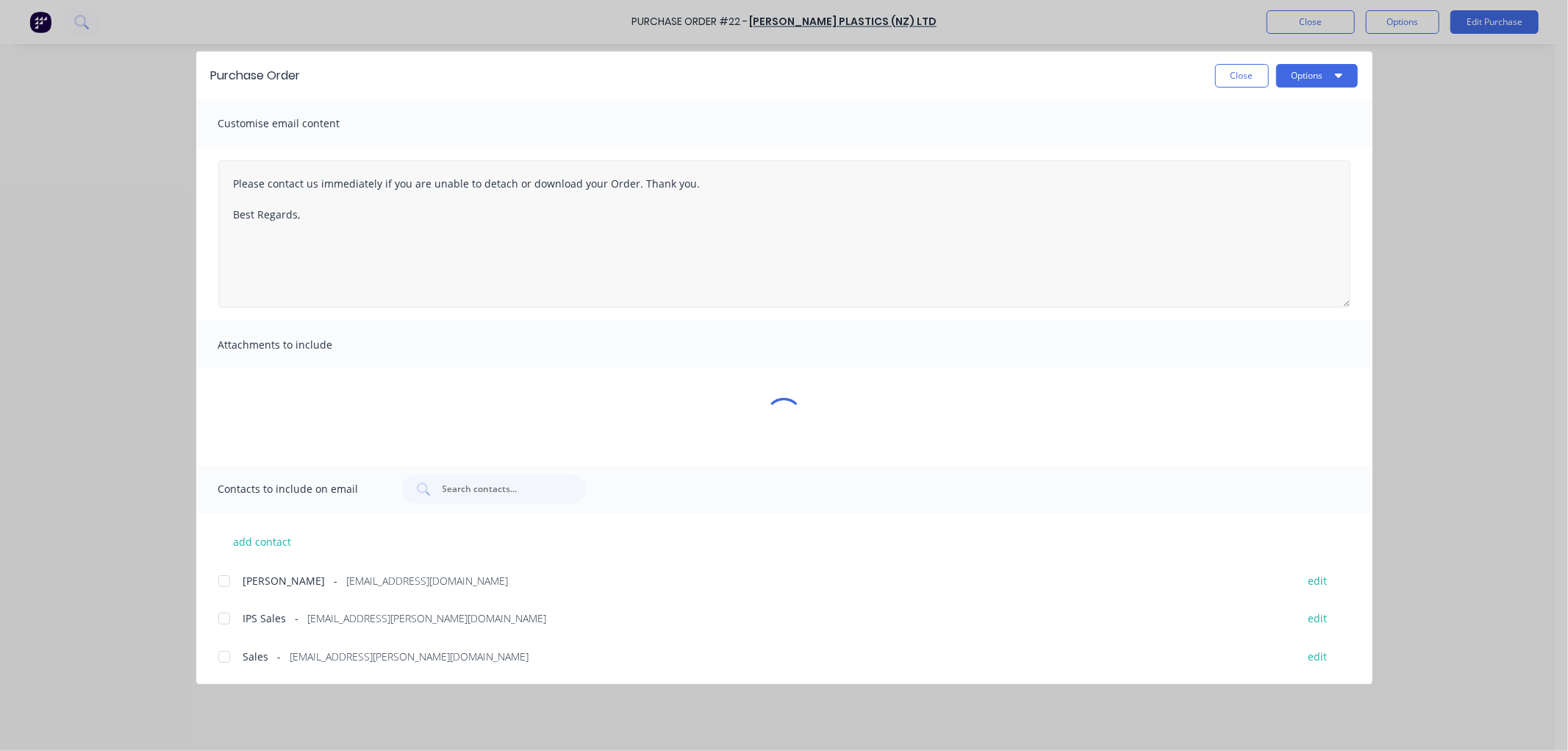
type textarea "x"
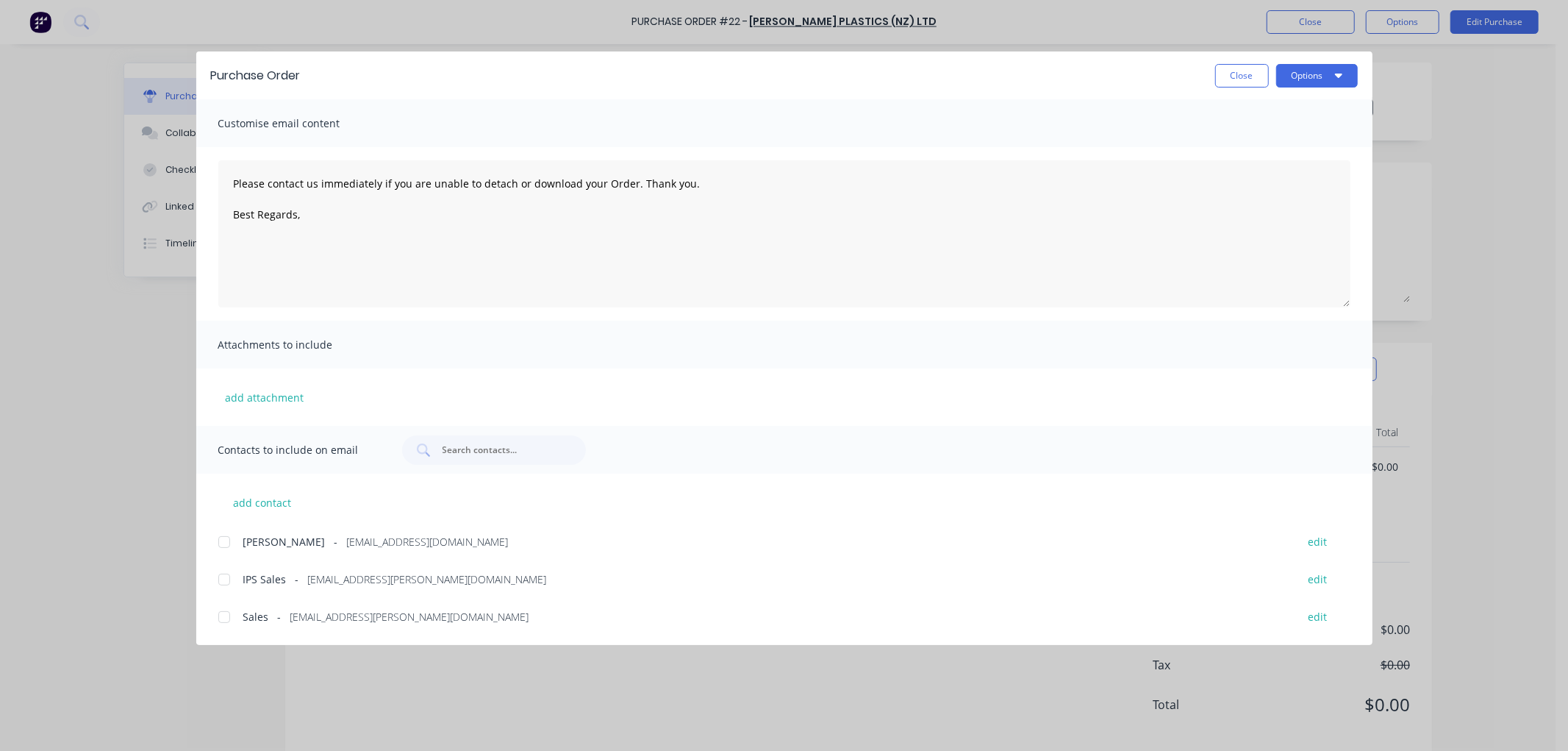
click at [225, 616] on div at bounding box center [224, 617] width 30 height 30
click at [332, 223] on textarea "Please contact us immediately if you are unable to detach or download your Orde…" at bounding box center [784, 234] width 1132 height 147
type textarea "Please contact us immediately if you are unable to detach or download your Orde…"
click at [1329, 78] on button "Options" at bounding box center [1316, 76] width 82 height 24
click at [1273, 166] on div "Email" at bounding box center [1288, 172] width 113 height 21
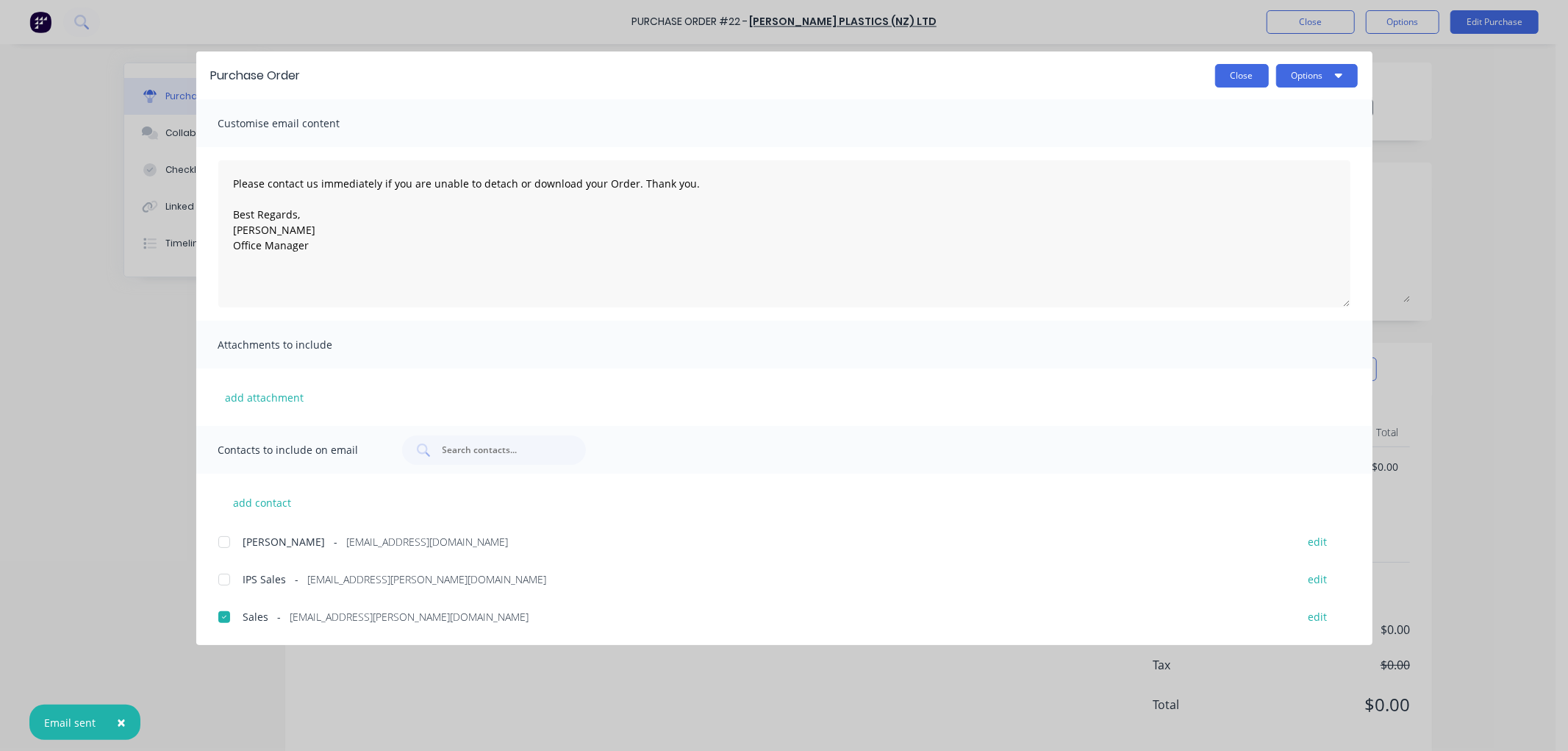
click at [1231, 73] on button "Close" at bounding box center [1241, 76] width 54 height 24
type textarea "x"
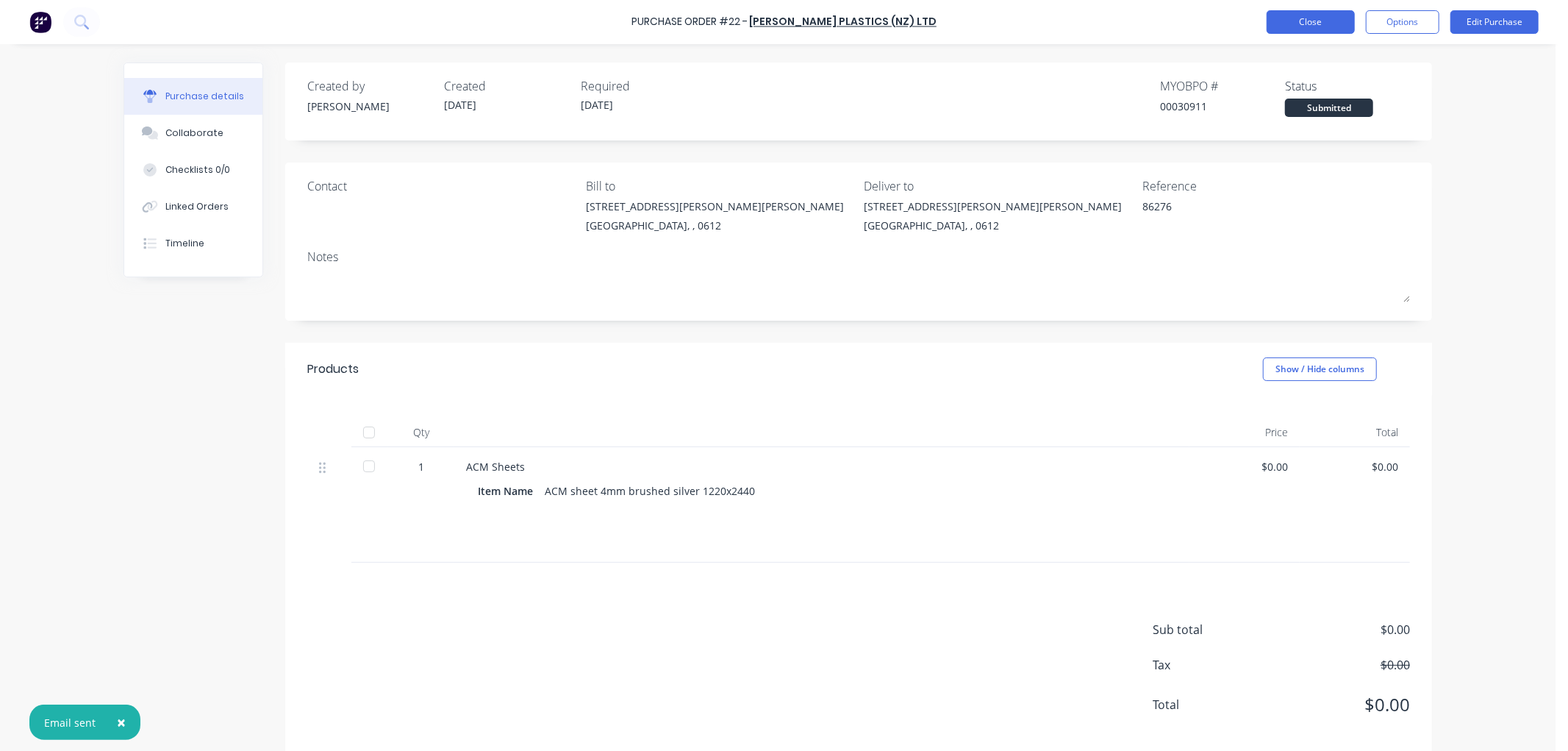
click at [1304, 31] on button "Close" at bounding box center [1311, 21] width 88 height 24
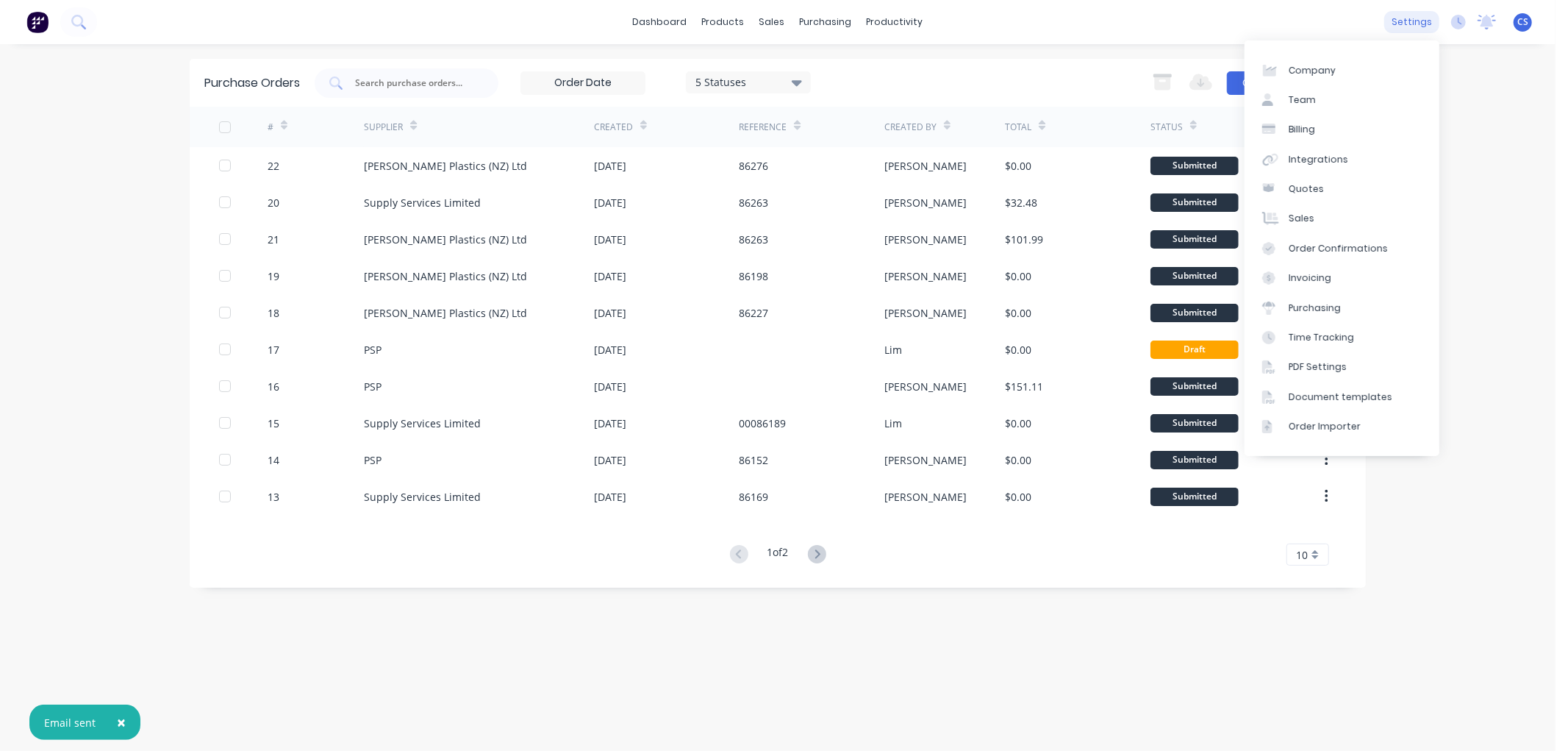
click at [1415, 19] on div "settings" at bounding box center [1411, 21] width 55 height 22
click at [1278, 60] on link "Company" at bounding box center [1342, 70] width 195 height 30
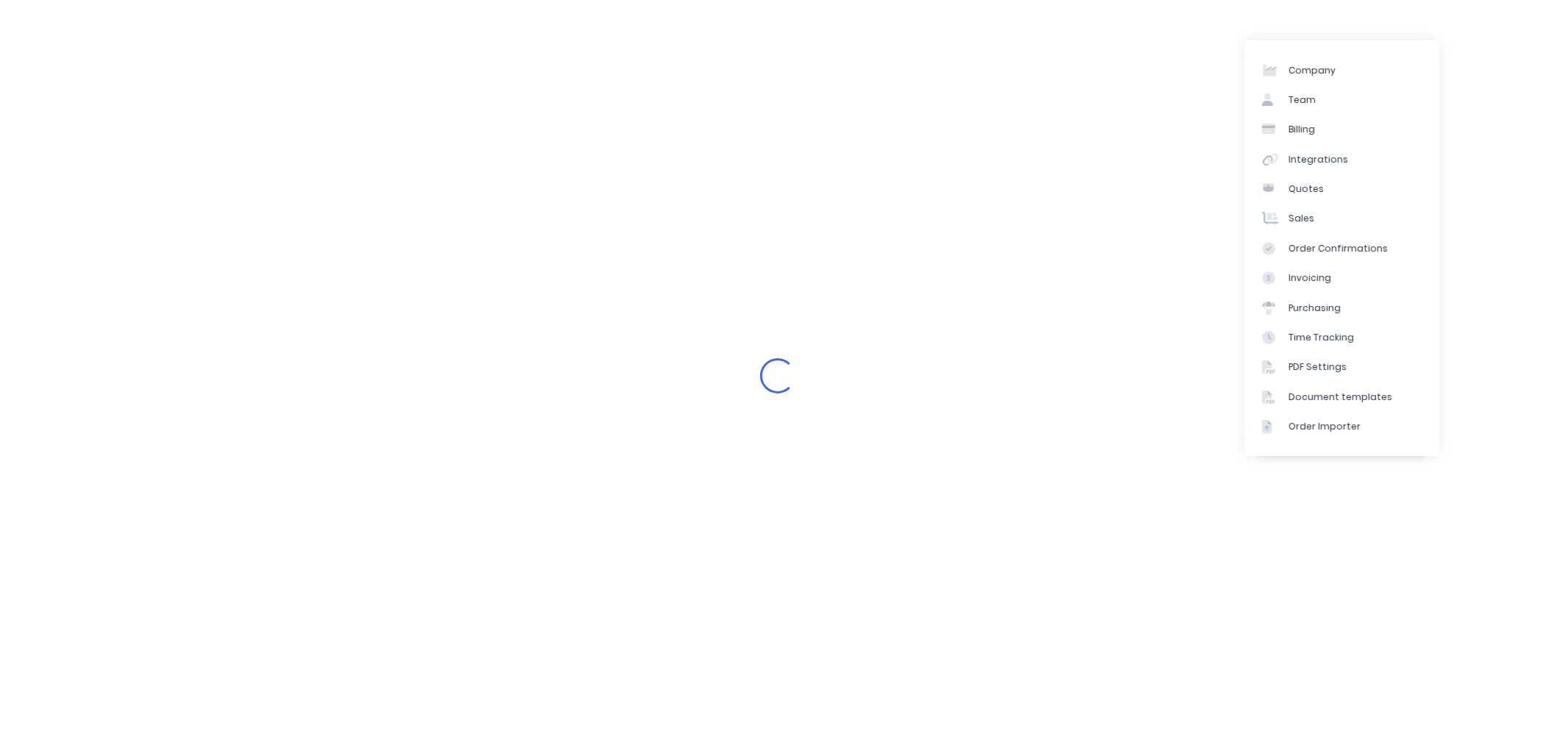
select select "NZ"
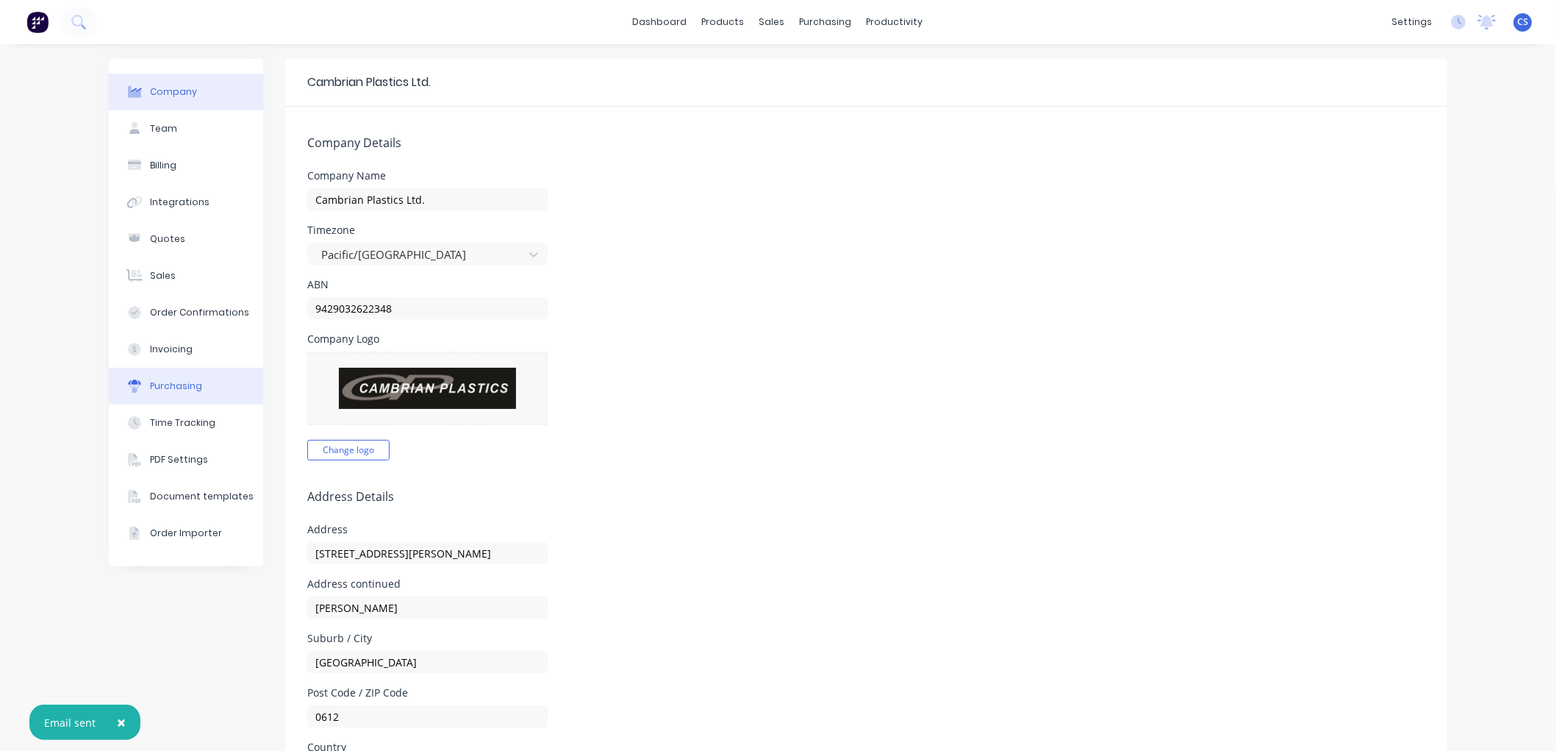
click at [193, 390] on div "Purchasing" at bounding box center [176, 386] width 52 height 13
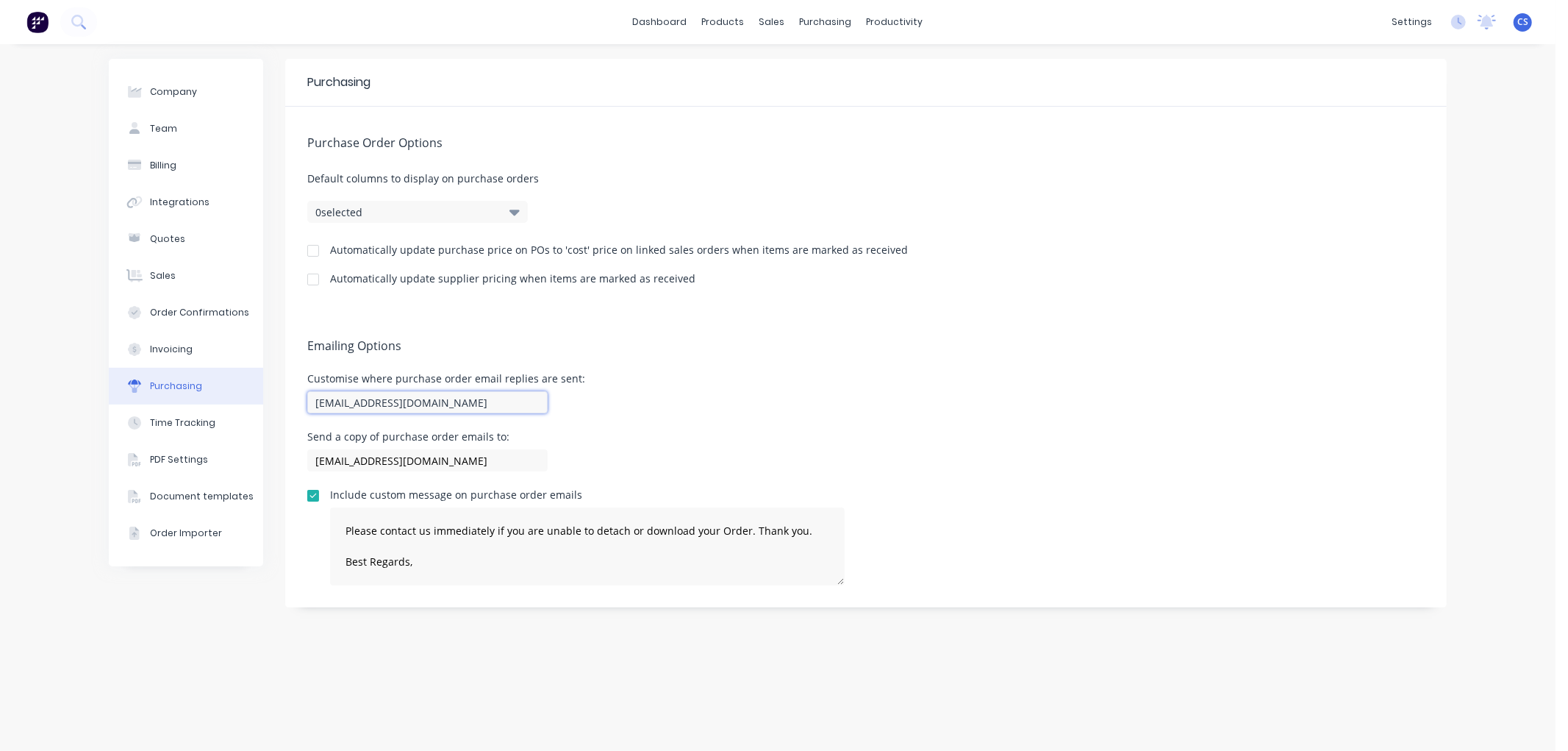
drag, startPoint x: 464, startPoint y: 399, endPoint x: 299, endPoint y: 402, distance: 165.0
click at [300, 402] on div "Emailing Options Customise where purchase order email replies are sent: [EMAIL_…" at bounding box center [866, 458] width 1161 height 298
type textarea "Please contact us immediately if you are unable to detach or download your Orde…"
type input "[EMAIL_ADDRESS][DOMAIN_NAME]"
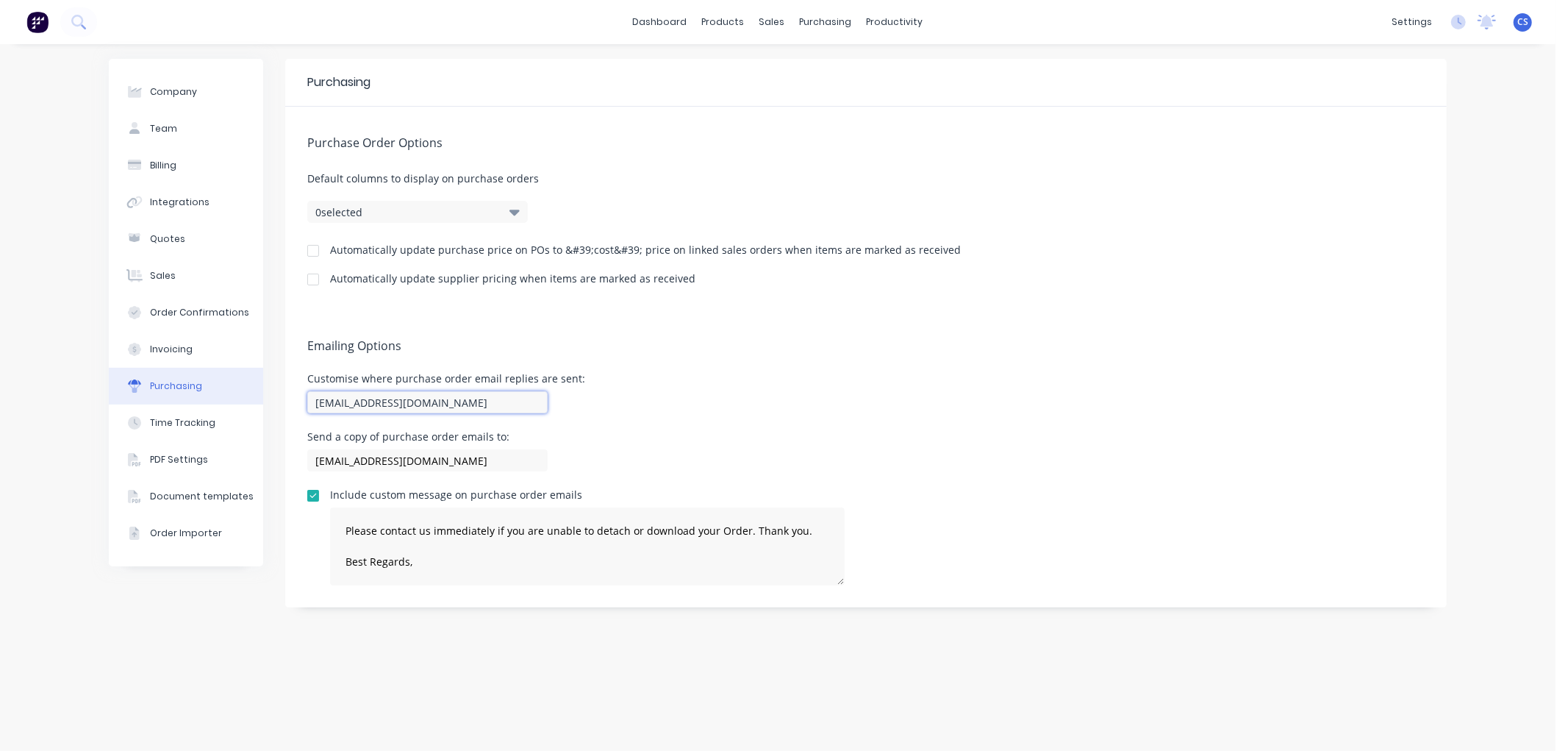
click at [375, 404] on input "[EMAIL_ADDRESS][DOMAIN_NAME]" at bounding box center [427, 402] width 240 height 22
drag, startPoint x: 489, startPoint y: 403, endPoint x: 290, endPoint y: 405, distance: 199.0
click at [288, 404] on div "Emailing Options Customise where purchase order email replies are sent: [EMAIL_…" at bounding box center [866, 458] width 1161 height 298
click at [550, 348] on h5 "Emailing Options" at bounding box center [866, 346] width 1118 height 14
type textarea "Please contact us immediately if you are unable to detach or download your Orde…"
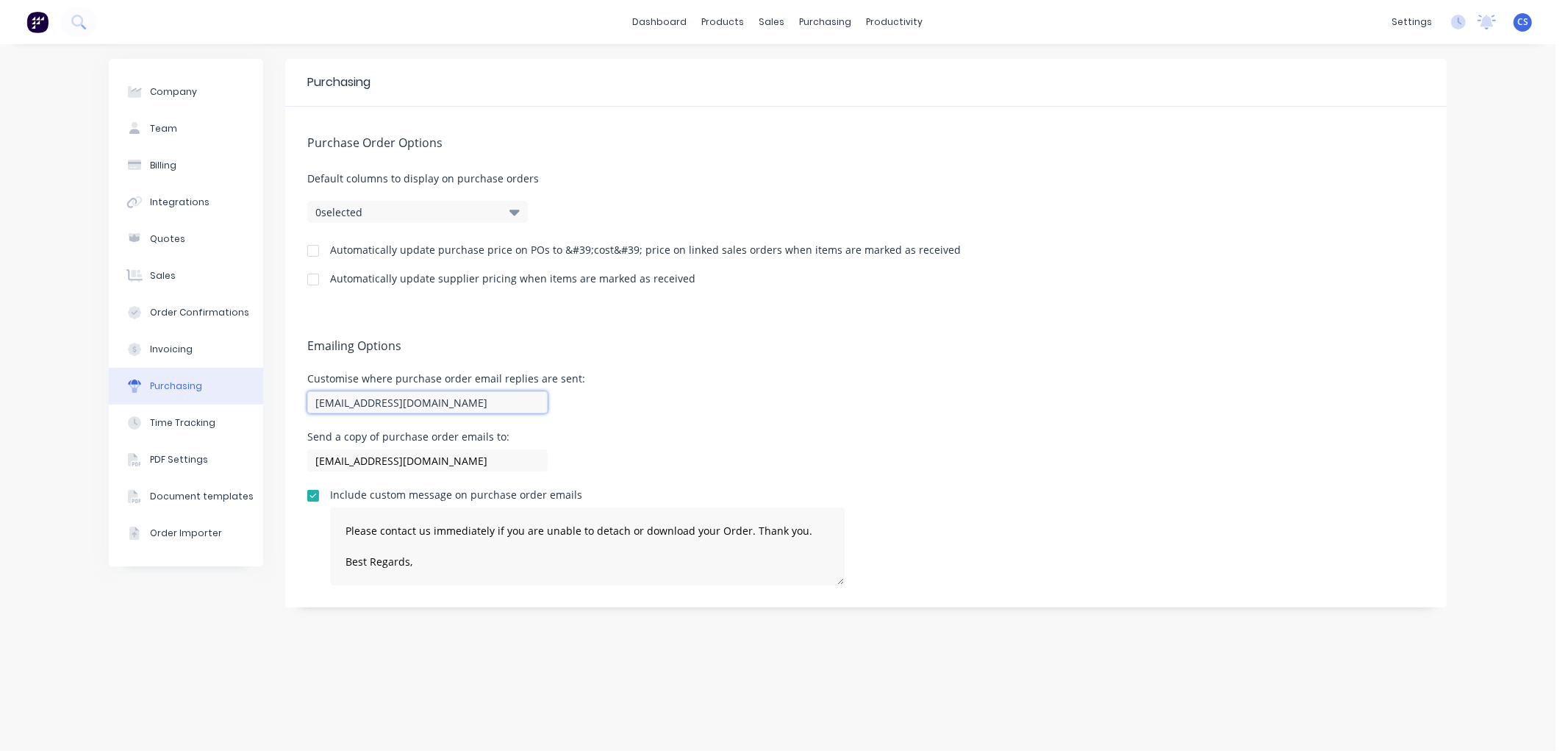
drag, startPoint x: 334, startPoint y: 403, endPoint x: 297, endPoint y: 403, distance: 37.0
click at [297, 403] on div "Emailing Options Customise where purchase order email replies are sent: [EMAIL_…" at bounding box center [866, 458] width 1161 height 298
type input "[EMAIL_ADDRESS][DOMAIN_NAME]"
click at [678, 379] on div "Customise where purchase order email replies are sent: [EMAIL_ADDRESS][DOMAIN_N…" at bounding box center [866, 395] width 1118 height 44
type textarea "Please contact us immediately if you are unable to detach or download your Orde…"
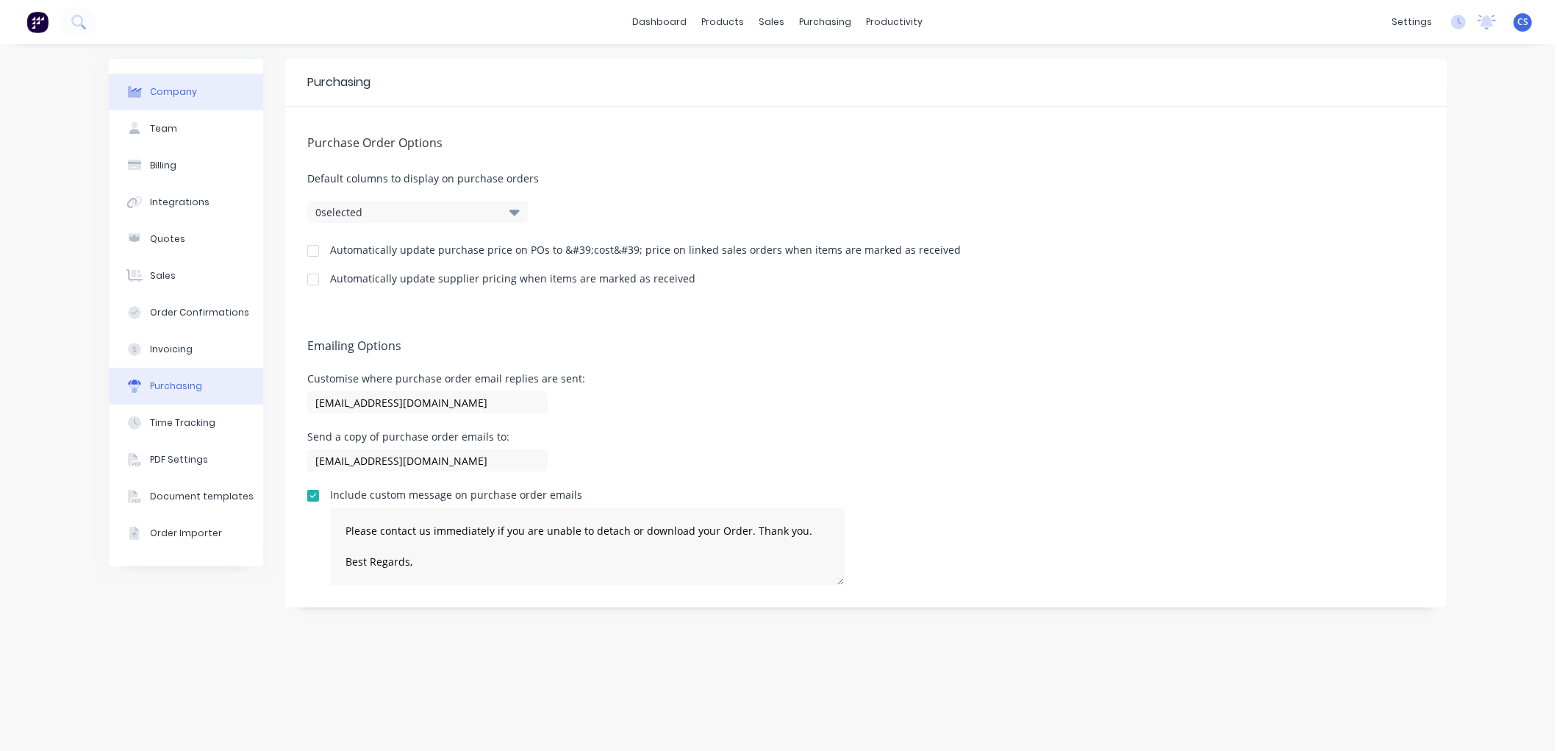
click at [172, 89] on div "Company" at bounding box center [173, 92] width 47 height 13
select select "NZ"
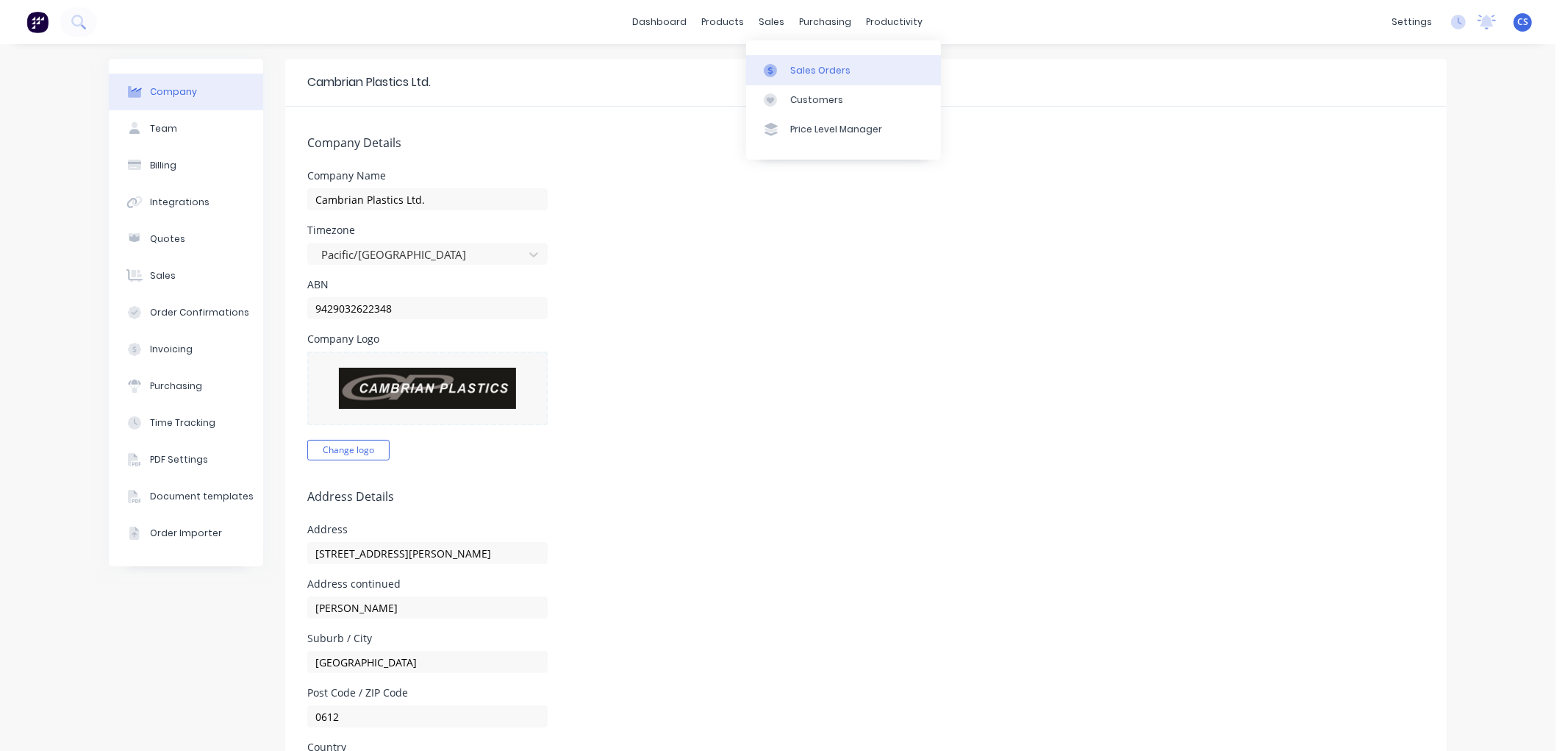
click at [775, 57] on link "Sales Orders" at bounding box center [844, 70] width 195 height 30
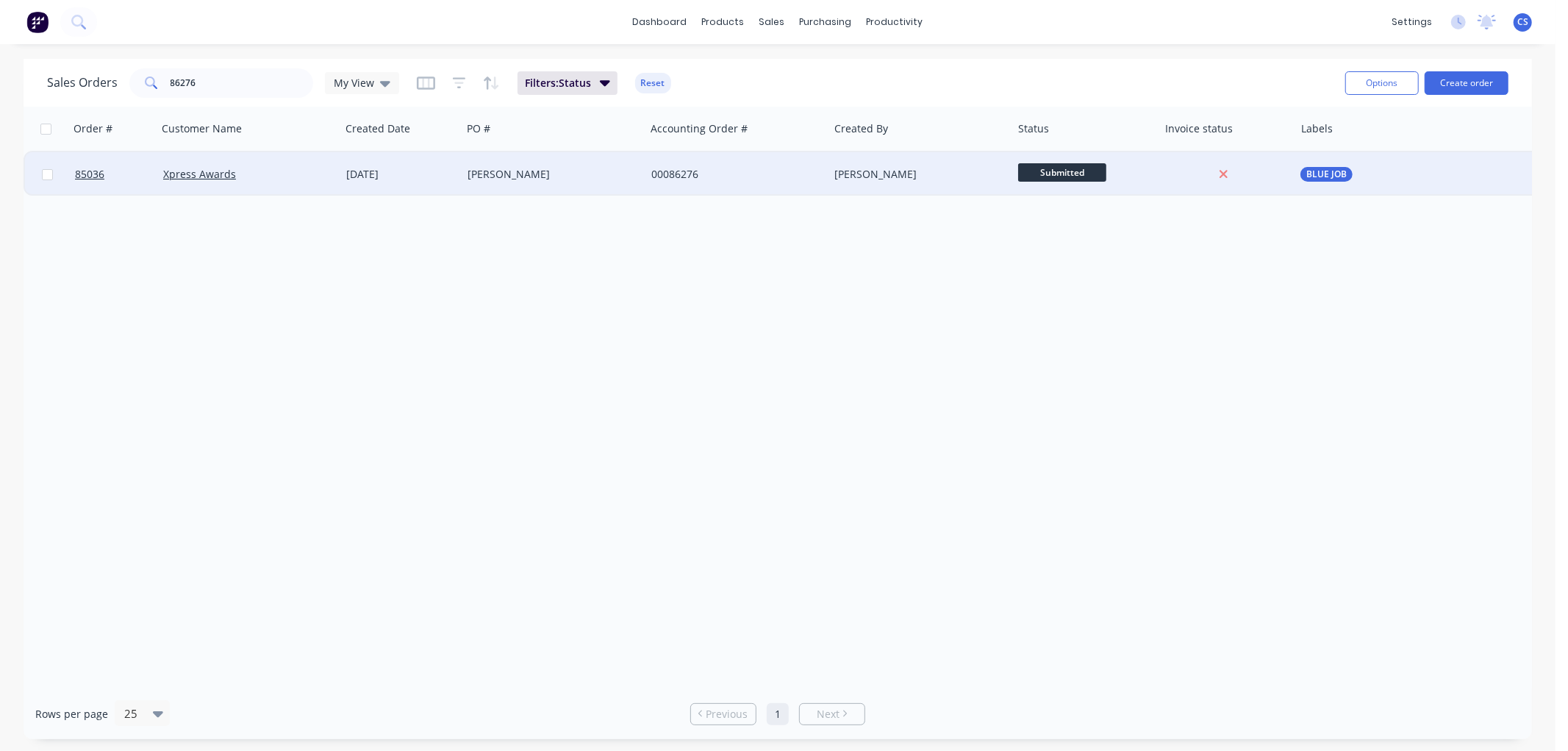
click at [520, 178] on div "[PERSON_NAME]" at bounding box center [549, 174] width 163 height 15
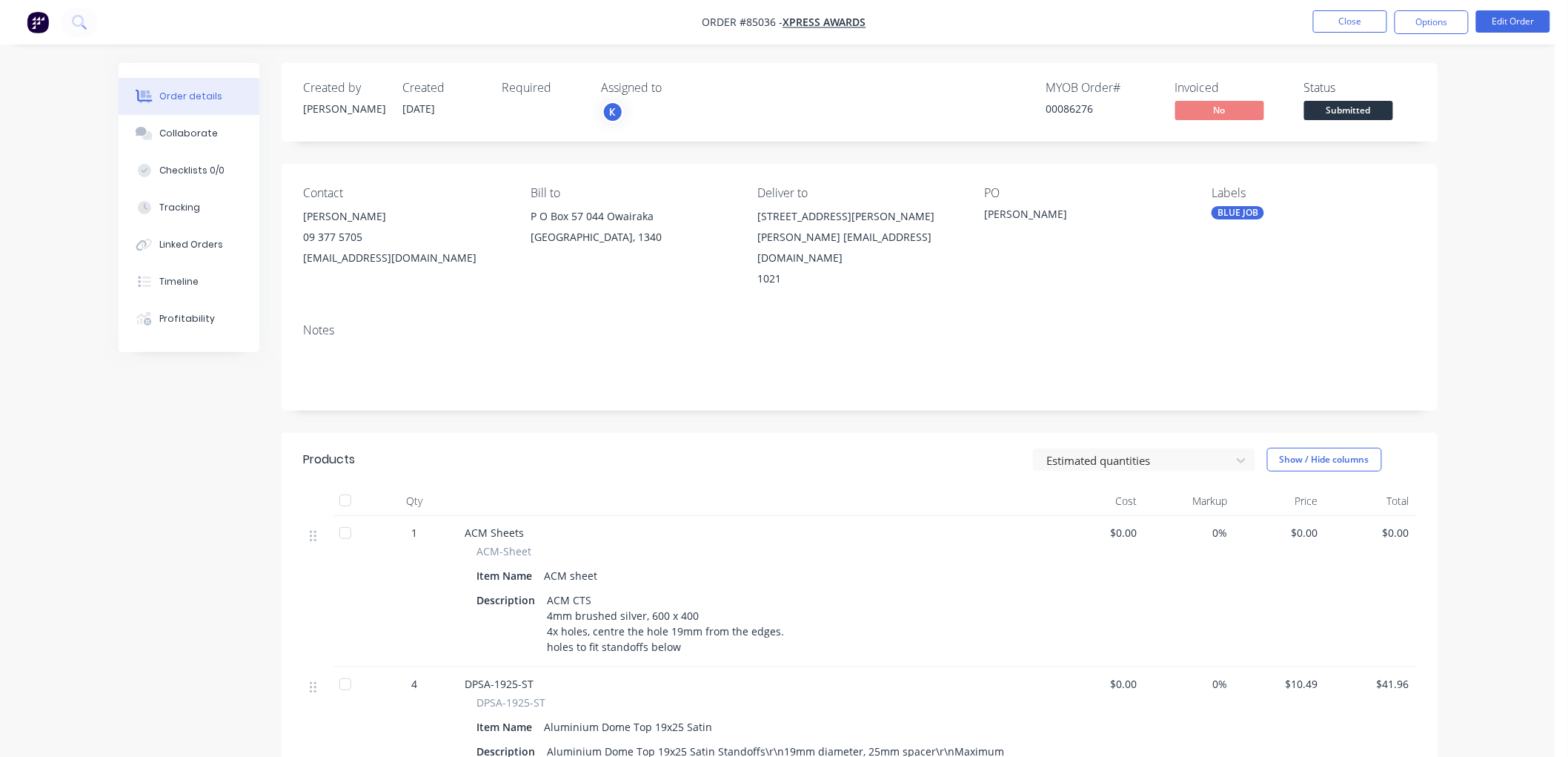
click at [1342, 113] on span "Submitted" at bounding box center [1349, 110] width 89 height 18
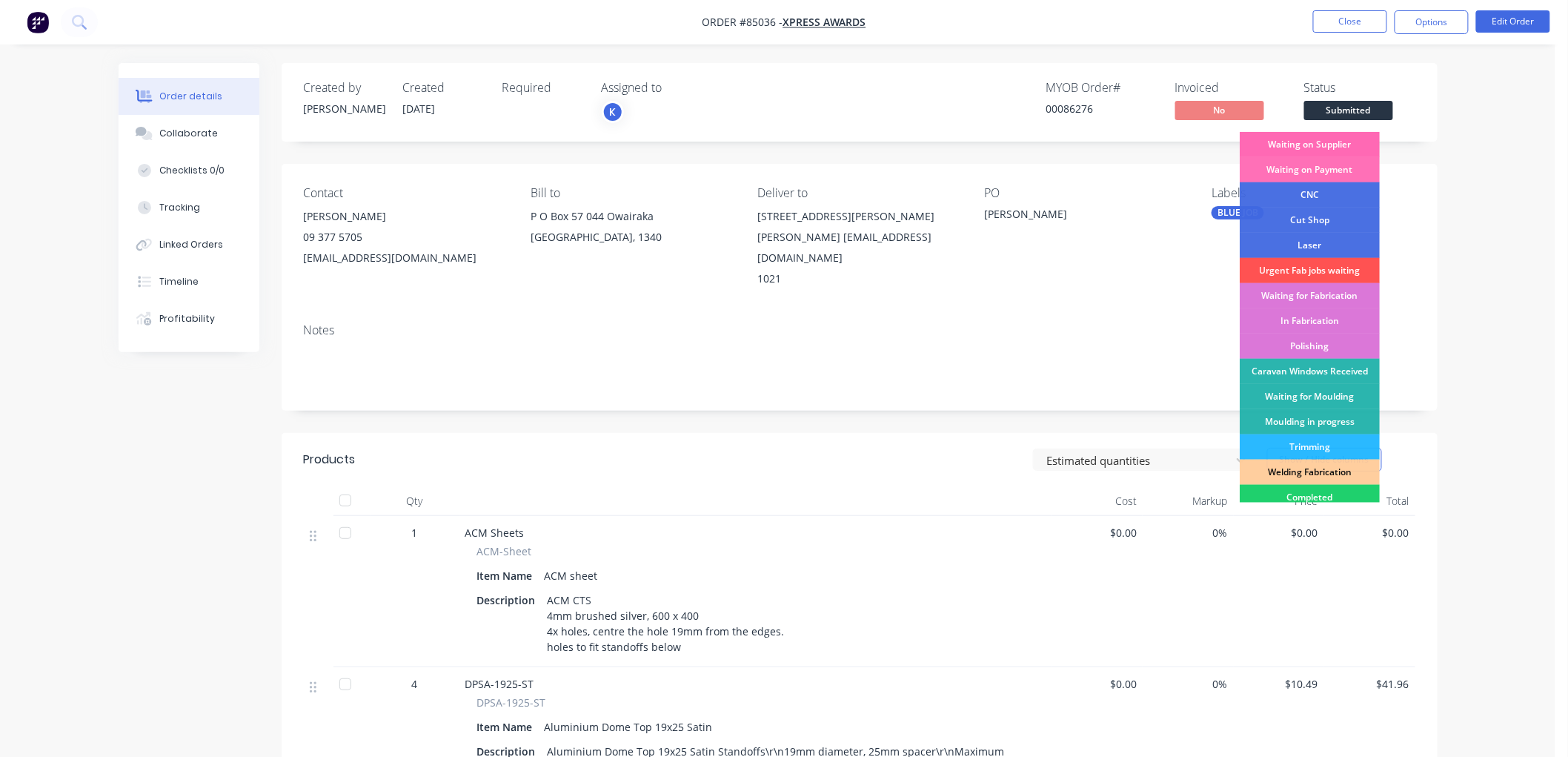
click at [1309, 141] on div "Waiting on Supplier" at bounding box center [1309, 145] width 140 height 25
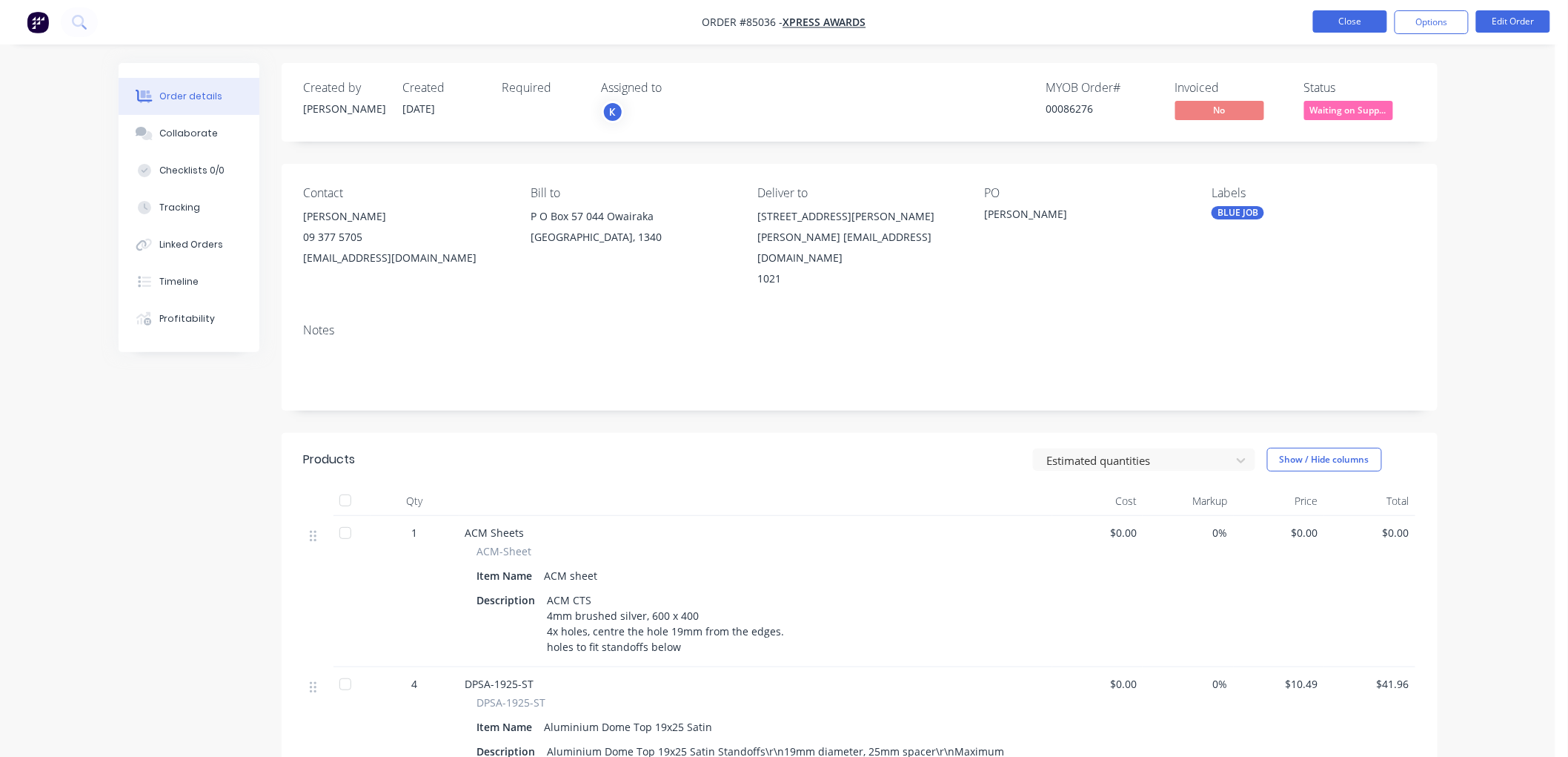
click at [1341, 16] on button "Close" at bounding box center [1349, 21] width 74 height 22
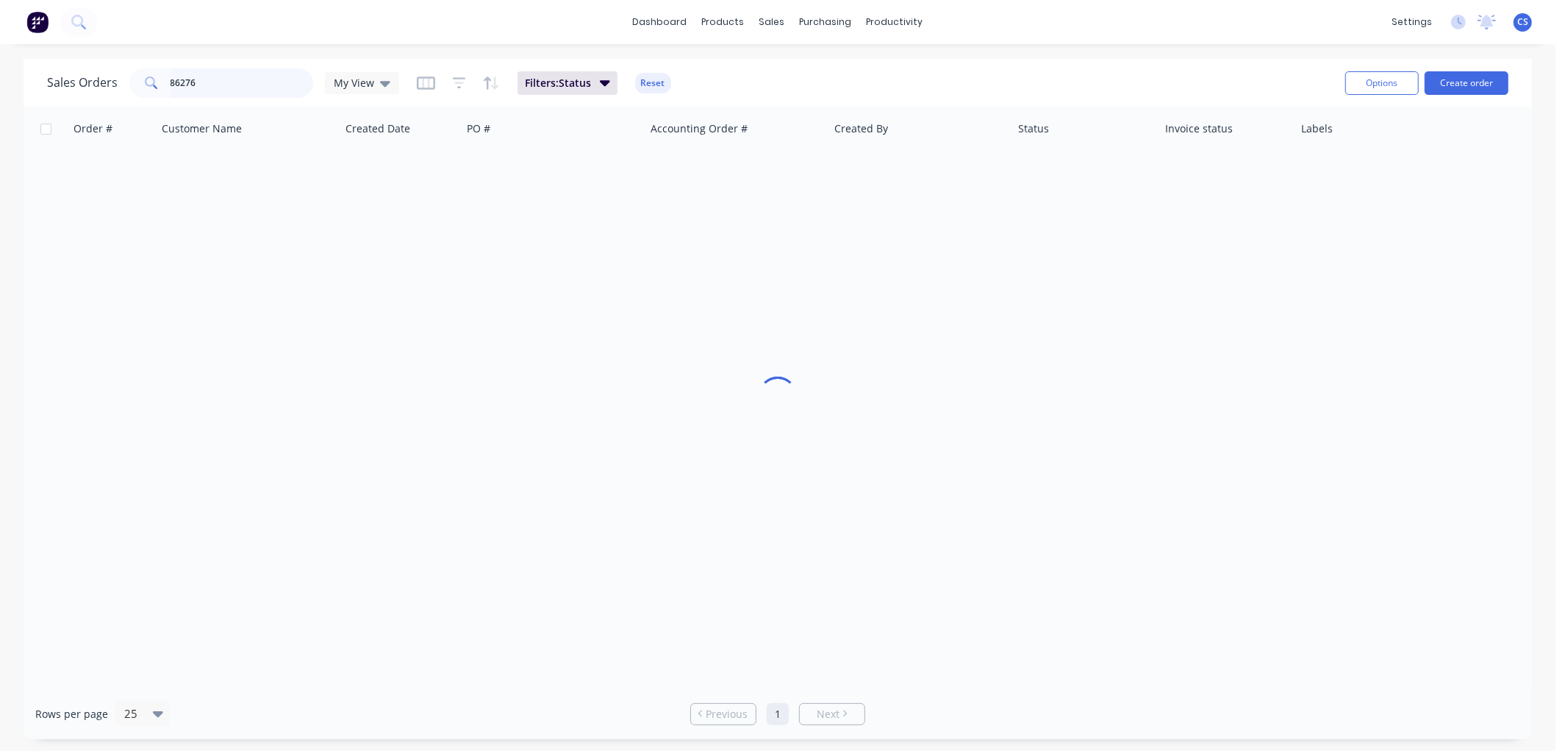
click at [201, 90] on input "86276" at bounding box center [242, 83] width 144 height 30
click at [218, 91] on input "86275" at bounding box center [242, 83] width 144 height 30
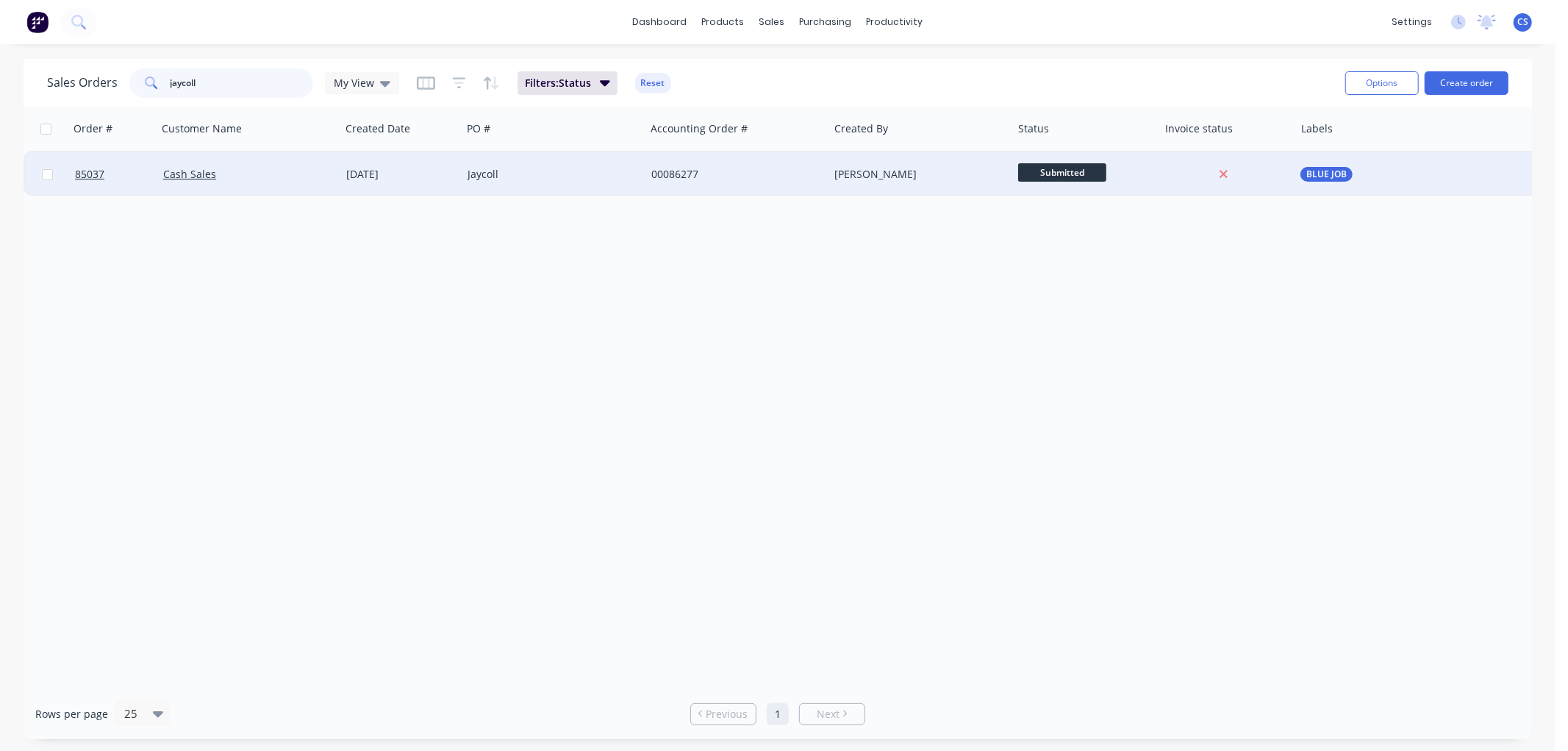
type input "jaycoll"
click at [553, 184] on div "Jaycoll" at bounding box center [553, 173] width 184 height 44
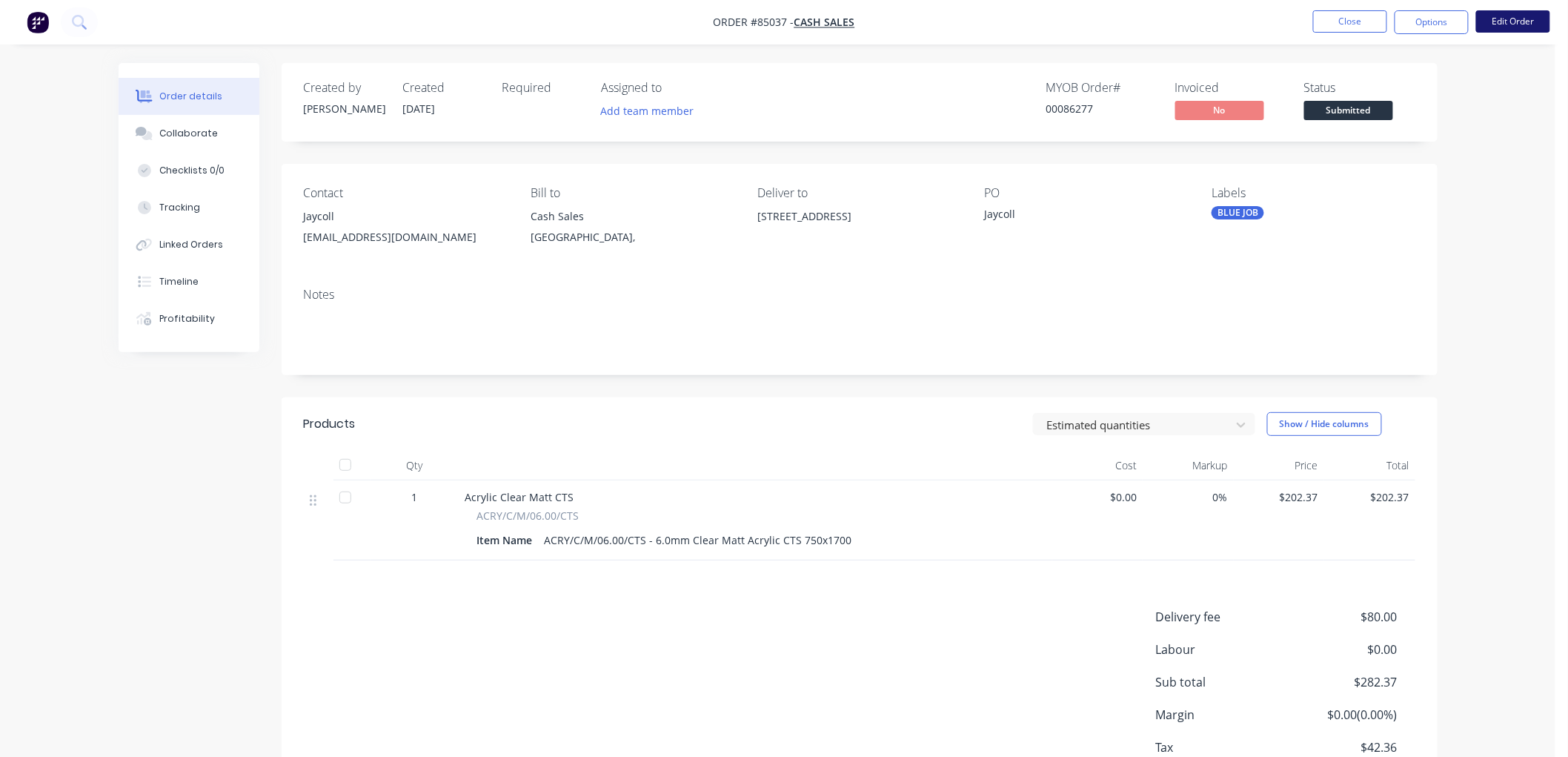
click at [1513, 22] on button "Edit Order" at bounding box center [1512, 21] width 74 height 22
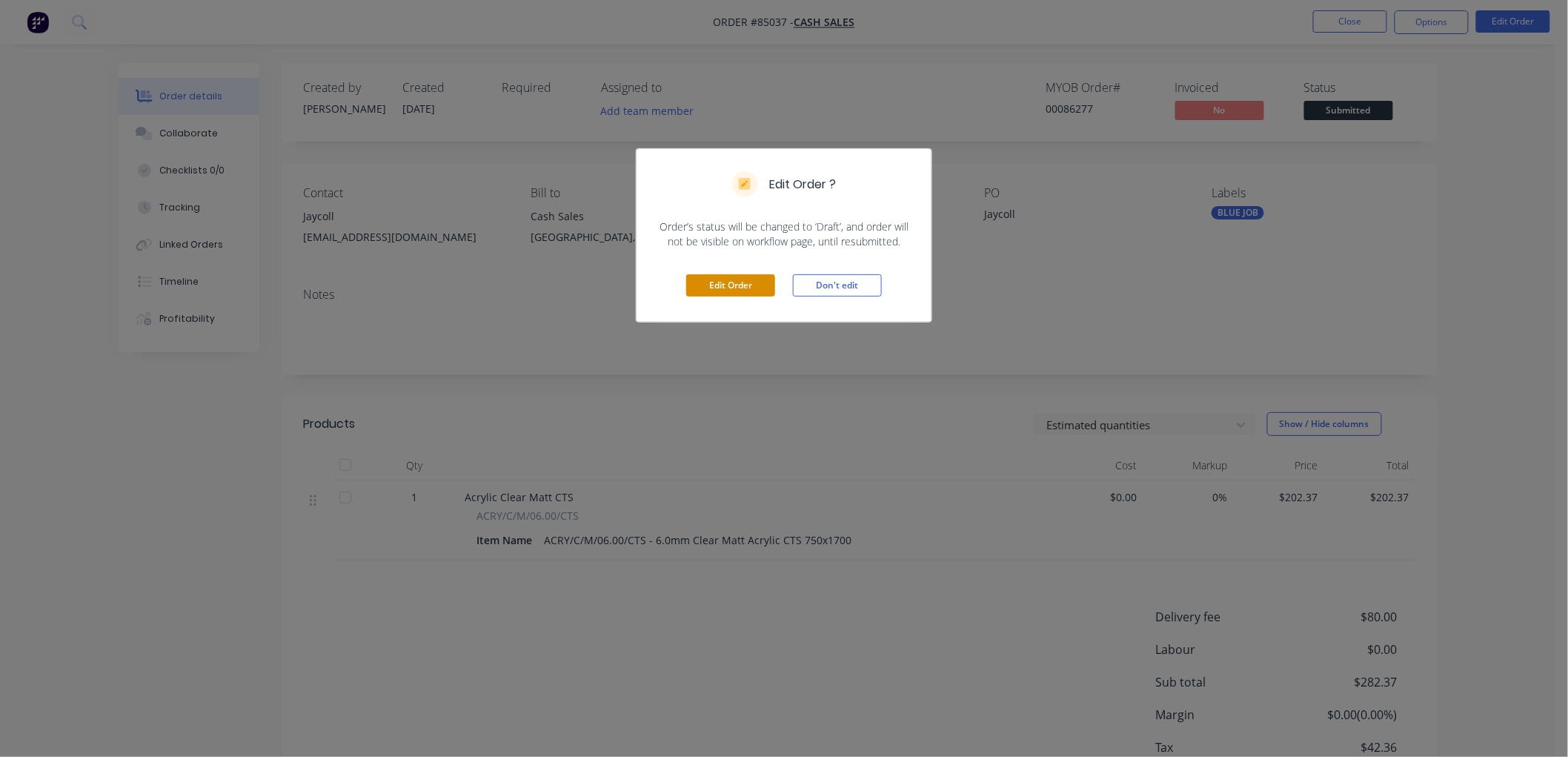
click at [717, 283] on button "Edit Order" at bounding box center [730, 285] width 89 height 22
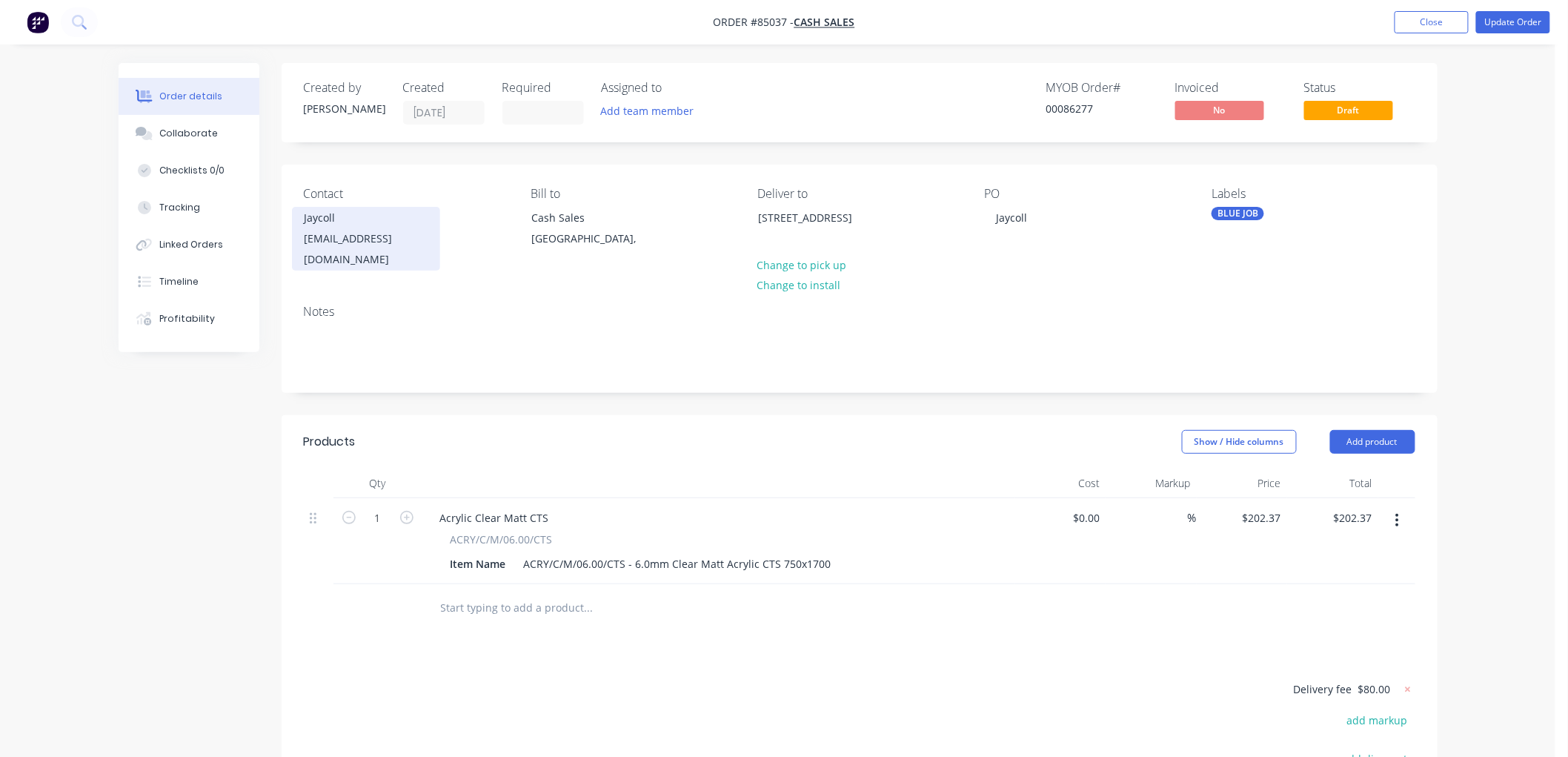
click at [356, 229] on div "[EMAIL_ADDRESS][DOMAIN_NAME]" at bounding box center [366, 250] width 123 height 42
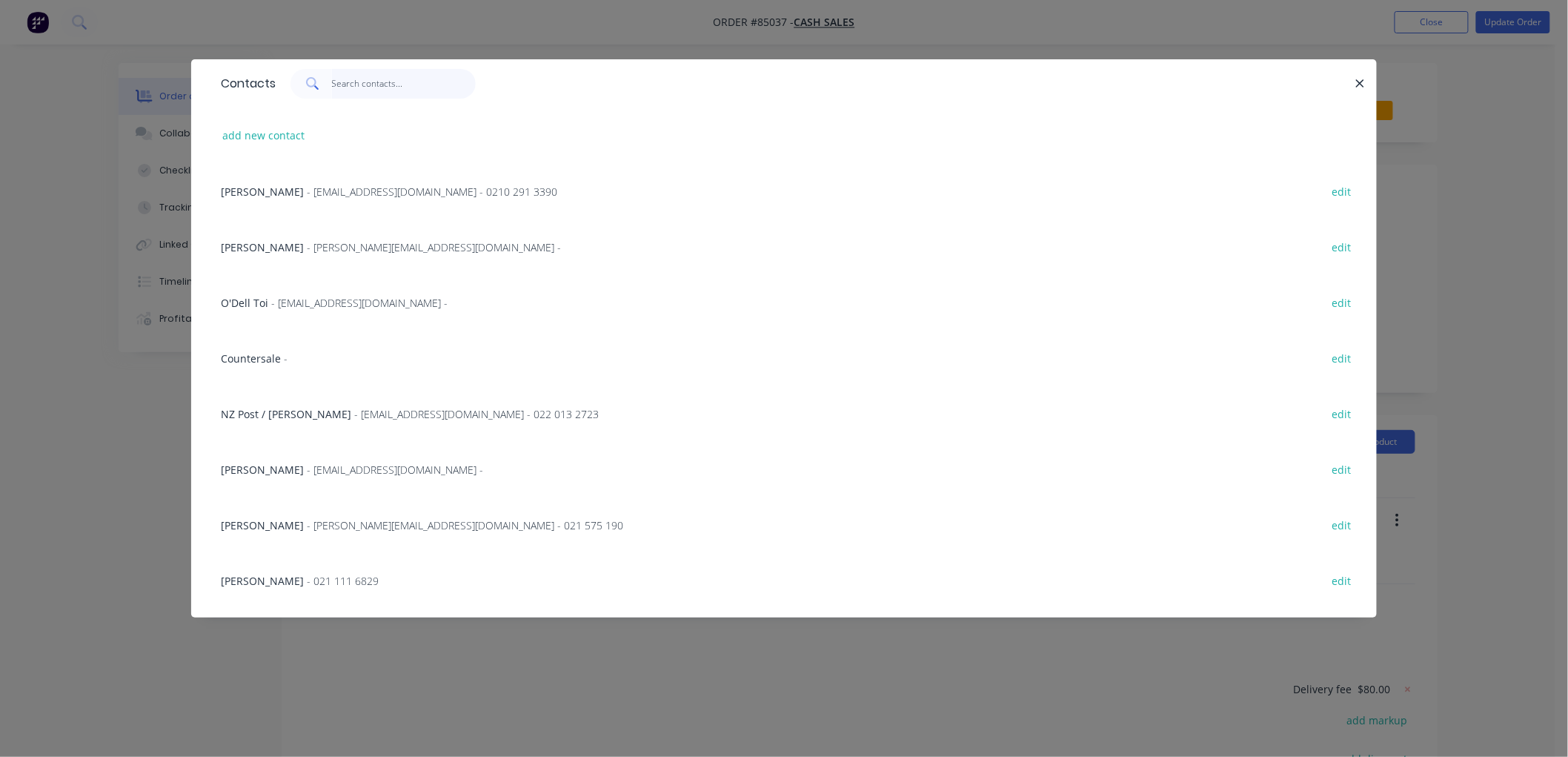
click at [350, 74] on input "text" at bounding box center [404, 84] width 145 height 30
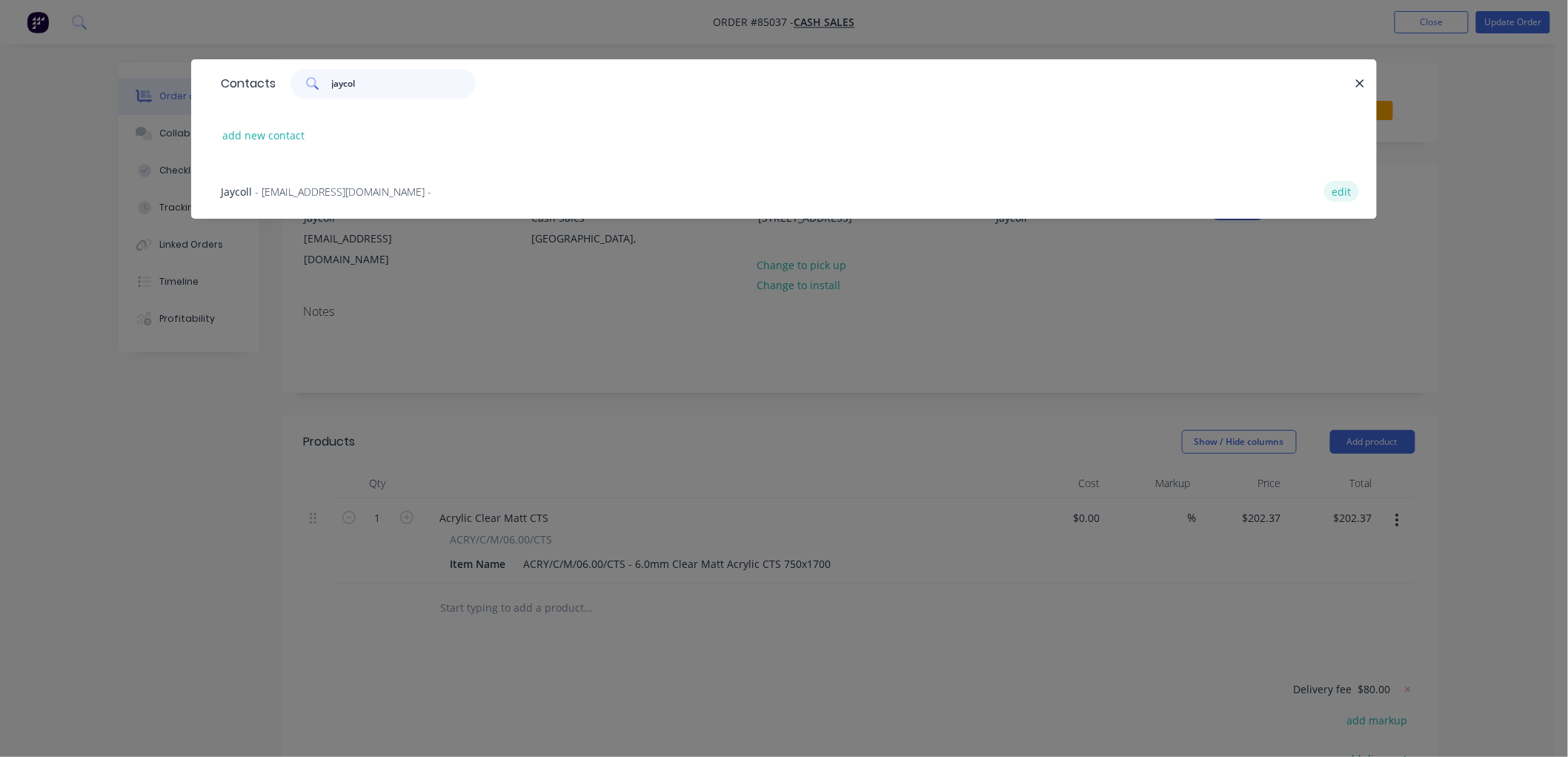
type input "jaycol"
click at [1345, 193] on button "edit" at bounding box center [1342, 190] width 35 height 20
select select "NZ"
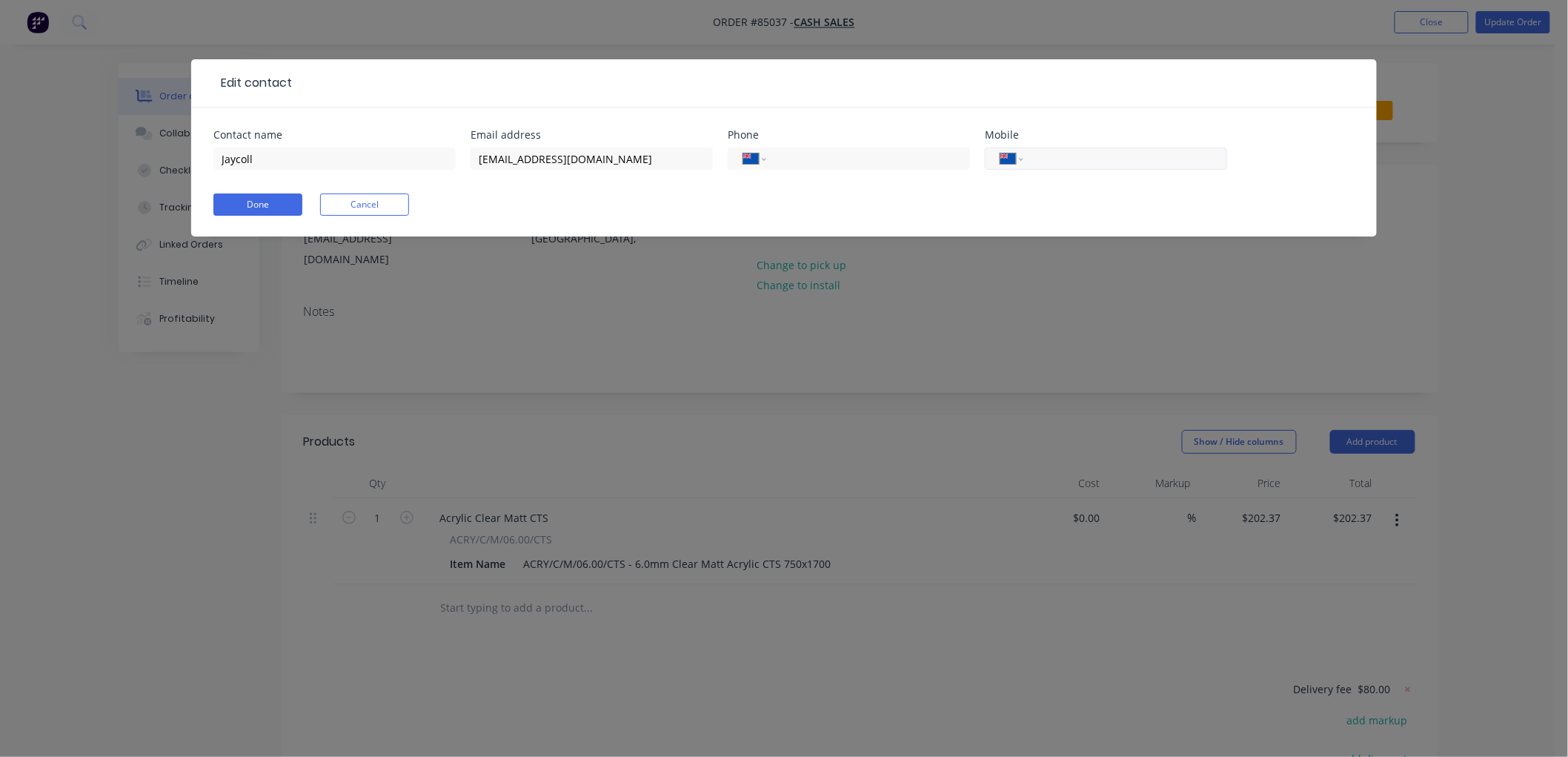
click at [1043, 160] on input "tel" at bounding box center [1122, 159] width 178 height 17
paste input "0210 817 3588"
type input "0210 817 3588"
click at [261, 200] on button "Done" at bounding box center [258, 205] width 89 height 22
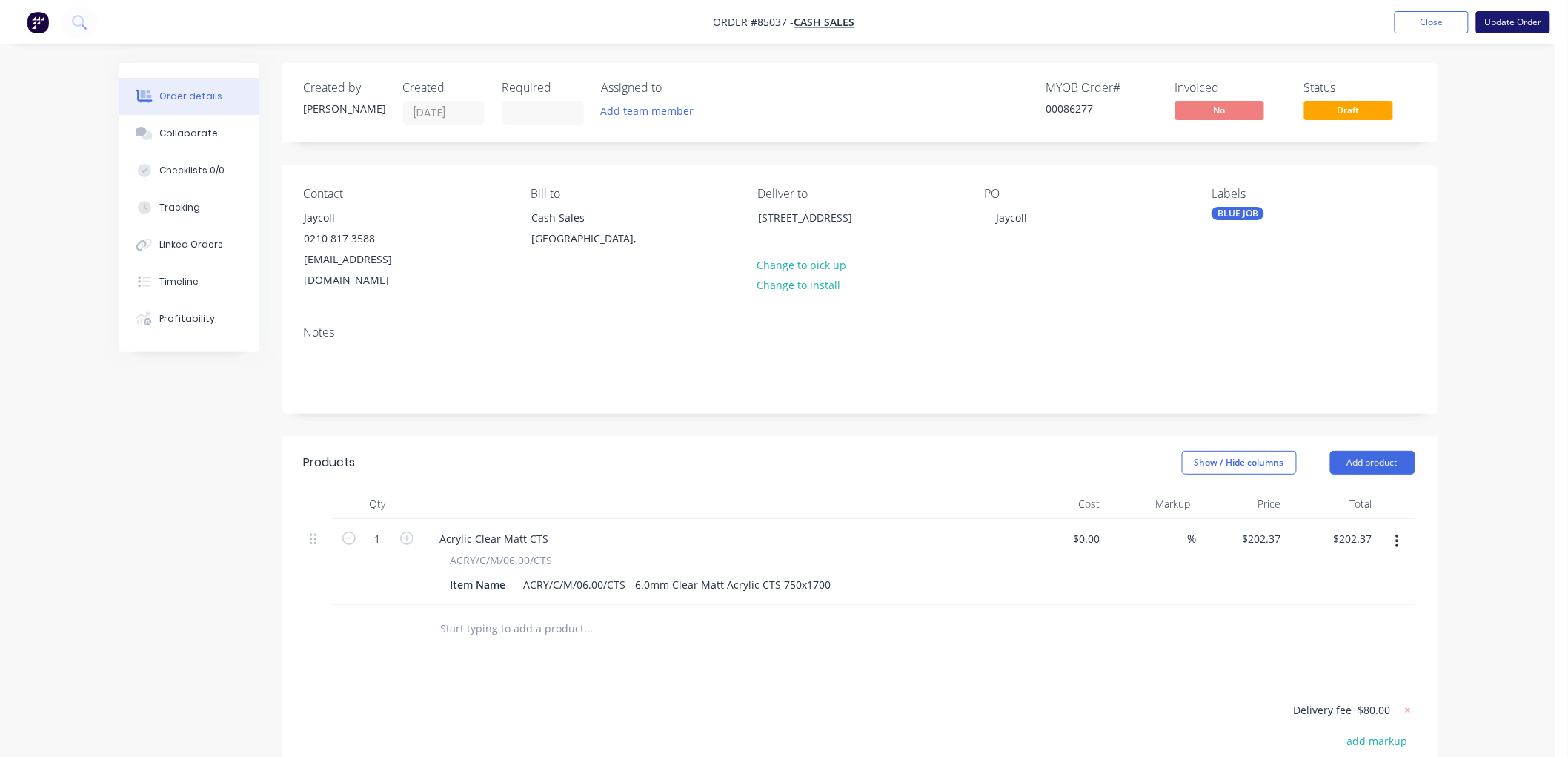
click at [1535, 26] on button "Update Order" at bounding box center [1512, 22] width 74 height 22
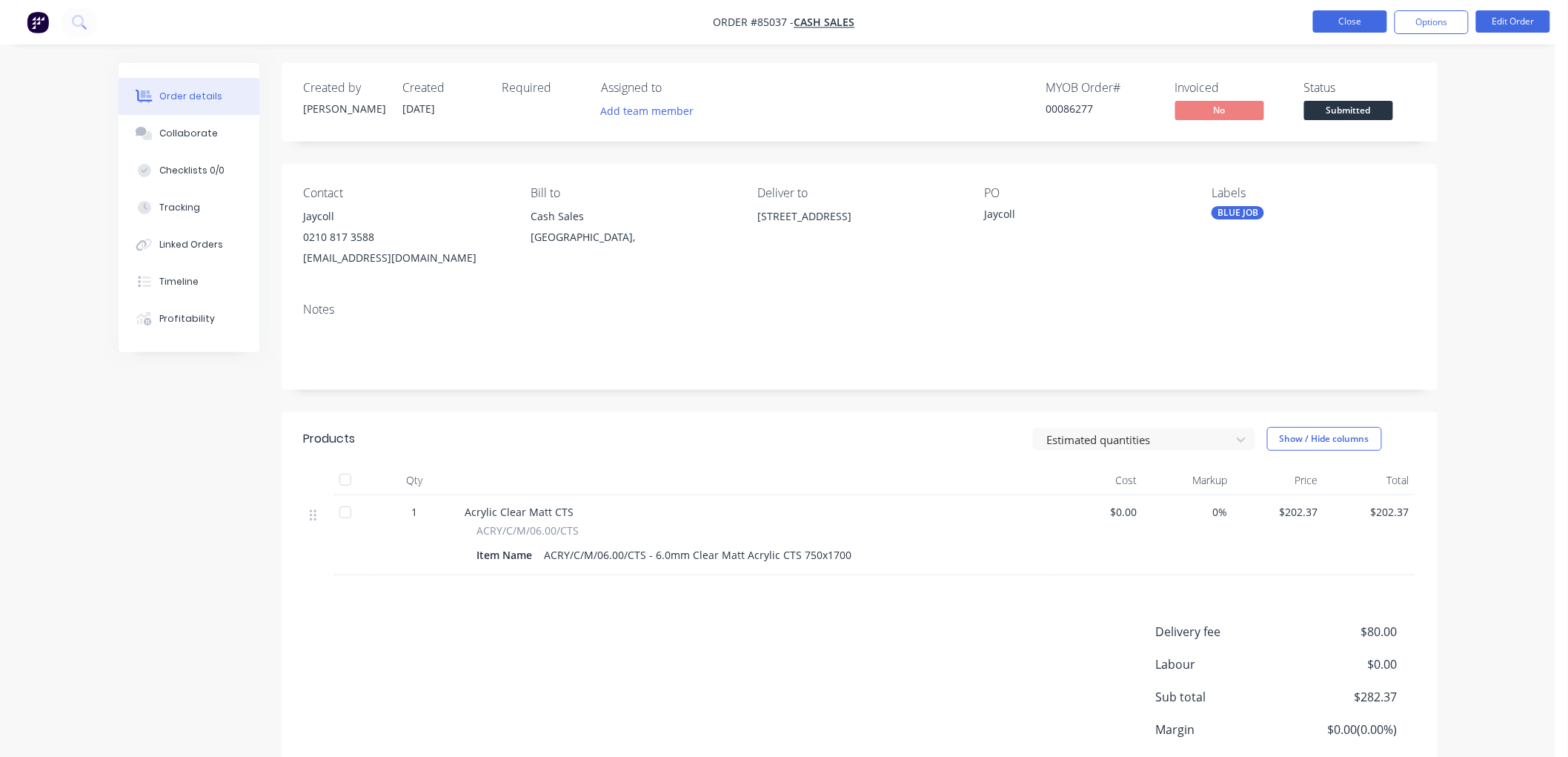
click at [1364, 20] on button "Close" at bounding box center [1349, 21] width 74 height 22
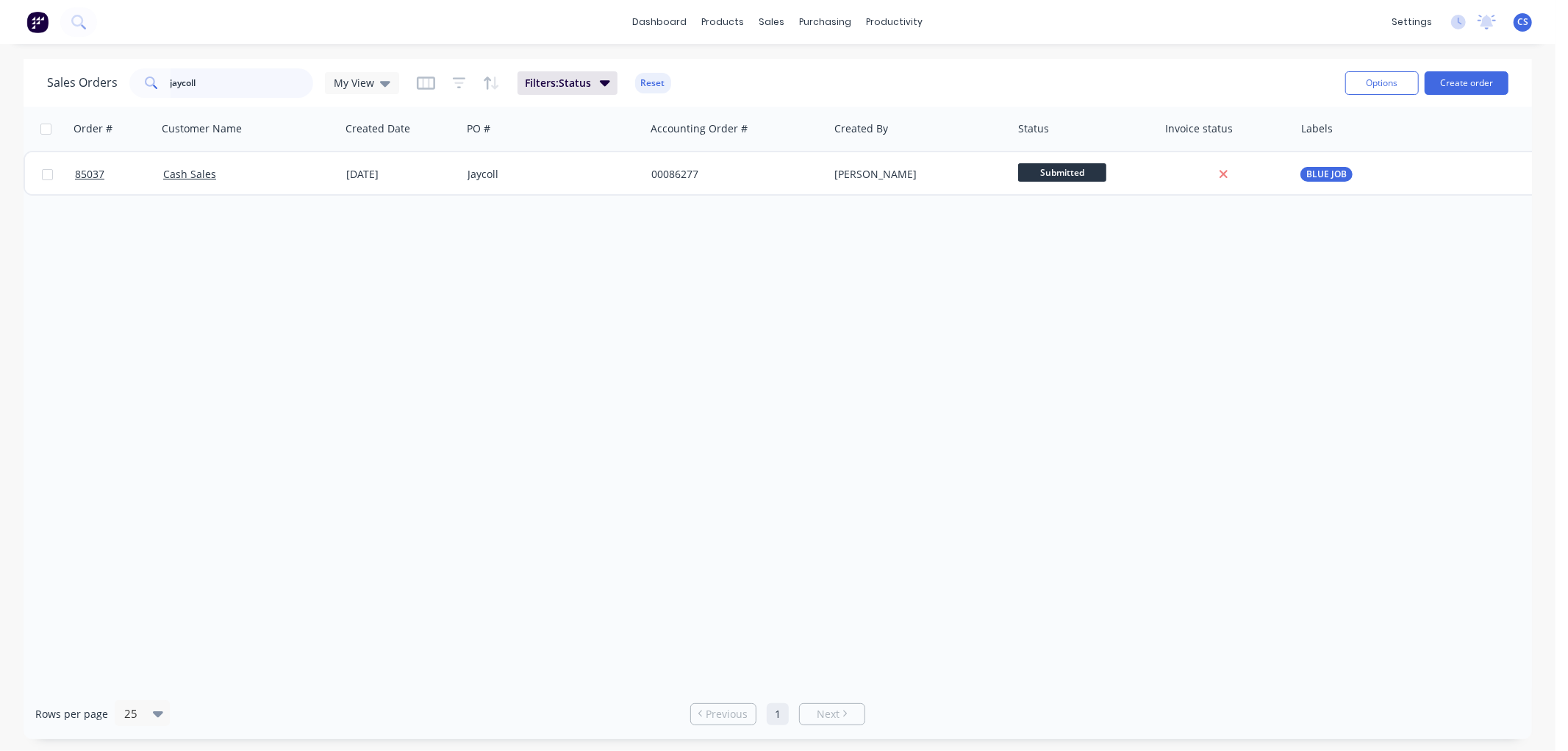
click at [201, 81] on input "jaycoll" at bounding box center [242, 83] width 144 height 30
type input "86275"
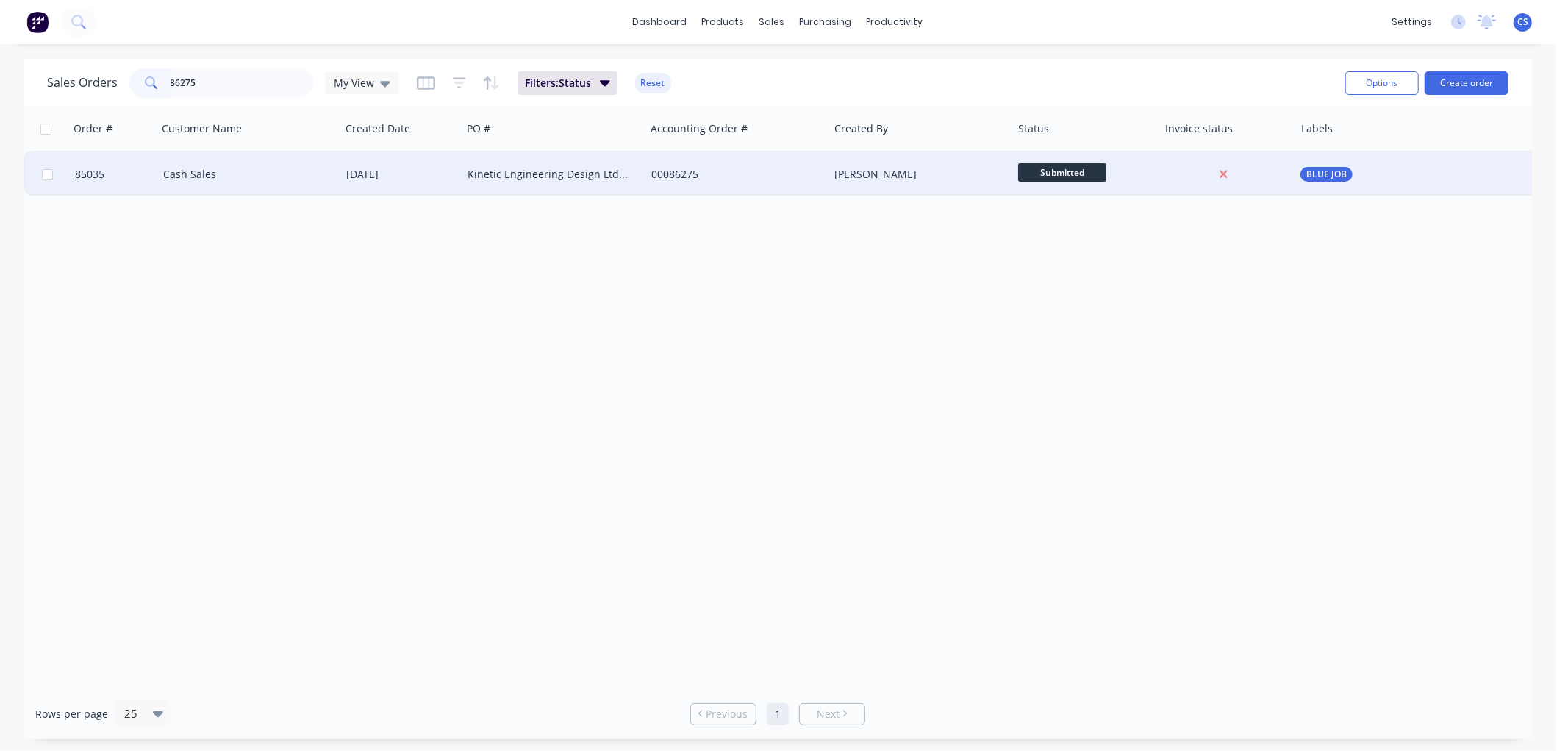
click at [898, 172] on div "[PERSON_NAME]" at bounding box center [916, 174] width 163 height 15
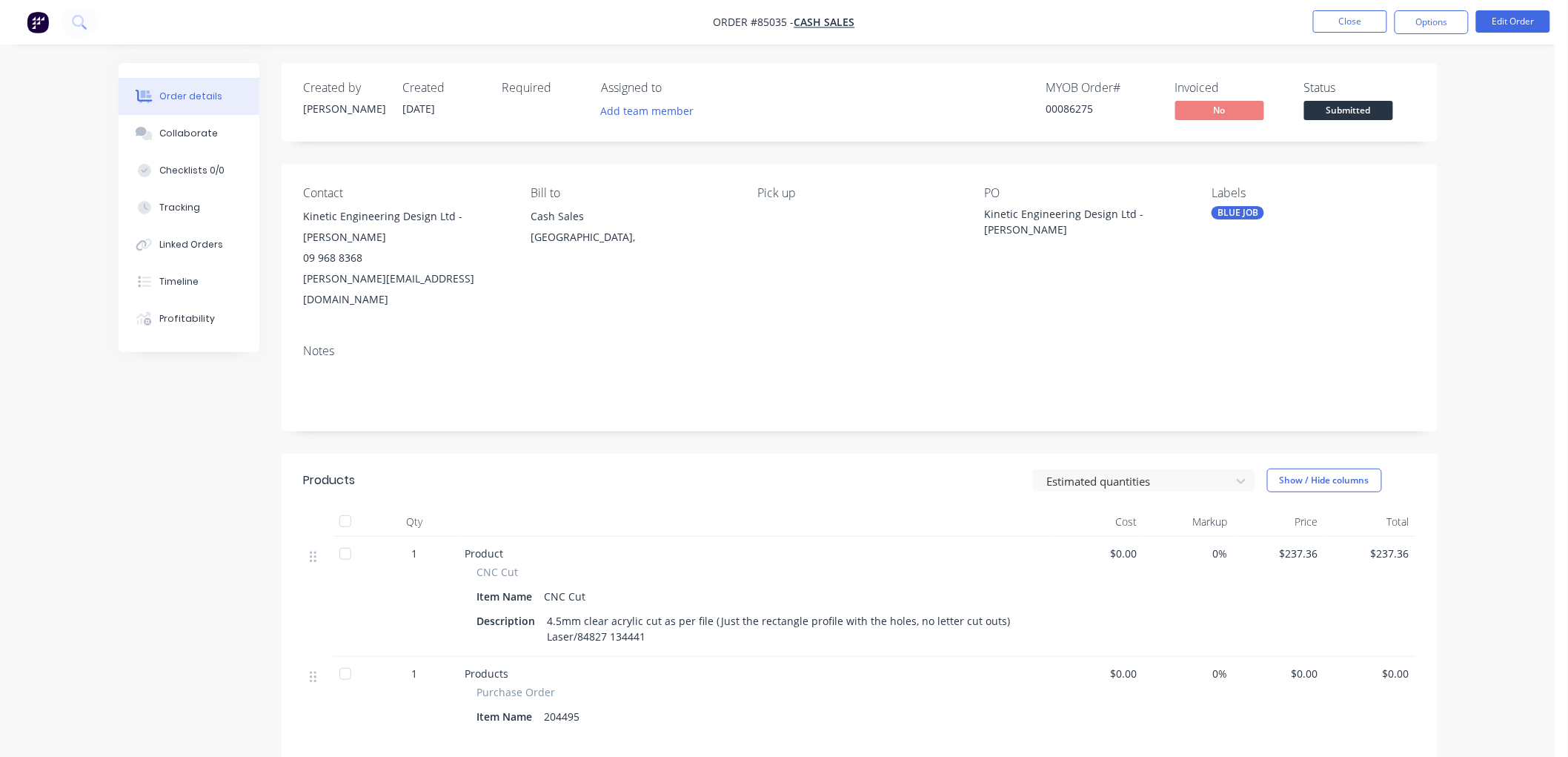
drag, startPoint x: 1447, startPoint y: 17, endPoint x: 1443, endPoint y: 37, distance: 20.4
click at [1446, 17] on button "Options" at bounding box center [1431, 22] width 74 height 24
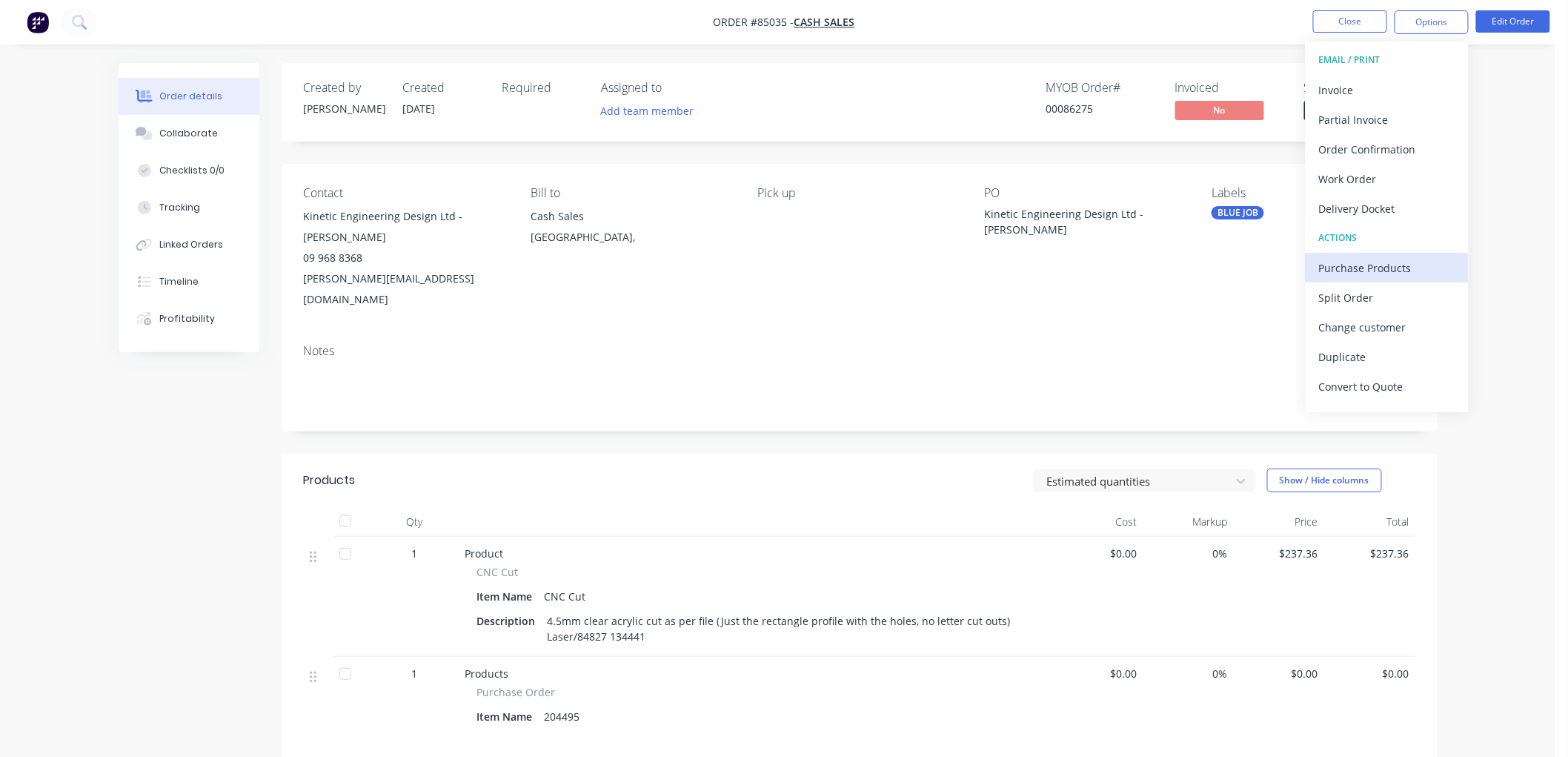
click at [1373, 272] on div "Purchase Products" at bounding box center [1387, 268] width 136 height 22
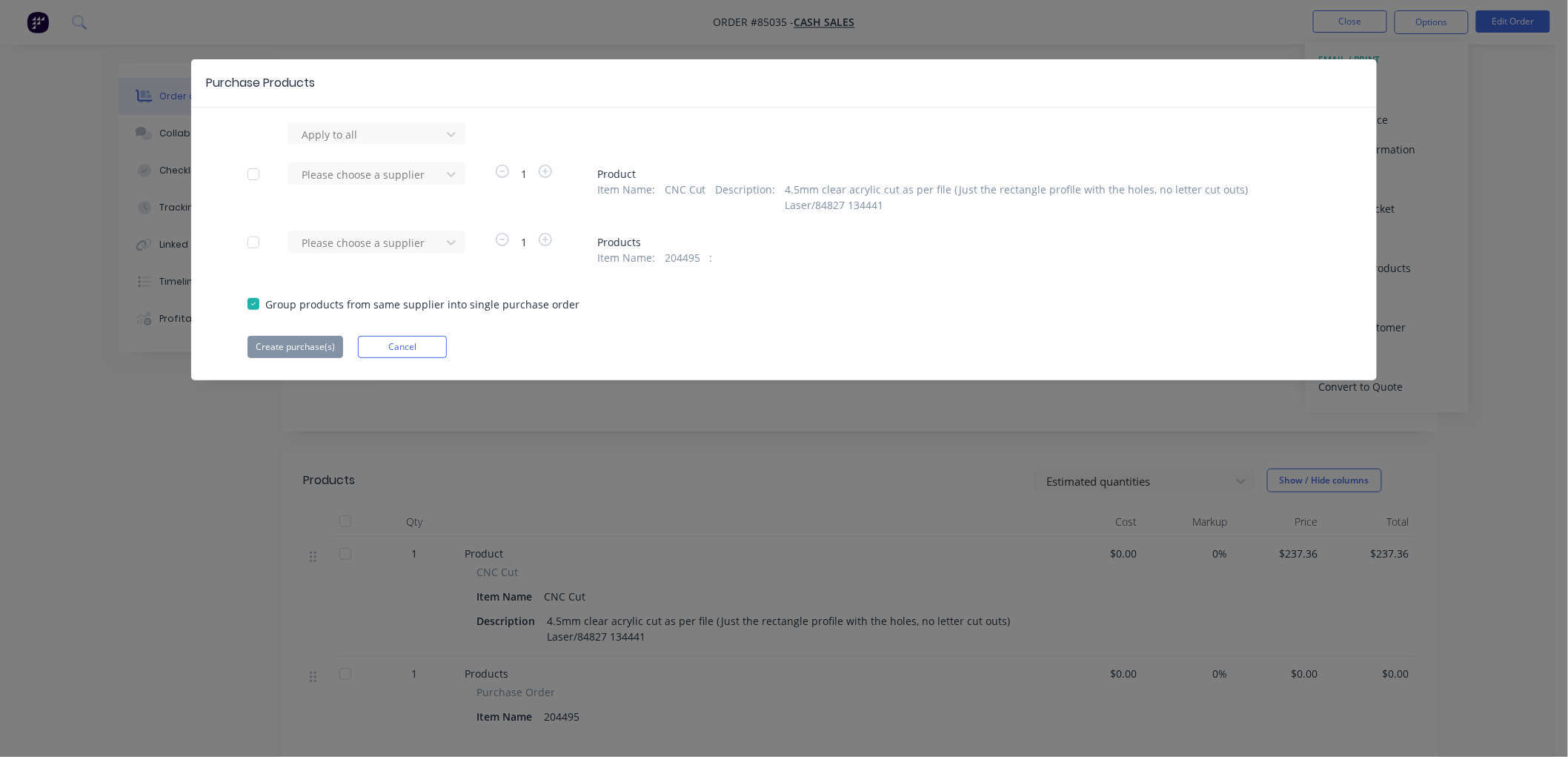
click at [252, 175] on div at bounding box center [254, 175] width 30 height 30
click at [338, 174] on div at bounding box center [367, 175] width 133 height 18
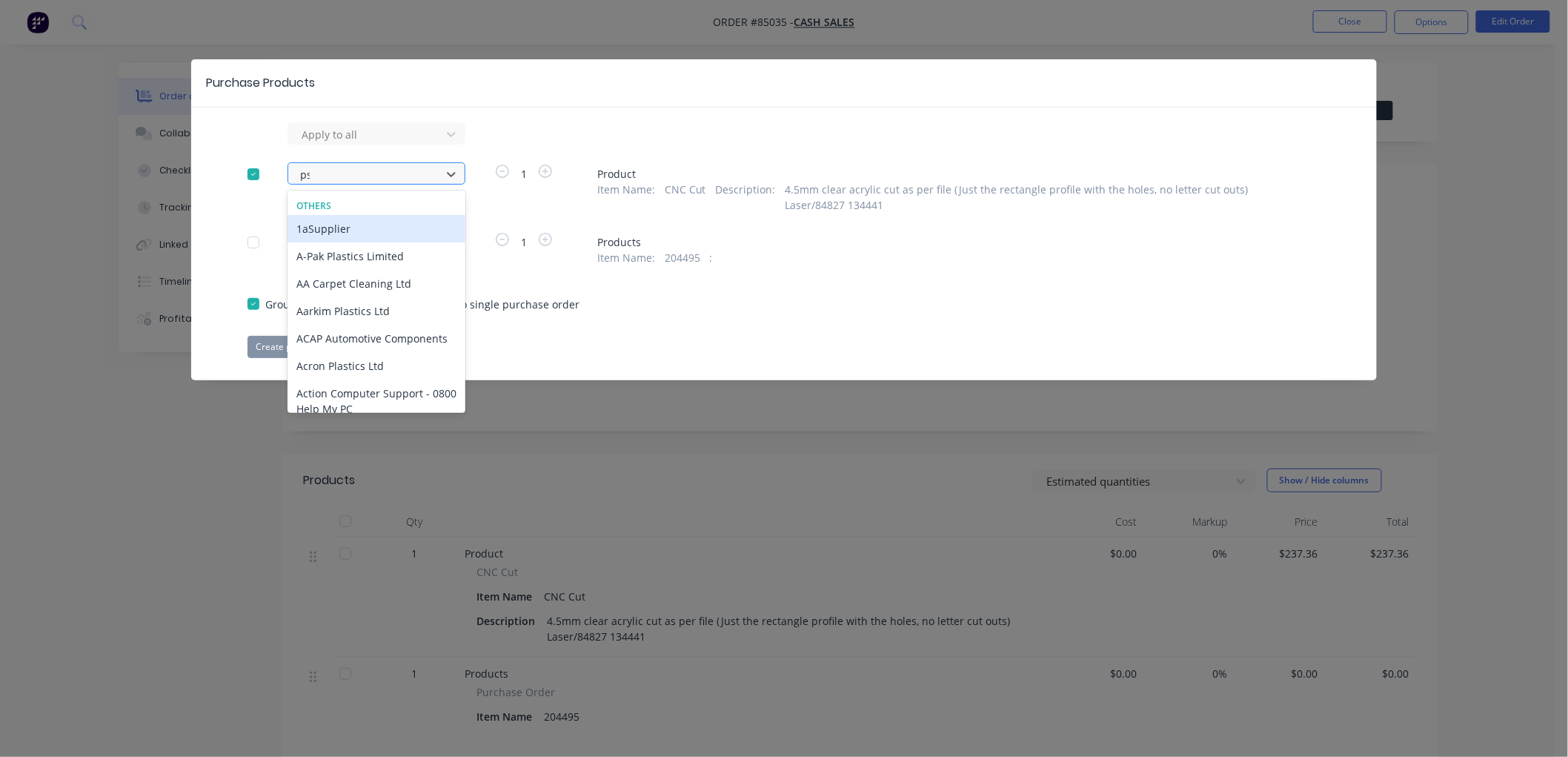
type input "psp"
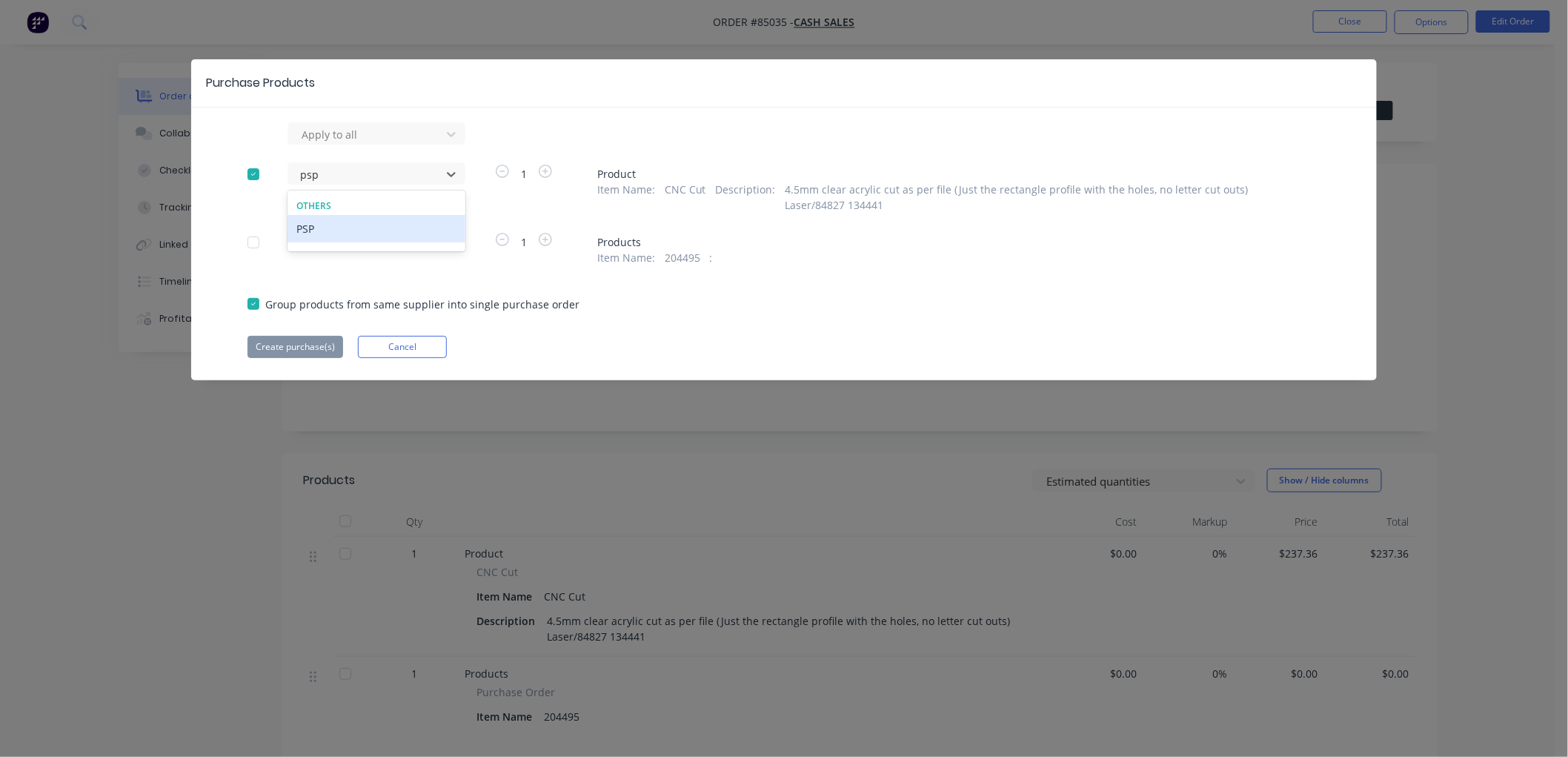
click at [317, 235] on div "PSP" at bounding box center [377, 228] width 178 height 27
click at [313, 344] on button "Create purchase(s)" at bounding box center [295, 347] width 96 height 22
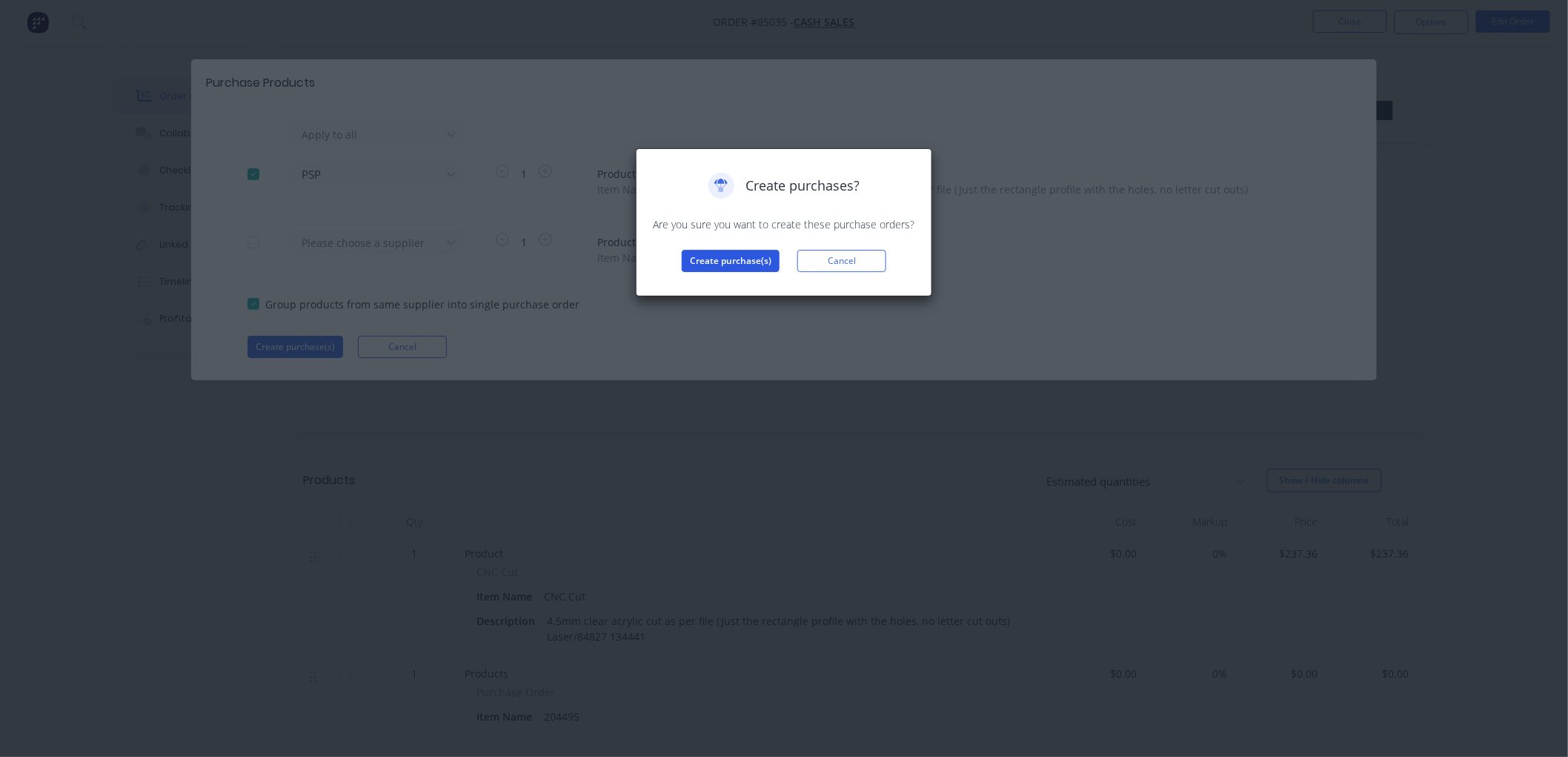
click at [726, 255] on button "Create purchase(s)" at bounding box center [731, 260] width 98 height 22
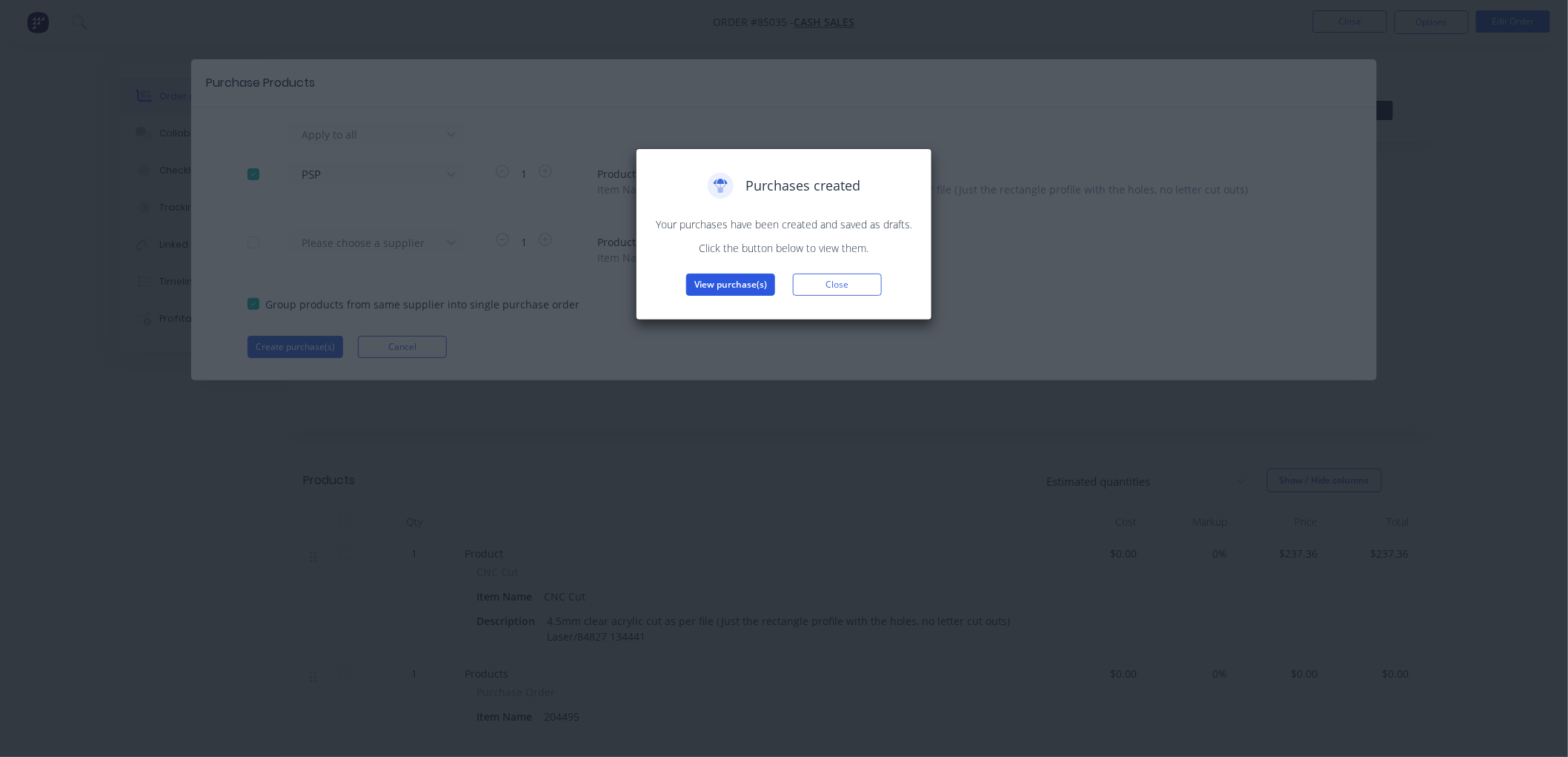
click at [731, 289] on button "View purchase(s)" at bounding box center [730, 284] width 89 height 22
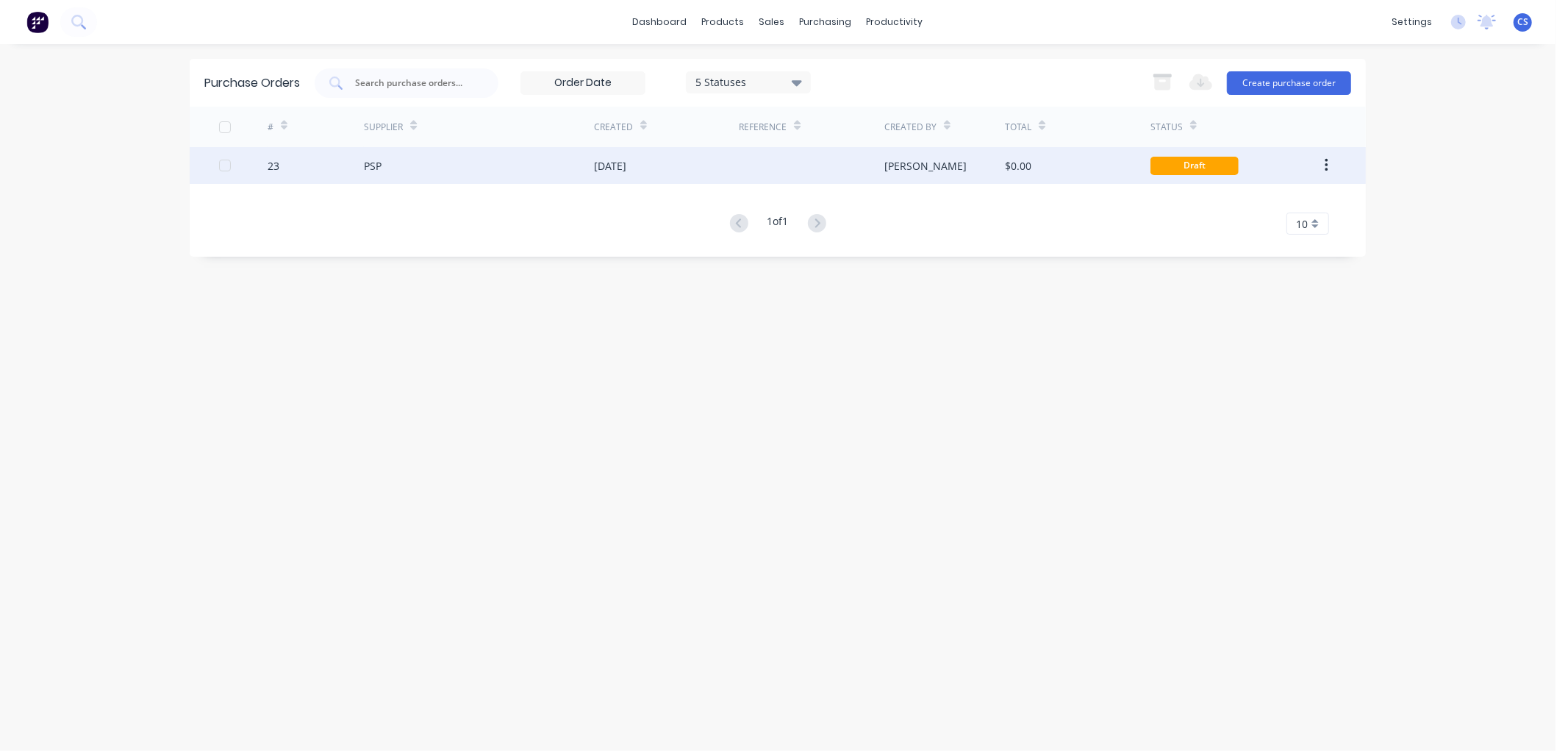
click at [520, 153] on div "PSP" at bounding box center [478, 165] width 230 height 37
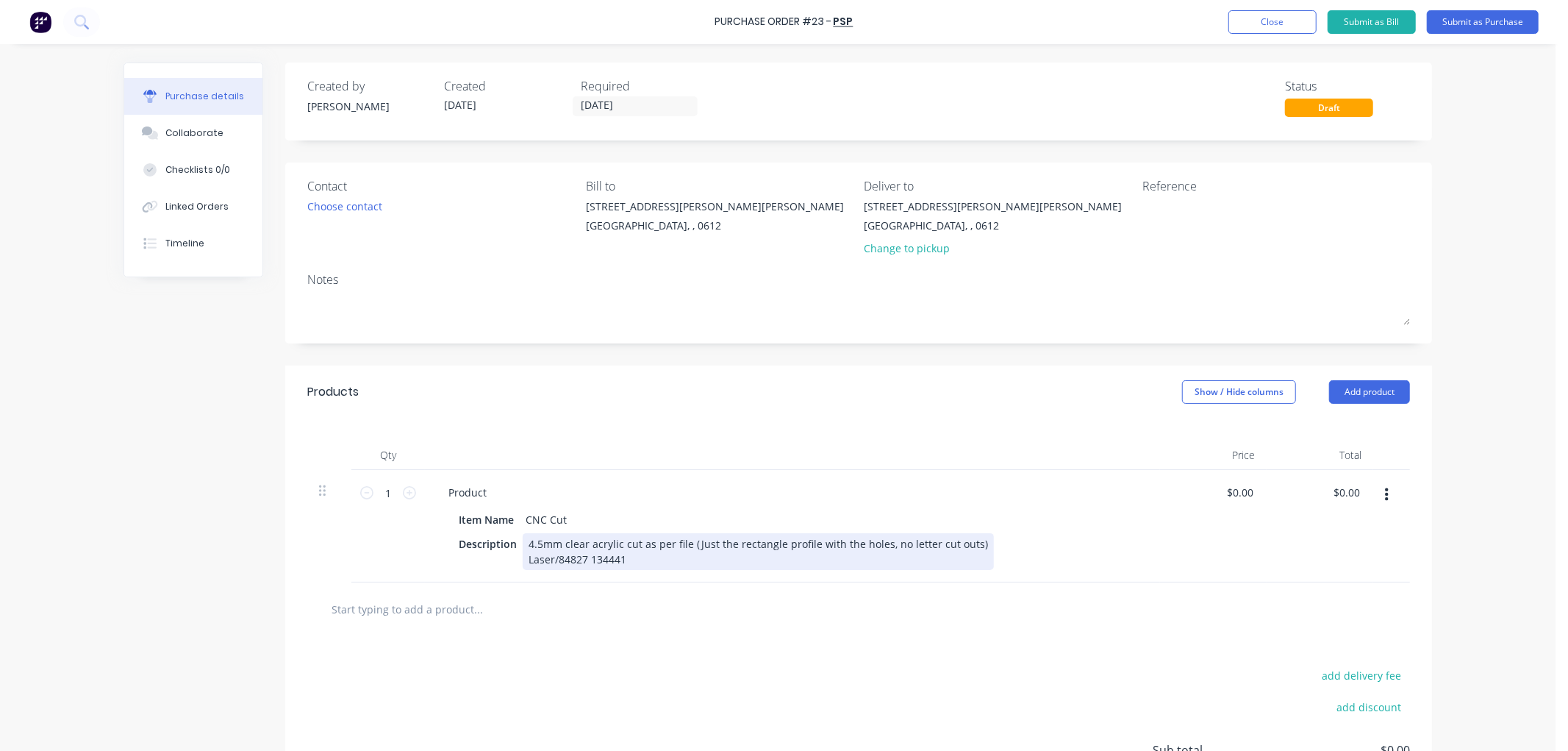
drag, startPoint x: 616, startPoint y: 553, endPoint x: 665, endPoint y: 550, distance: 49.1
click at [618, 552] on div "4.5mm clear acrylic cut as per file (Just the rectangle profile with the holes,…" at bounding box center [758, 551] width 471 height 37
click at [466, 611] on input "text" at bounding box center [478, 609] width 294 height 30
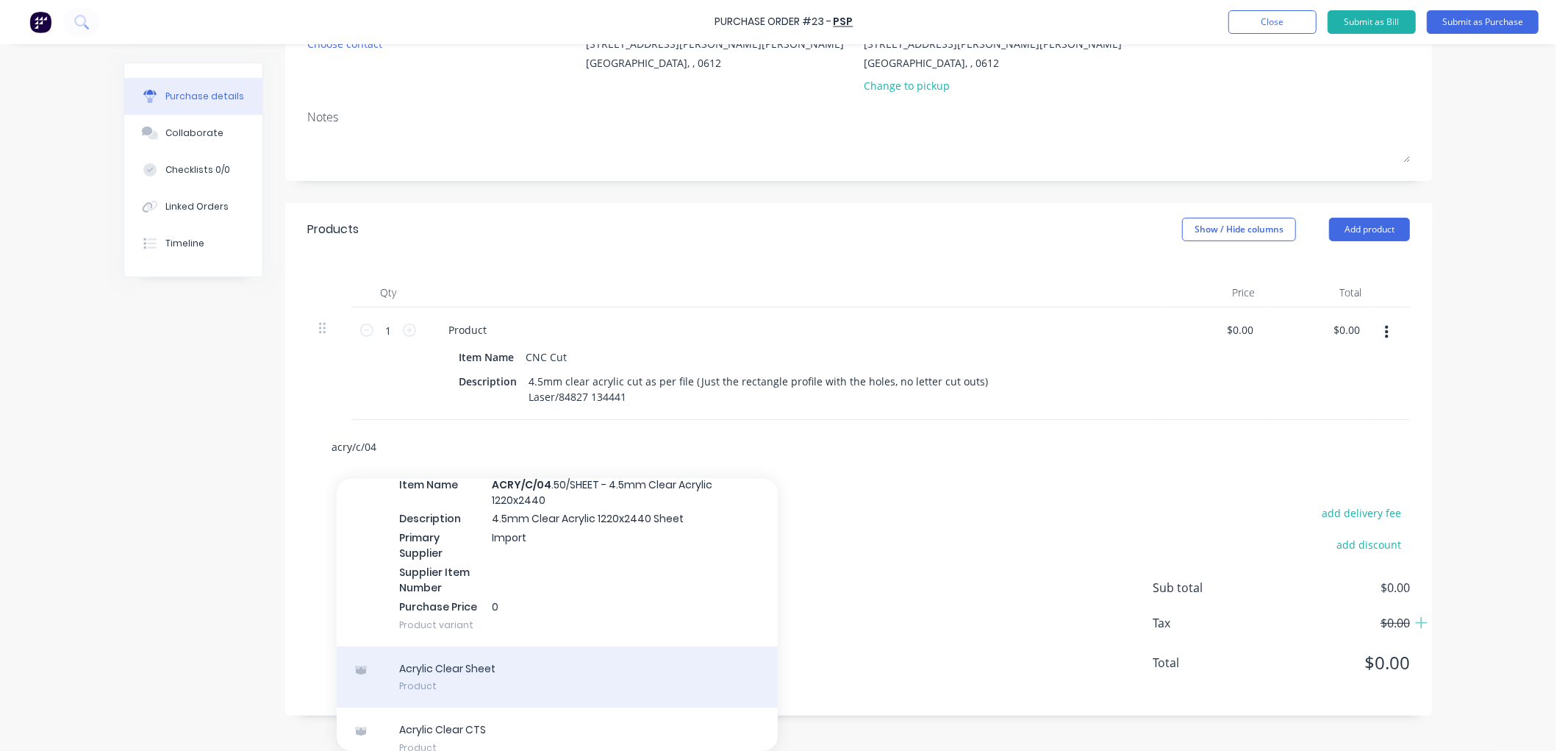
scroll to position [120, 0]
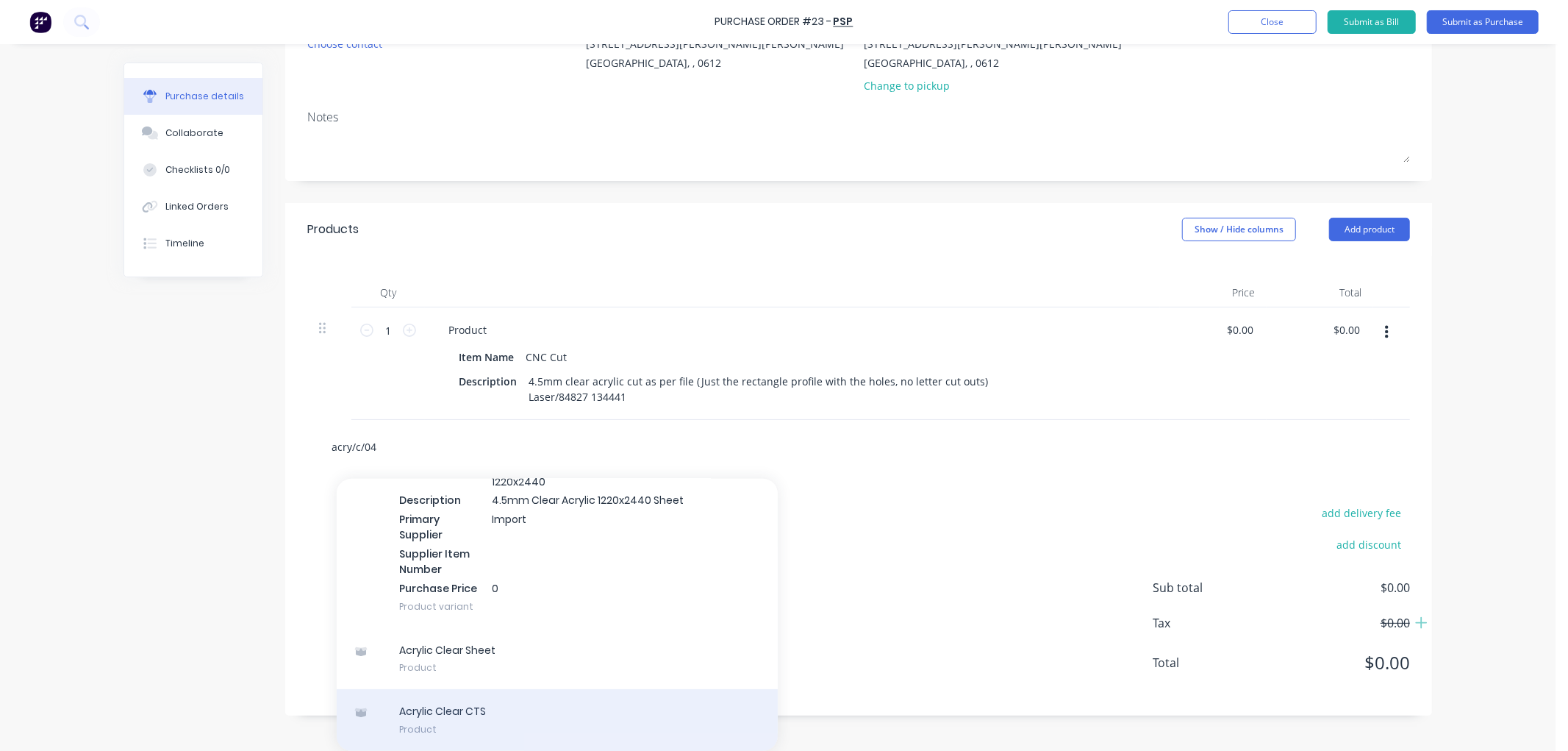
type input "acry/c/04"
click at [519, 712] on div "Acrylic Clear CTS Product" at bounding box center [557, 720] width 441 height 62
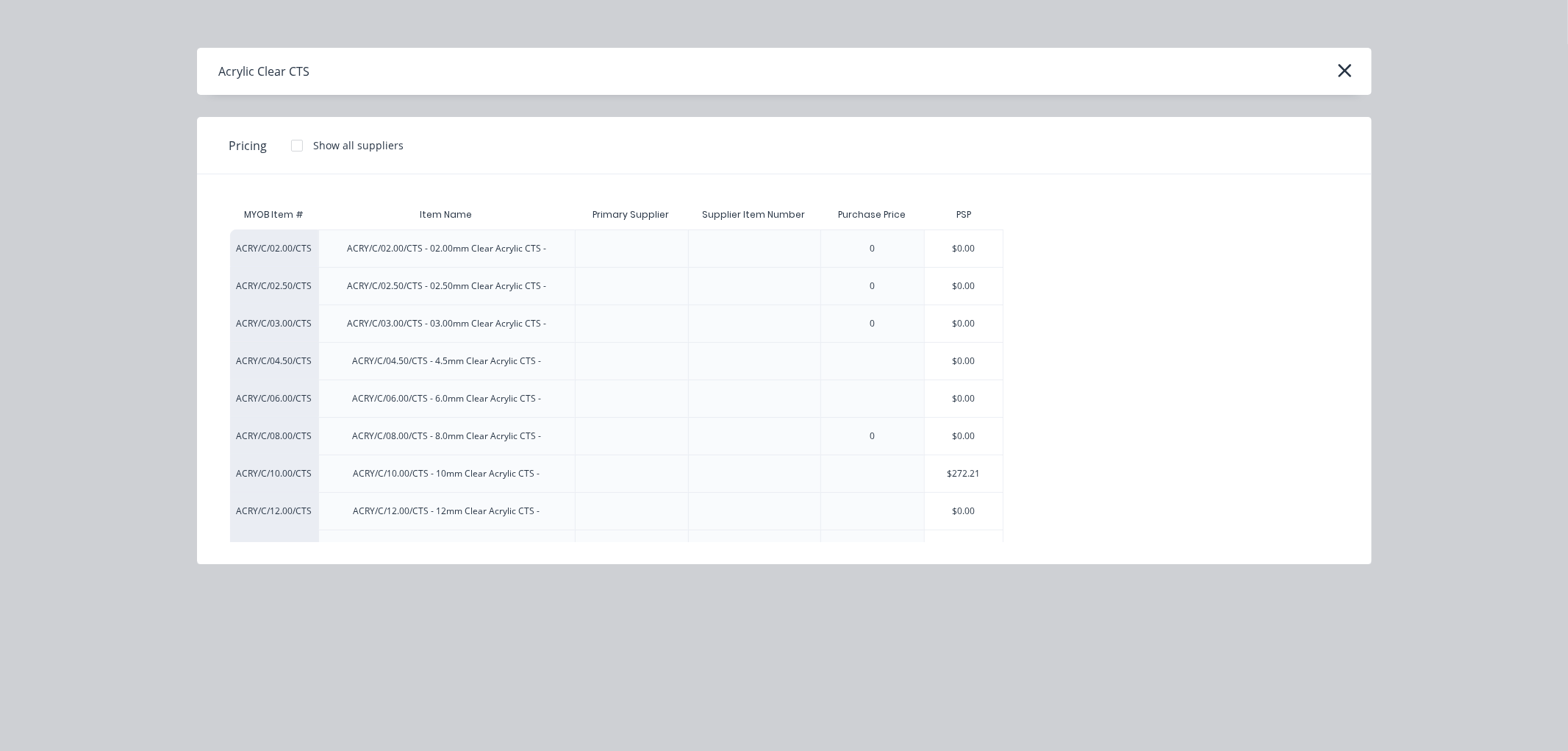
click at [958, 362] on div "$0.00" at bounding box center [963, 361] width 78 height 37
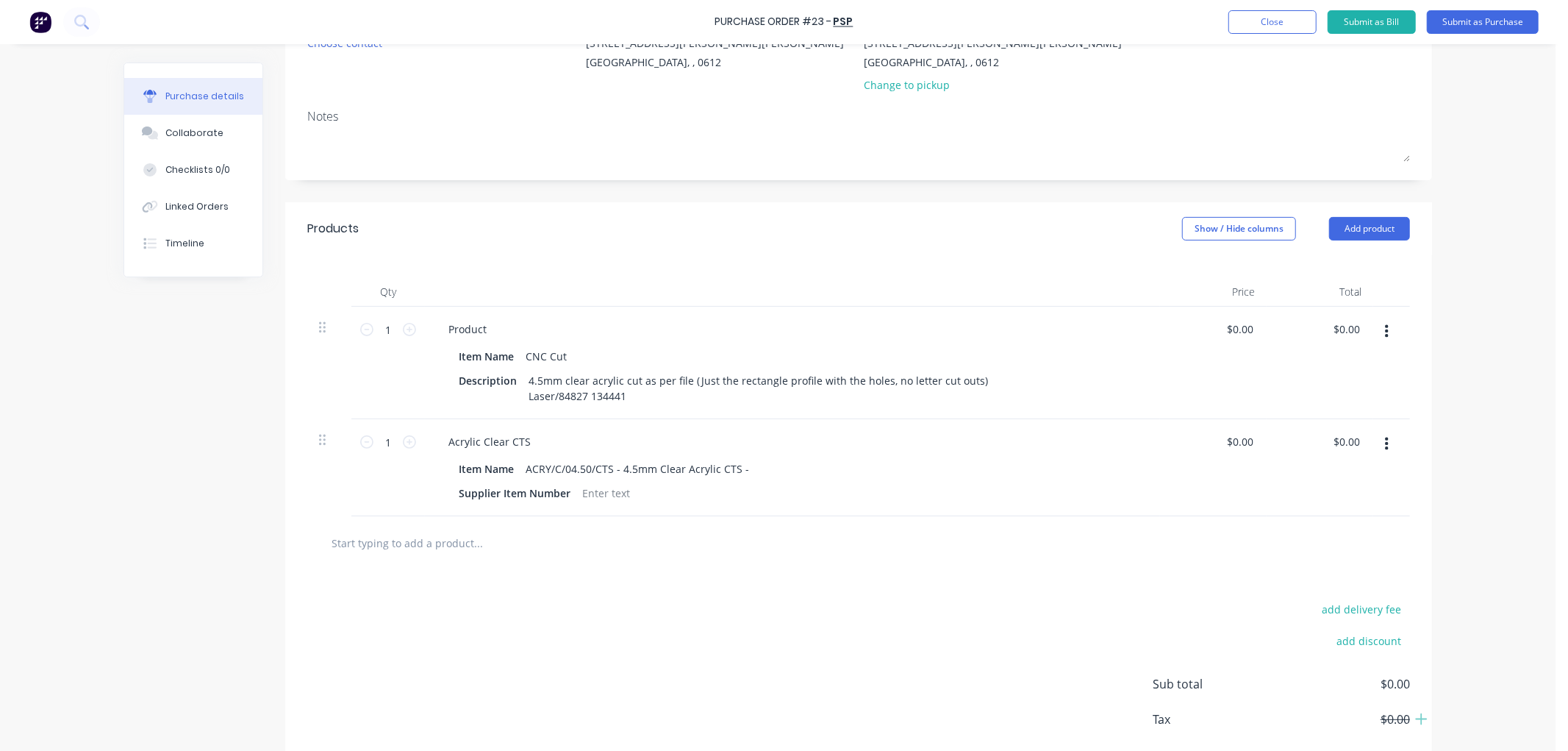
click at [1384, 333] on button "button" at bounding box center [1387, 332] width 35 height 26
click at [1307, 461] on button "Delete" at bounding box center [1342, 459] width 125 height 30
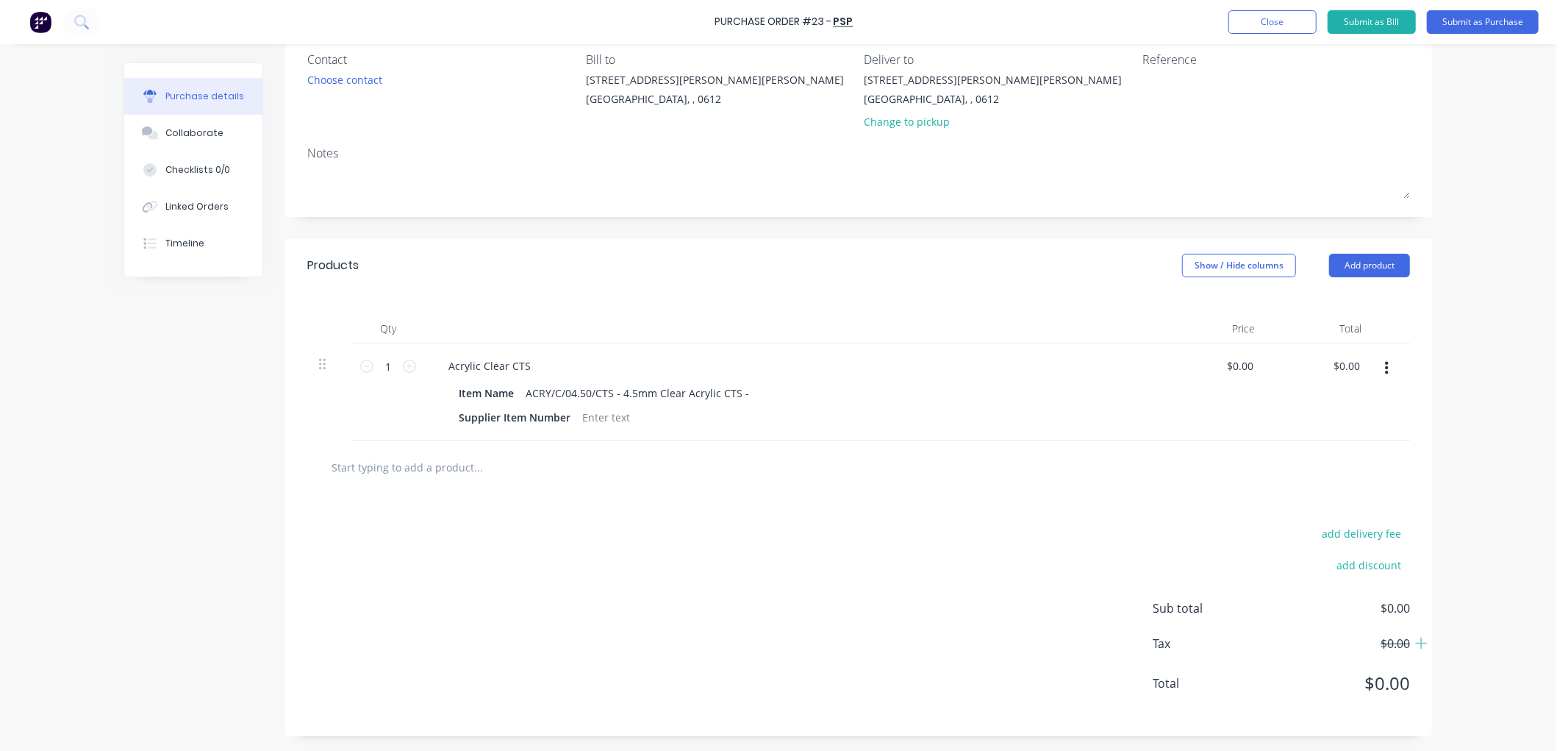
scroll to position [128, 0]
click at [739, 395] on div "ACRY/C/04.50/CTS - 4.5mm Clear Acrylic CTS -" at bounding box center [637, 393] width 235 height 21
click at [534, 416] on div "Supplier Item Number" at bounding box center [515, 418] width 124 height 21
click at [530, 417] on div "Supplier Item Number" at bounding box center [515, 418] width 124 height 21
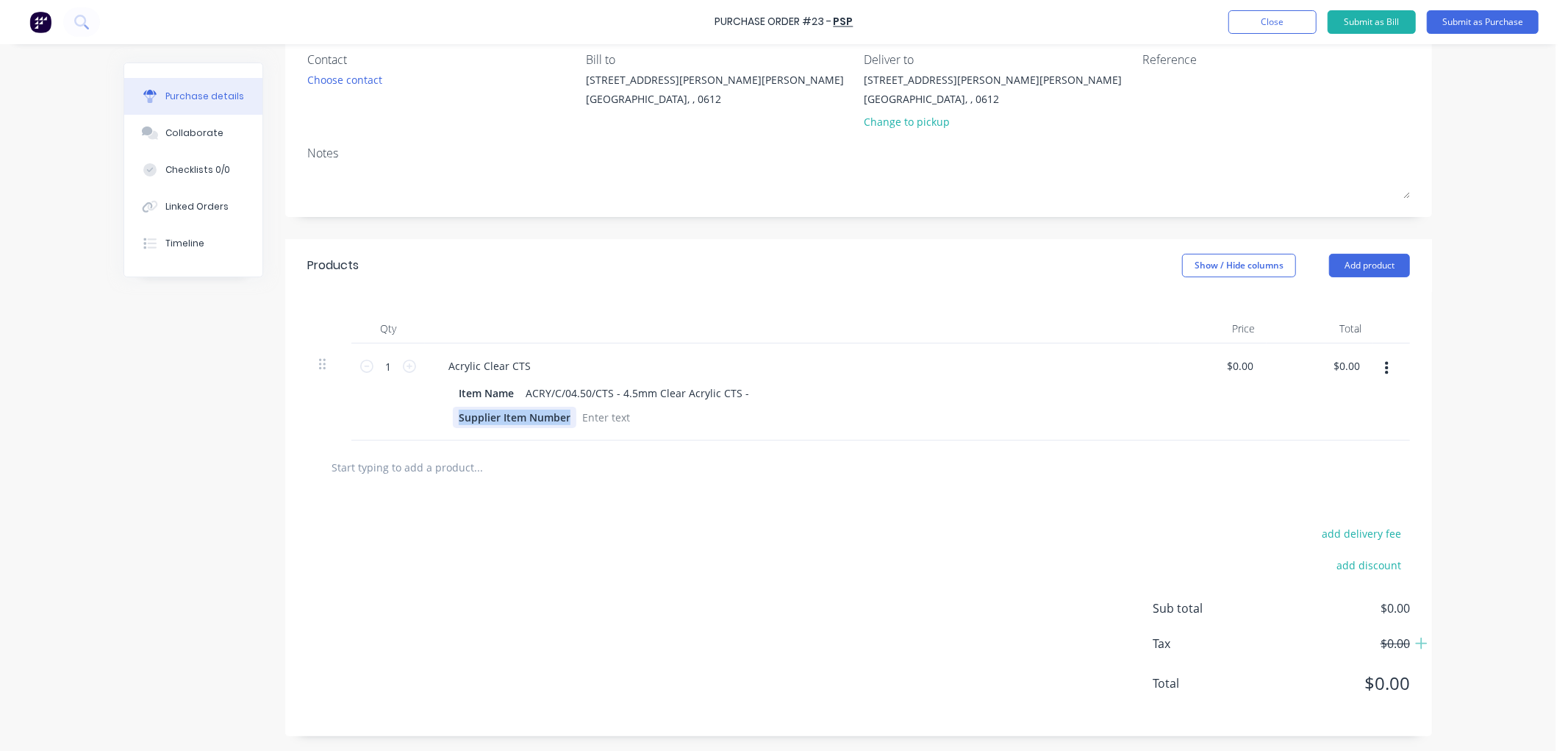
drag, startPoint x: 563, startPoint y: 415, endPoint x: 450, endPoint y: 415, distance: 113.0
click at [453, 415] on div "Supplier Item Number" at bounding box center [515, 418] width 124 height 21
click at [742, 390] on div "Item Name ACRY/C/04.50/CTS - 4.5mm Clear Acrylic CTS -" at bounding box center [789, 393] width 673 height 21
click at [760, 465] on div at bounding box center [859, 467] width 1079 height 30
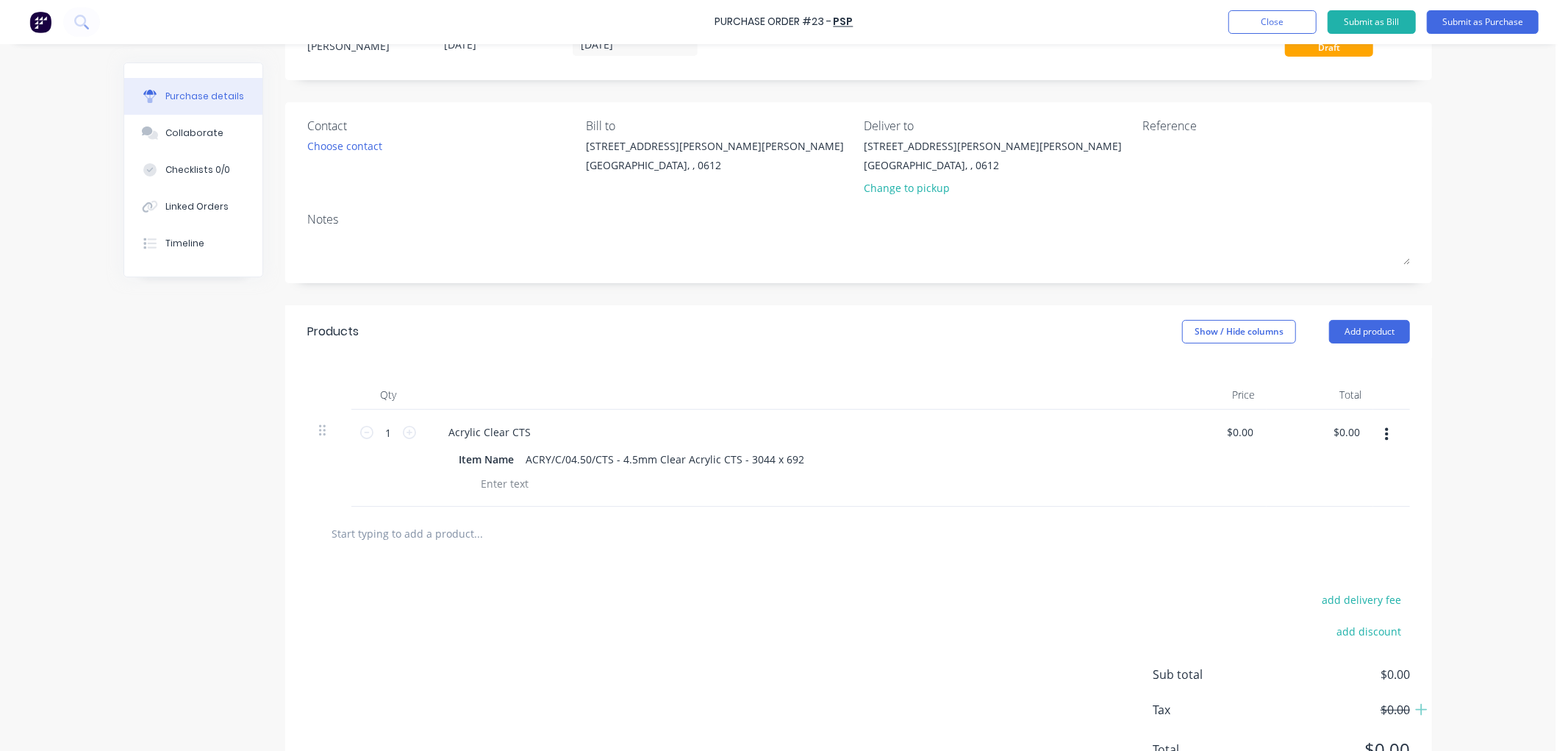
scroll to position [0, 0]
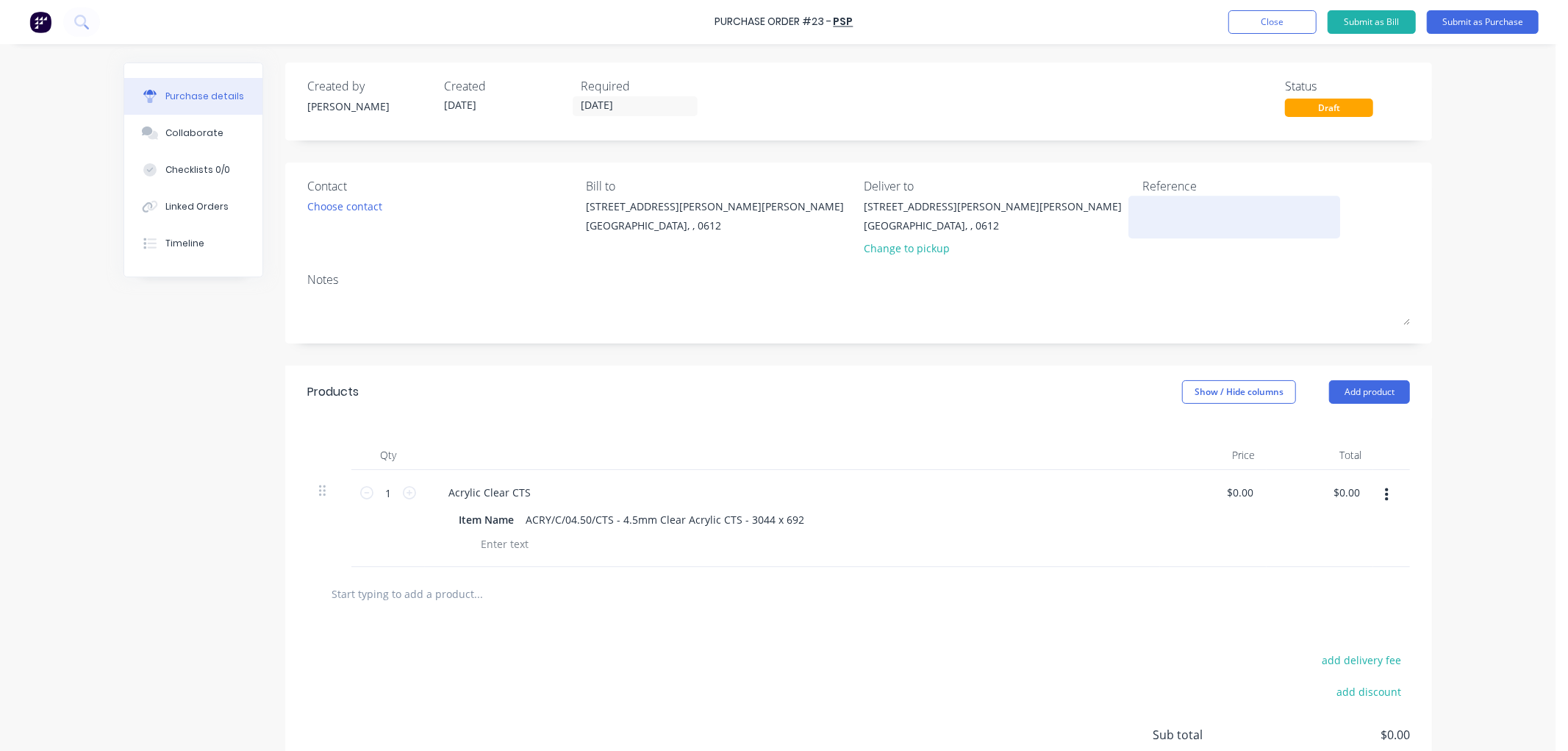
click at [1169, 215] on textarea at bounding box center [1234, 215] width 184 height 33
type textarea "86275"
click at [1459, 18] on button "Submit as Purchase" at bounding box center [1482, 21] width 111 height 24
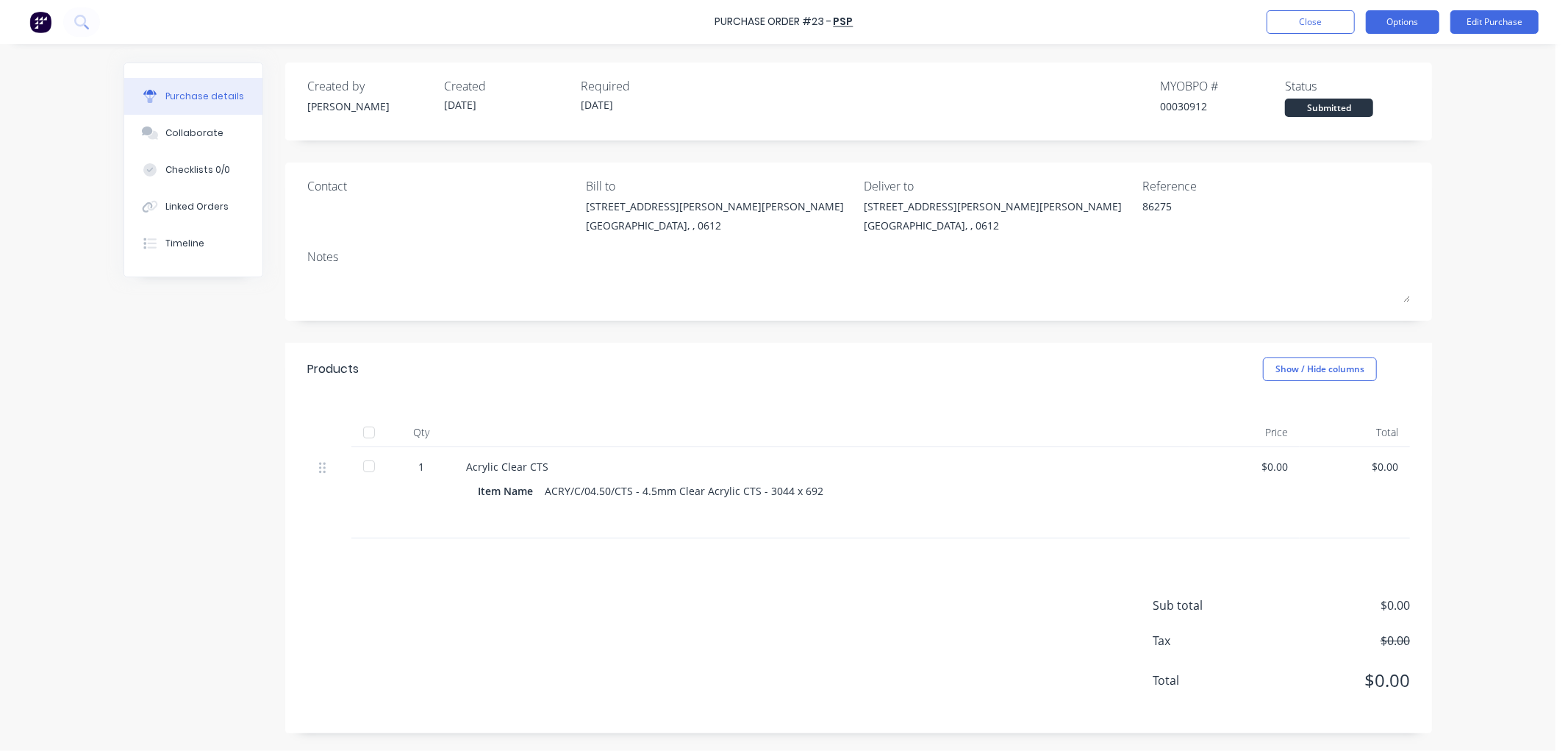
click at [1392, 22] on button "Options" at bounding box center [1402, 21] width 73 height 24
click at [1327, 62] on div "Print / Email" at bounding box center [1369, 60] width 113 height 21
click at [1356, 124] on div "Without pricing" at bounding box center [1369, 119] width 113 height 21
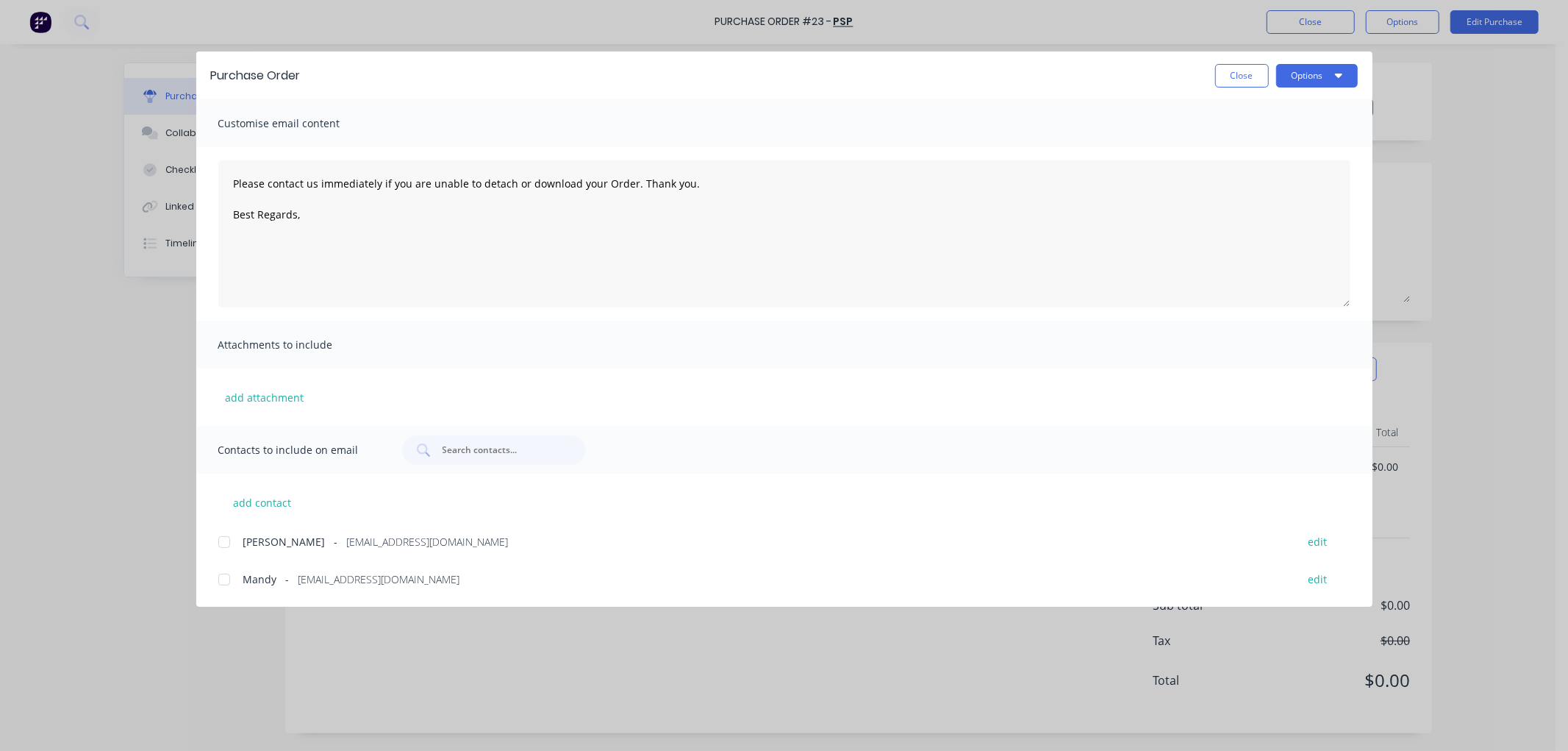
click at [219, 579] on div at bounding box center [224, 579] width 30 height 30
click at [322, 224] on textarea "Please contact us immediately if you are unable to detach or download your Orde…" at bounding box center [784, 234] width 1132 height 147
type textarea "Please contact us immediately if you are unable to detach or download your Orde…"
click at [1329, 68] on button "Options" at bounding box center [1316, 76] width 82 height 24
click at [1270, 172] on div "Email" at bounding box center [1288, 172] width 113 height 21
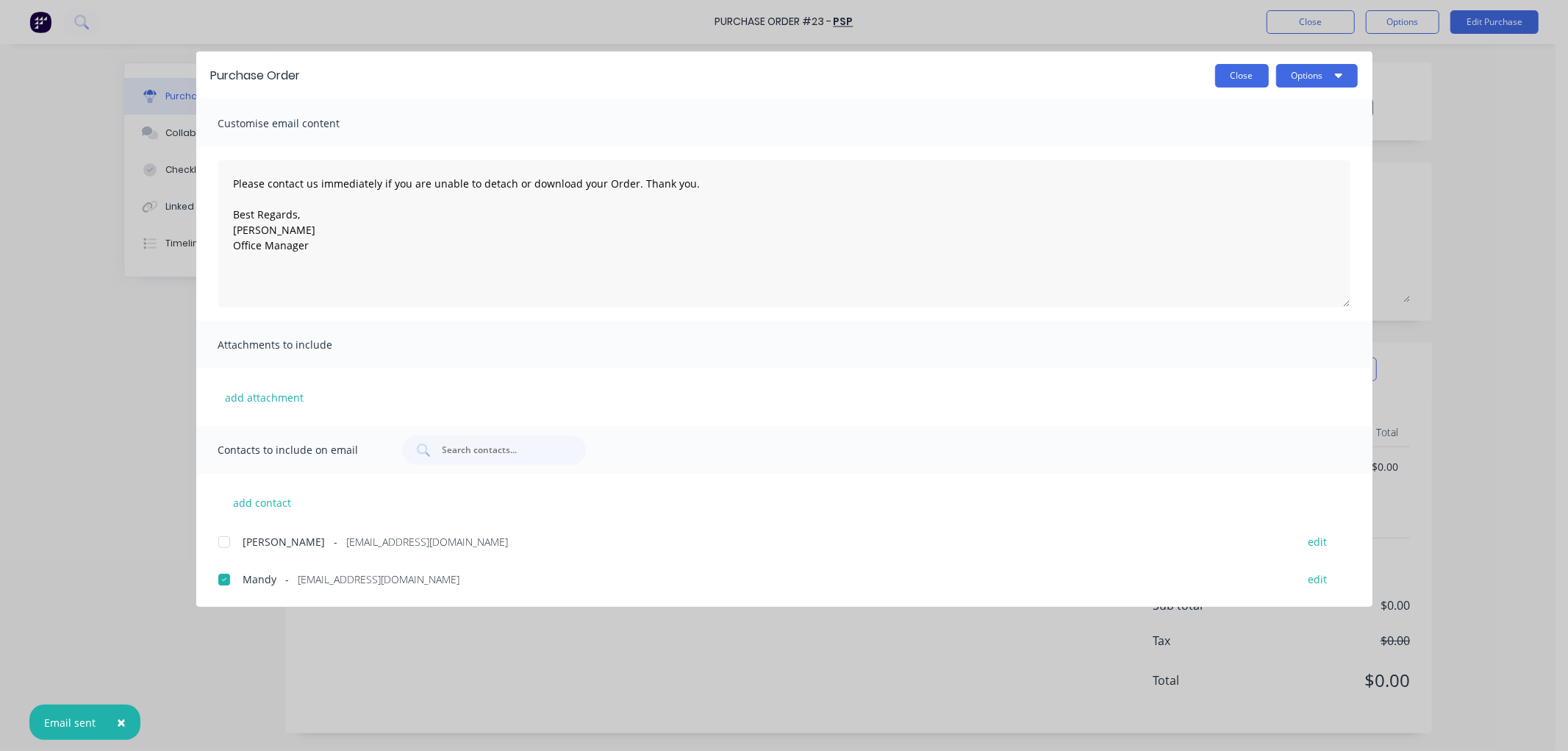
click at [1238, 77] on button "Close" at bounding box center [1241, 76] width 54 height 24
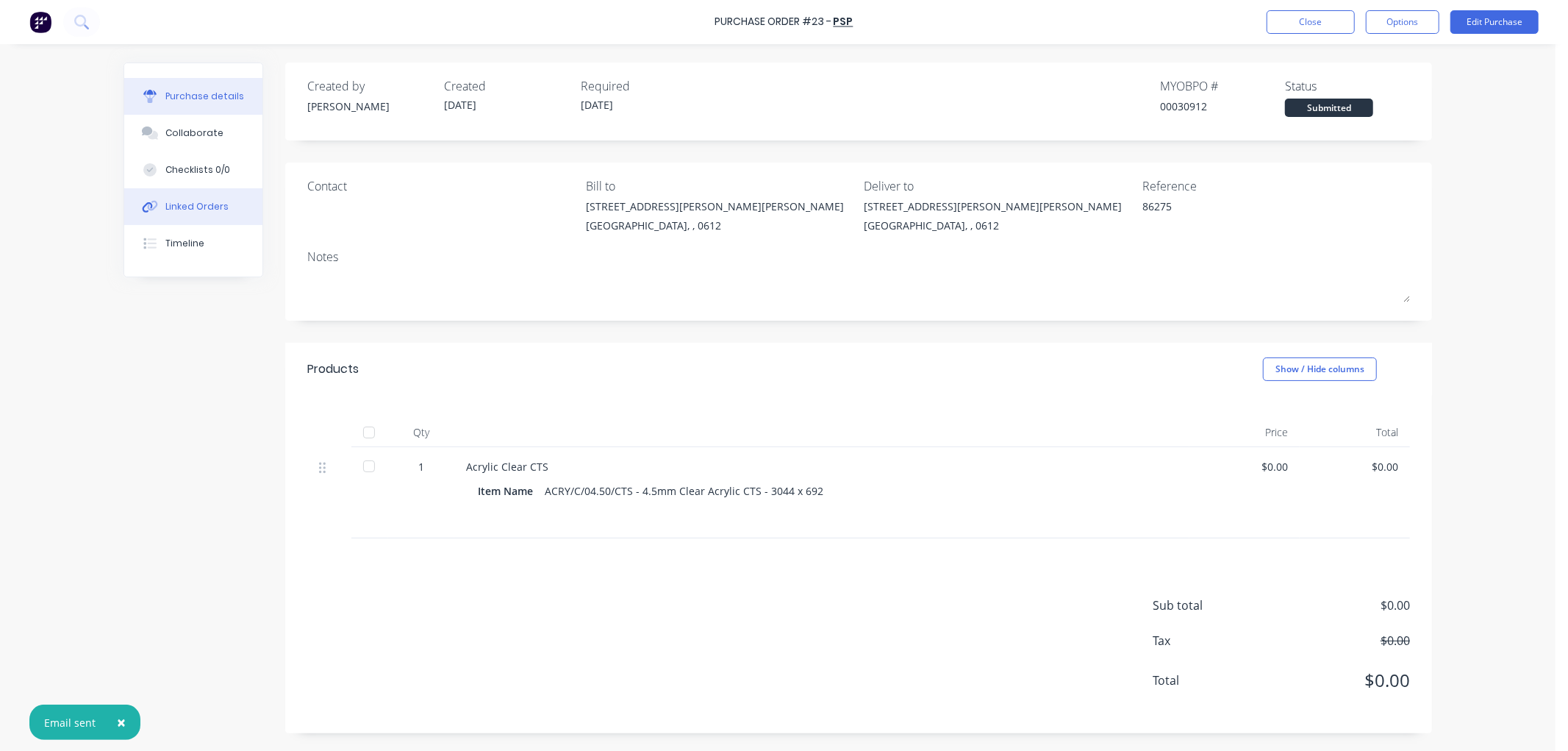
click at [200, 210] on div "Linked Orders" at bounding box center [197, 206] width 64 height 13
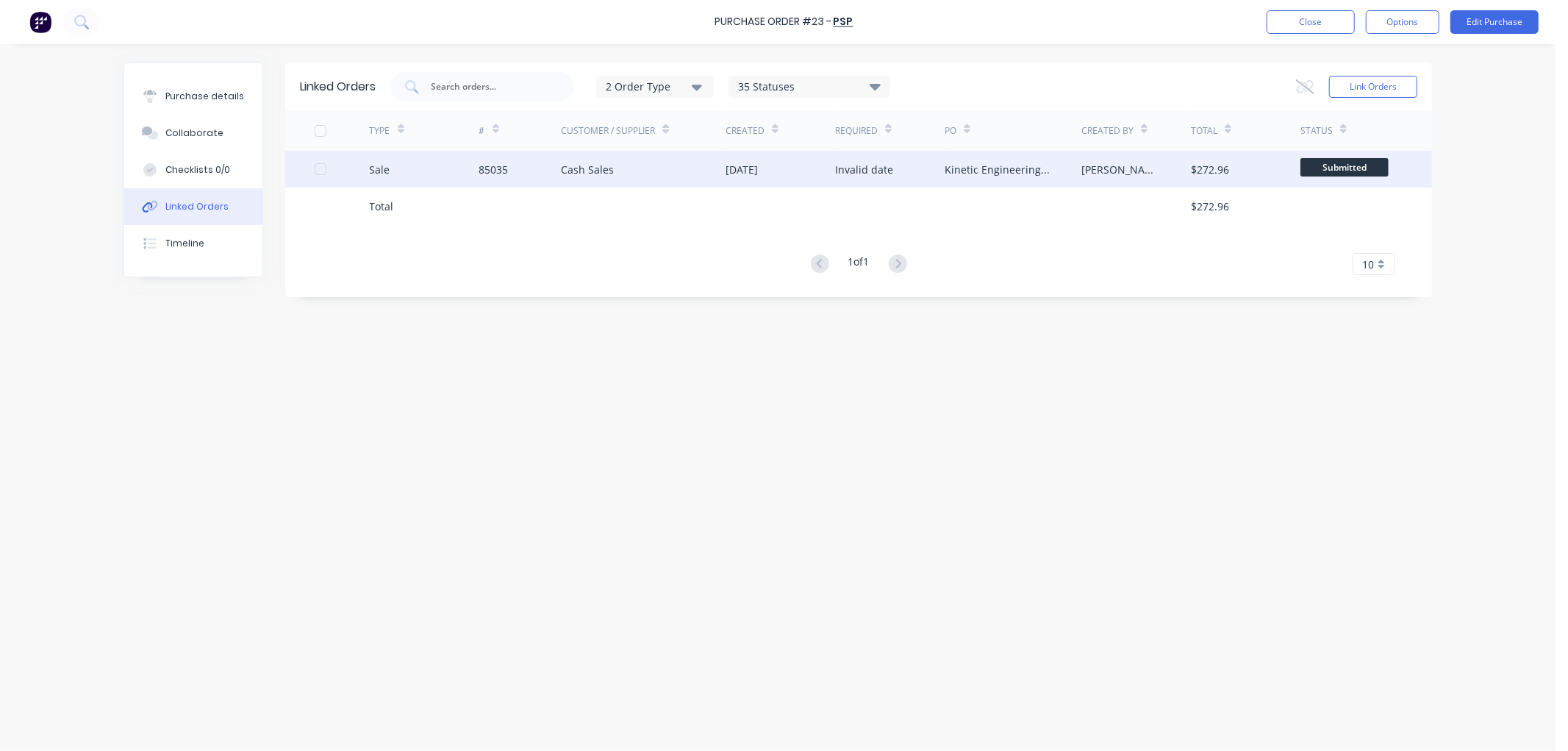
click at [1054, 168] on div "Kinetic Engineering Design Ltd - [PERSON_NAME]" at bounding box center [1013, 169] width 137 height 37
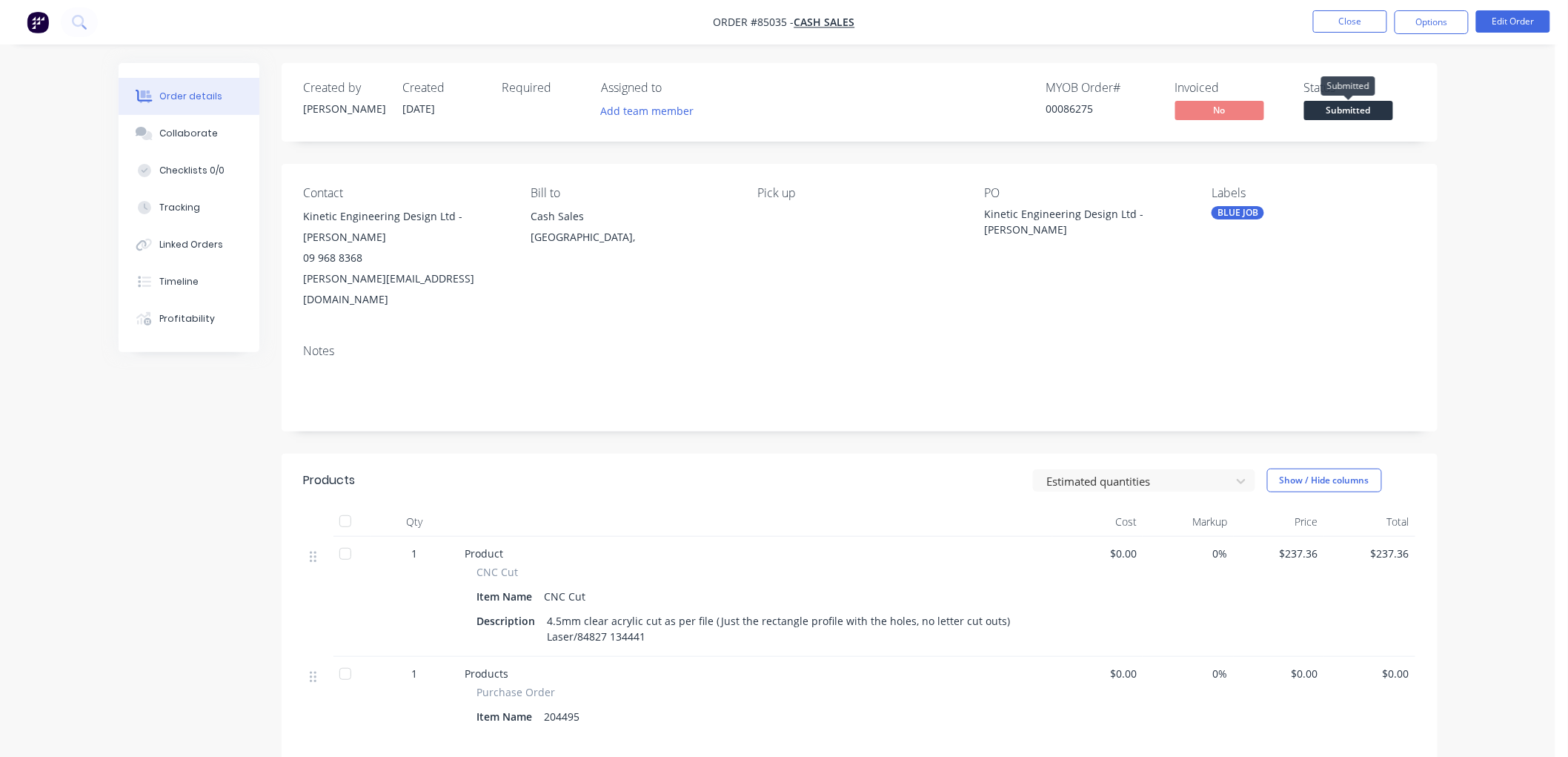
click at [1368, 108] on span "Submitted" at bounding box center [1349, 110] width 89 height 18
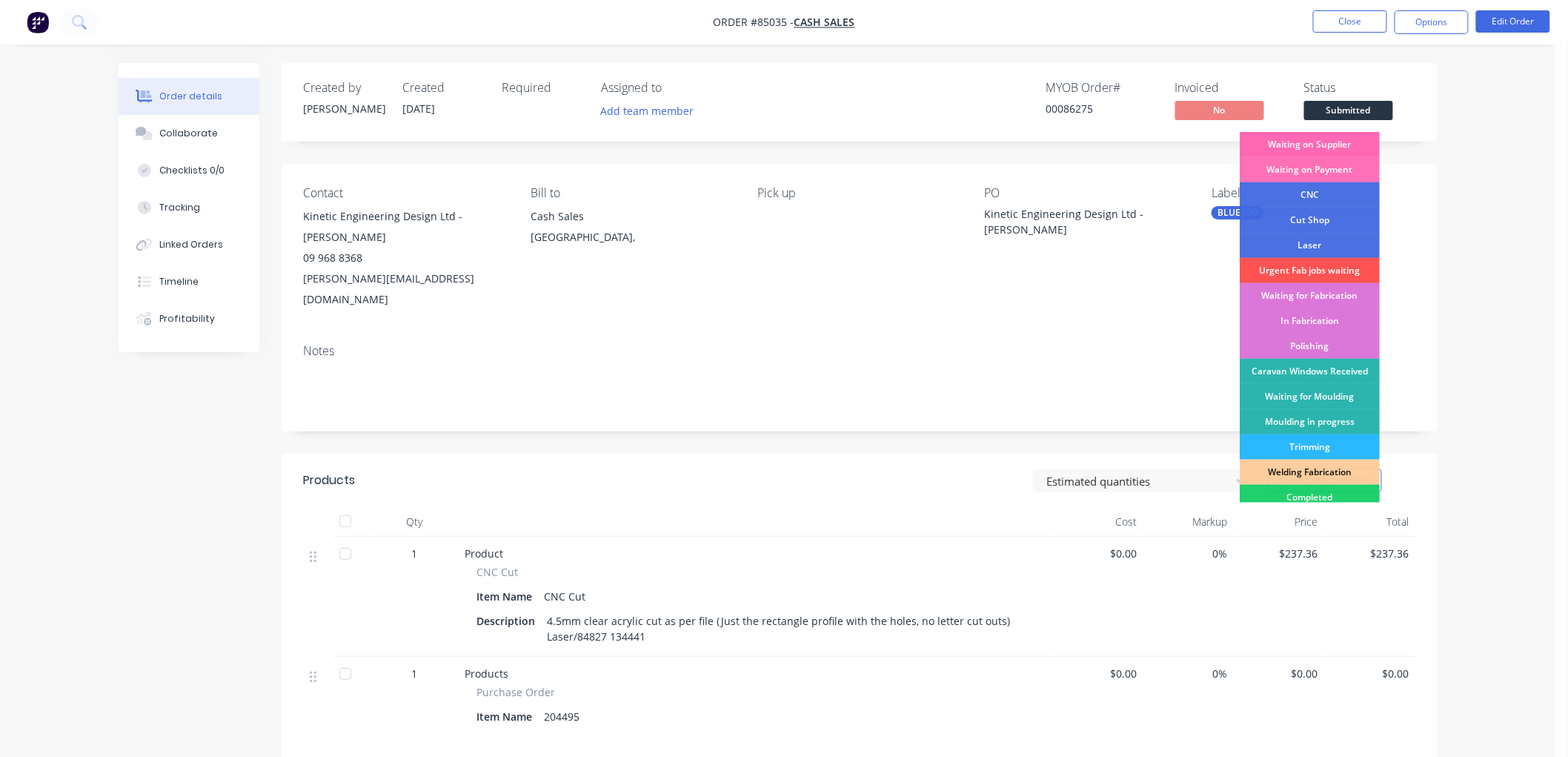
click at [1319, 144] on div "Waiting on Supplier" at bounding box center [1309, 145] width 140 height 25
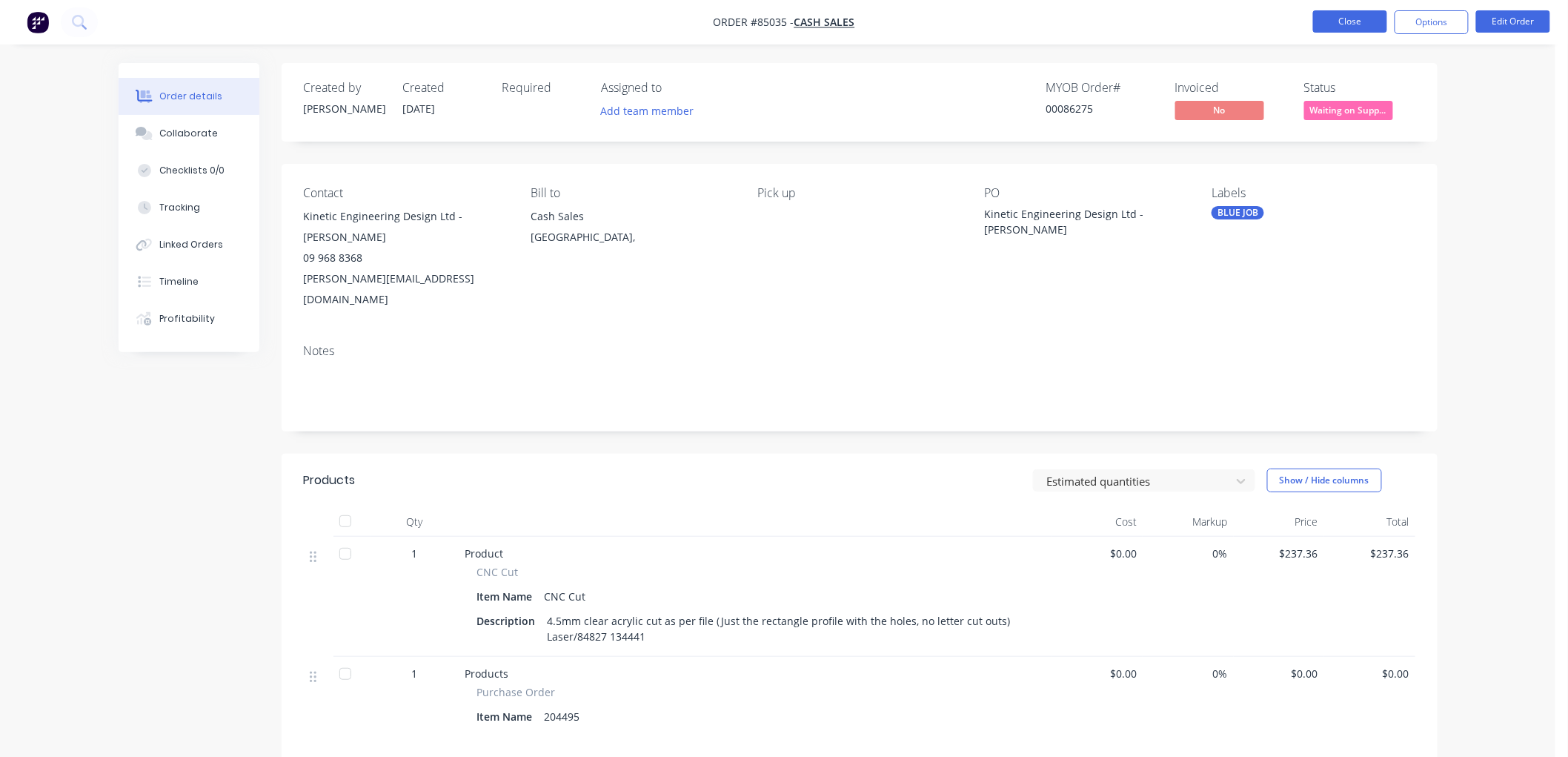
click at [1353, 24] on button "Close" at bounding box center [1349, 21] width 74 height 22
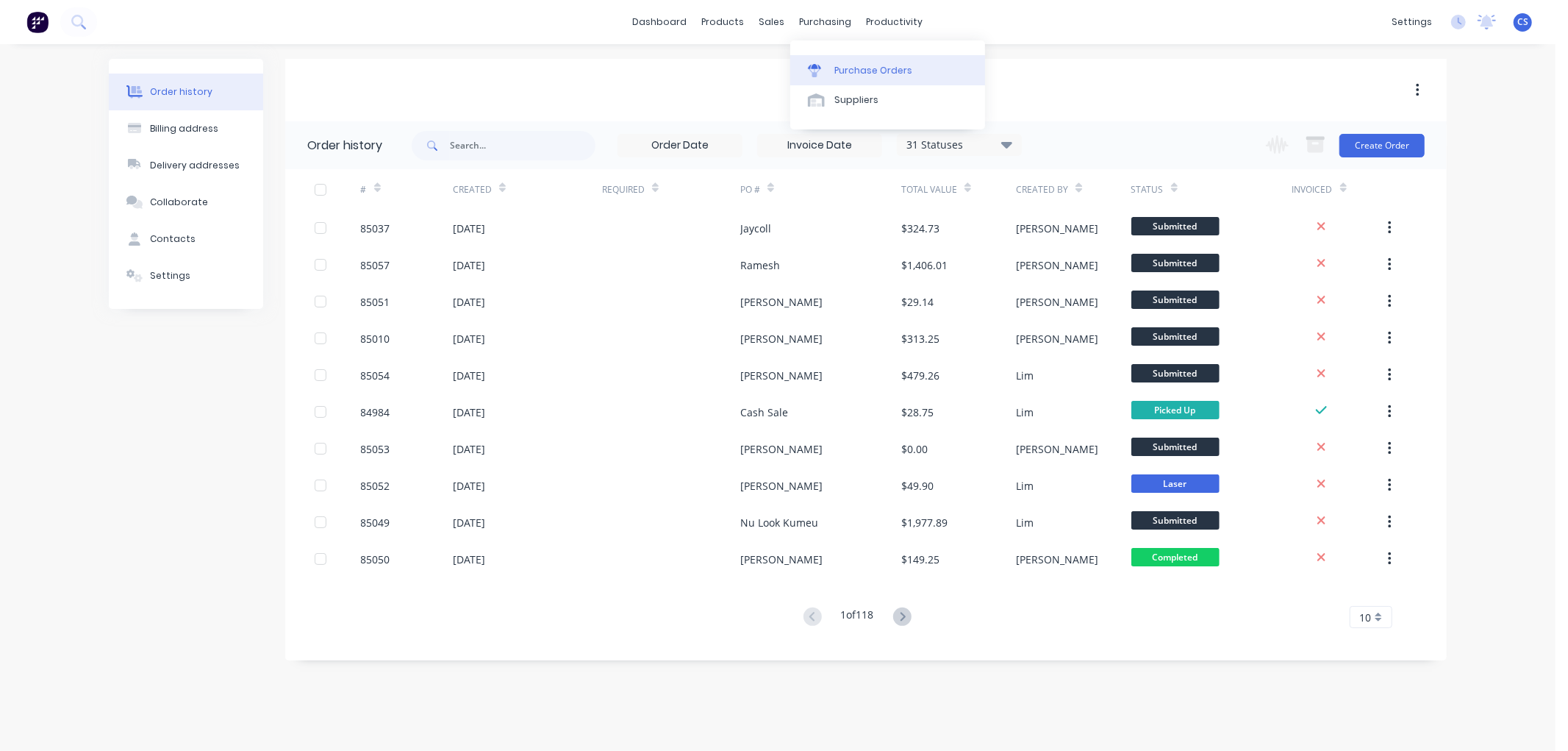
click at [844, 72] on div "Purchase Orders" at bounding box center [873, 71] width 78 height 13
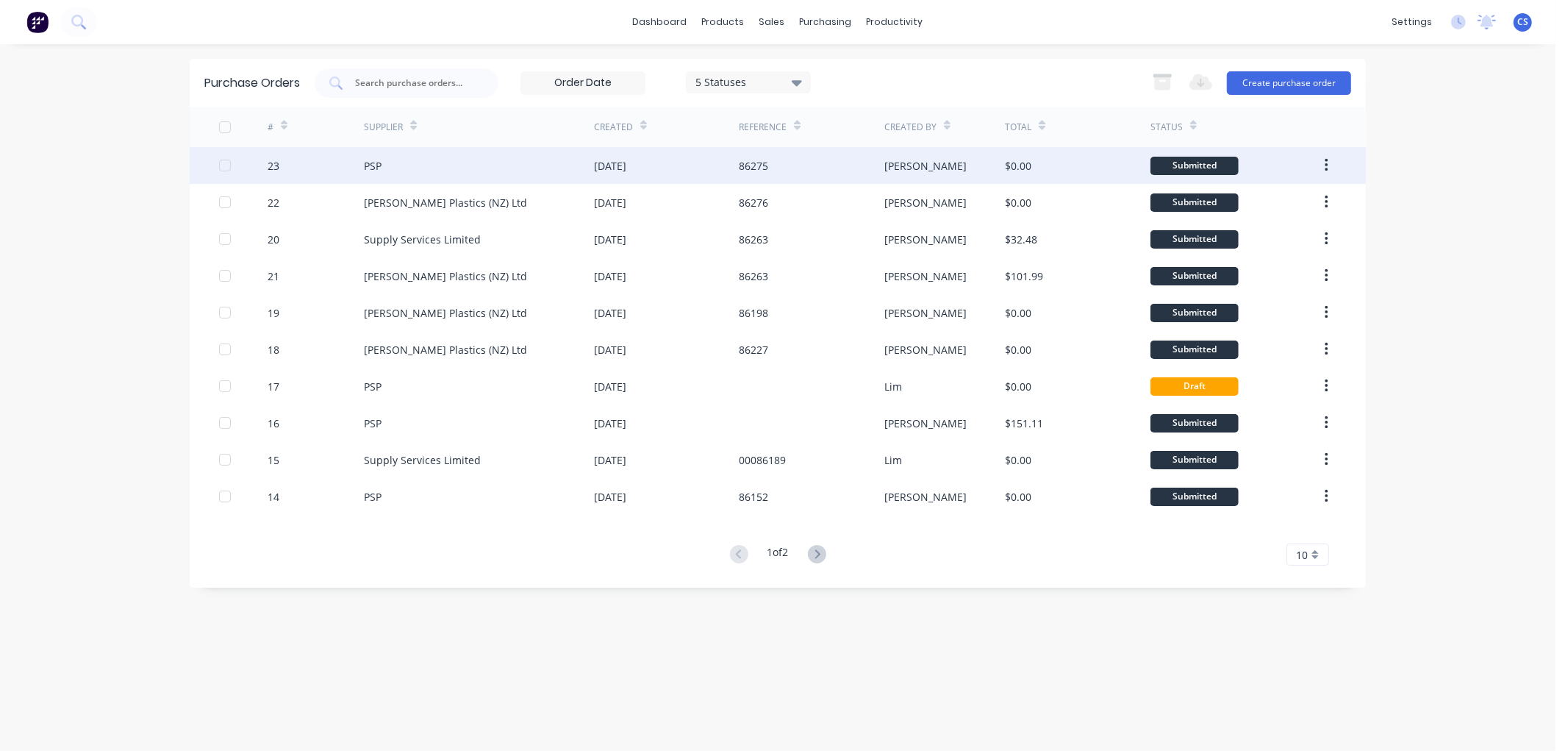
click at [544, 152] on div "PSP" at bounding box center [478, 165] width 230 height 37
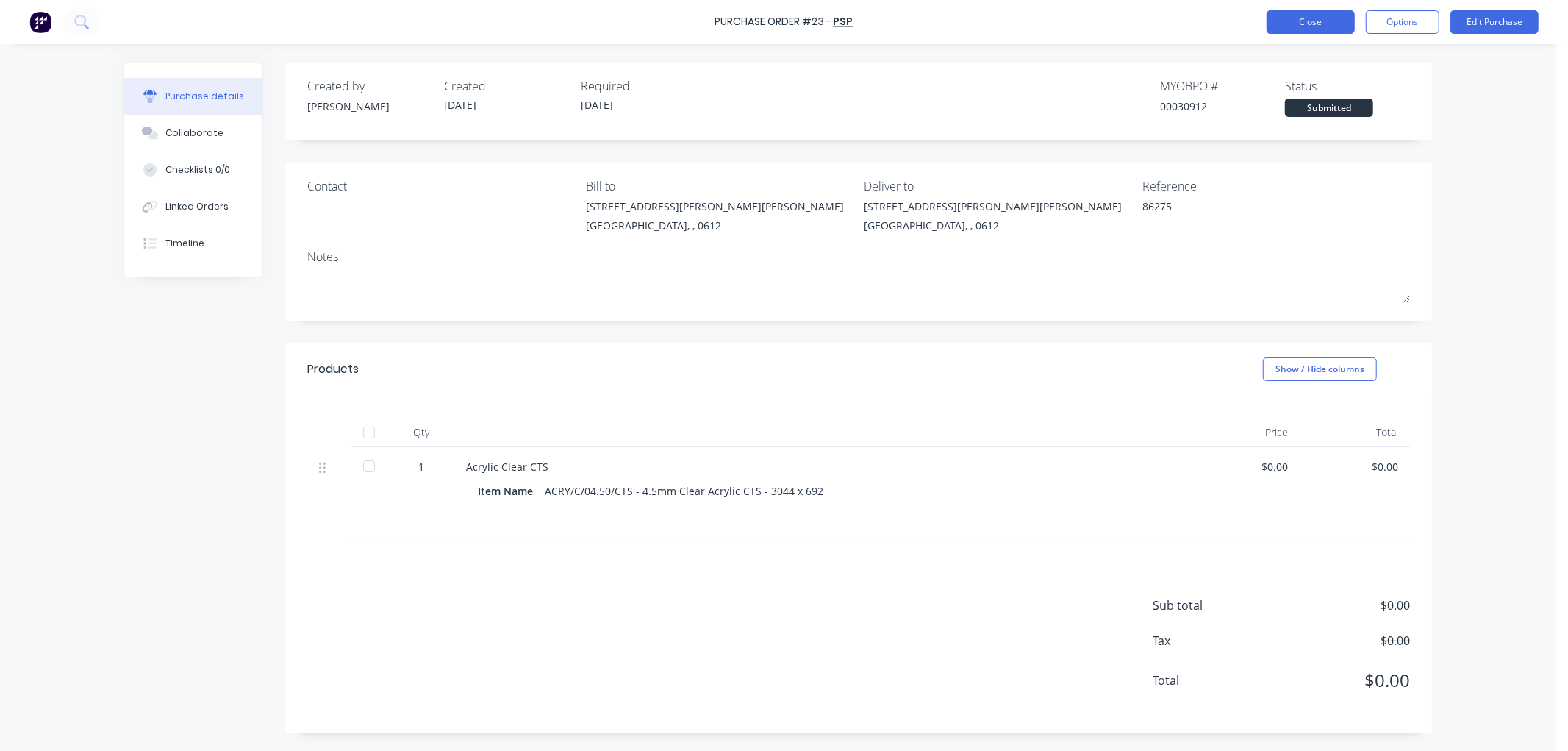
click at [1319, 25] on button "Close" at bounding box center [1311, 21] width 88 height 24
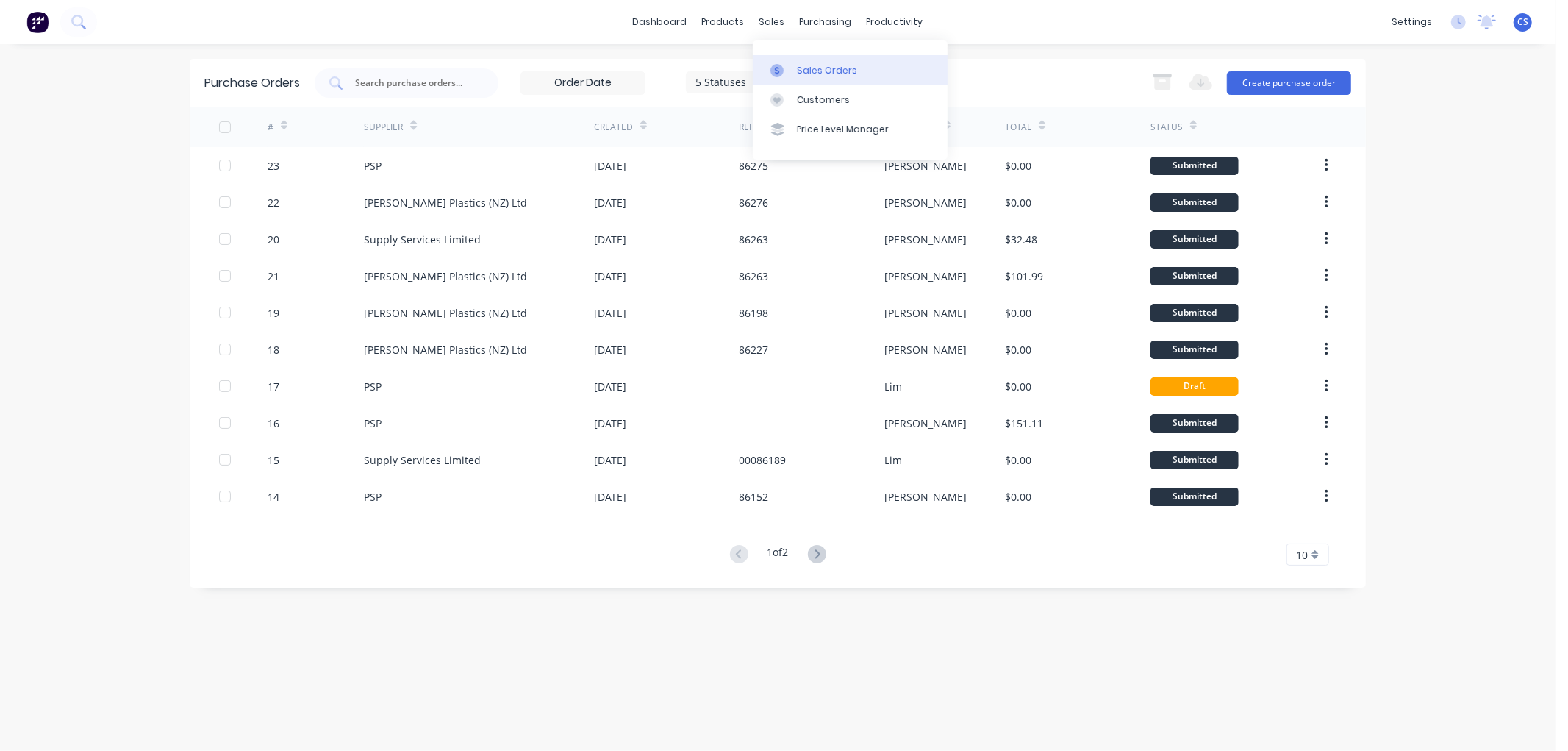
click at [797, 66] on div "Sales Orders" at bounding box center [826, 71] width 60 height 13
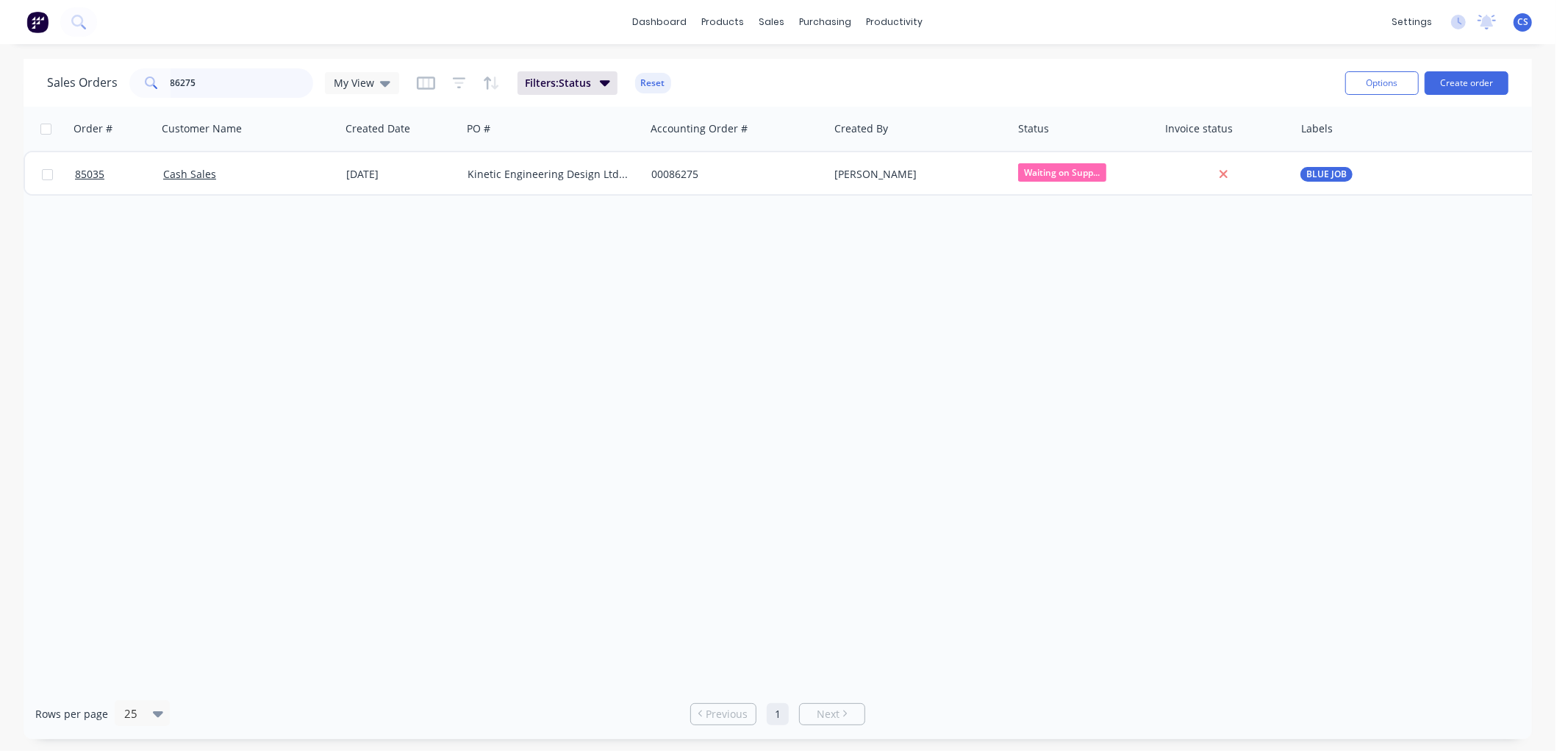
click at [233, 84] on input "86275" at bounding box center [242, 83] width 144 height 30
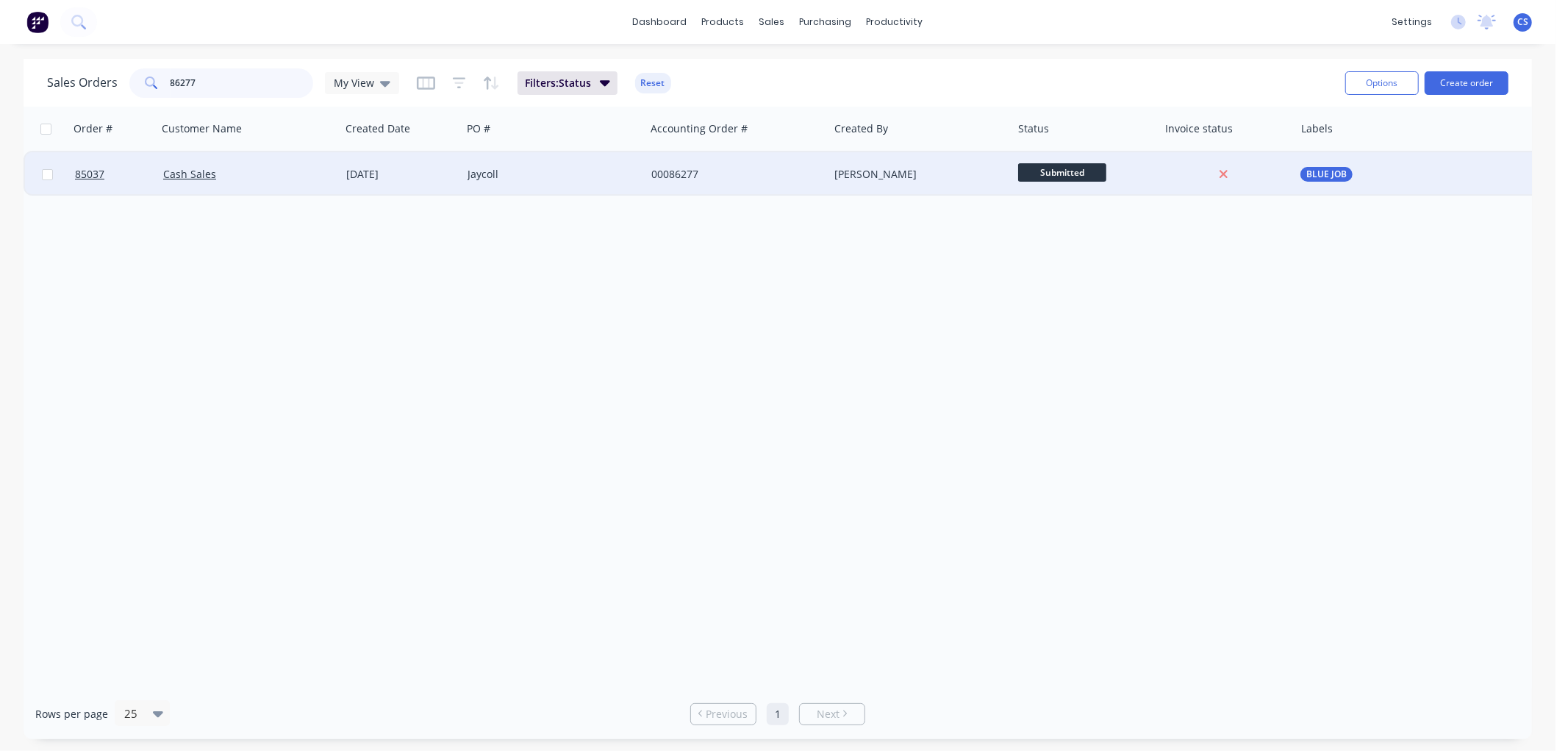
type input "86277"
click at [588, 179] on div "Jaycoll" at bounding box center [549, 174] width 163 height 15
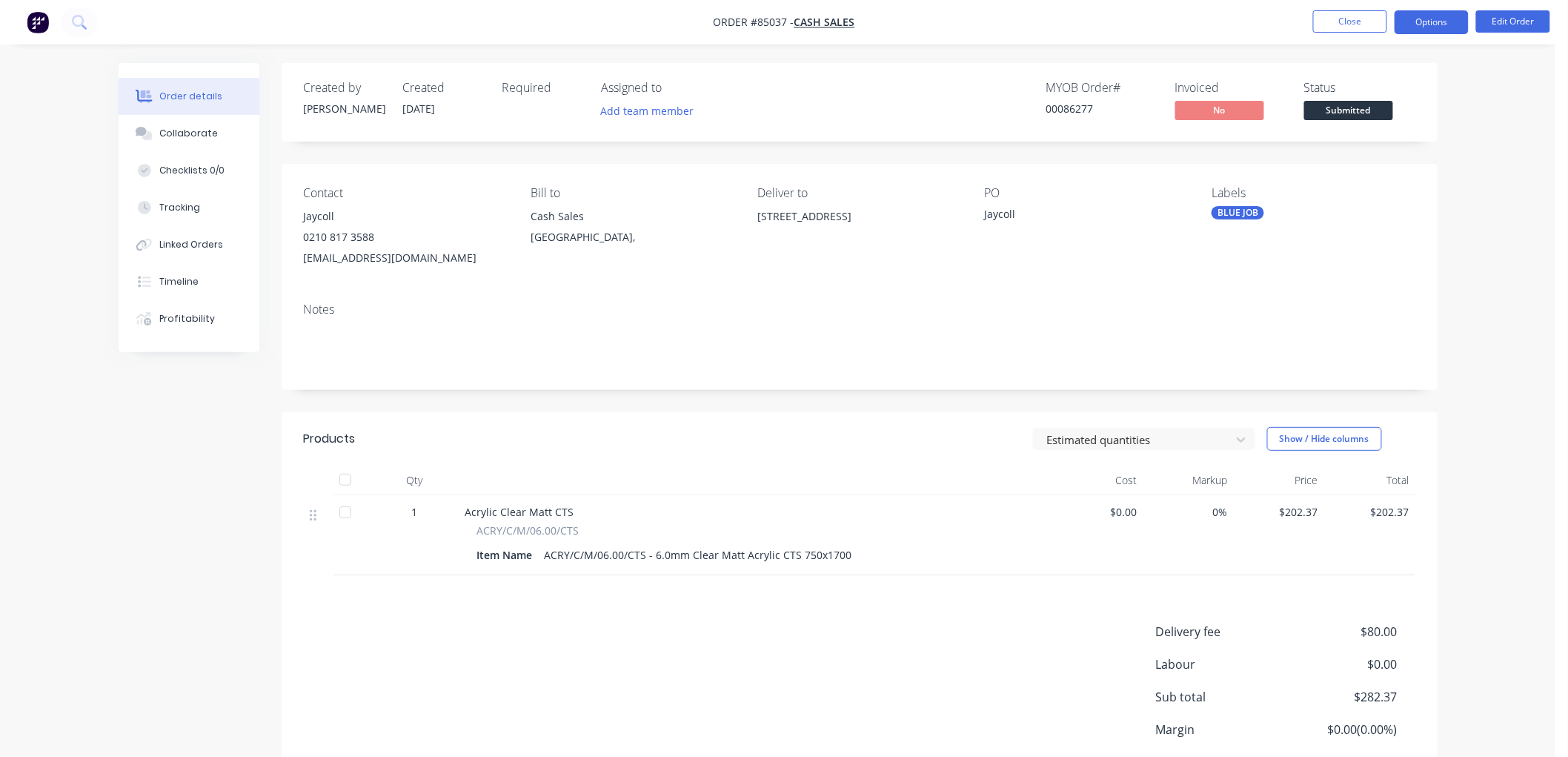
click at [1447, 20] on button "Options" at bounding box center [1431, 22] width 74 height 24
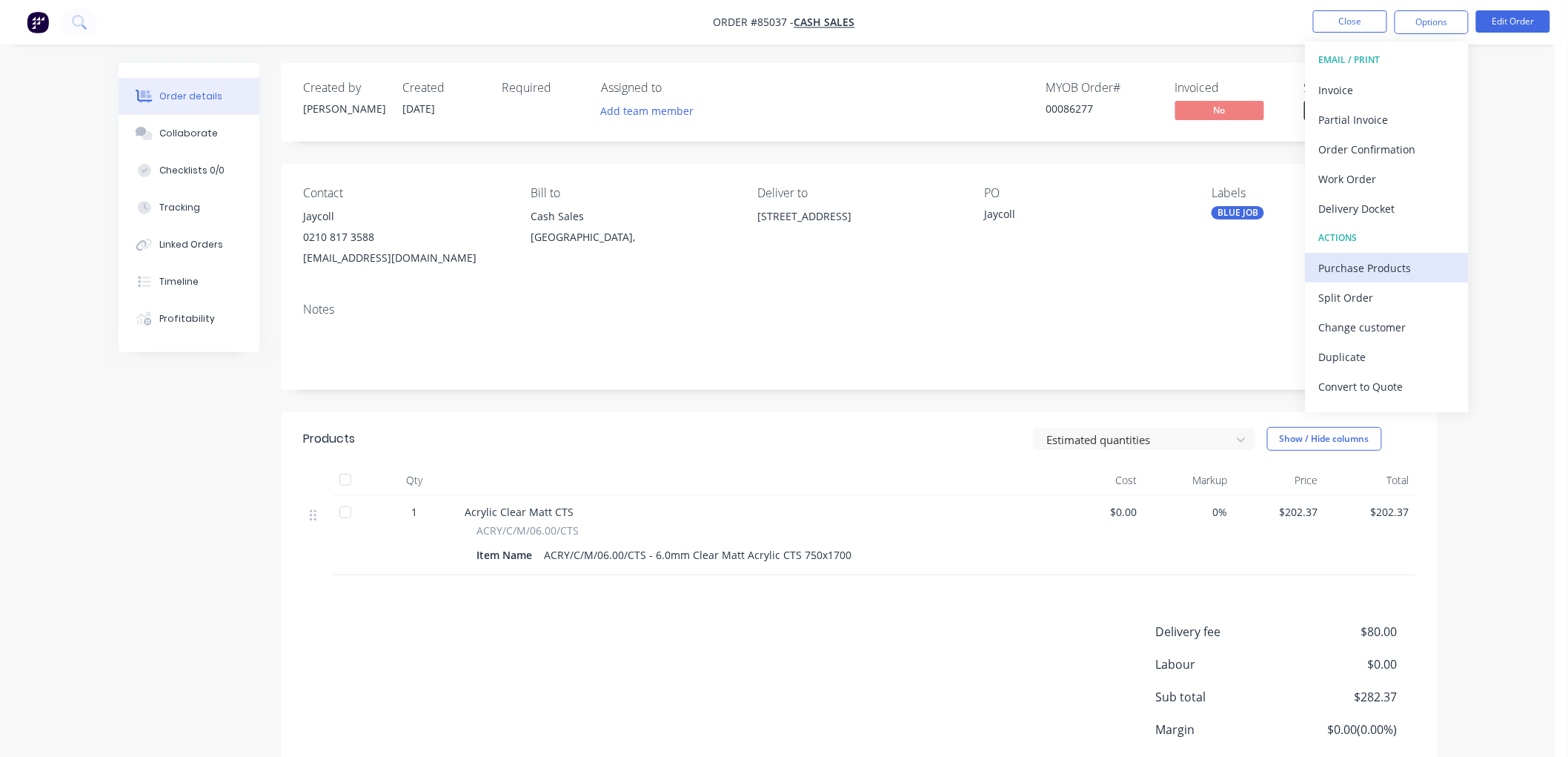
click at [1367, 270] on div "Purchase Products" at bounding box center [1387, 268] width 136 height 22
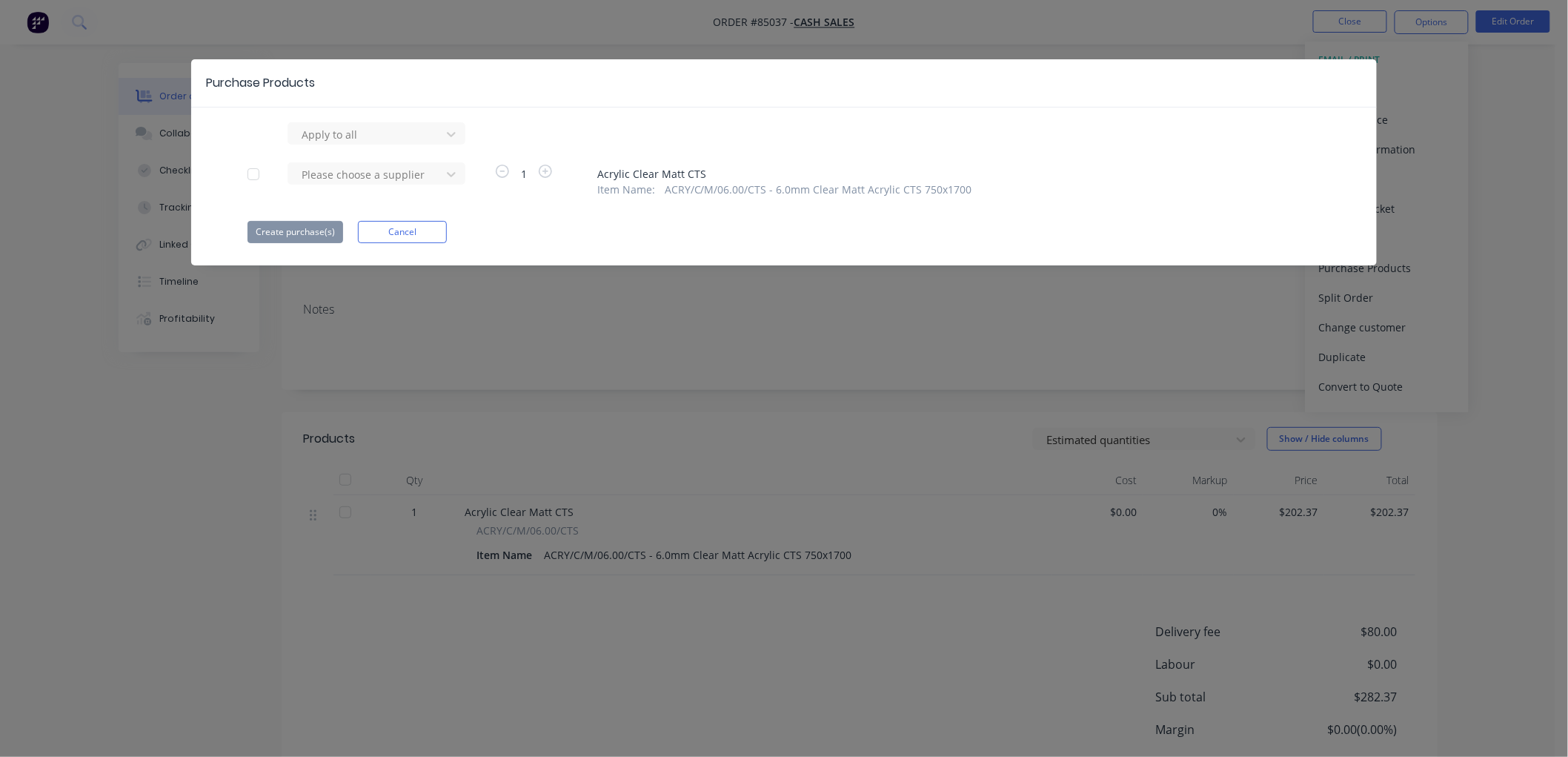
click at [256, 175] on div at bounding box center [254, 175] width 30 height 30
click at [367, 176] on div at bounding box center [367, 175] width 133 height 18
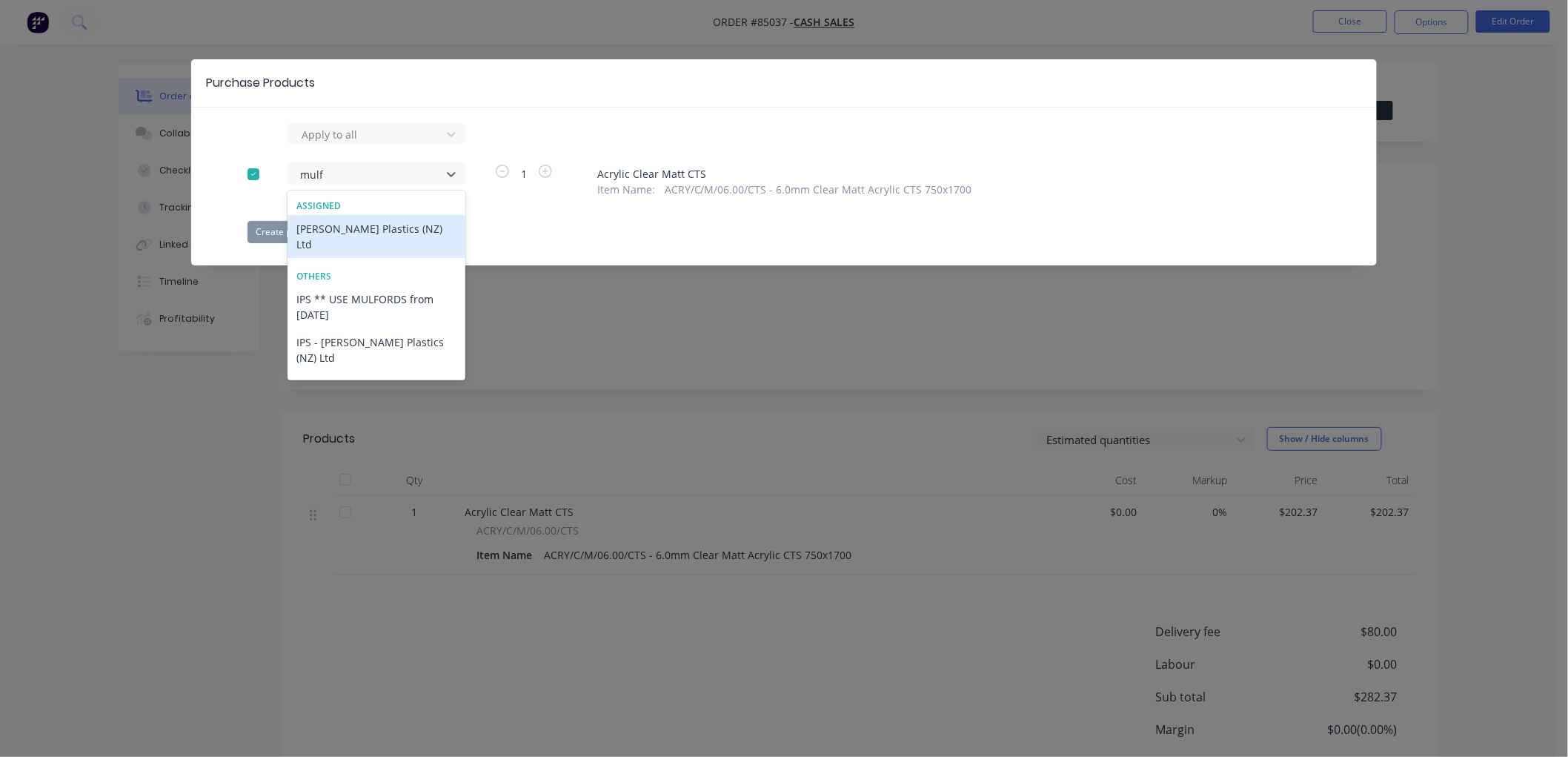
type input "mulf"
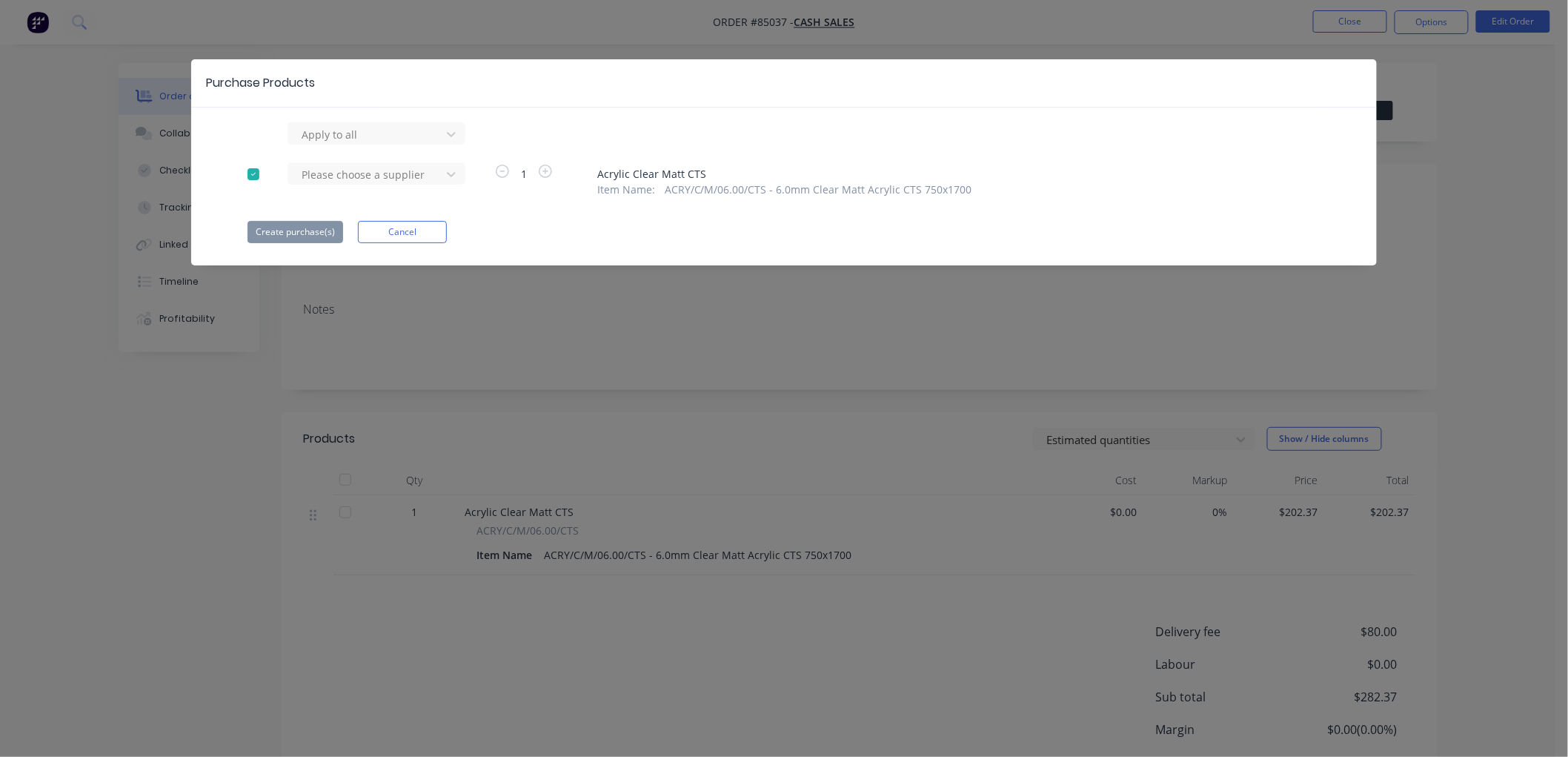
drag, startPoint x: 350, startPoint y: 230, endPoint x: 293, endPoint y: 198, distance: 65.4
click at [293, 199] on div "Apply to all Please choose a supplier 1 Acrylic Clear Matt CTS Item Name : ACRY…" at bounding box center [784, 182] width 1186 height 121
click at [334, 174] on div at bounding box center [367, 175] width 133 height 18
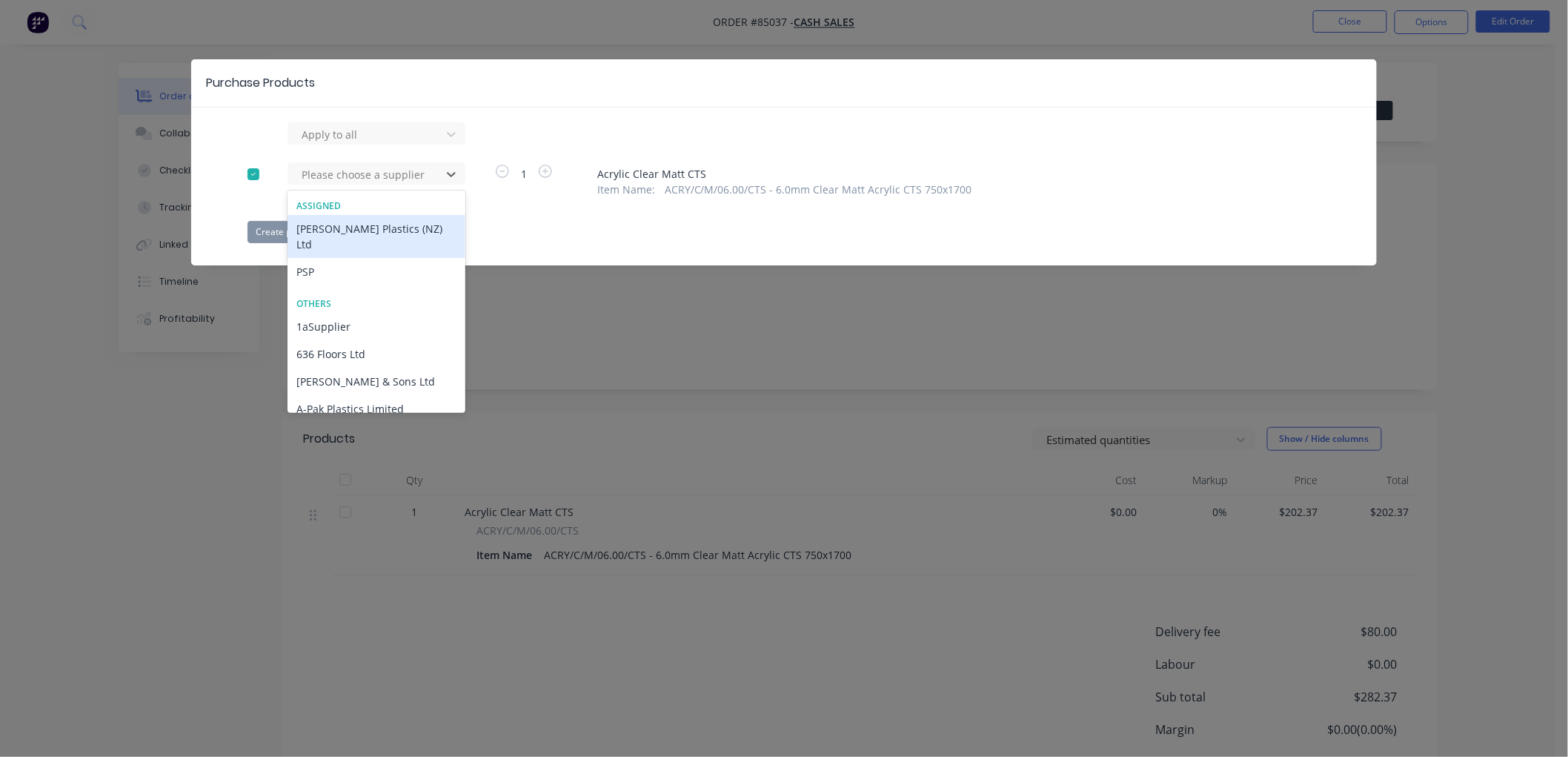
click at [334, 222] on div "[PERSON_NAME] Plastics (NZ) Ltd" at bounding box center [377, 236] width 178 height 43
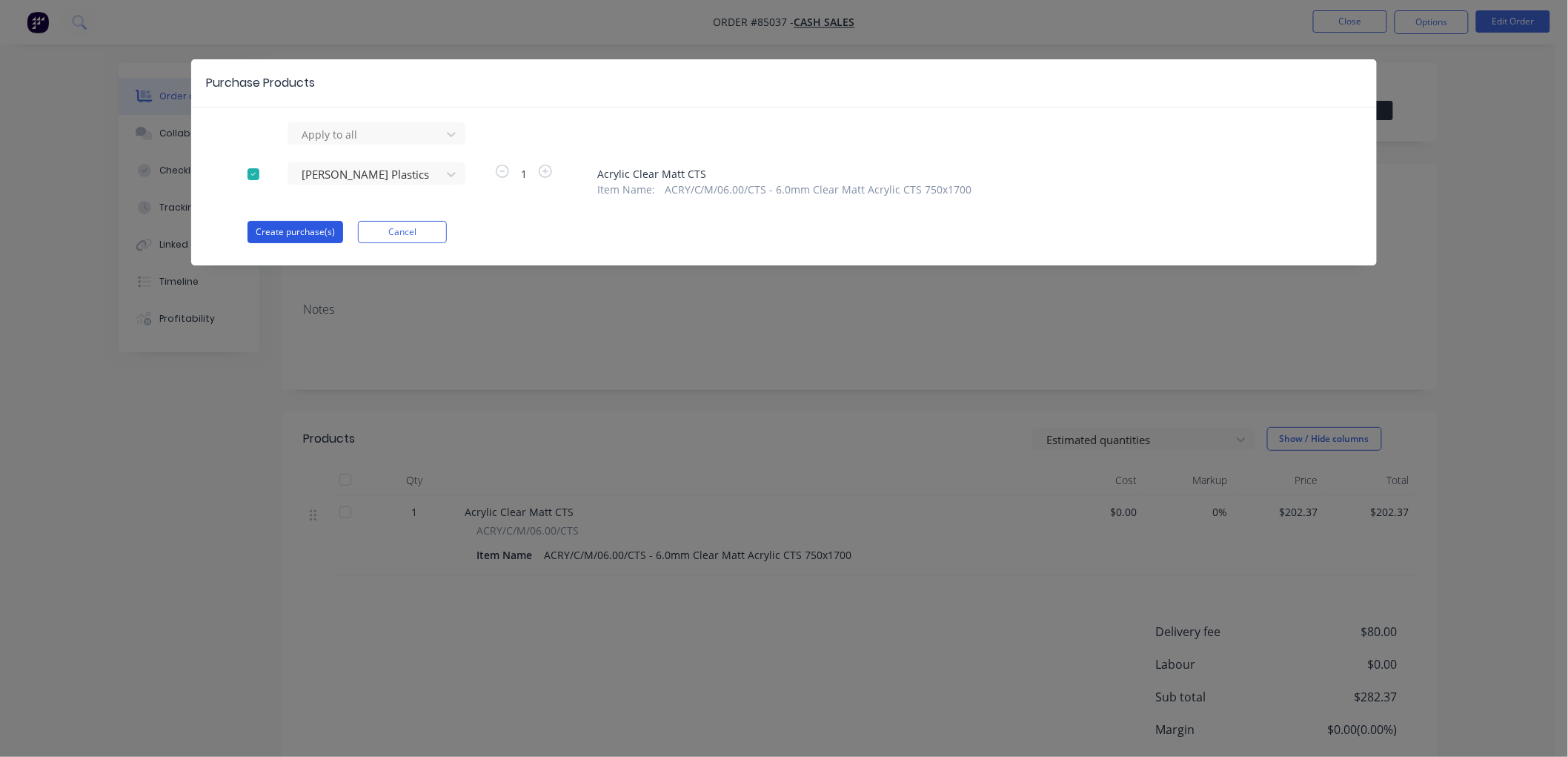
click at [301, 233] on button "Create purchase(s)" at bounding box center [295, 232] width 96 height 22
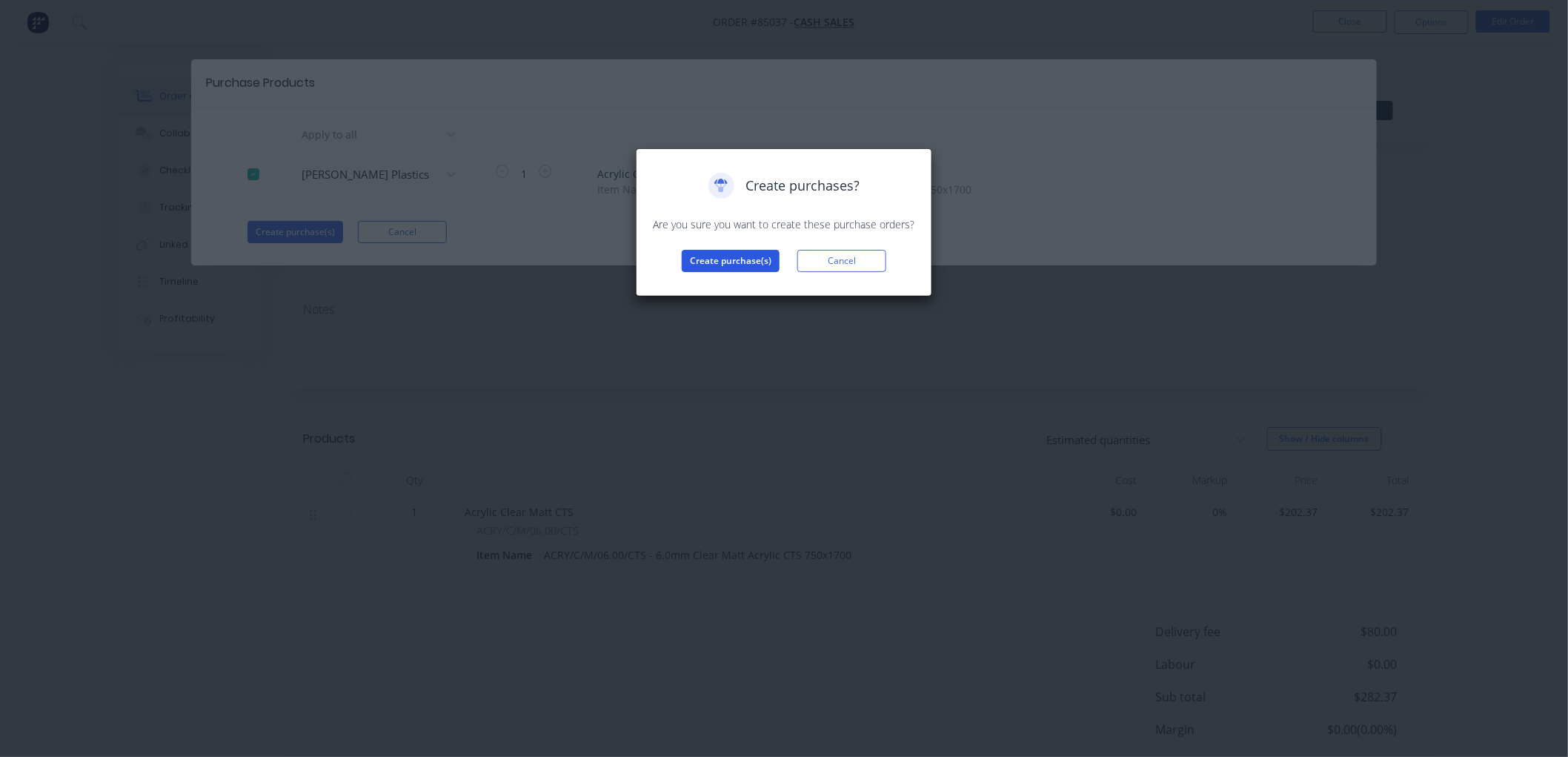
click at [734, 261] on button "Create purchase(s)" at bounding box center [731, 260] width 98 height 22
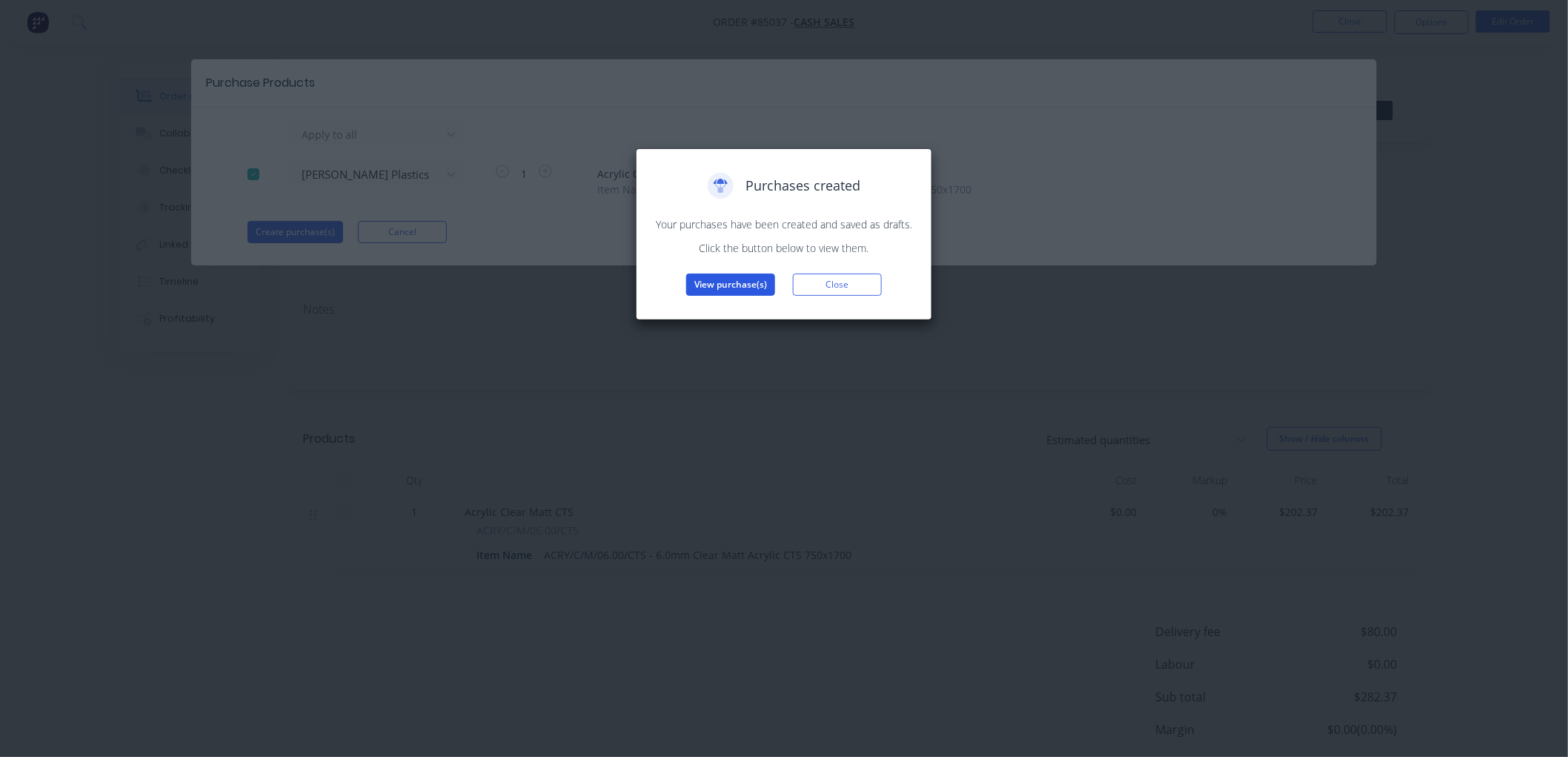
click at [739, 286] on button "View purchase(s)" at bounding box center [730, 284] width 89 height 22
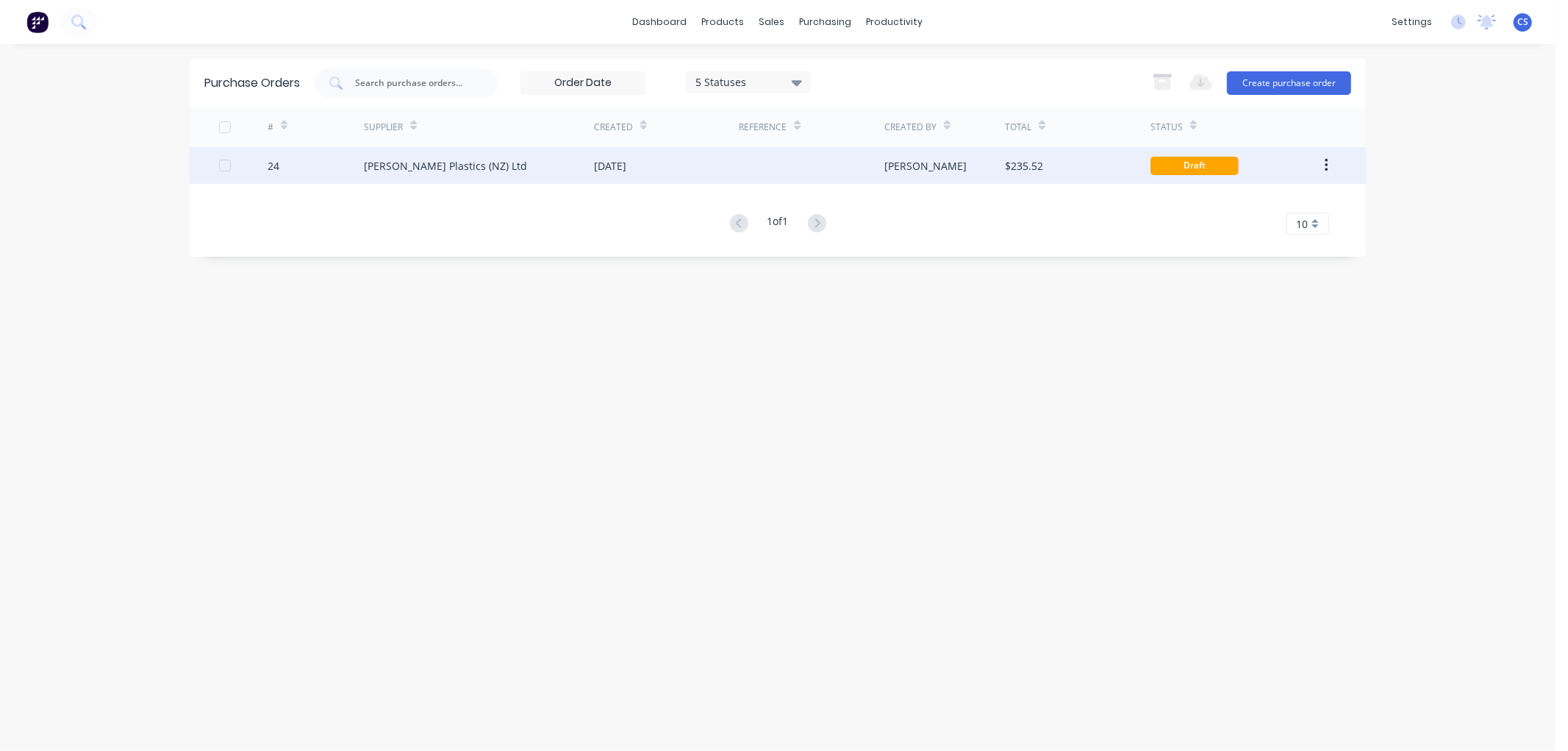
click at [518, 167] on div "[PERSON_NAME] Plastics (NZ) Ltd" at bounding box center [478, 165] width 230 height 37
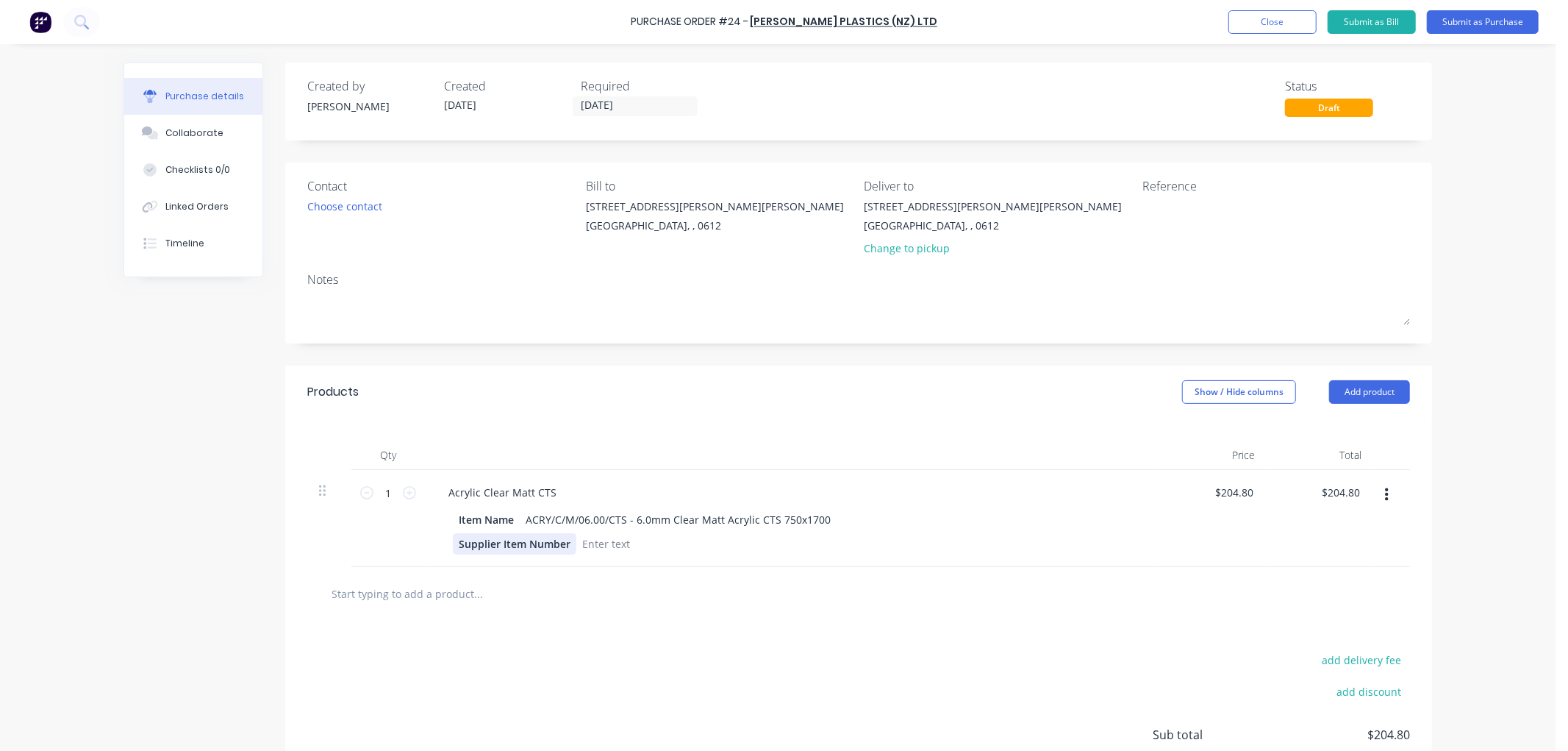
drag, startPoint x: 500, startPoint y: 546, endPoint x: 511, endPoint y: 545, distance: 11.0
click at [500, 545] on div "Supplier Item Number" at bounding box center [515, 544] width 124 height 21
click at [510, 545] on div "Supplier Item Number" at bounding box center [515, 544] width 124 height 21
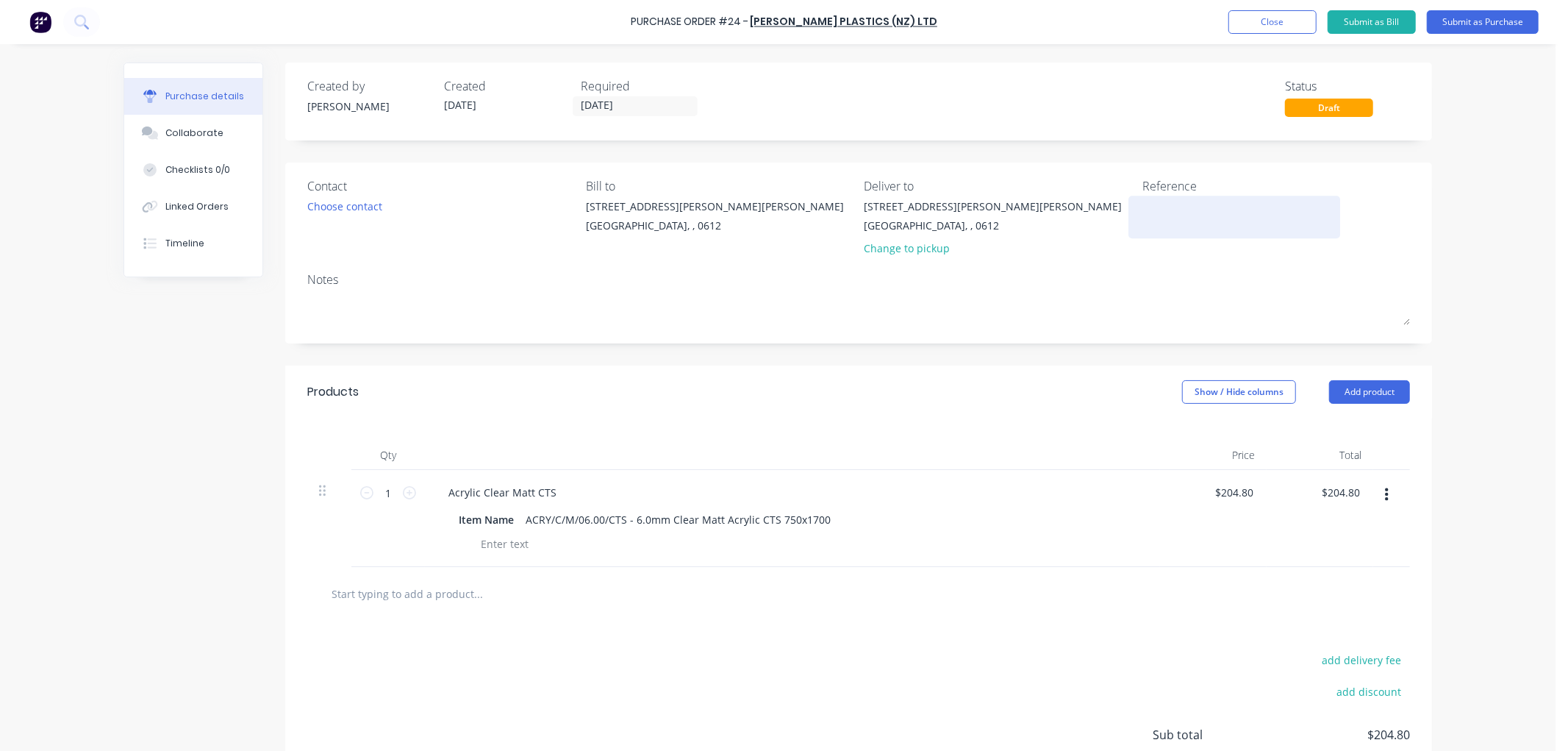
drag, startPoint x: 1176, startPoint y: 210, endPoint x: 1261, endPoint y: 213, distance: 85.1
click at [1176, 210] on textarea at bounding box center [1234, 215] width 184 height 33
type textarea "86277"
click at [1445, 20] on button "Submit as Purchase" at bounding box center [1482, 21] width 111 height 24
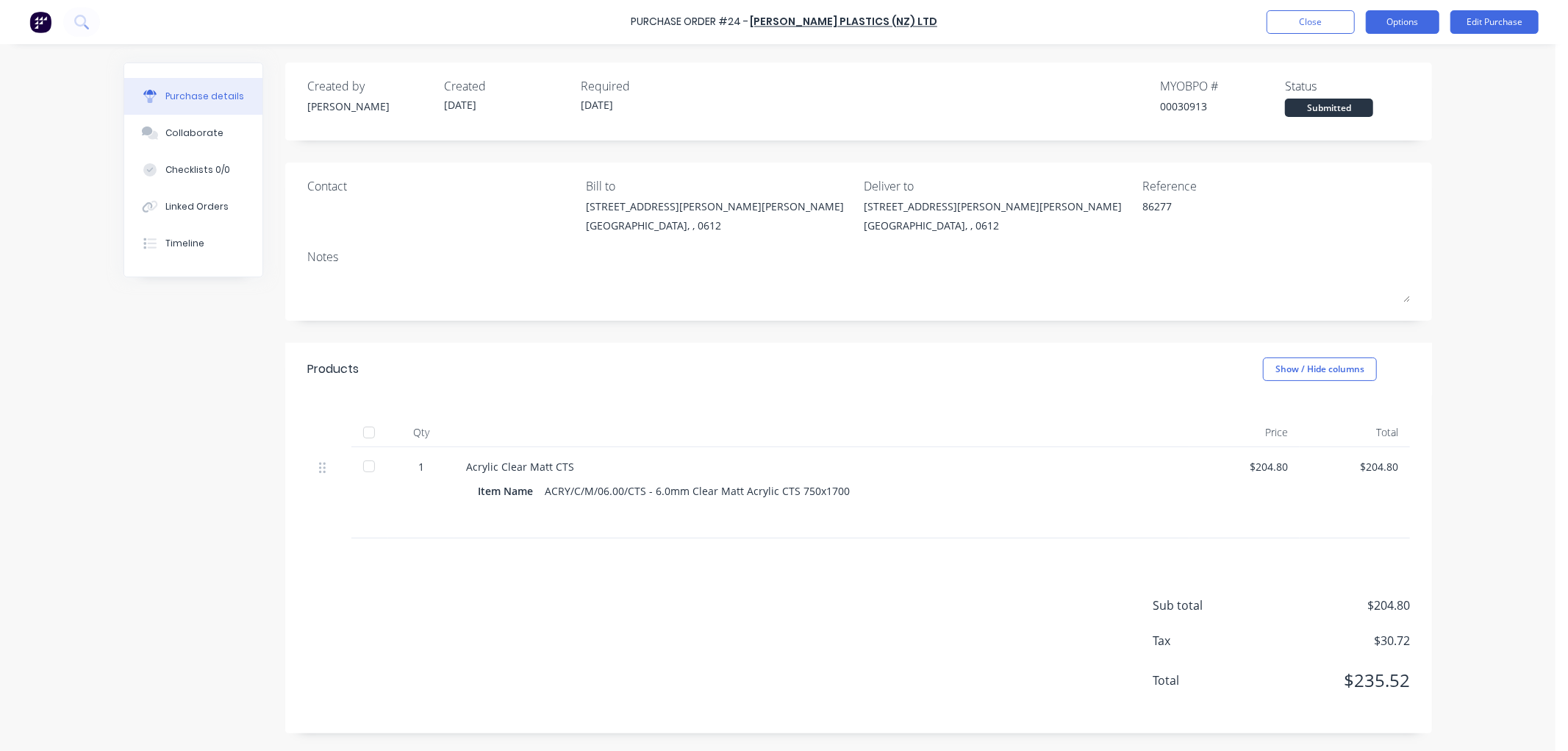
click at [1419, 26] on button "Options" at bounding box center [1402, 21] width 73 height 24
click at [1343, 59] on div "Print / Email" at bounding box center [1369, 60] width 113 height 21
click at [1368, 119] on div "Without pricing" at bounding box center [1369, 119] width 113 height 21
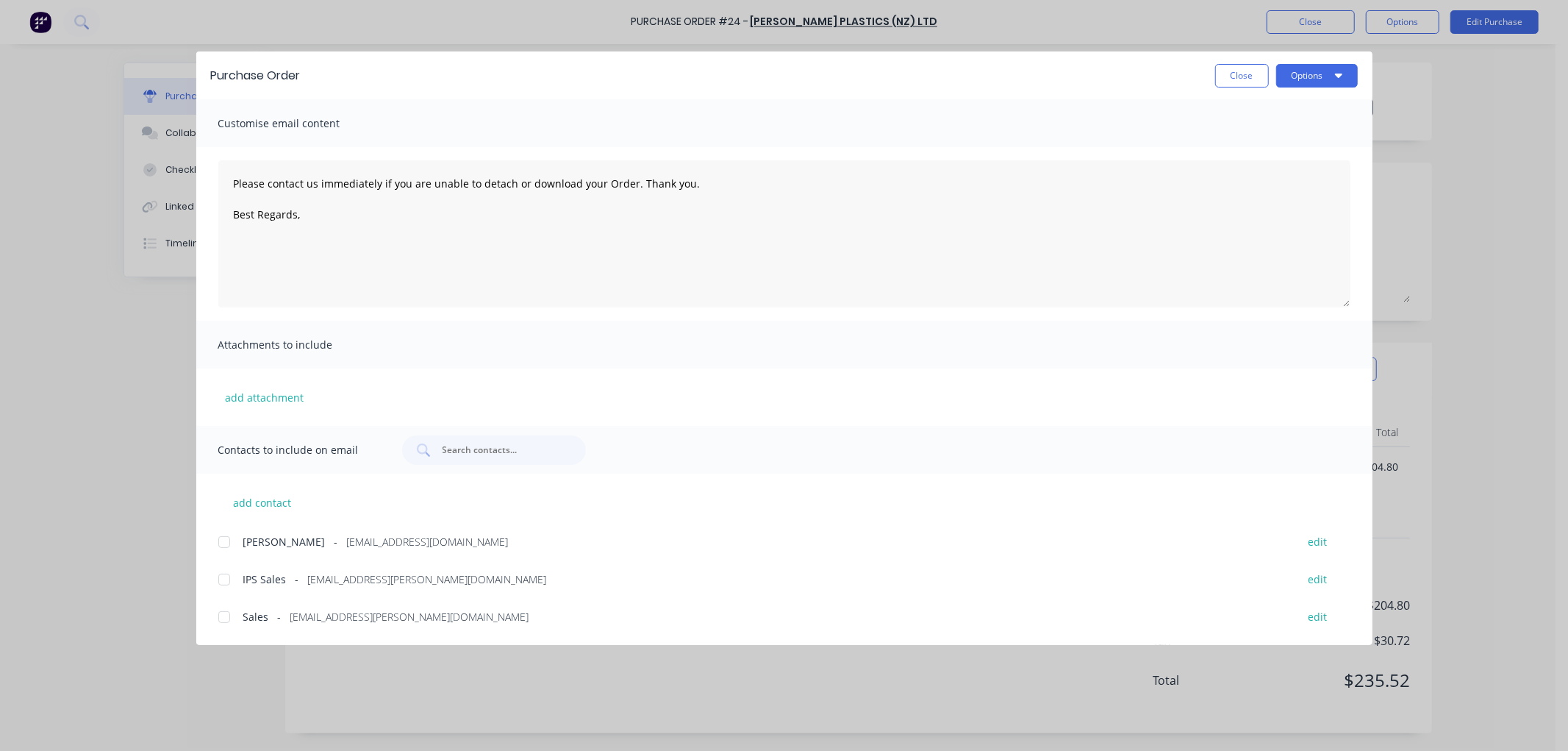
click at [228, 614] on div at bounding box center [224, 617] width 30 height 30
click at [332, 206] on textarea "Please contact us immediately if you are unable to detach or download your Orde…" at bounding box center [784, 234] width 1132 height 147
click at [334, 216] on textarea "Please contact us immediately if you are unable to detach or download your Orde…" at bounding box center [784, 234] width 1132 height 147
type textarea "Please contact us immediately if you are unable to detach or download your Orde…"
click at [1314, 71] on button "Options" at bounding box center [1316, 76] width 82 height 24
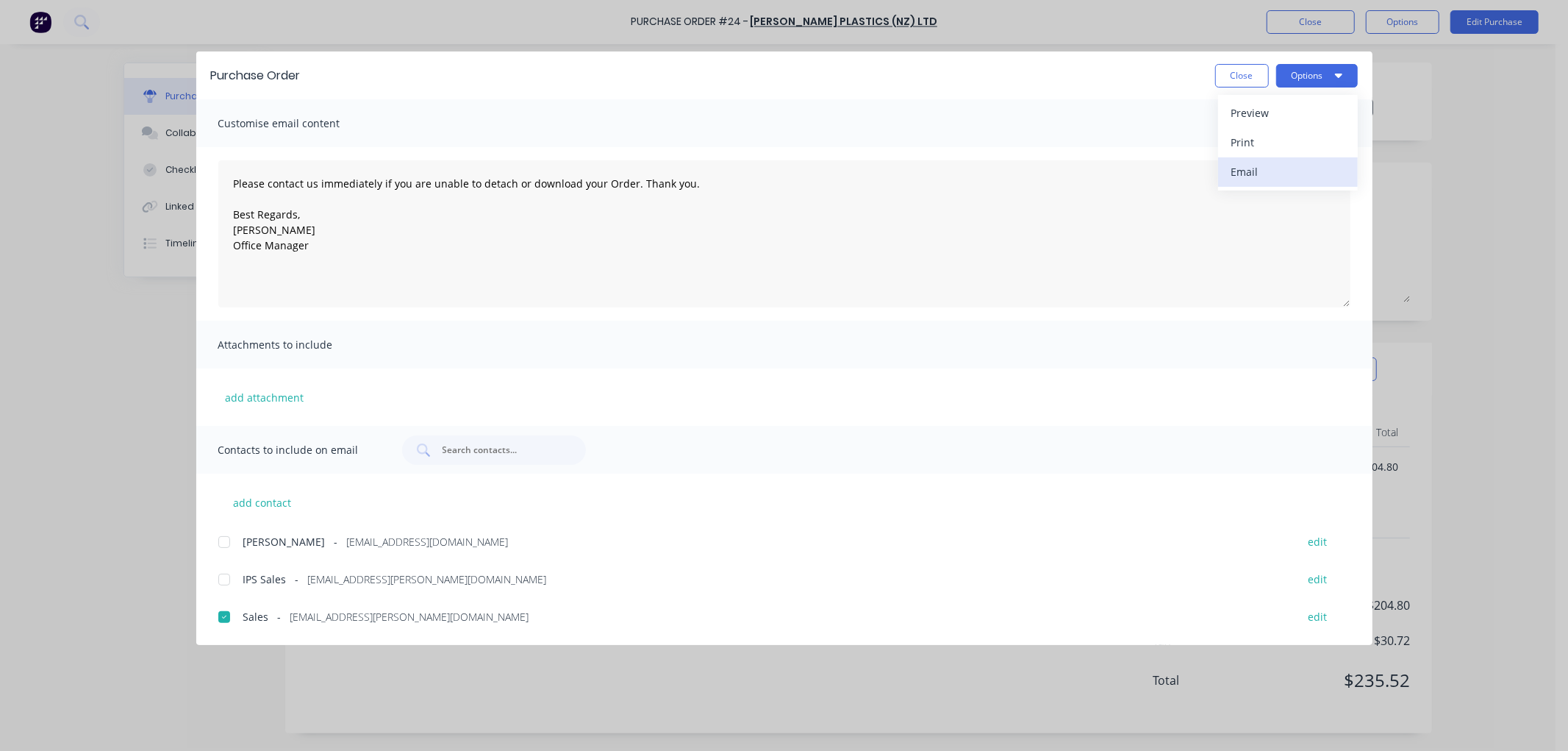
click at [1251, 171] on div "Email" at bounding box center [1288, 172] width 113 height 21
click at [1233, 75] on button "Close" at bounding box center [1241, 76] width 54 height 24
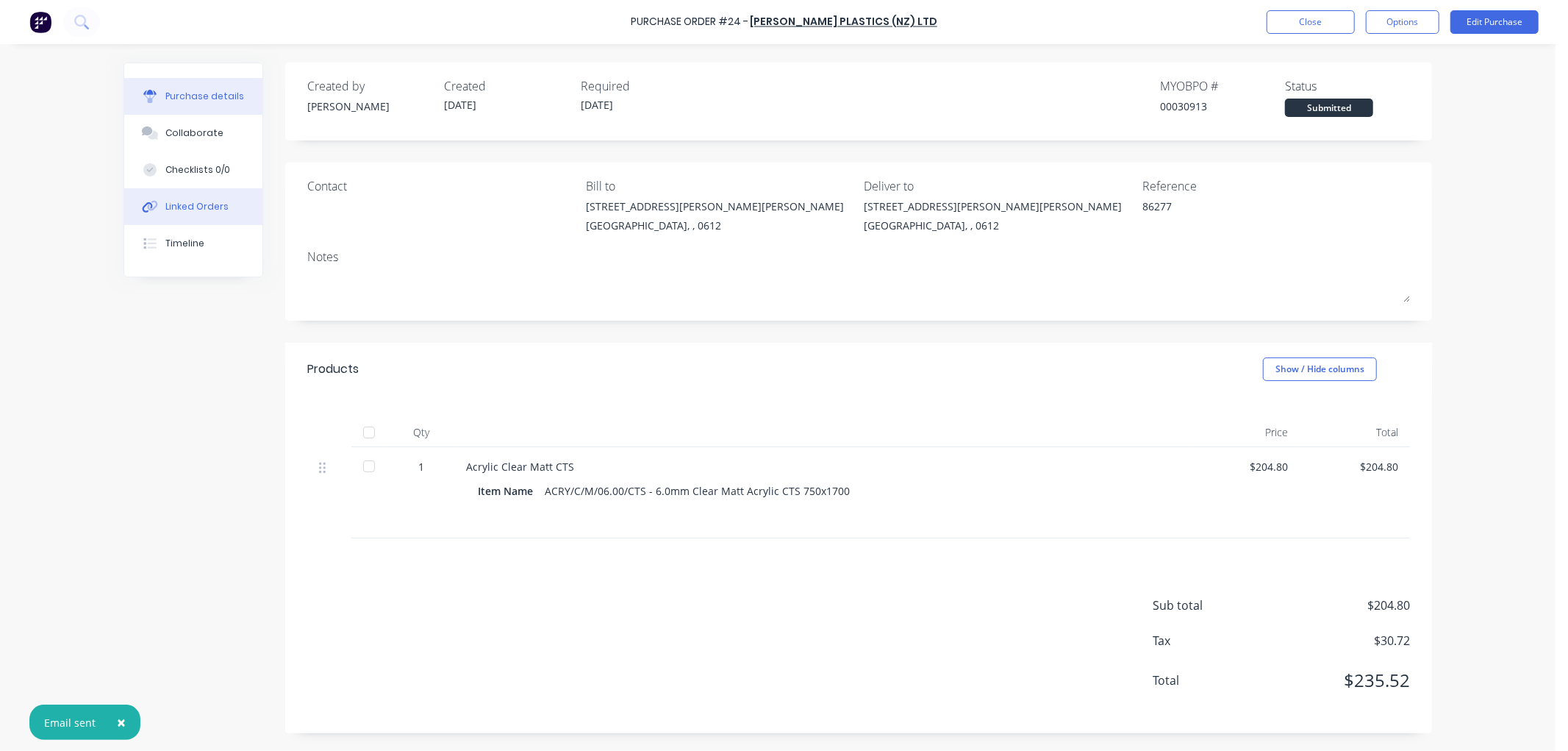
click at [227, 200] on button "Linked Orders" at bounding box center [194, 206] width 139 height 37
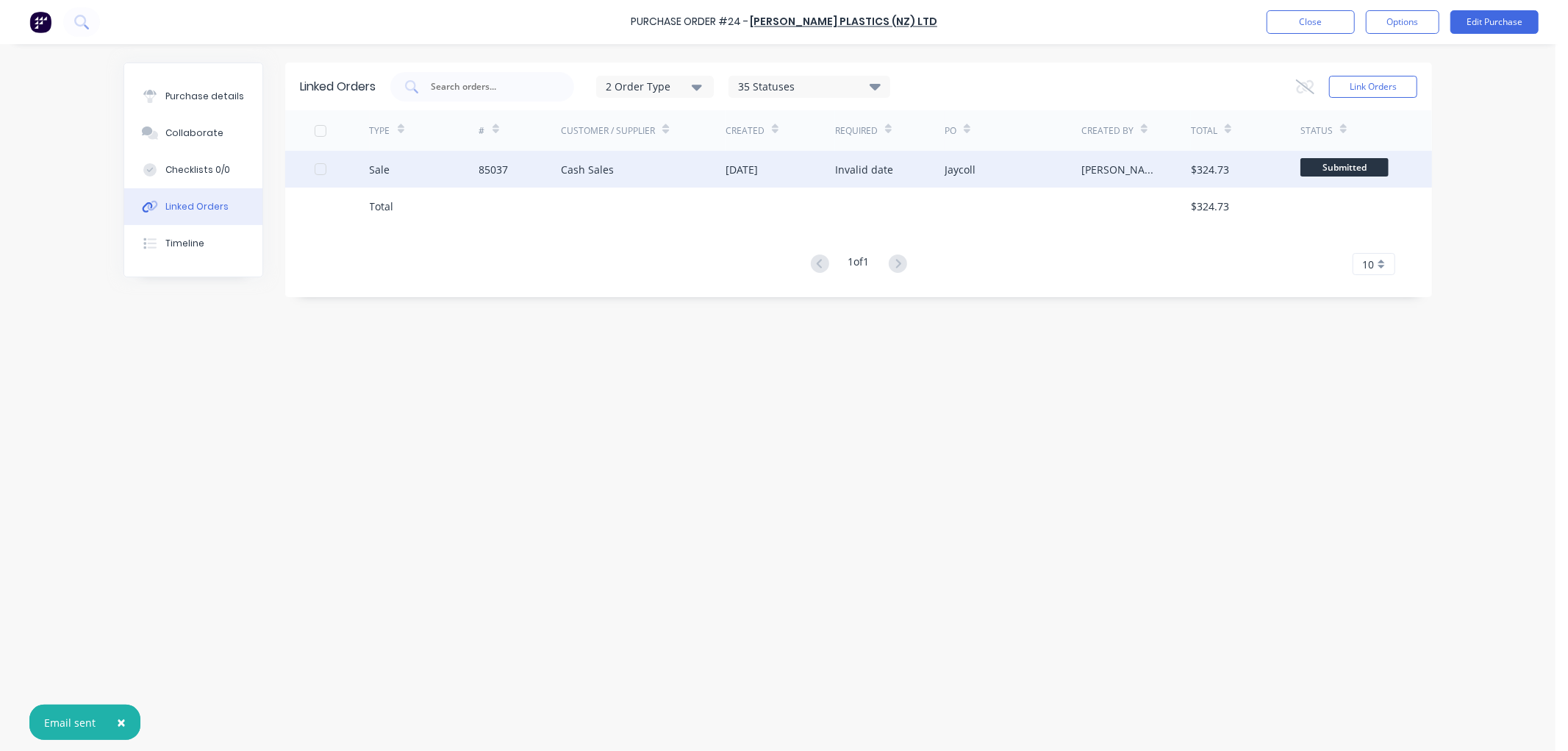
click at [1341, 169] on span "Submitted" at bounding box center [1344, 168] width 88 height 18
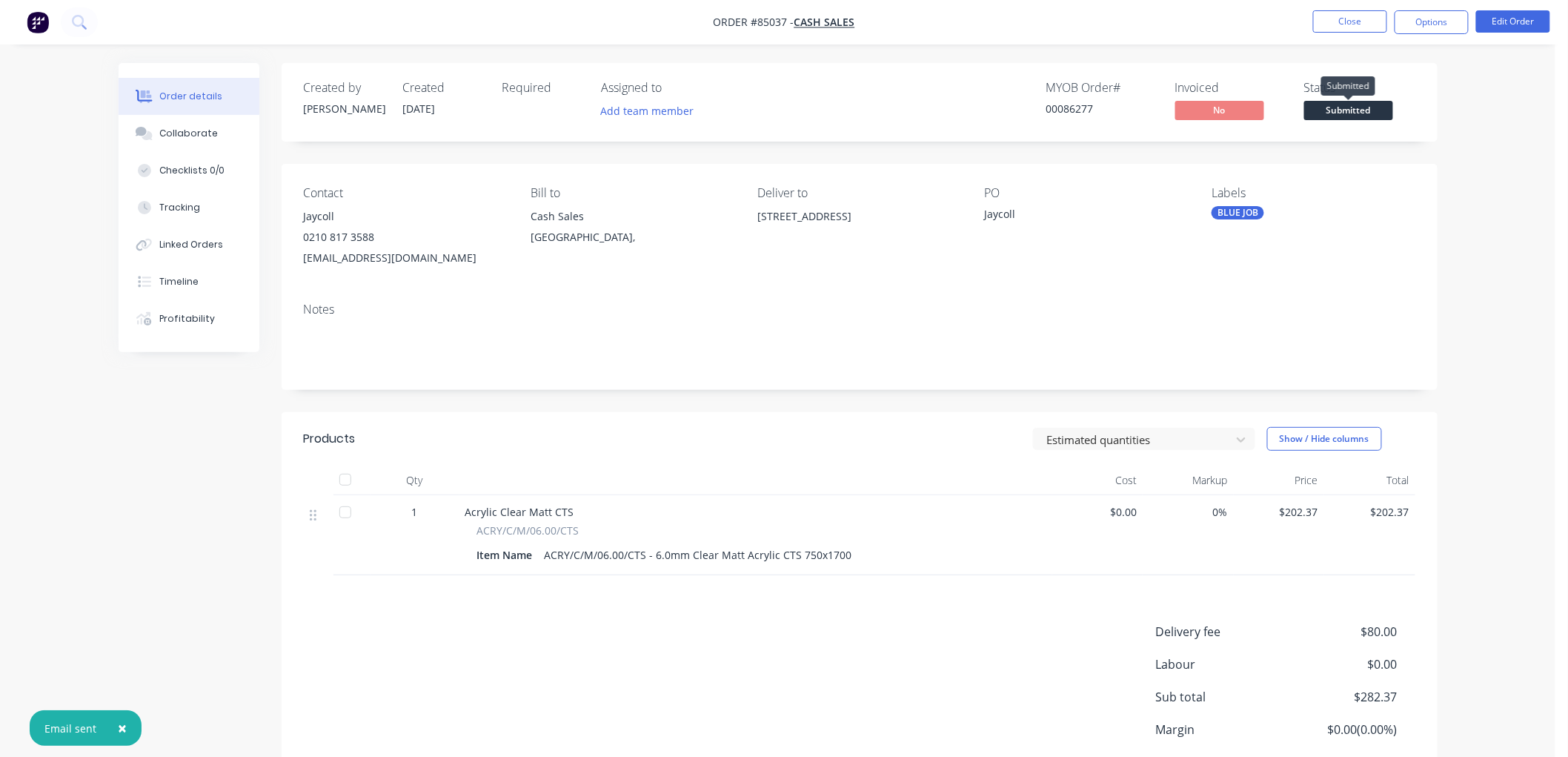
click at [1338, 112] on span "Submitted" at bounding box center [1349, 110] width 89 height 18
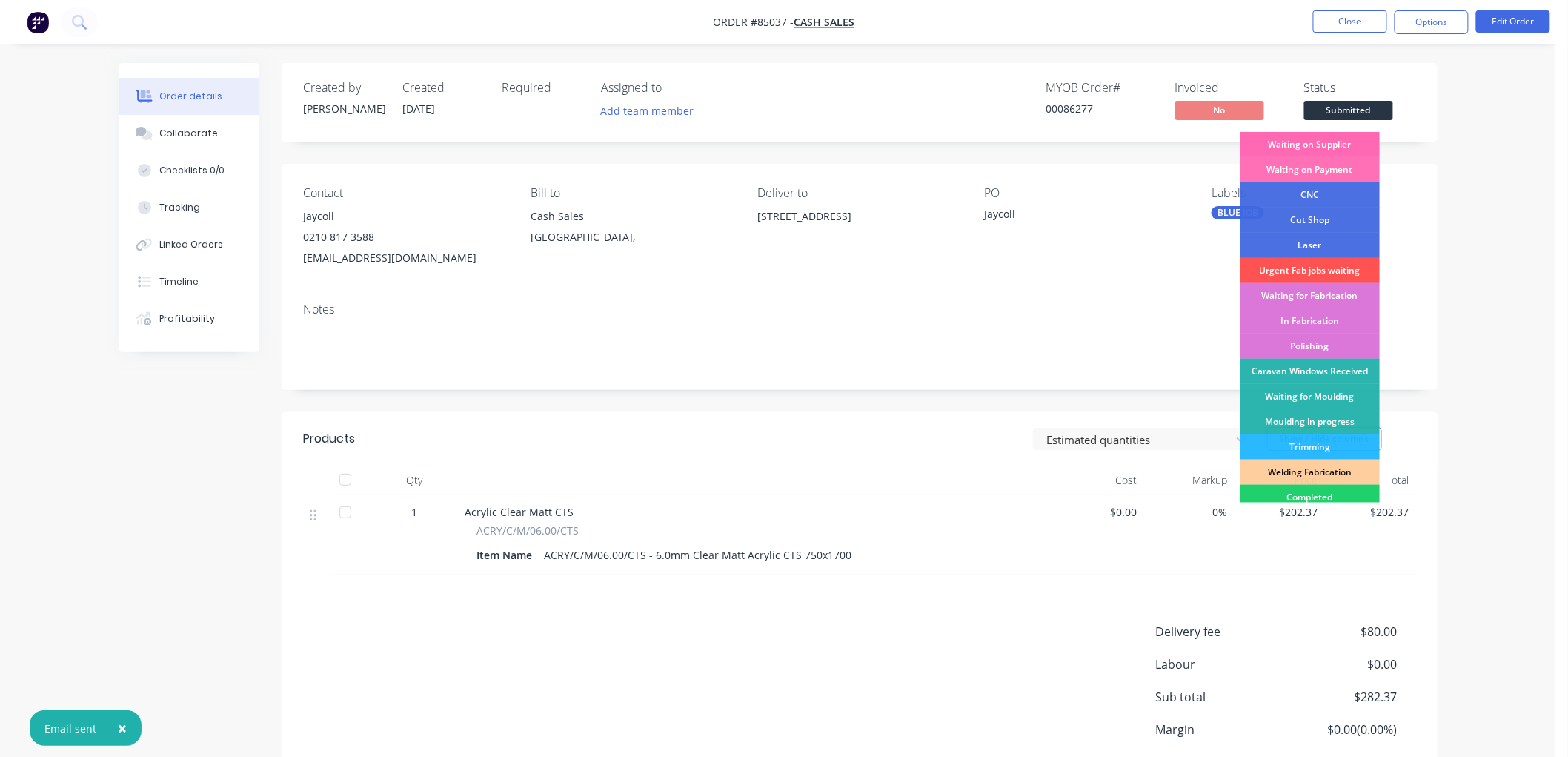
click at [1330, 142] on div "Waiting on Supplier" at bounding box center [1309, 145] width 140 height 25
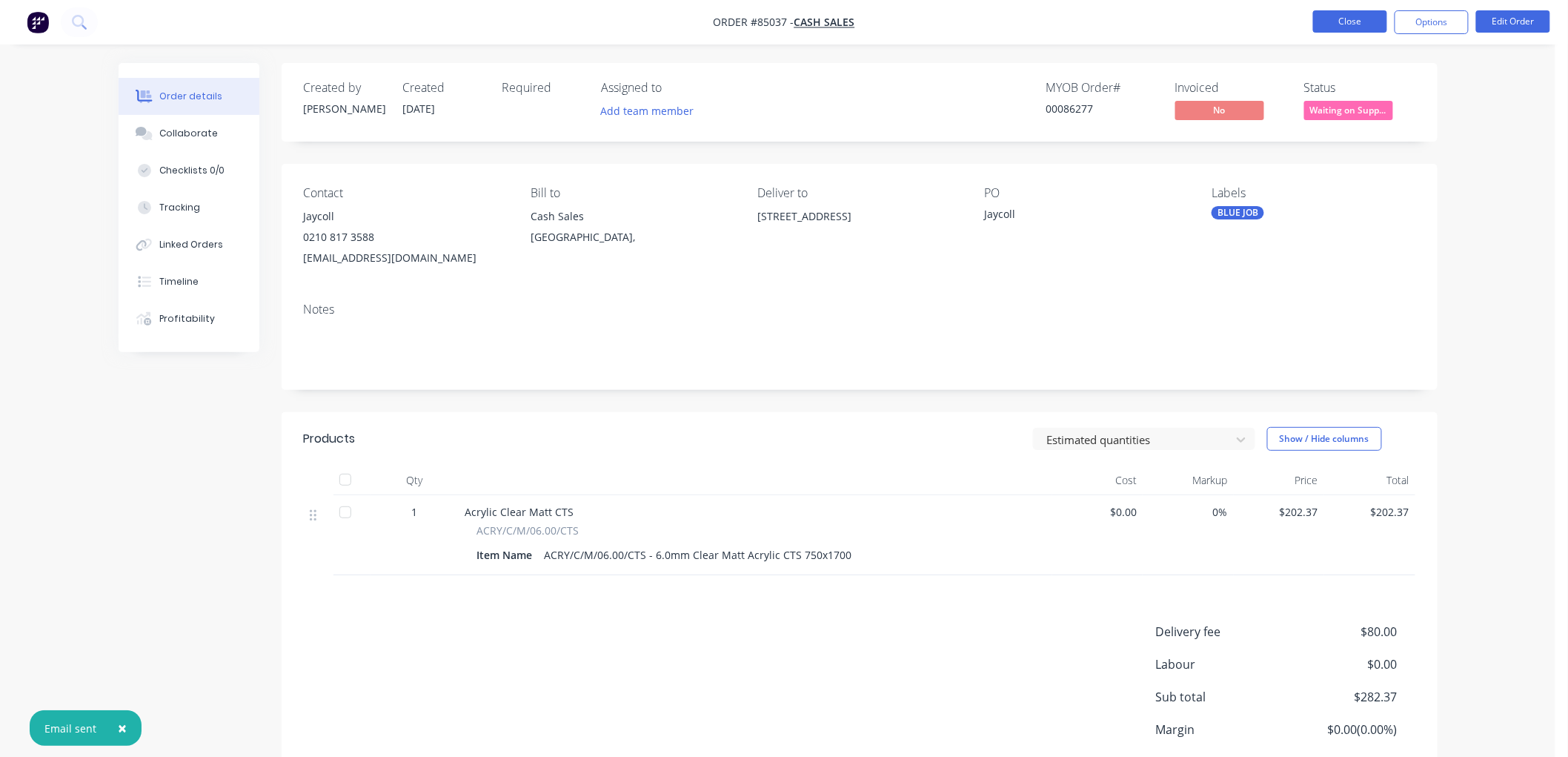
click at [1349, 21] on button "Close" at bounding box center [1349, 21] width 74 height 22
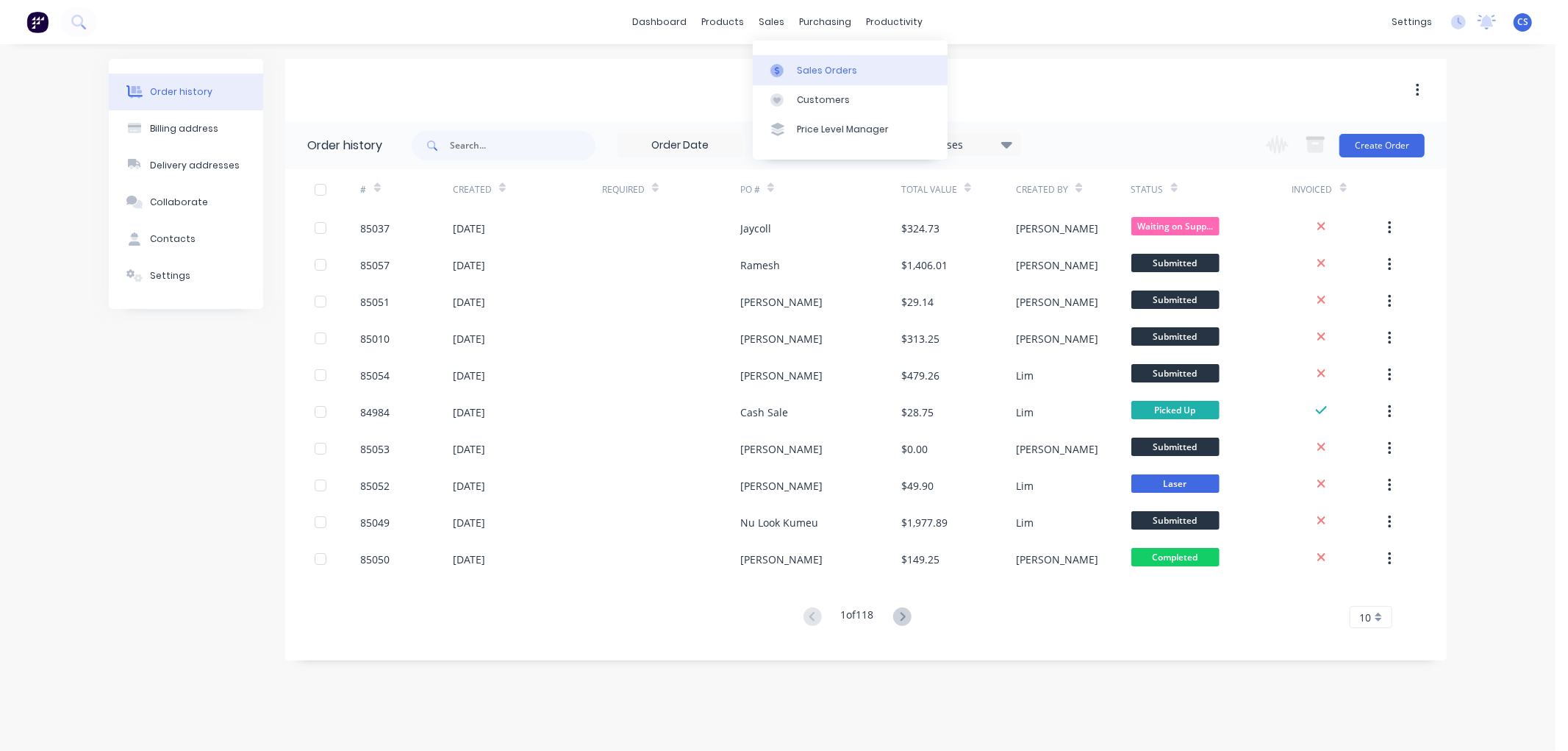
click at [787, 64] on div at bounding box center [781, 71] width 22 height 13
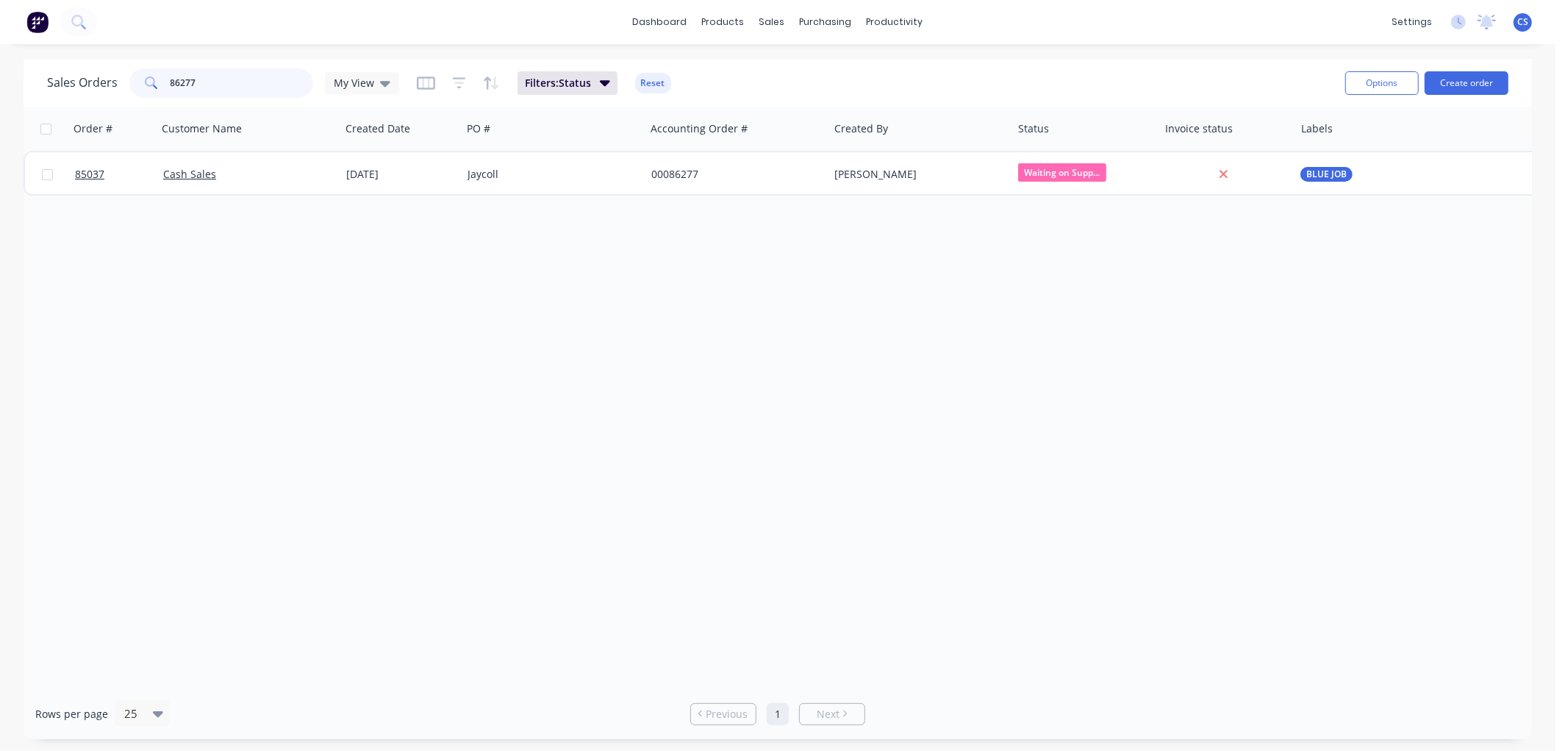
click at [251, 81] on input "86277" at bounding box center [242, 83] width 144 height 30
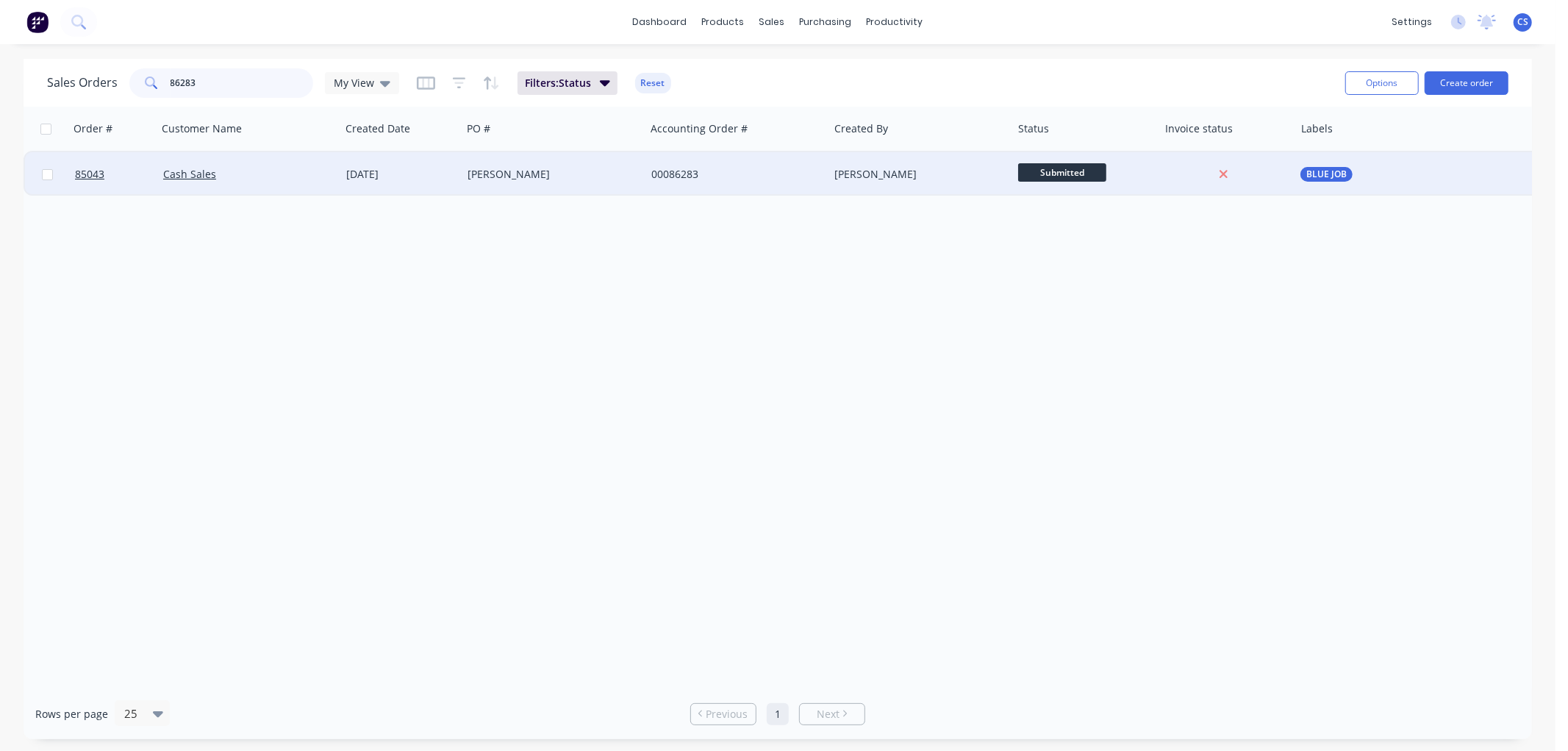
type input "86283"
click at [510, 173] on div "[PERSON_NAME]" at bounding box center [549, 174] width 163 height 15
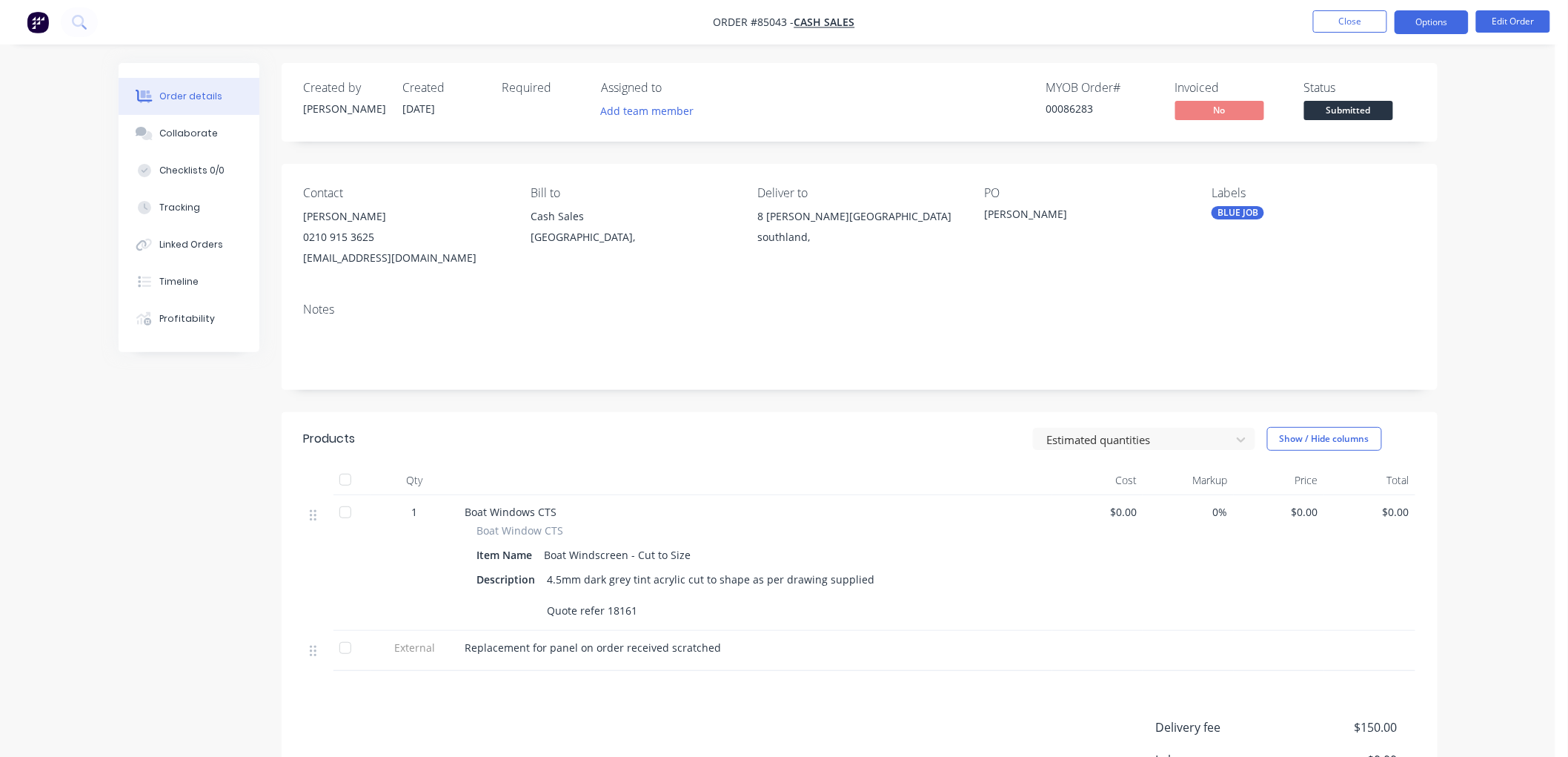
click at [1431, 24] on button "Options" at bounding box center [1431, 22] width 74 height 24
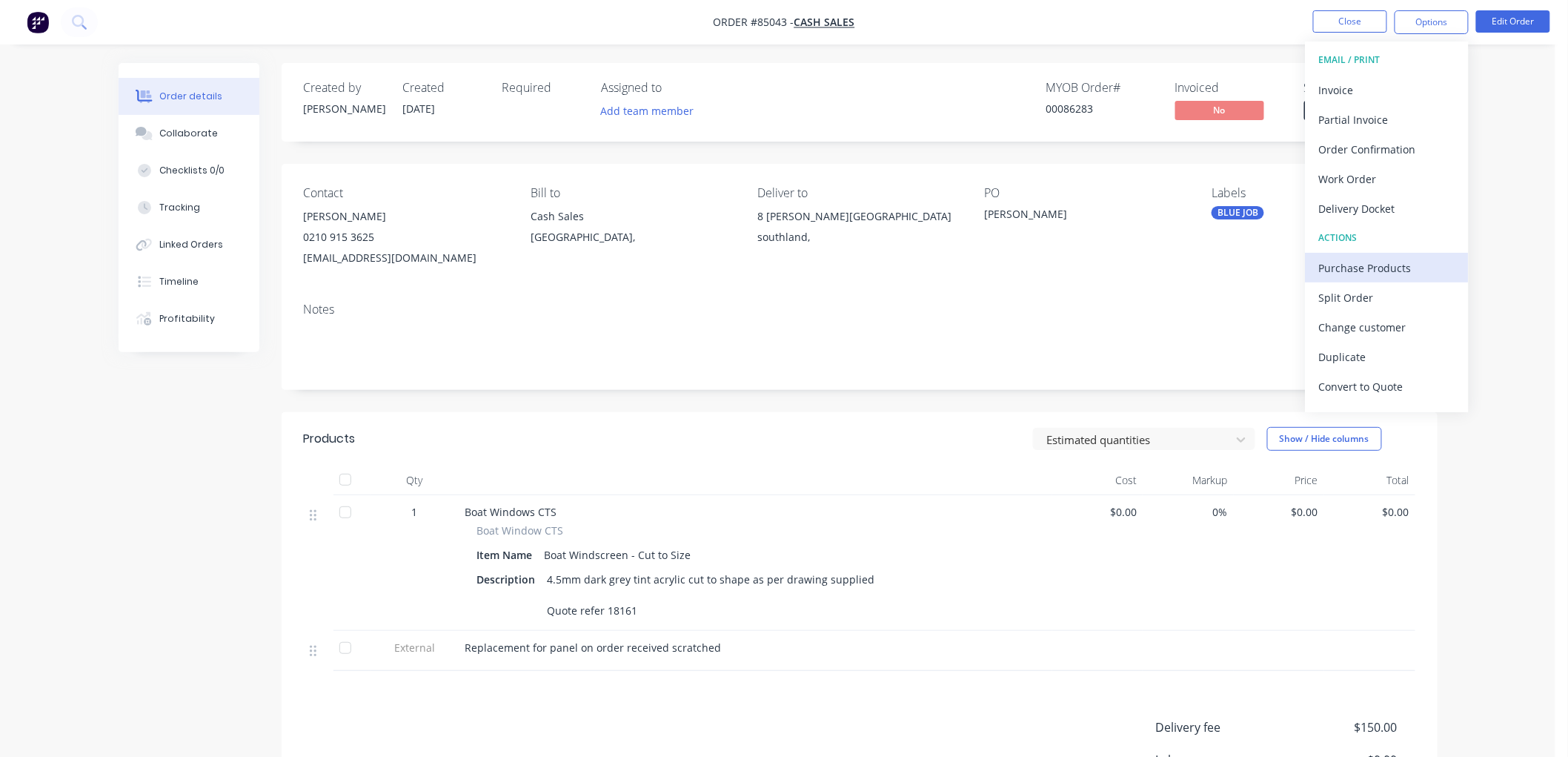
click at [1380, 271] on div "Purchase Products" at bounding box center [1387, 268] width 136 height 22
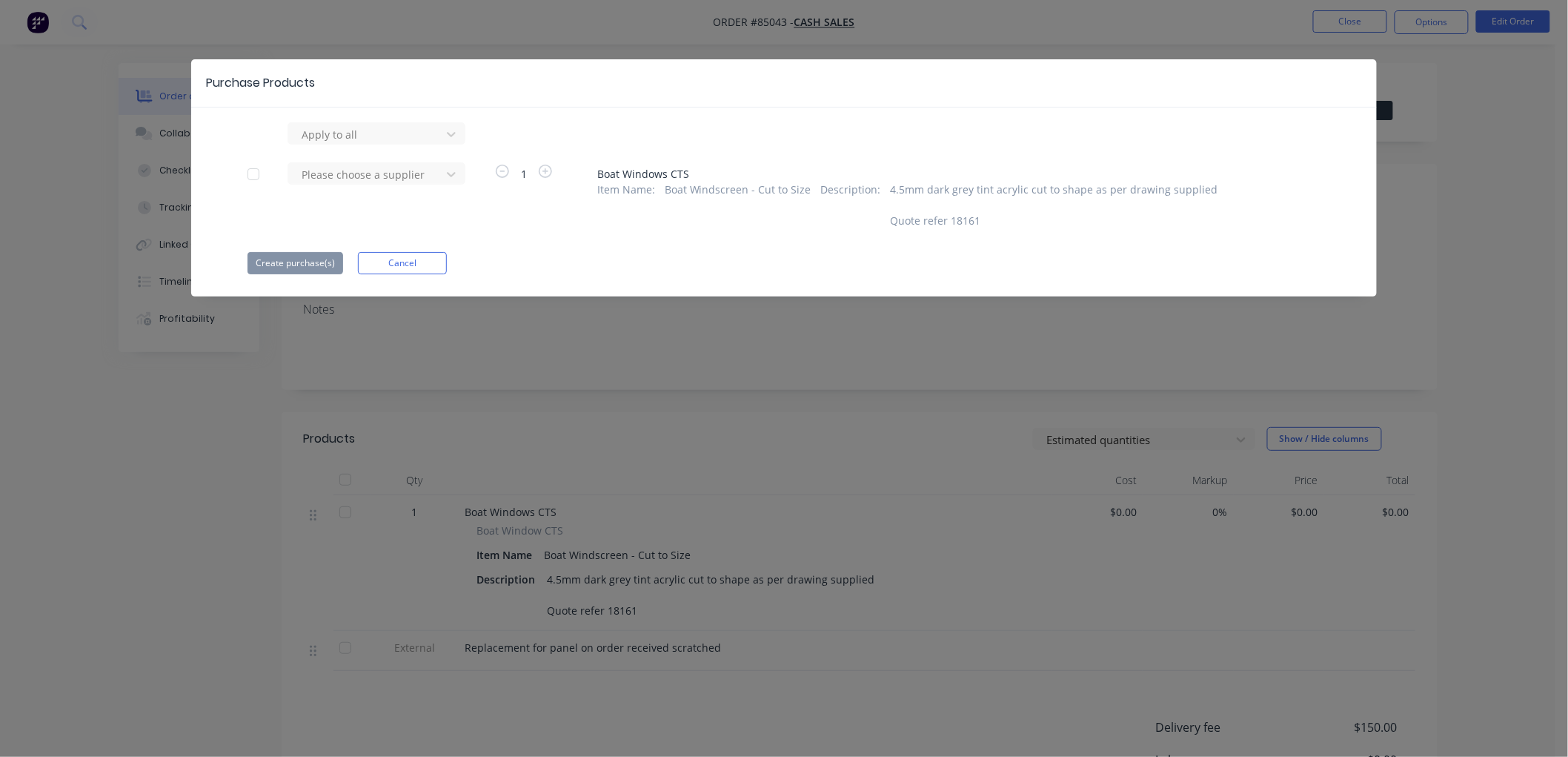
click at [253, 174] on div at bounding box center [254, 175] width 30 height 30
click at [342, 168] on div at bounding box center [367, 175] width 133 height 18
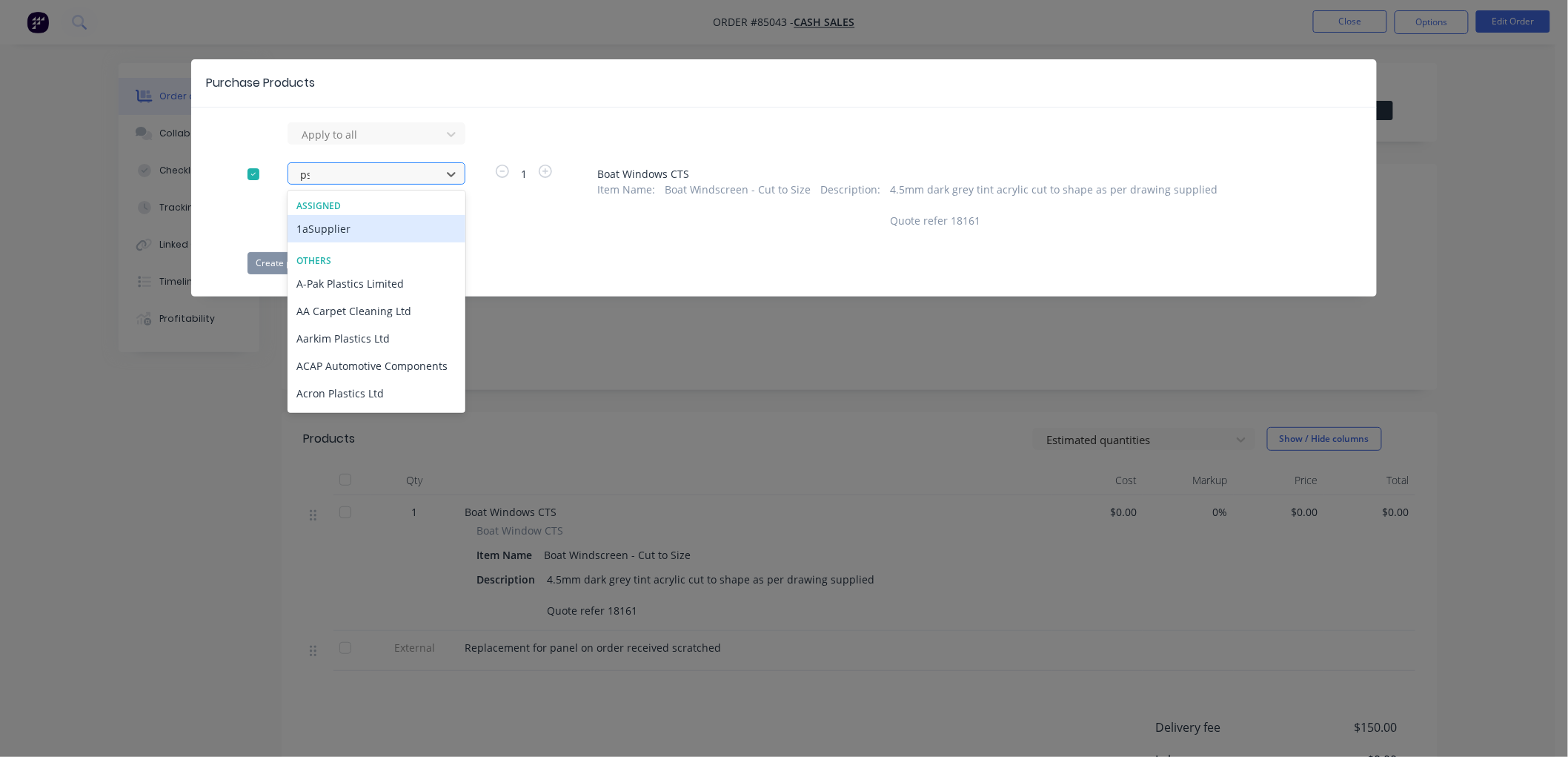
type input "psp"
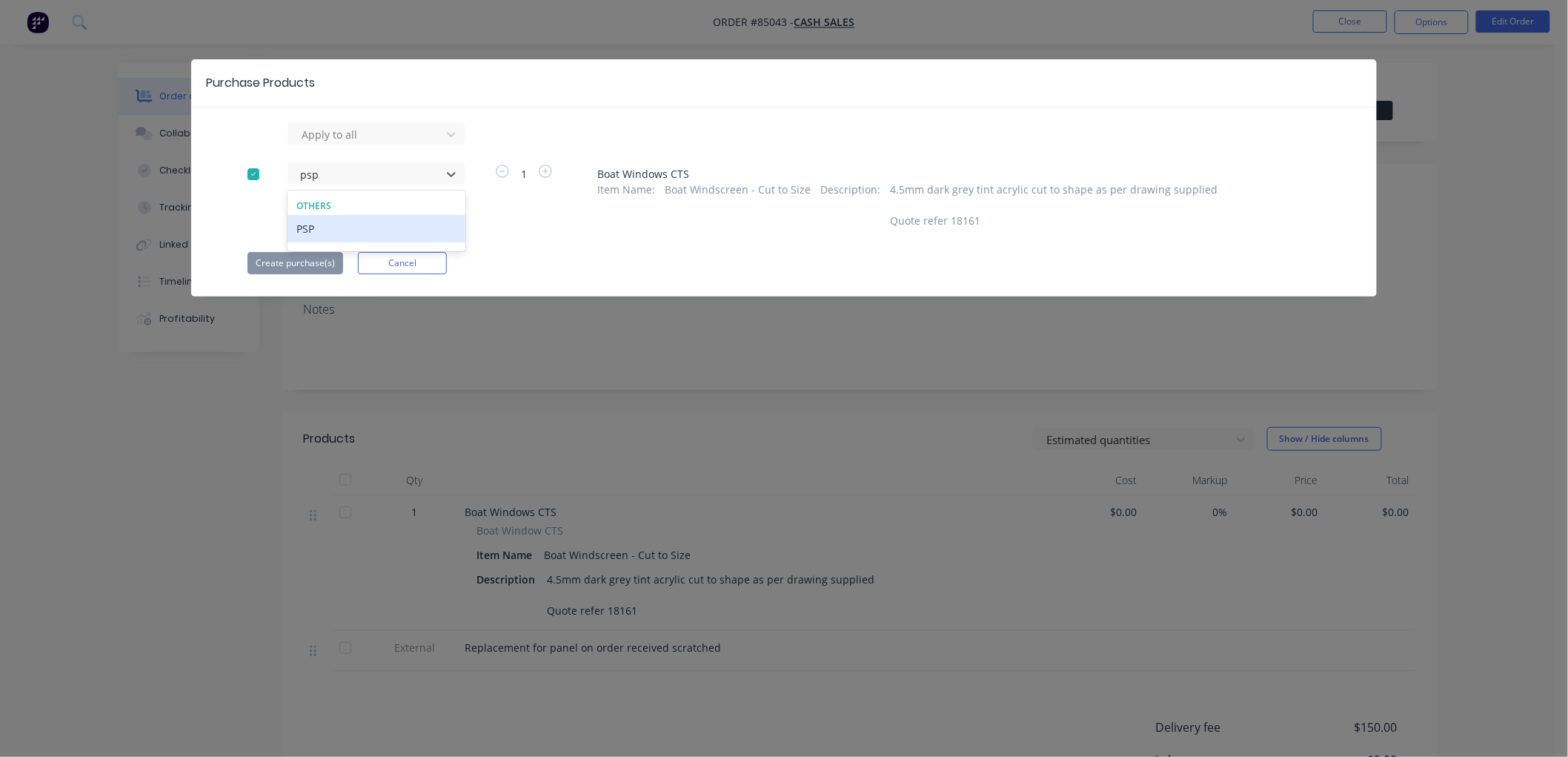
click at [329, 229] on div "PSP" at bounding box center [377, 228] width 178 height 27
click at [286, 265] on button "Create purchase(s)" at bounding box center [295, 263] width 96 height 22
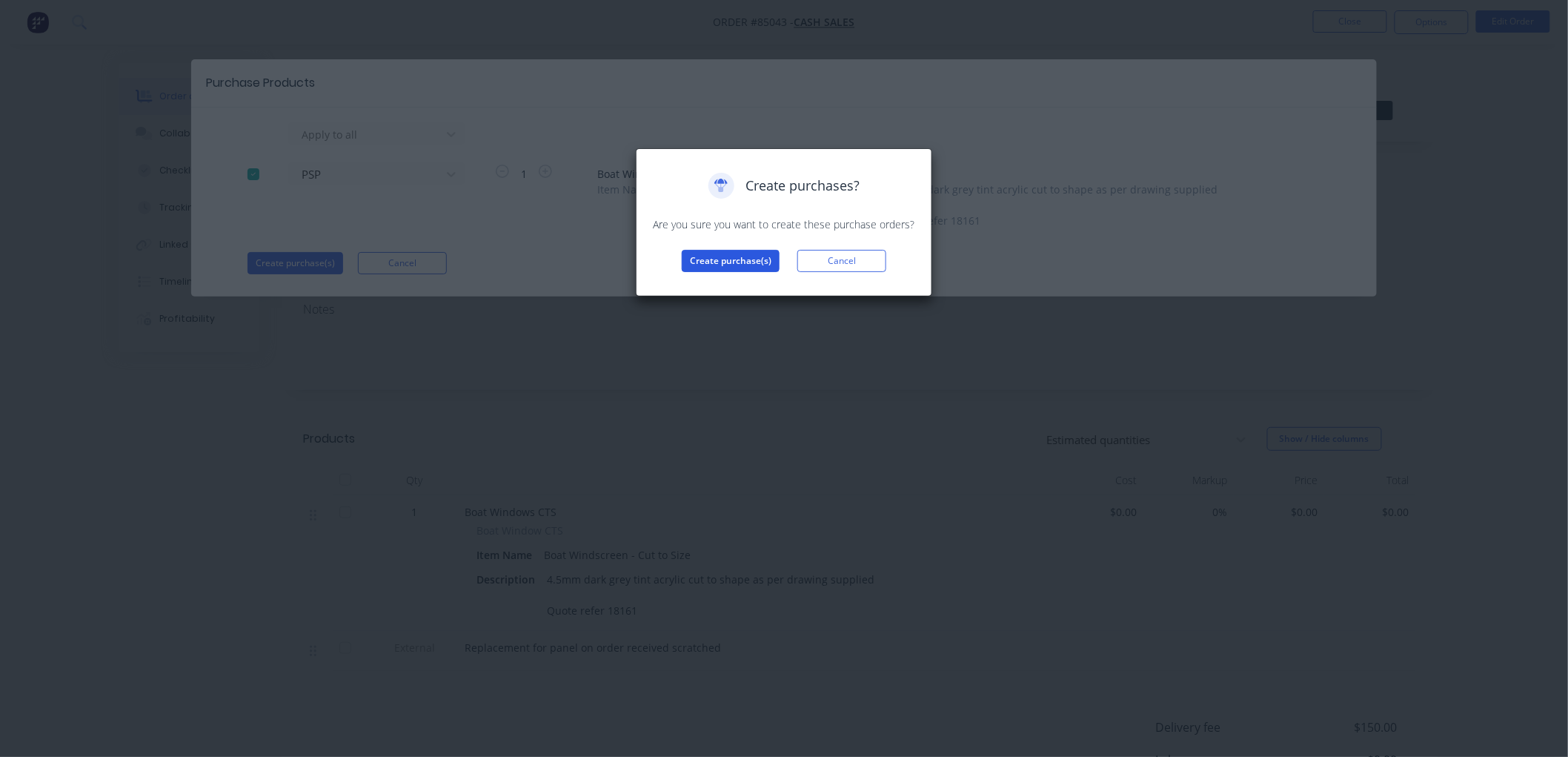
click at [757, 263] on button "Create purchase(s)" at bounding box center [731, 260] width 98 height 22
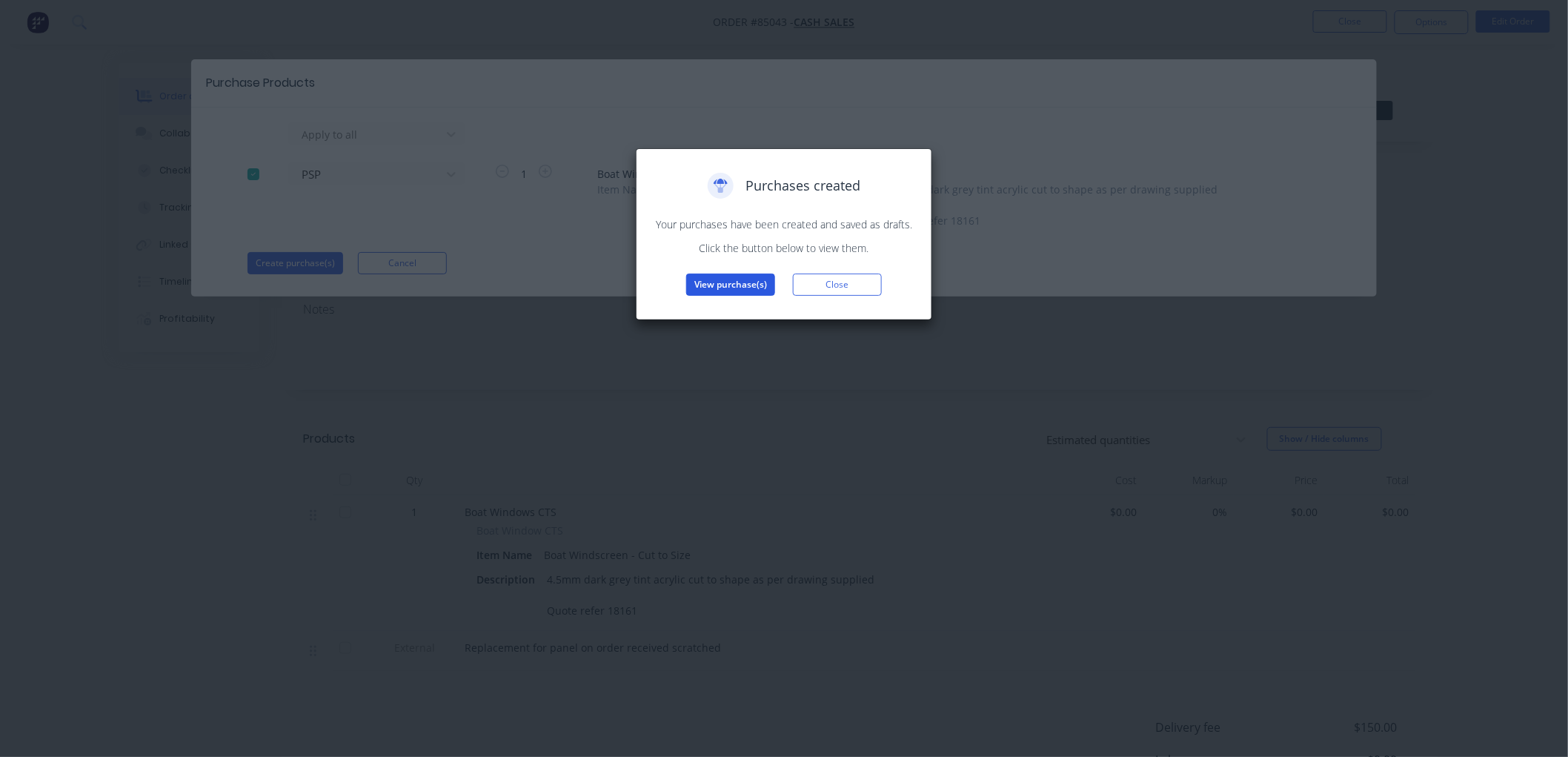
click at [745, 283] on button "View purchase(s)" at bounding box center [730, 284] width 89 height 22
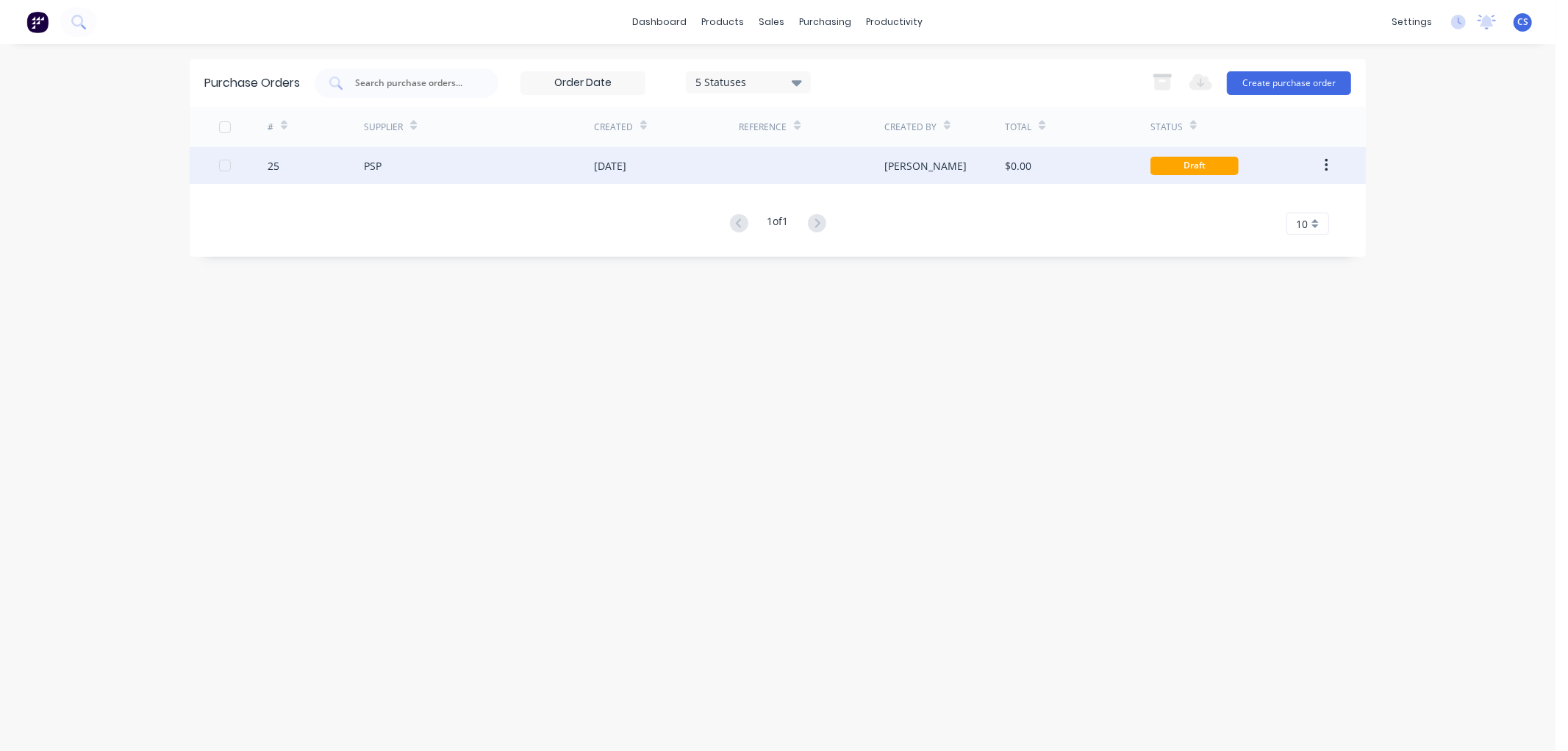
click at [700, 163] on div "[DATE]" at bounding box center [666, 165] width 145 height 37
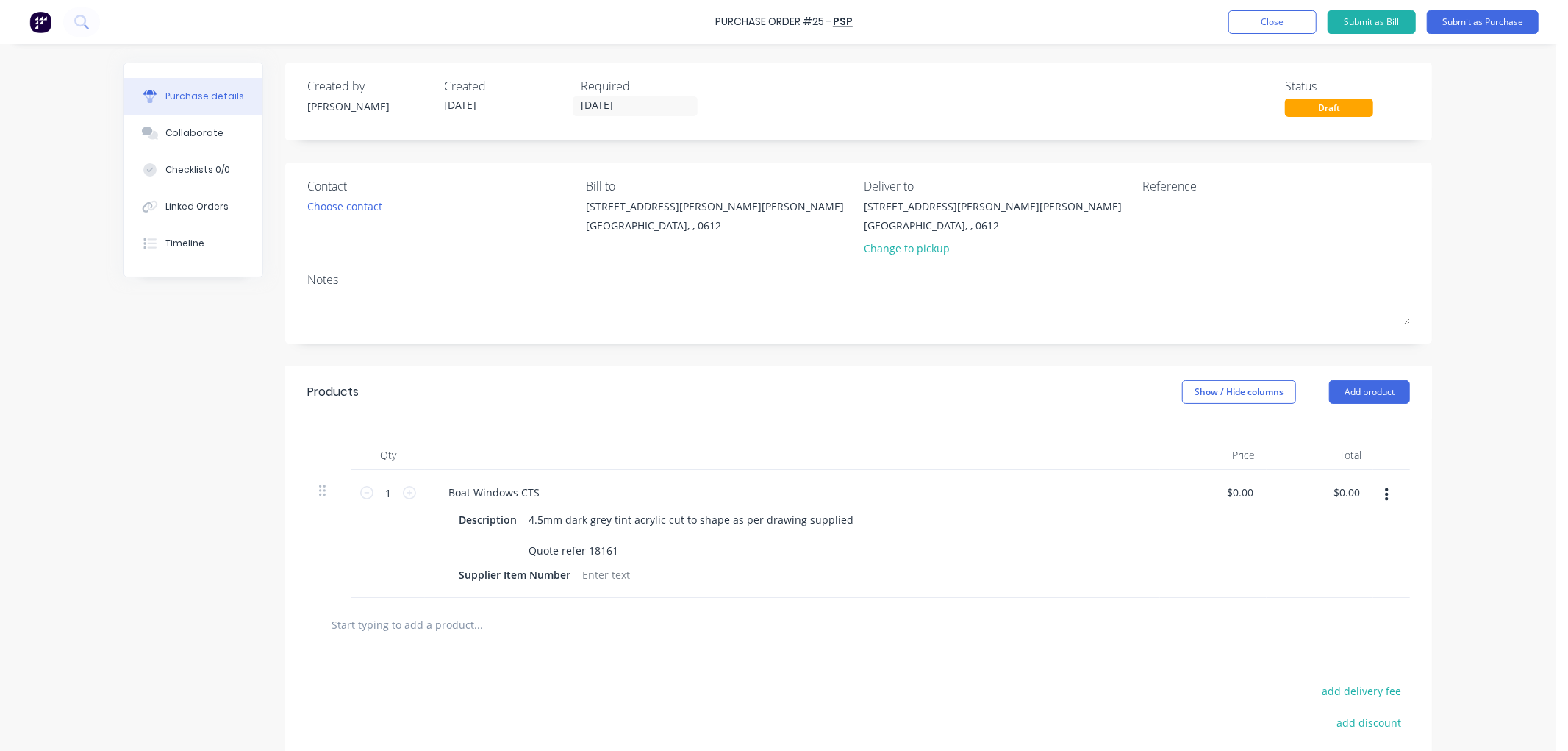
click at [488, 614] on input "text" at bounding box center [478, 625] width 294 height 30
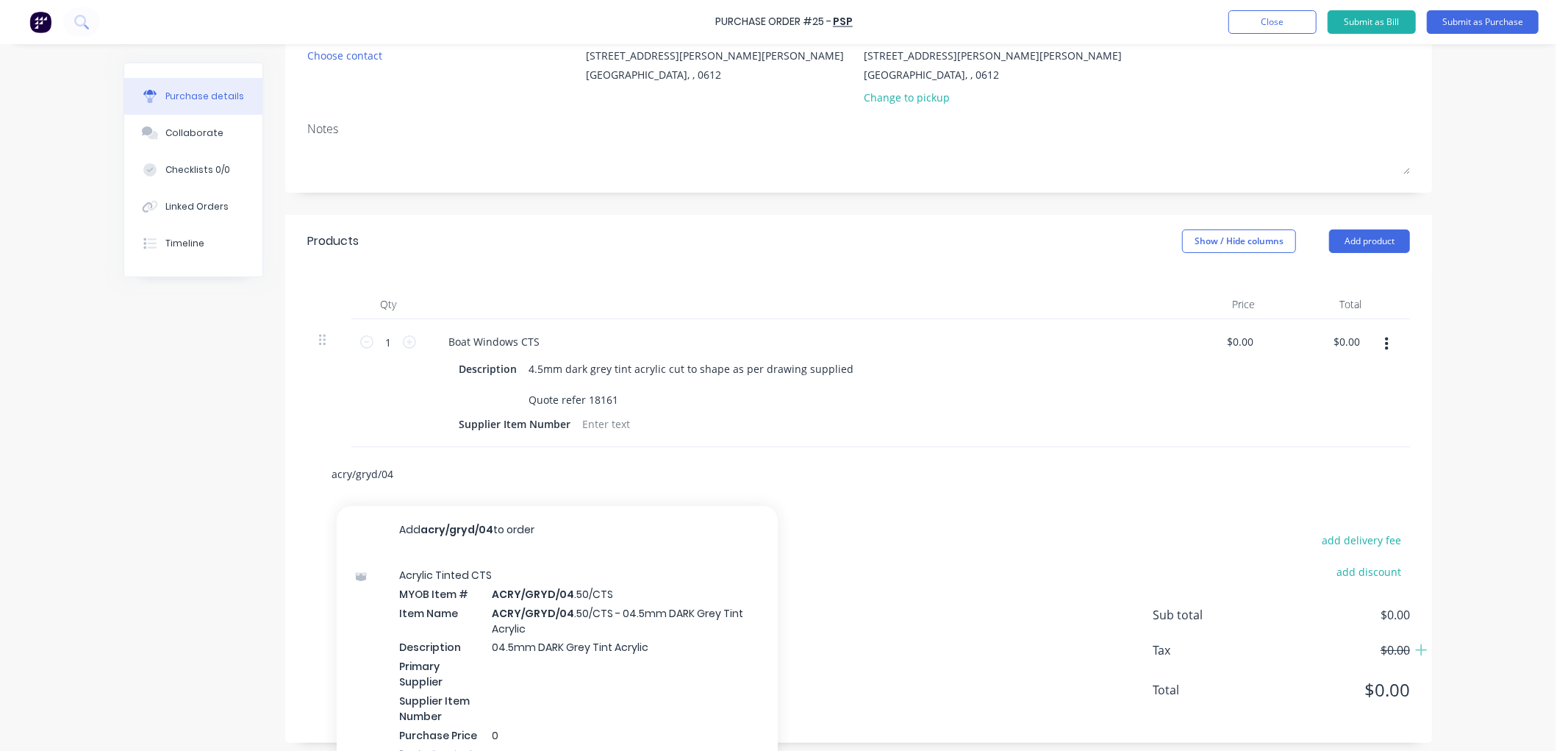
scroll to position [179, 0]
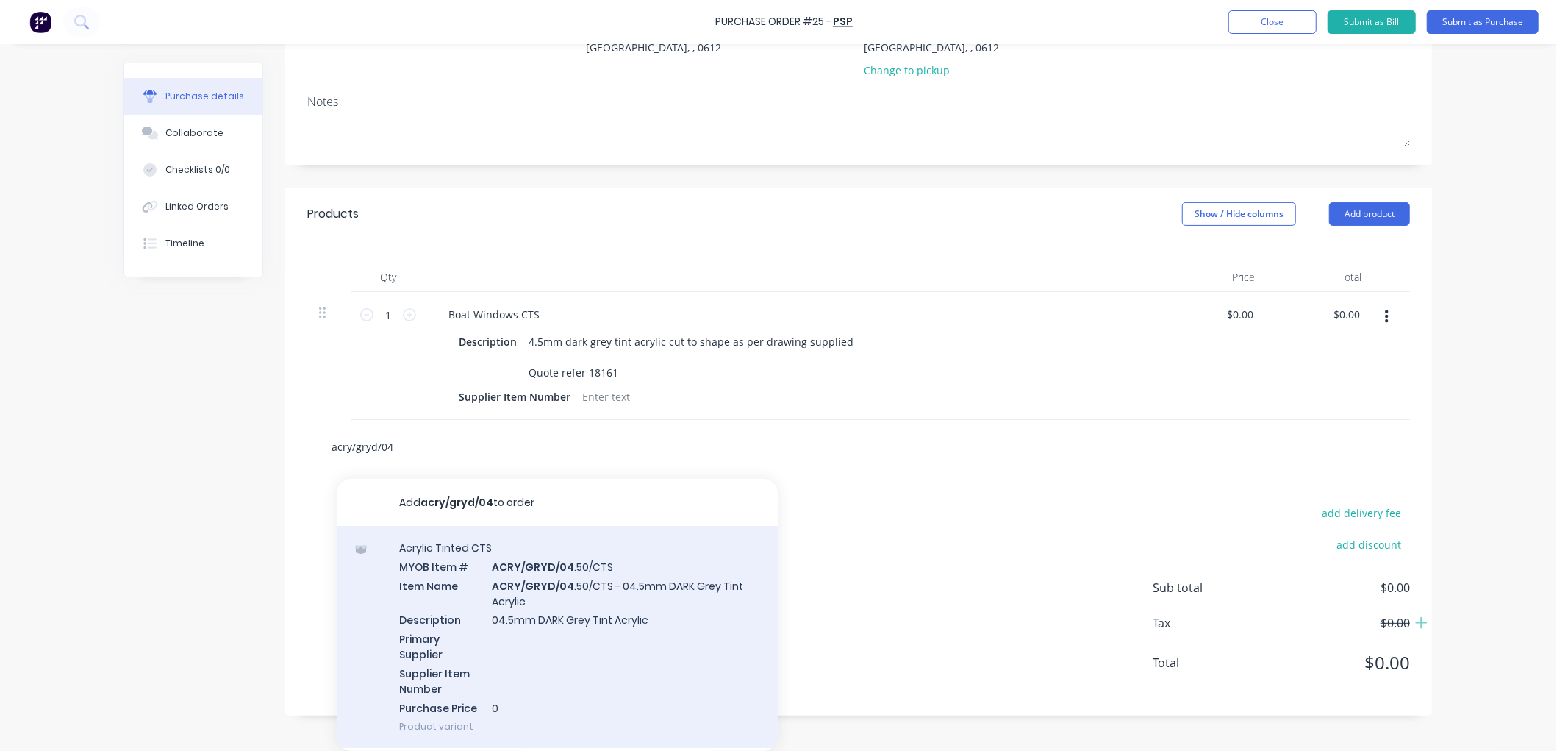
type input "acry/gryd/04"
click at [596, 594] on div "Acrylic Tinted CTS MYOB Item # ACRY/GRYD/04 .50/CTS Item Name ACRY/GRYD/04 .50/…" at bounding box center [557, 636] width 441 height 222
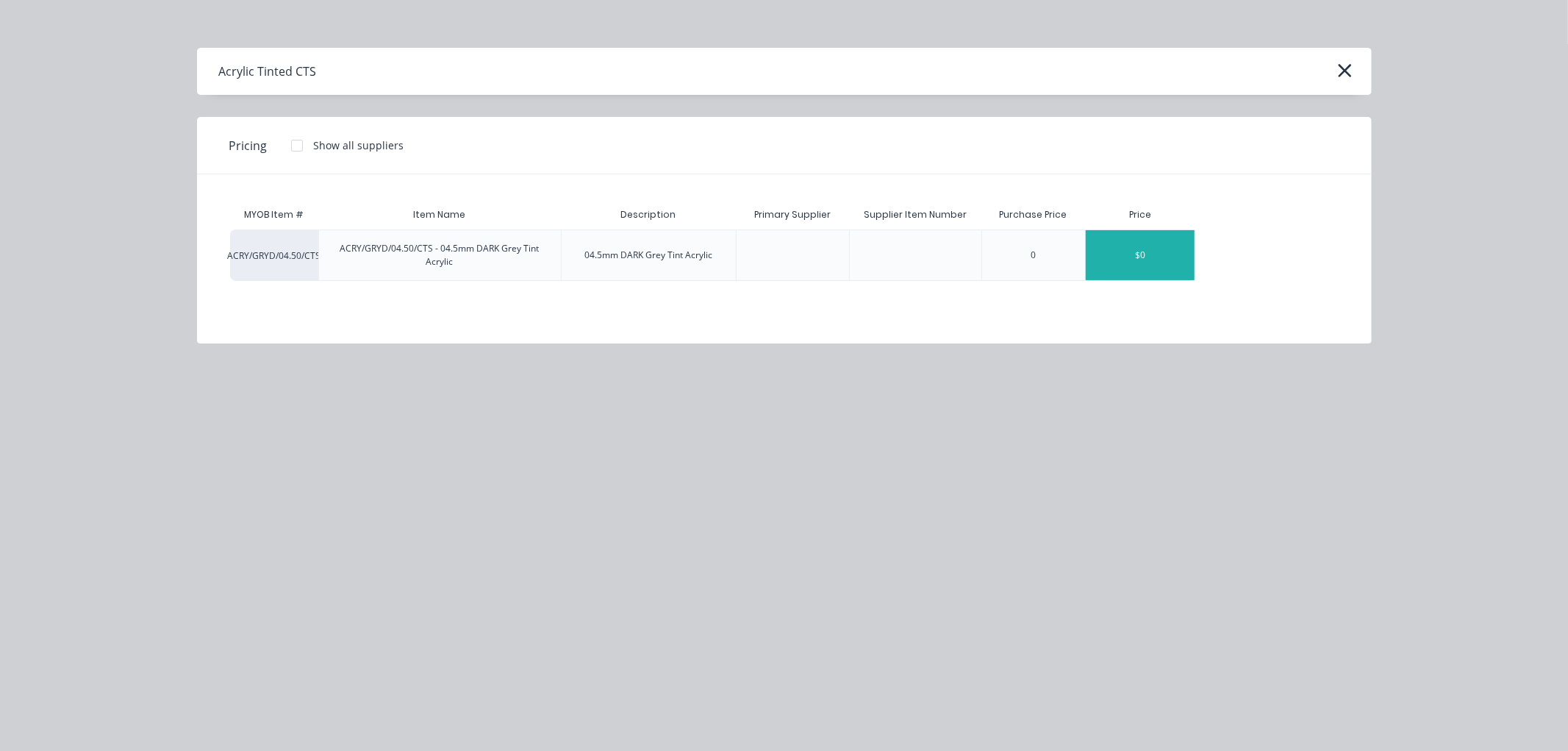
click at [1110, 254] on div "$0" at bounding box center [1140, 255] width 109 height 50
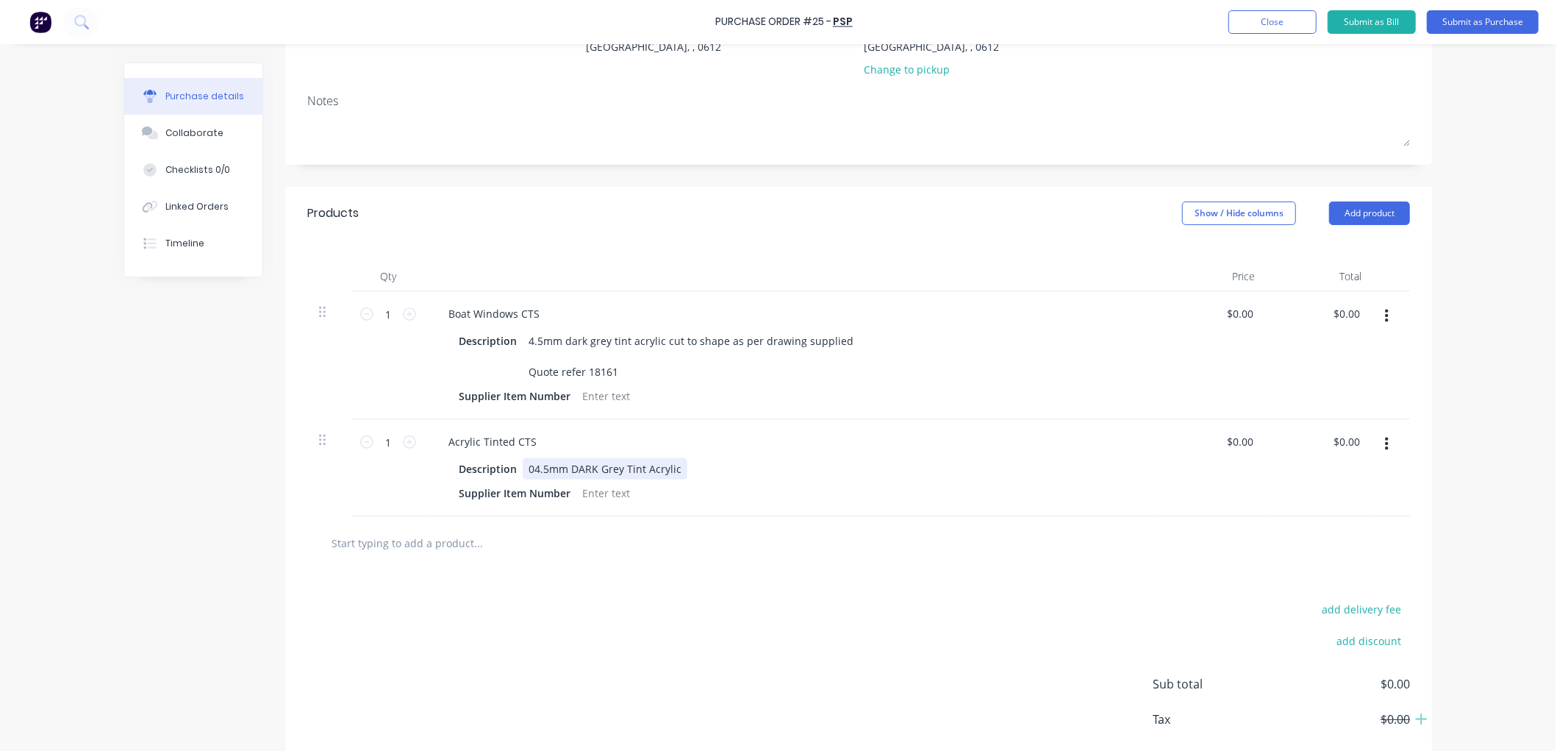
click at [671, 465] on div "04.5mm DARK Grey Tint Acrylic" at bounding box center [605, 469] width 165 height 21
click at [467, 531] on input "text" at bounding box center [478, 543] width 294 height 30
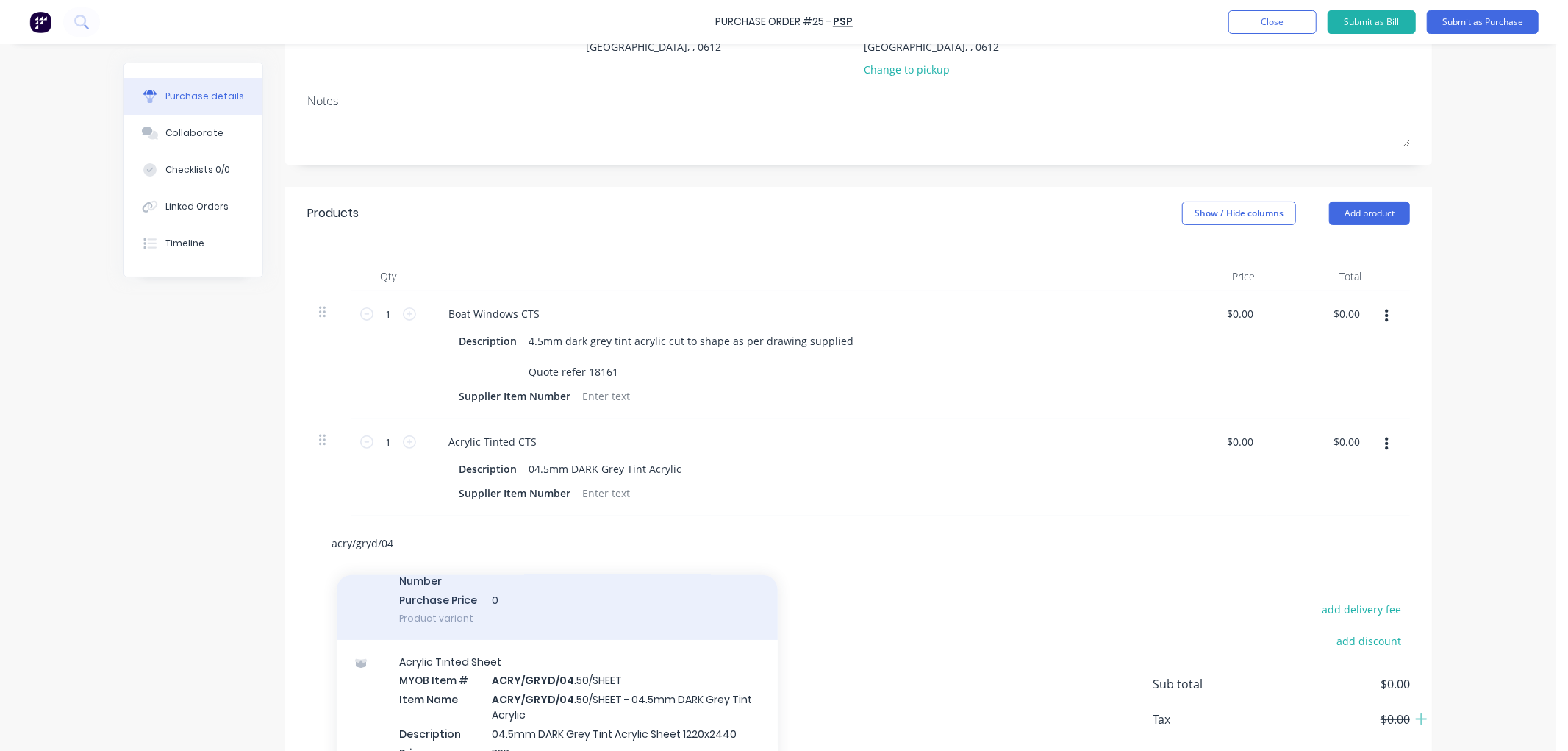
scroll to position [245, 0]
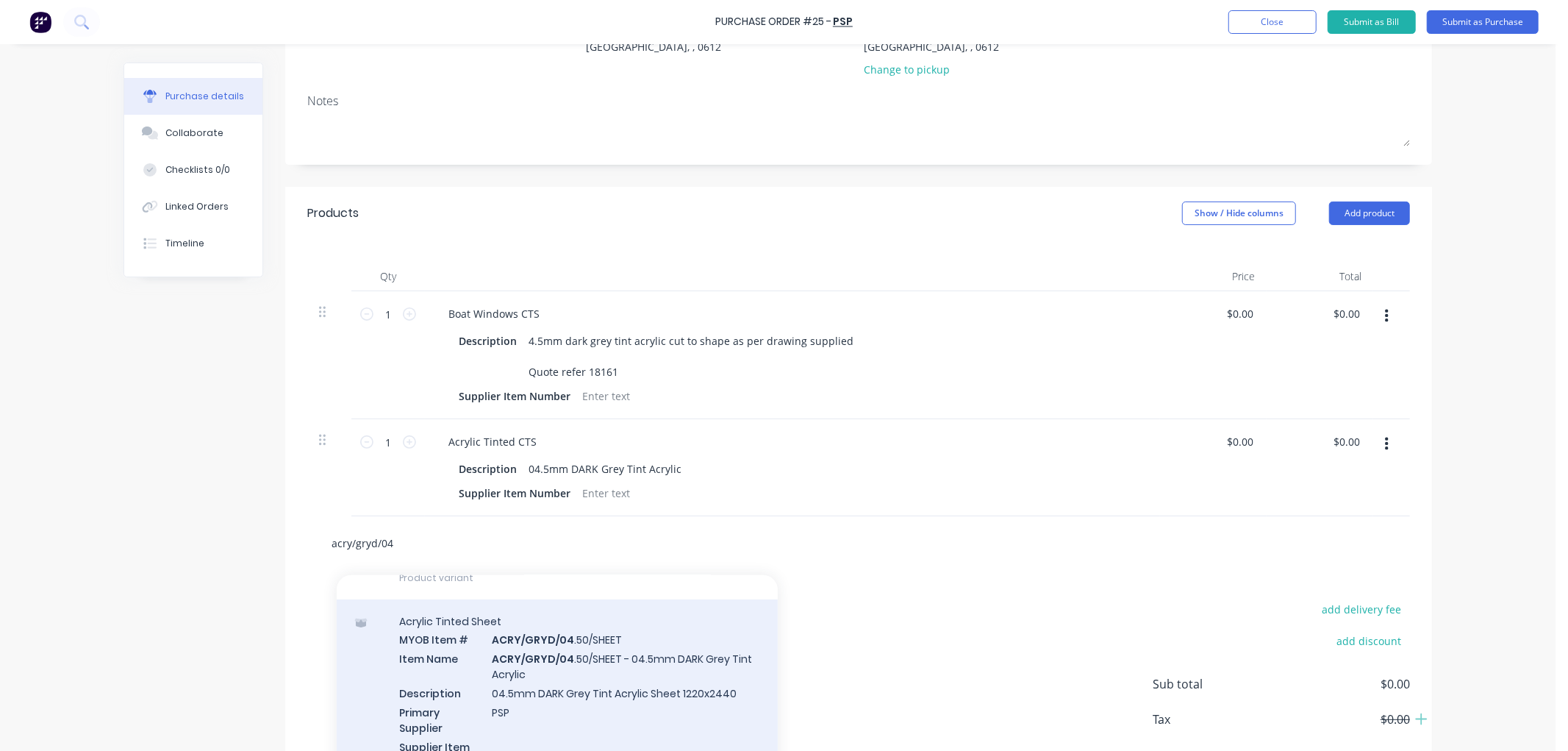
type input "acry/gryd/04"
click at [612, 667] on div "Acrylic Tinted Sheet MYOB Item # ACRY/GRYD/04 .50/SHEET Item Name ACRY/GRYD/04 …" at bounding box center [557, 710] width 441 height 222
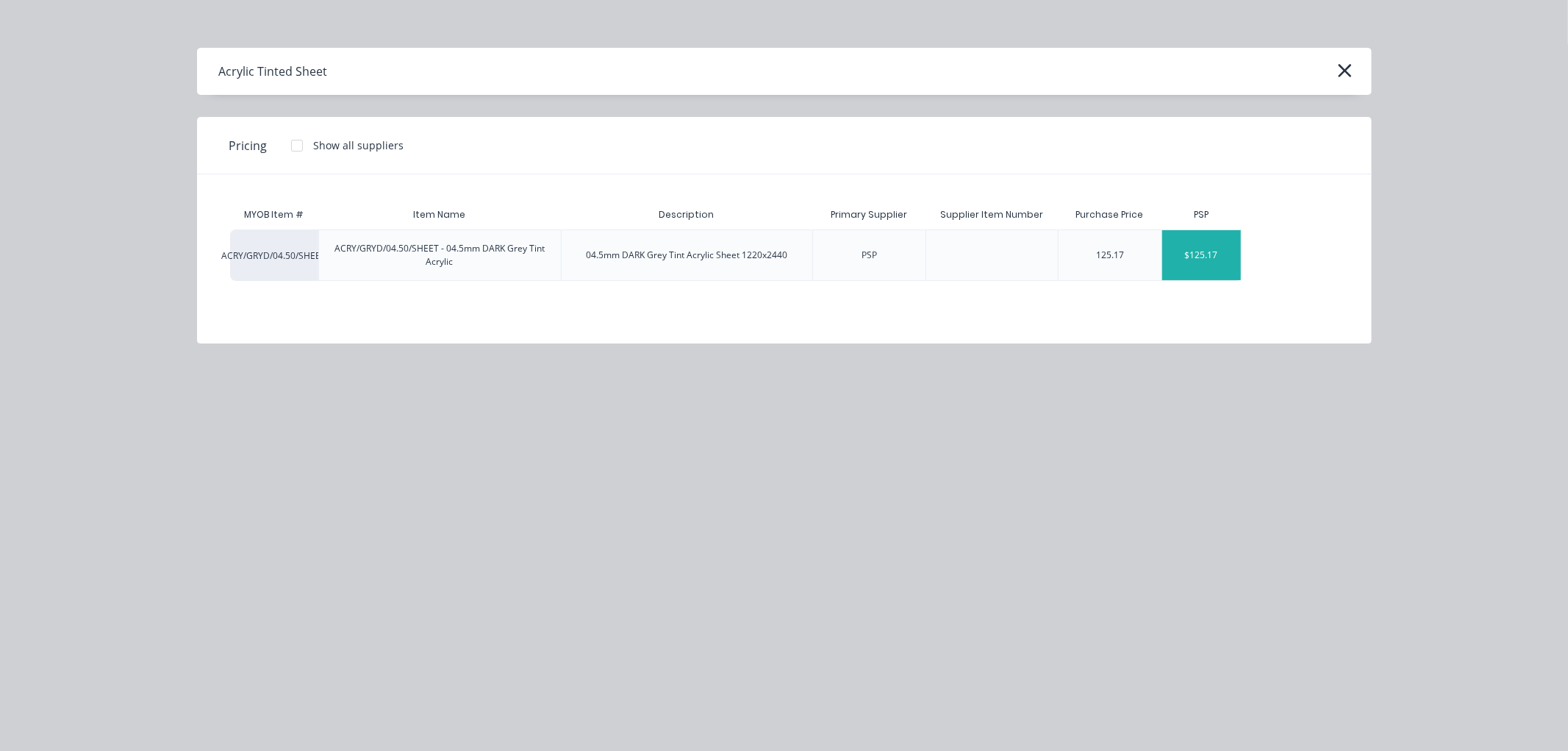
click at [1213, 243] on div "$125.17" at bounding box center [1201, 255] width 78 height 50
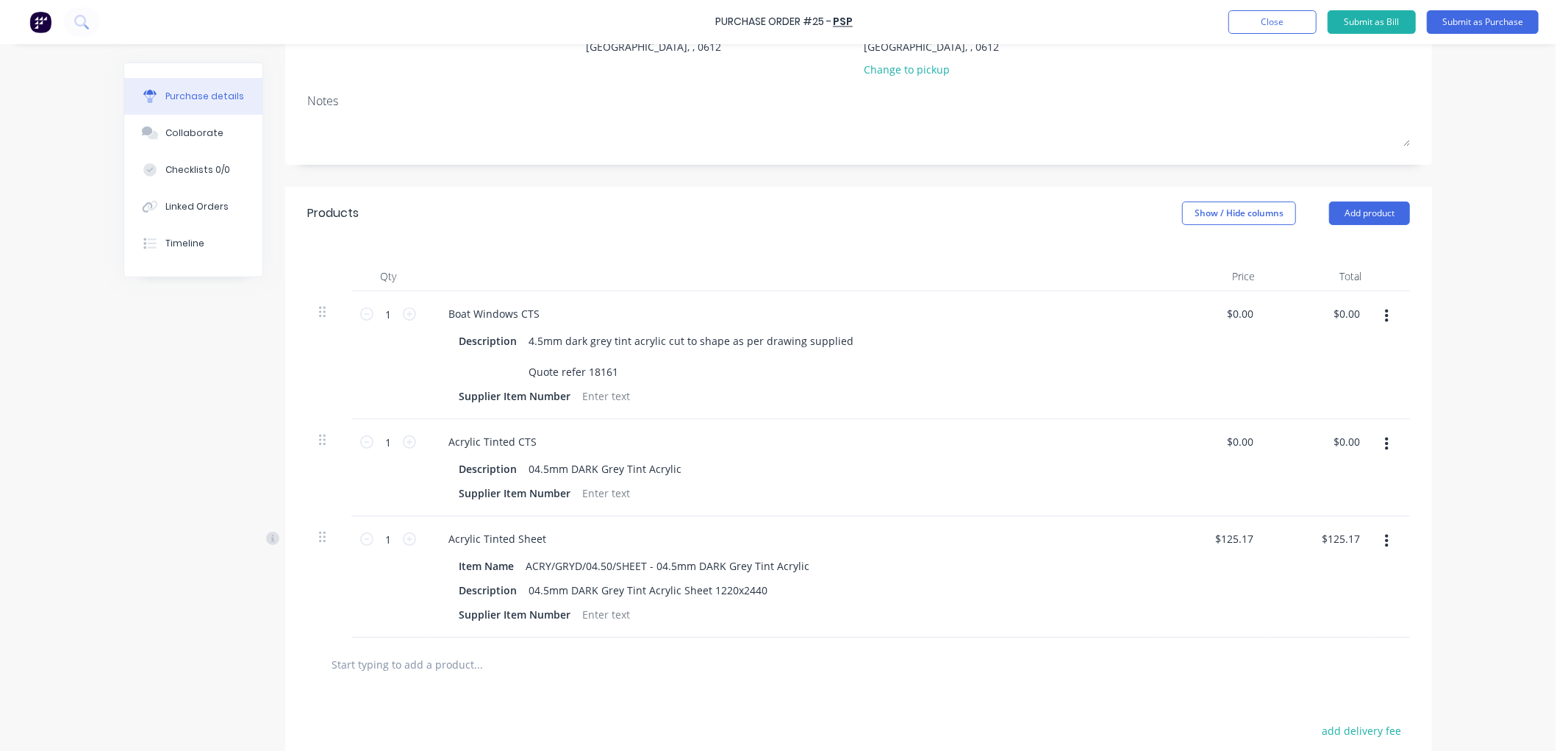
click at [1384, 309] on button "button" at bounding box center [1387, 316] width 35 height 26
click at [1312, 435] on button "Delete" at bounding box center [1342, 444] width 125 height 30
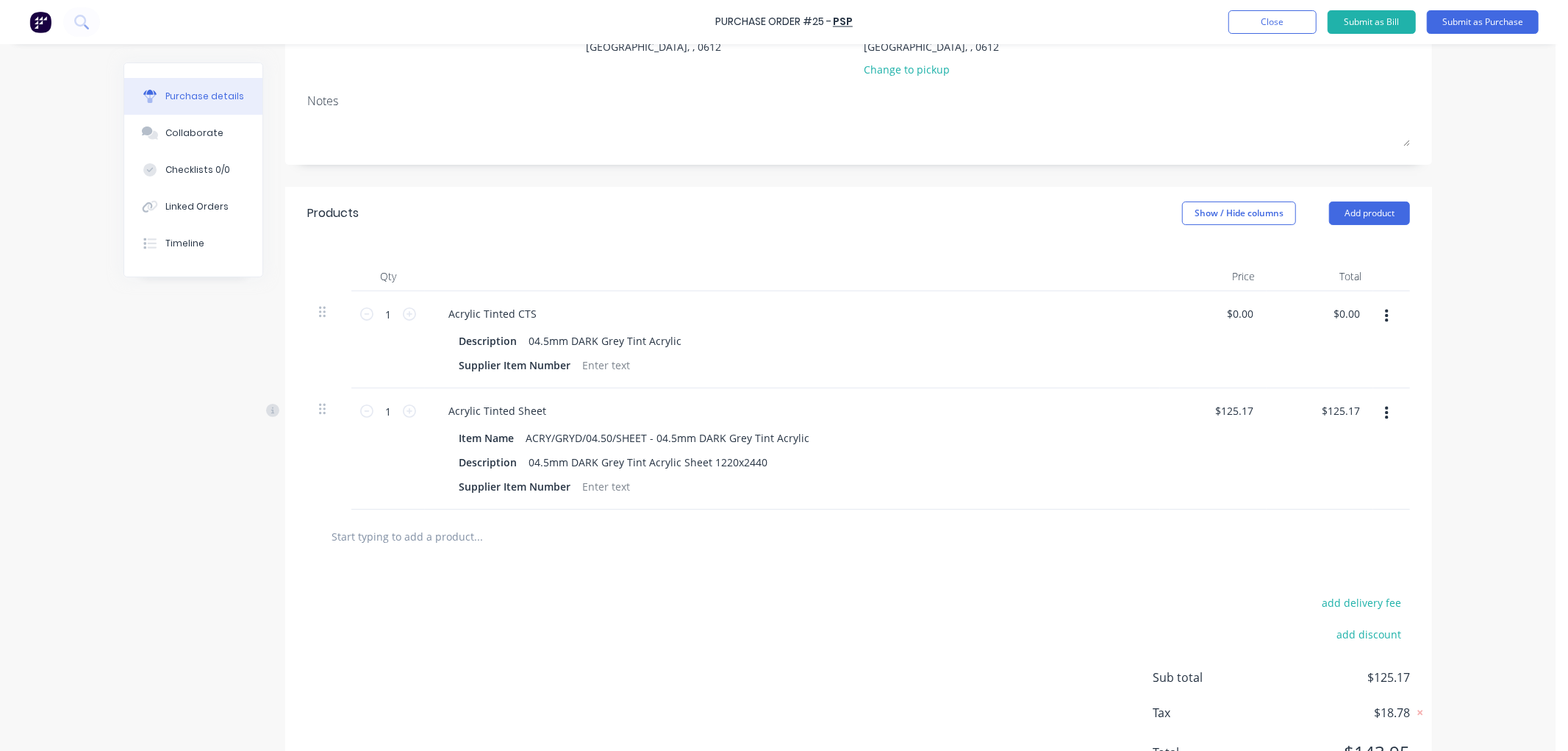
click at [1386, 314] on button "button" at bounding box center [1387, 316] width 35 height 26
click at [1302, 435] on button "Delete" at bounding box center [1342, 444] width 125 height 30
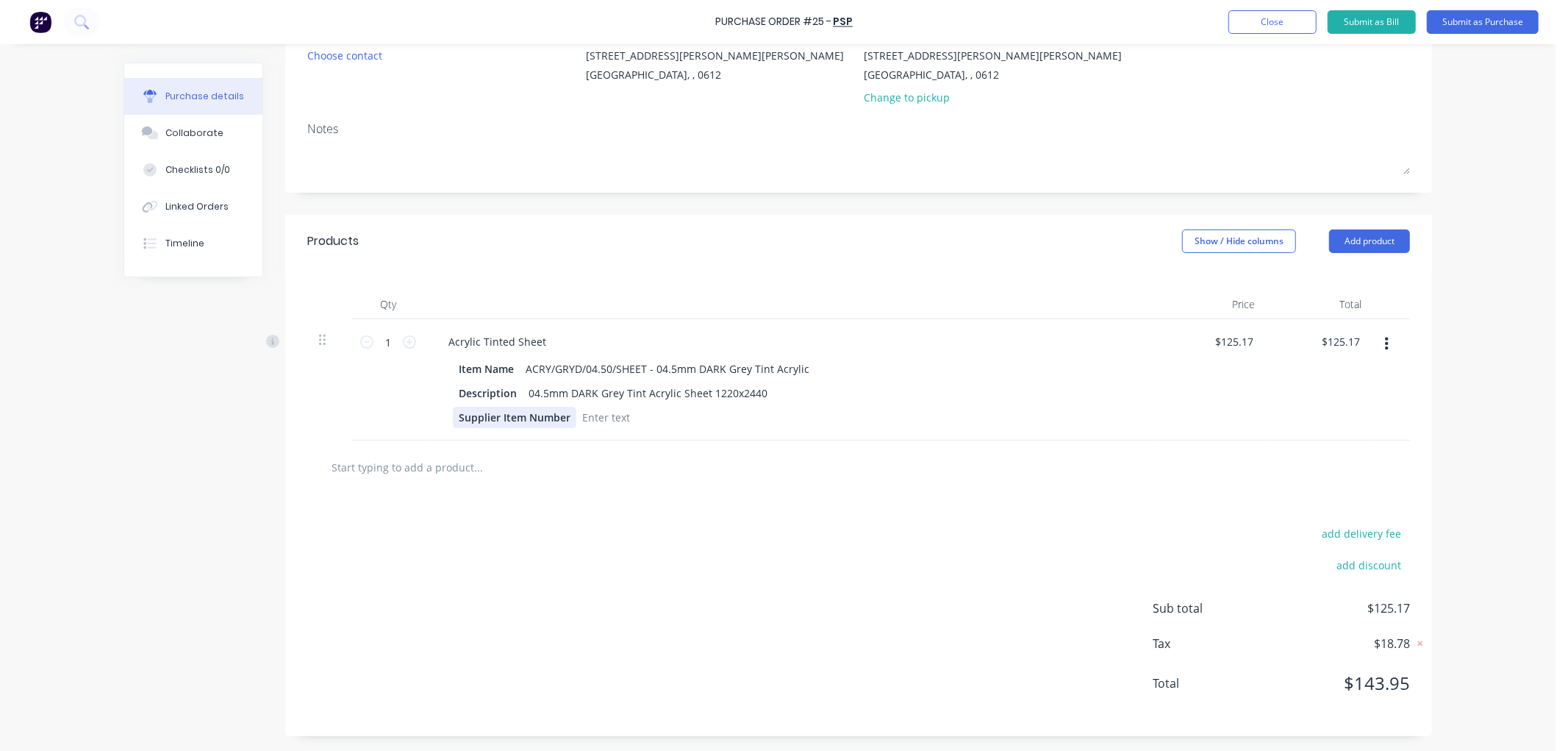
click at [473, 415] on div "Supplier Item Number" at bounding box center [515, 418] width 124 height 21
click at [813, 428] on div "Acrylic Tinted Sheet Item Name ACRY/GRYD/04.50/SHEET - 04.5mm DARK Grey Tint Ac…" at bounding box center [792, 380] width 735 height 121
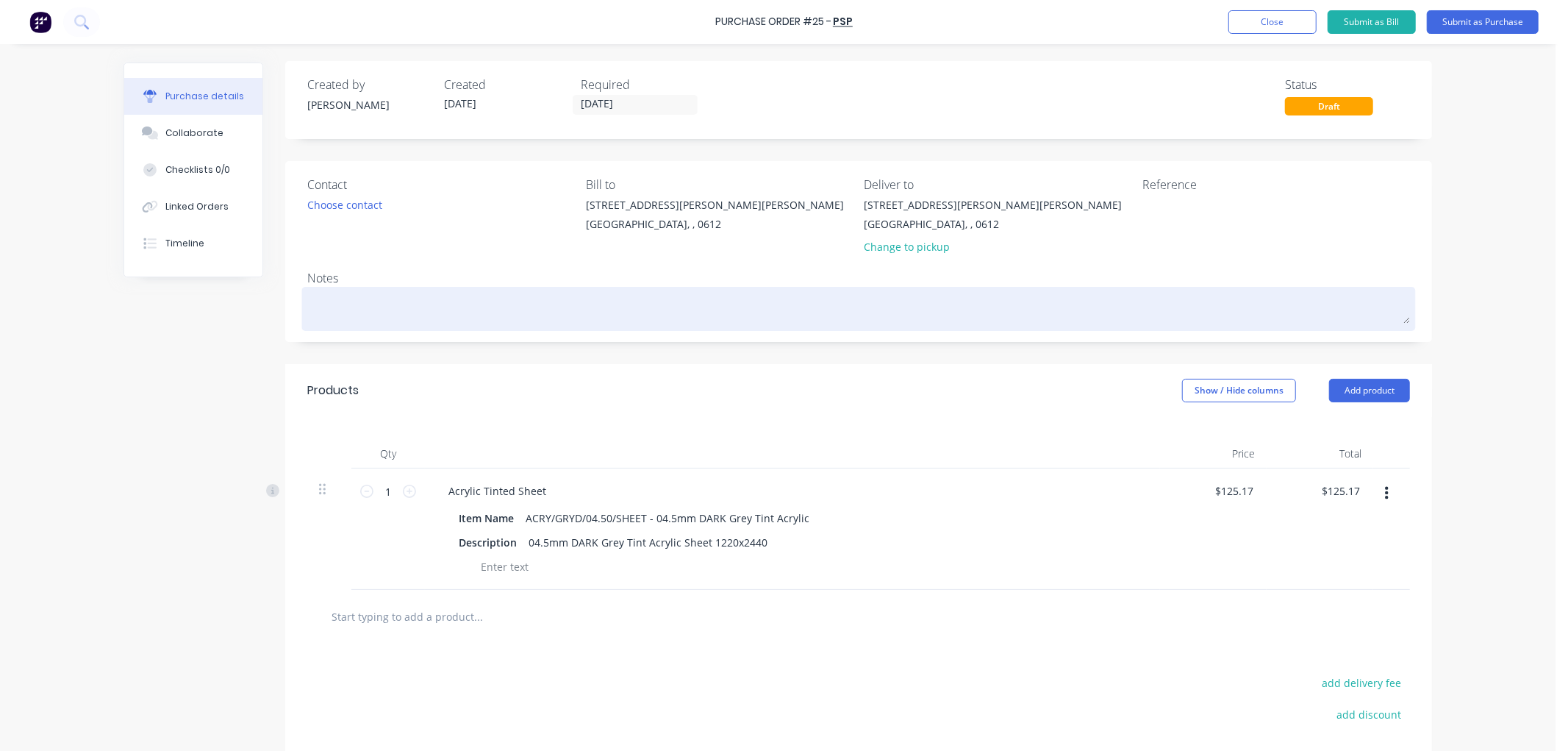
scroll to position [0, 0]
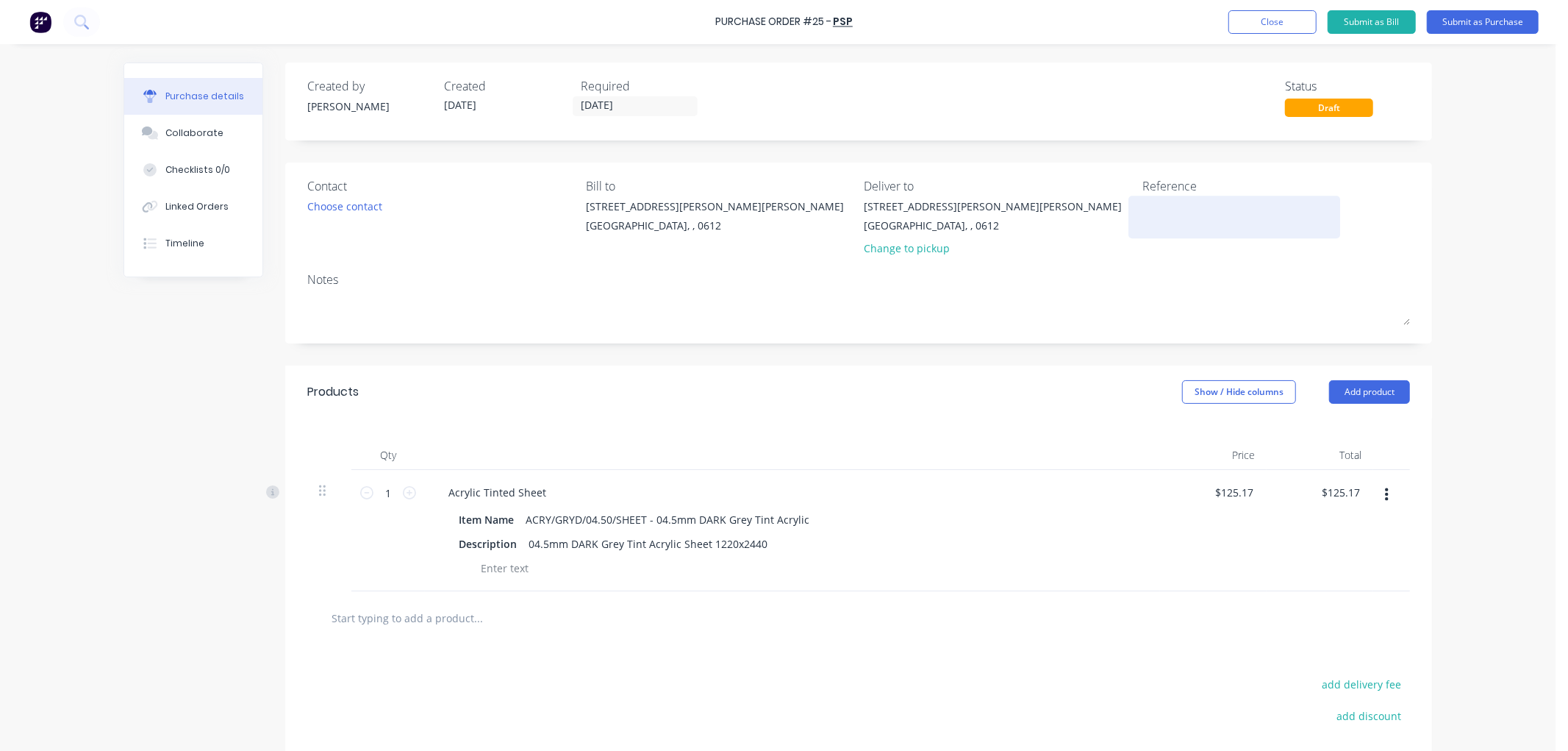
click at [1180, 206] on textarea at bounding box center [1234, 215] width 184 height 33
type textarea "86283"
click at [1487, 23] on button "Submit as Purchase" at bounding box center [1482, 21] width 111 height 24
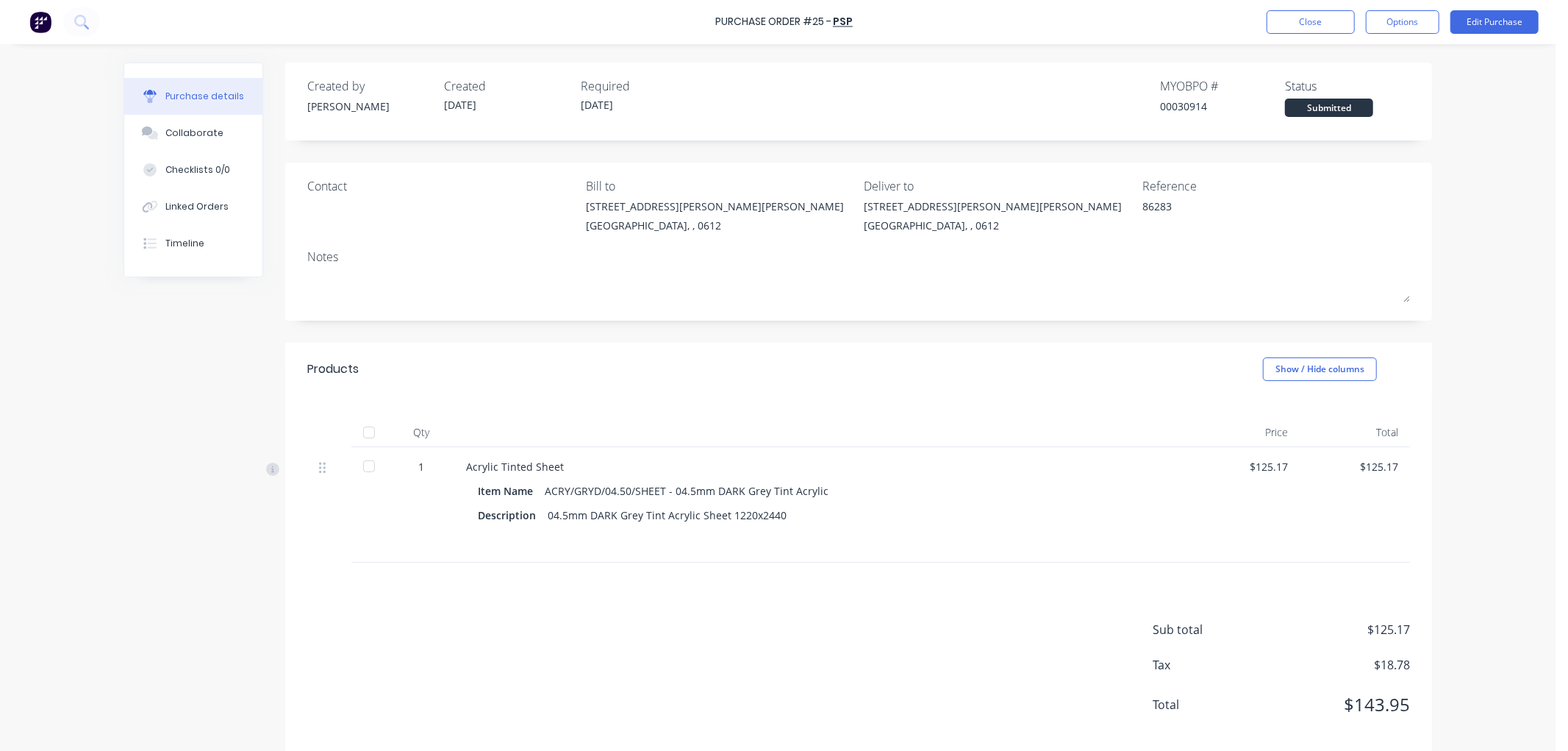
click at [1395, 26] on button "Options" at bounding box center [1402, 21] width 73 height 24
click at [1349, 62] on div "Print / Email" at bounding box center [1369, 60] width 113 height 21
click at [1369, 111] on div "Without pricing" at bounding box center [1369, 119] width 113 height 21
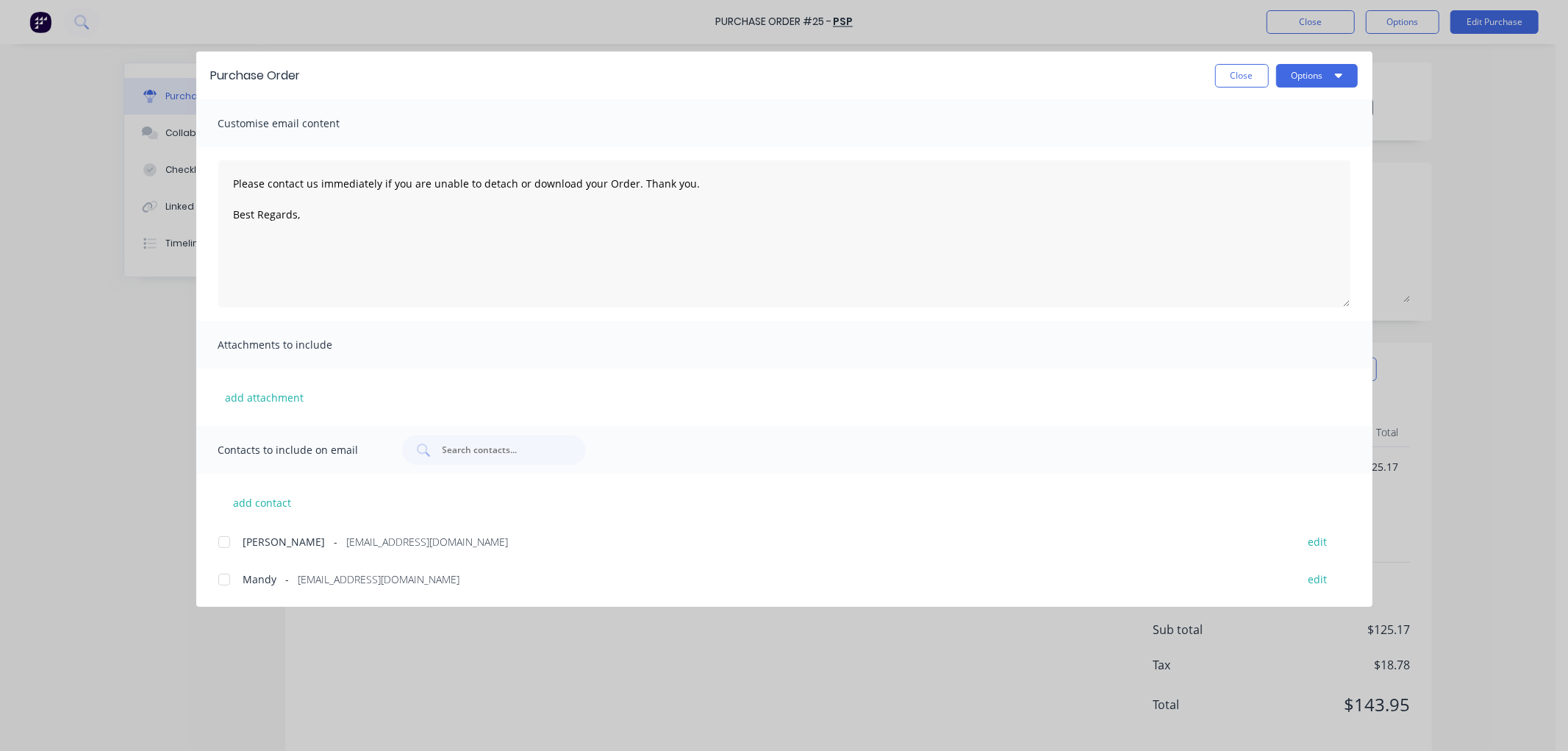
click at [221, 581] on div at bounding box center [224, 579] width 30 height 30
click at [323, 223] on textarea "Please contact us immediately if you are unable to detach or download your Orde…" at bounding box center [784, 234] width 1132 height 147
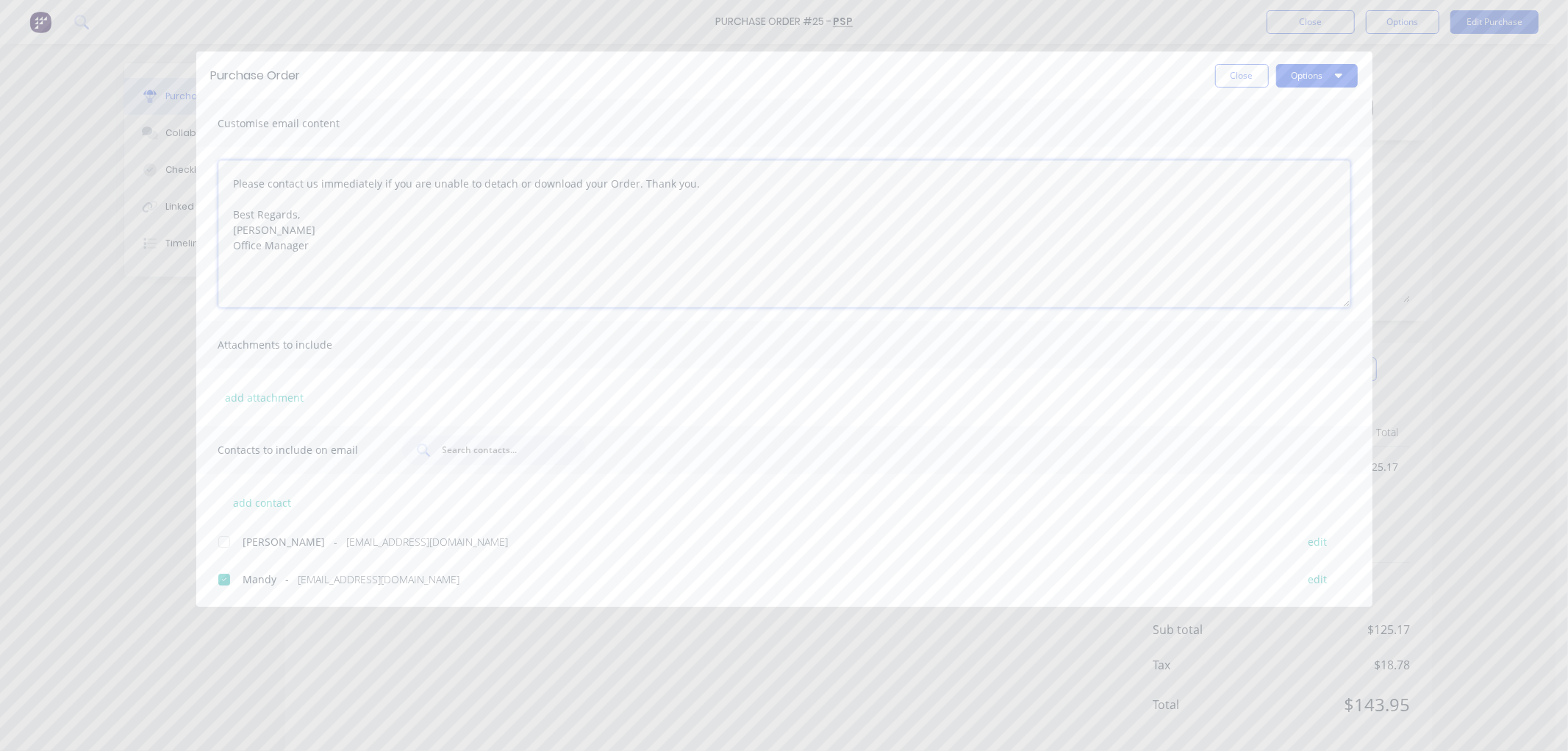
type textarea "Please contact us immediately if you are unable to detach or download your Orde…"
click at [1304, 74] on button "Options" at bounding box center [1316, 76] width 82 height 24
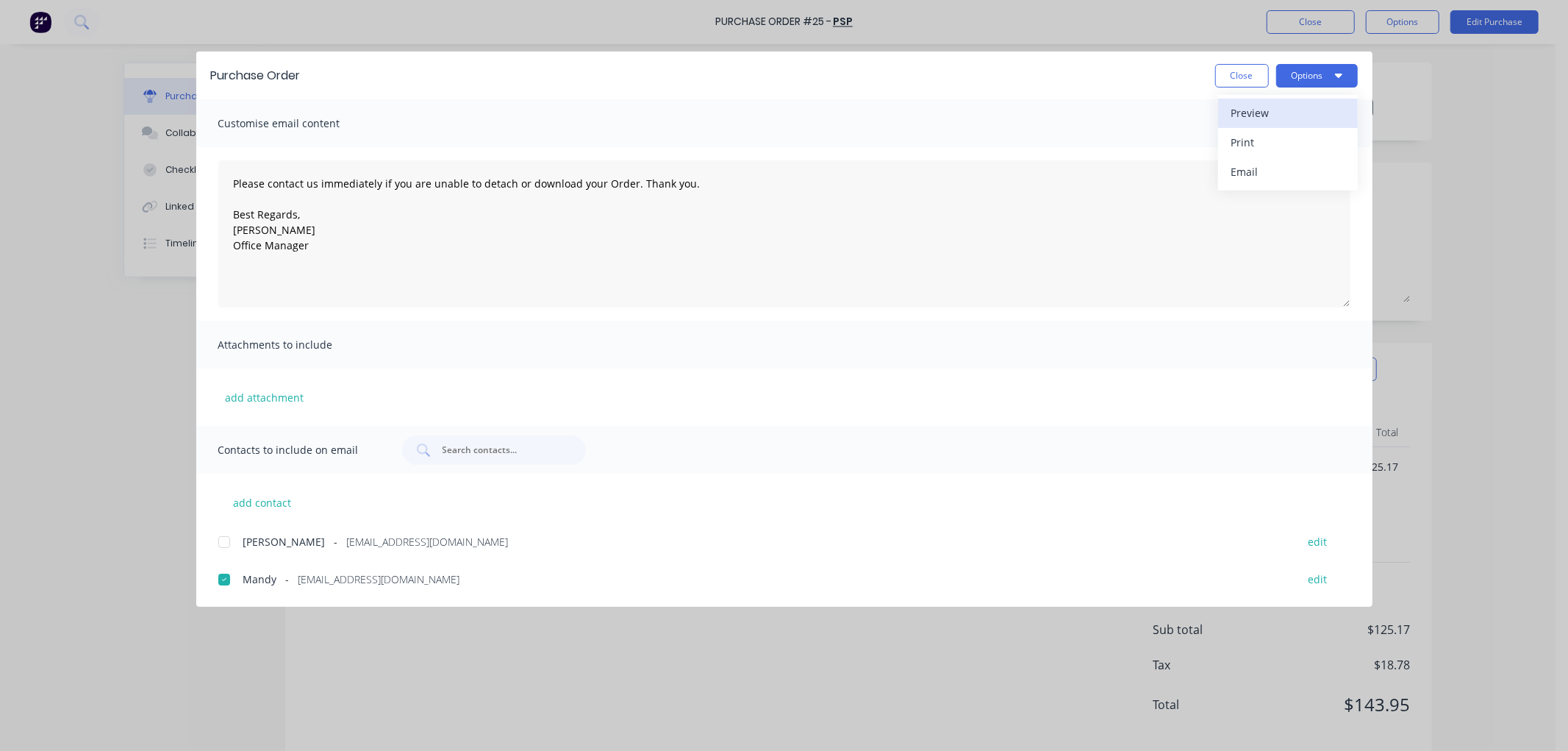
click at [1258, 111] on div "Preview" at bounding box center [1288, 113] width 113 height 21
click at [1303, 81] on button "Options" at bounding box center [1316, 76] width 82 height 24
click at [1259, 162] on div "Email" at bounding box center [1288, 172] width 113 height 21
click at [1237, 77] on button "Close" at bounding box center [1241, 76] width 54 height 24
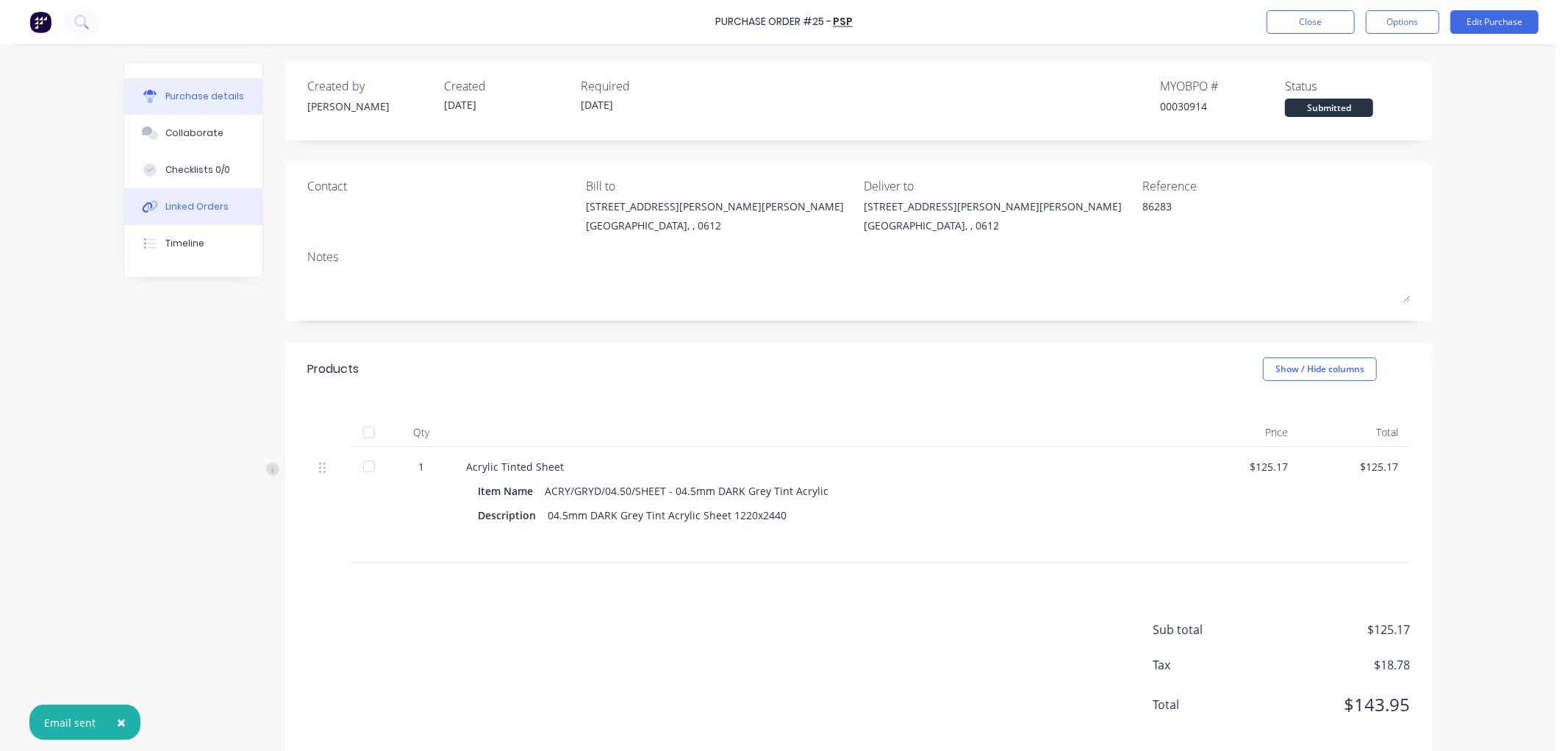
click at [197, 197] on button "Linked Orders" at bounding box center [194, 206] width 139 height 37
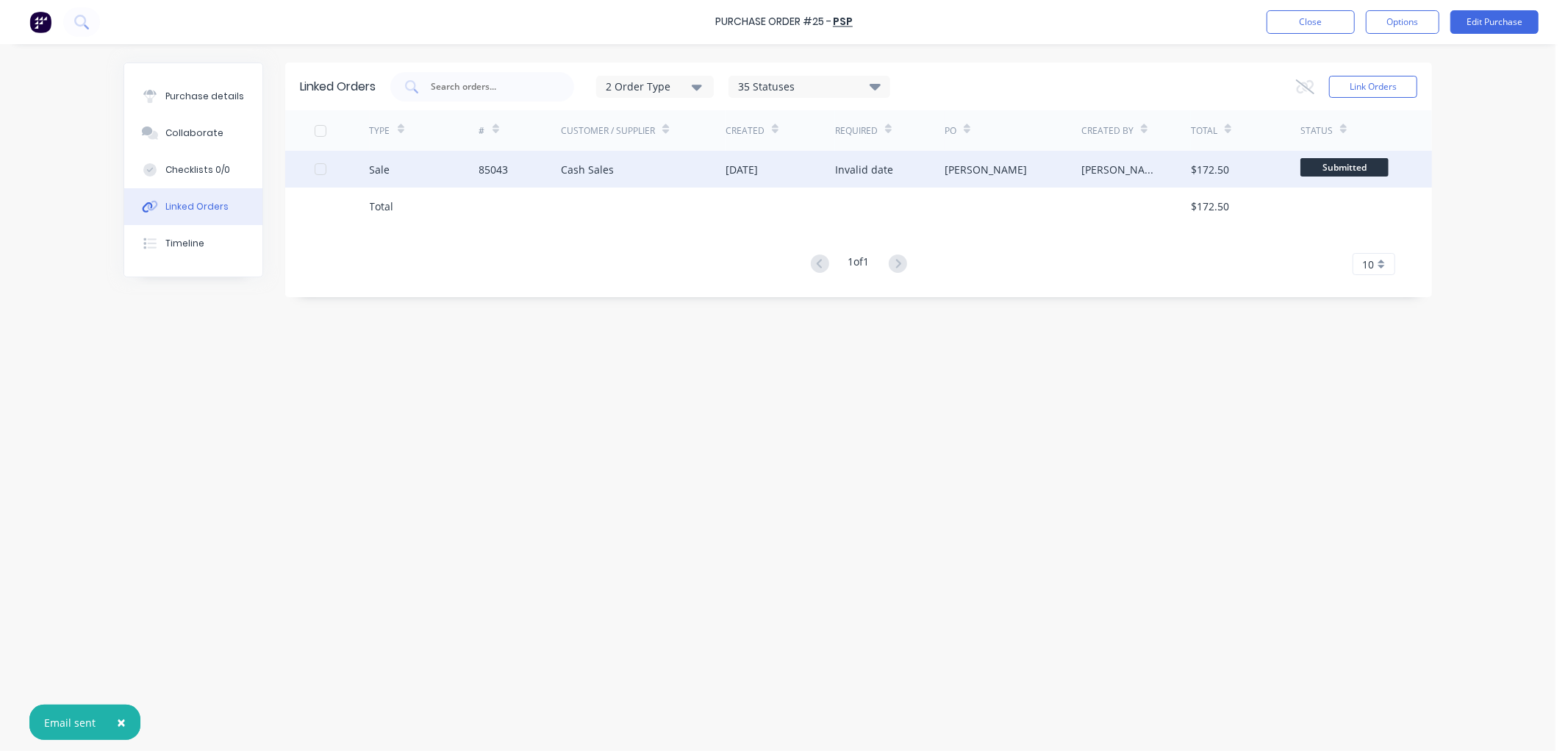
click at [1338, 162] on span "Submitted" at bounding box center [1344, 168] width 88 height 18
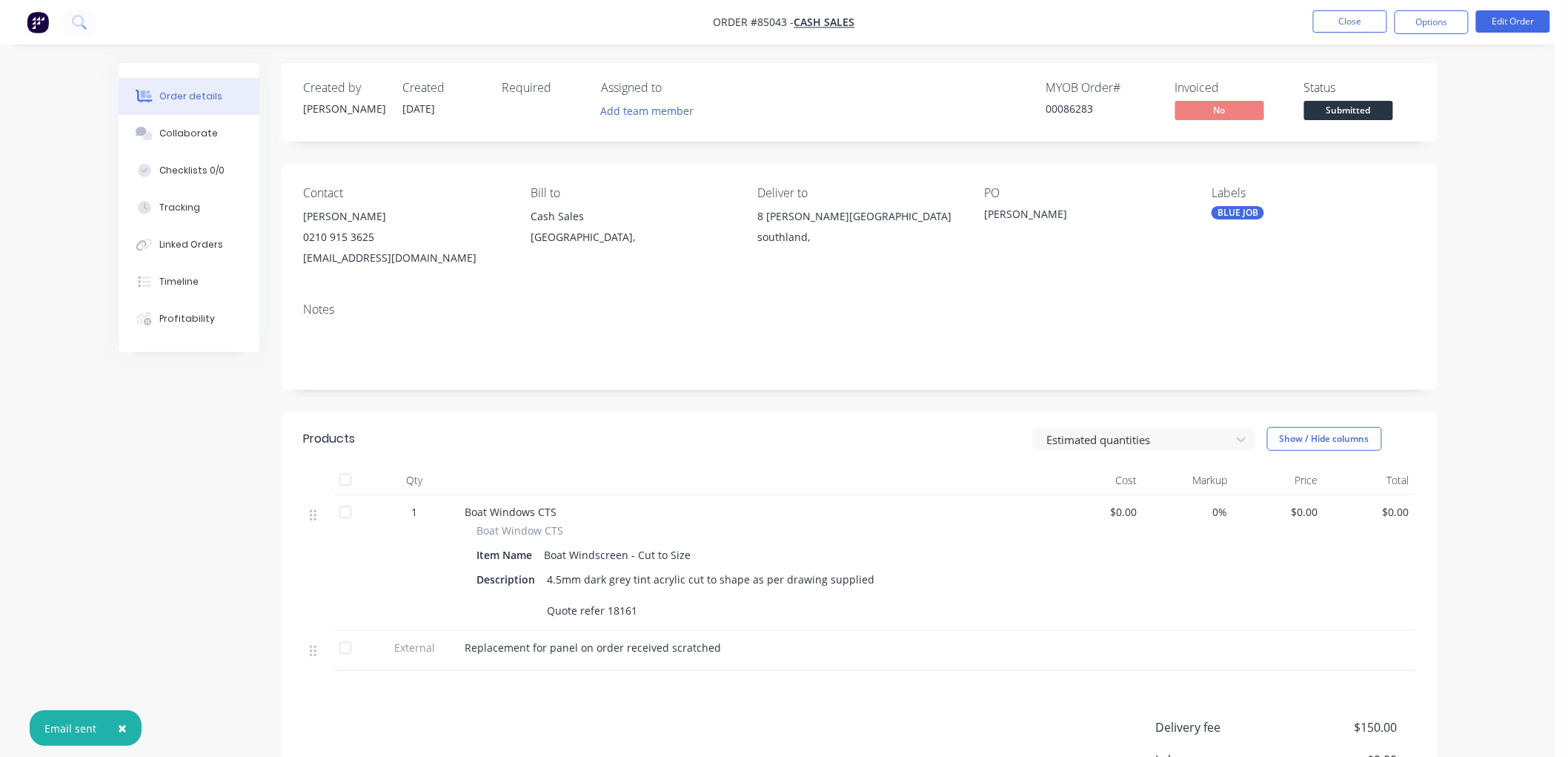
click at [1346, 101] on span "Submitted" at bounding box center [1349, 110] width 89 height 18
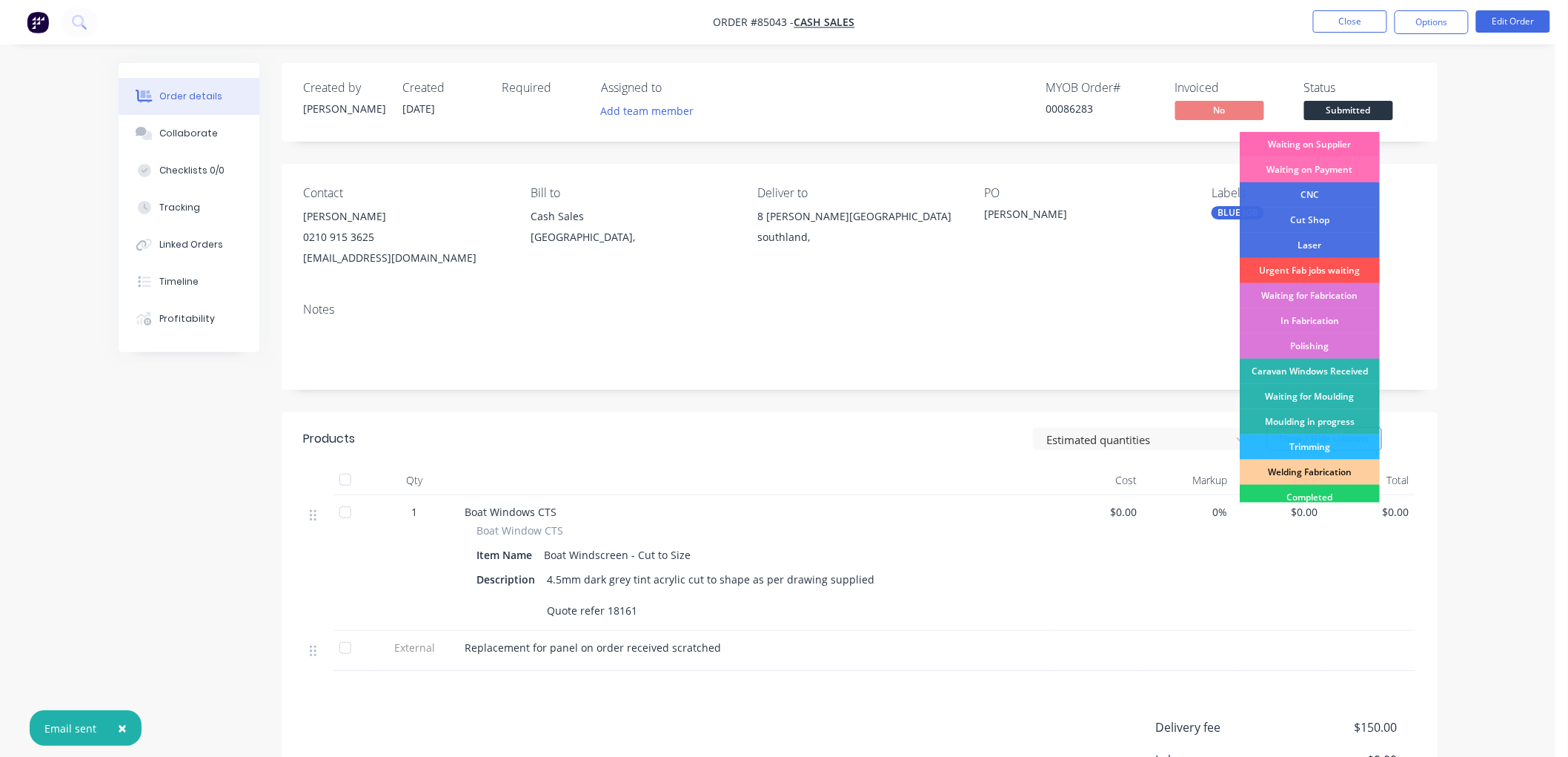
click at [1343, 146] on div "Waiting on Supplier" at bounding box center [1309, 145] width 140 height 25
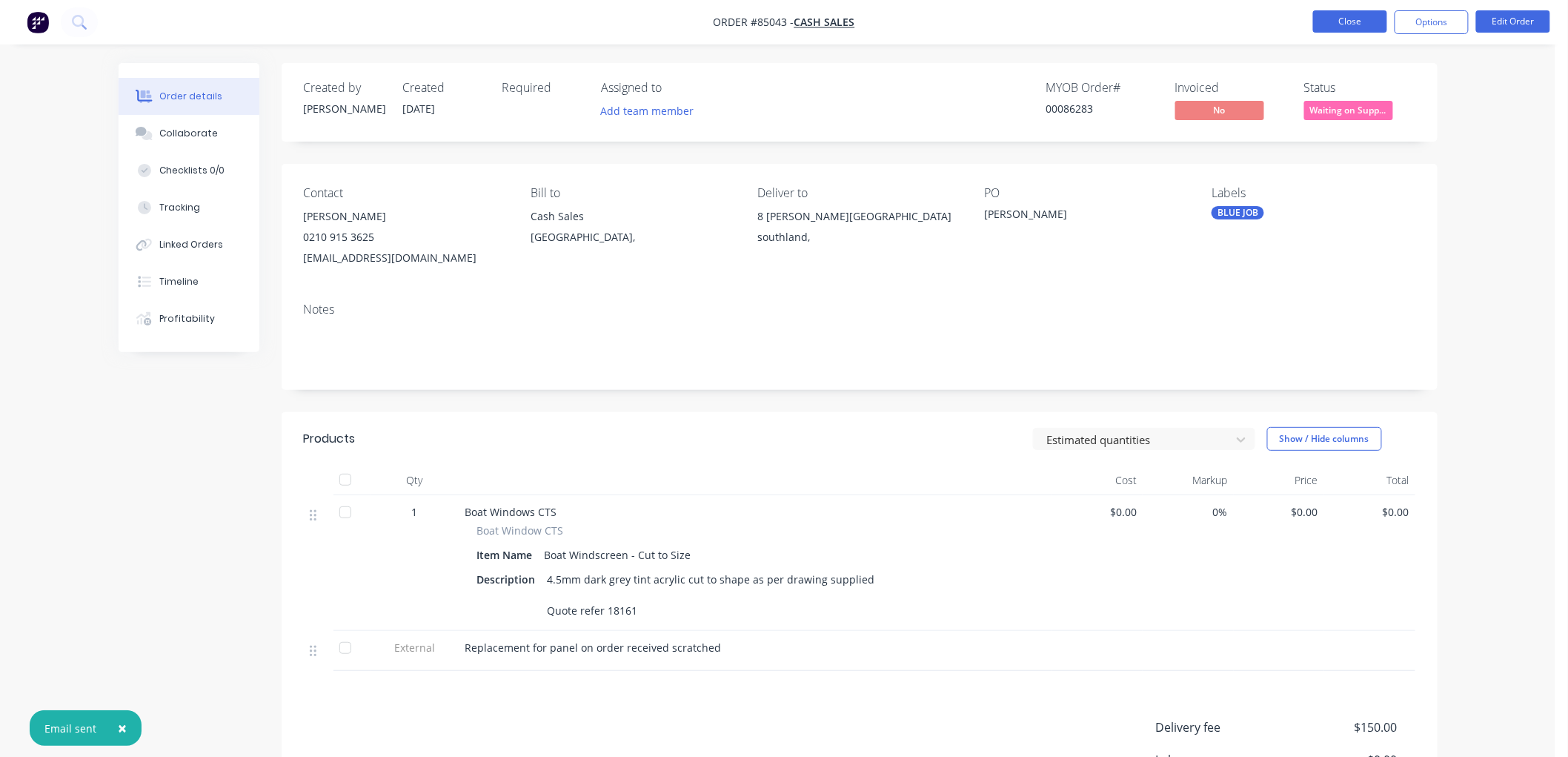
click at [1334, 26] on button "Close" at bounding box center [1349, 21] width 74 height 22
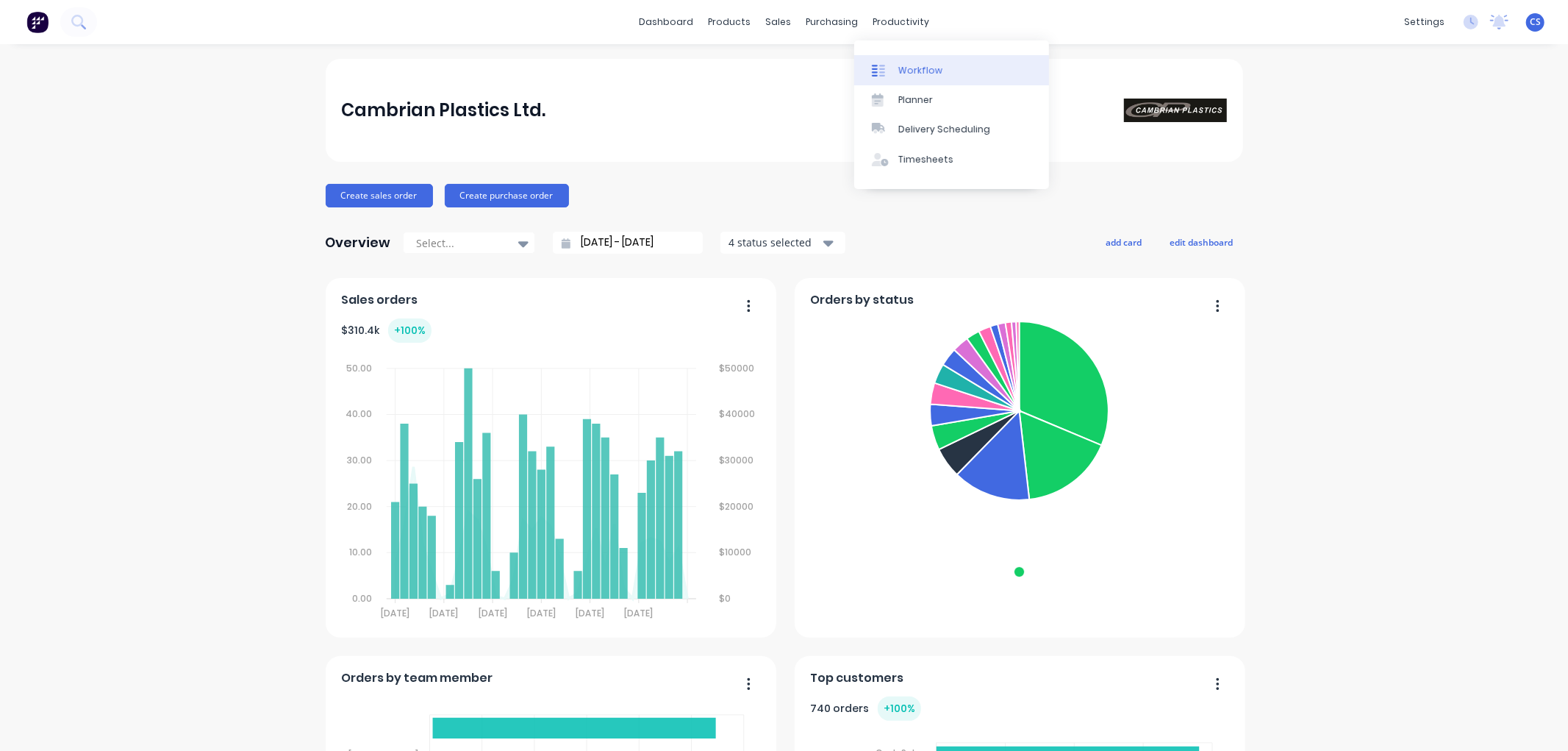
click at [912, 64] on div "Workflow" at bounding box center [920, 71] width 44 height 13
